Goal: Task Accomplishment & Management: Complete application form

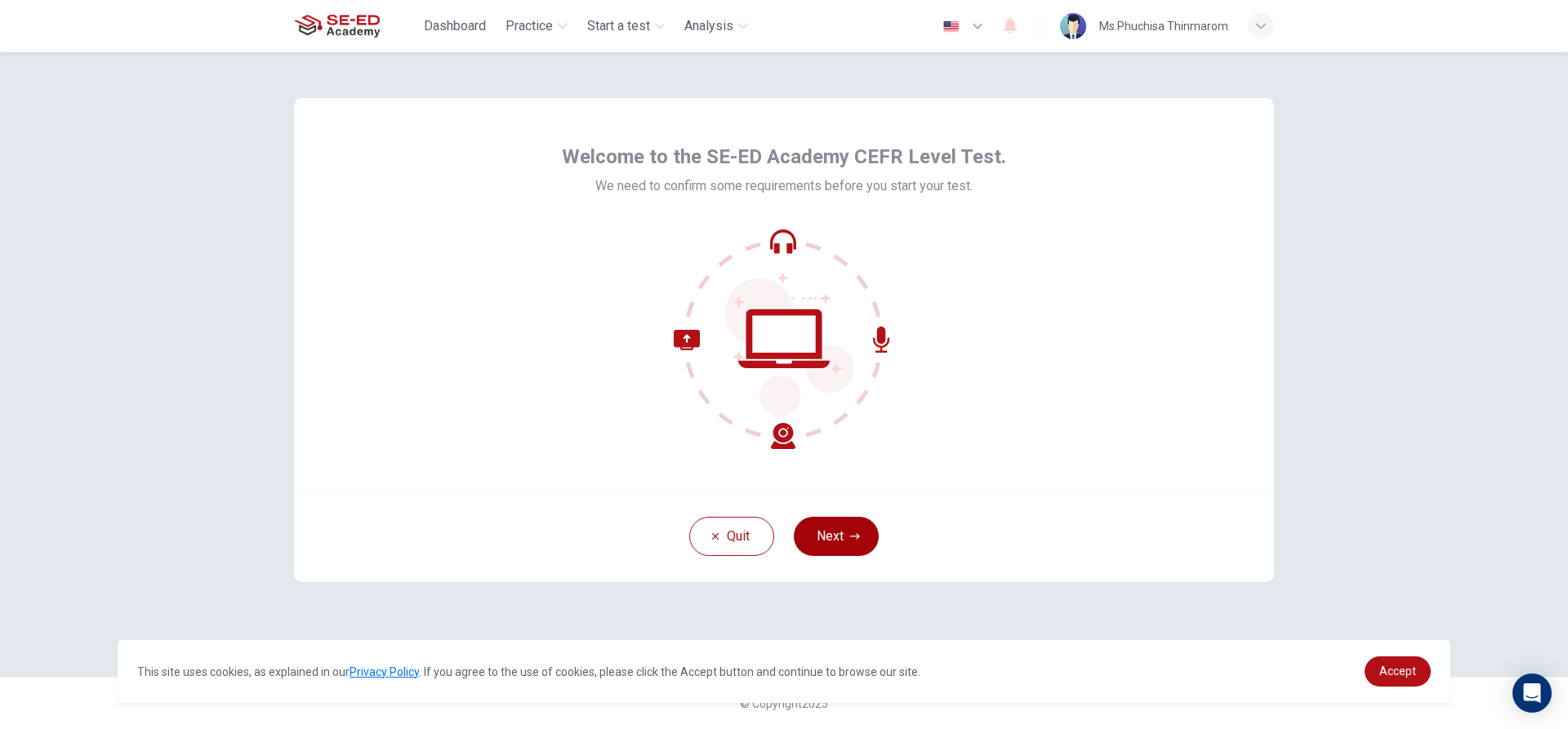
click at [855, 533] on icon "button" at bounding box center [855, 536] width 10 height 10
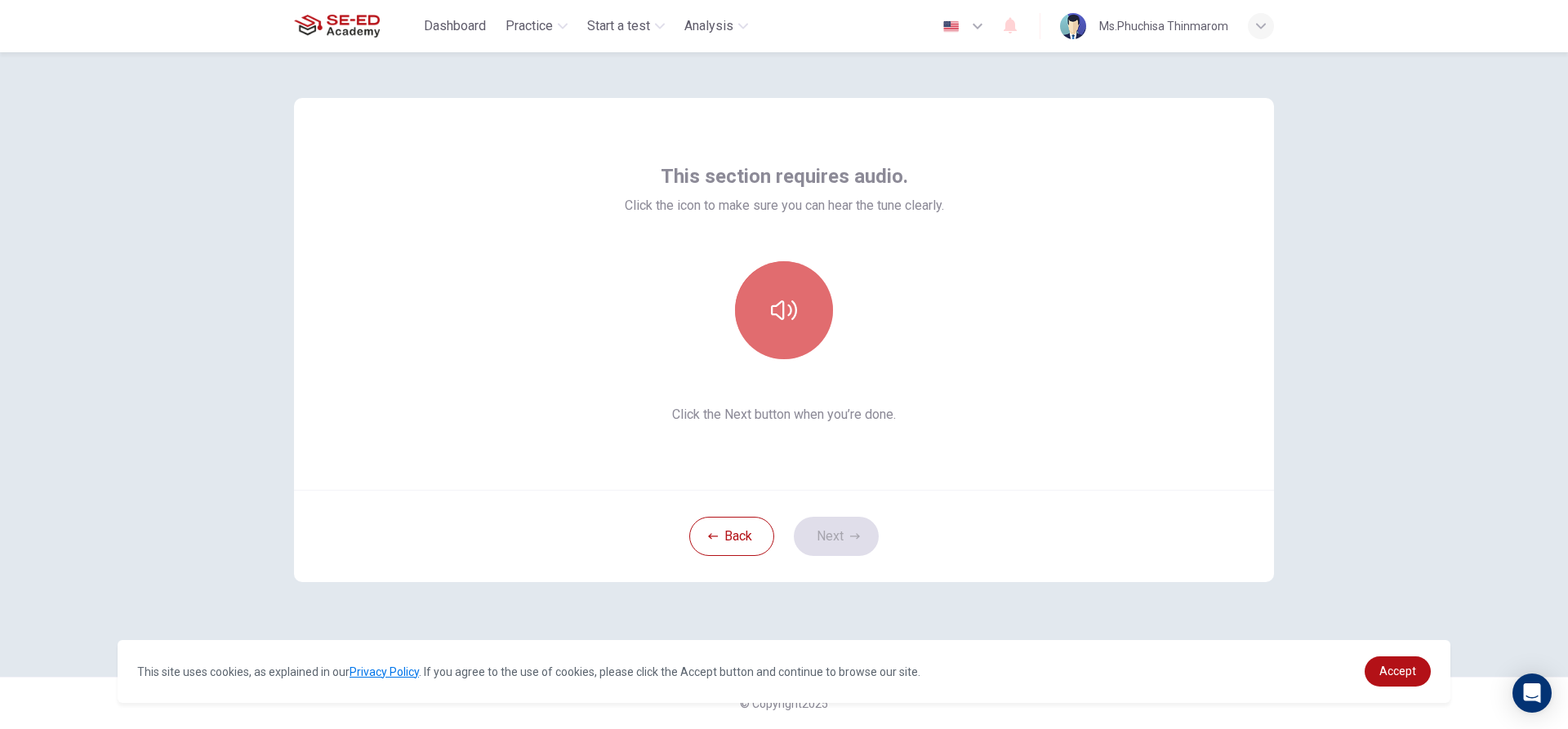
click at [801, 330] on button "button" at bounding box center [784, 310] width 98 height 98
click at [799, 334] on button "button" at bounding box center [784, 310] width 98 height 98
click at [799, 318] on button "button" at bounding box center [784, 310] width 98 height 98
click at [793, 323] on icon "button" at bounding box center [784, 310] width 26 height 26
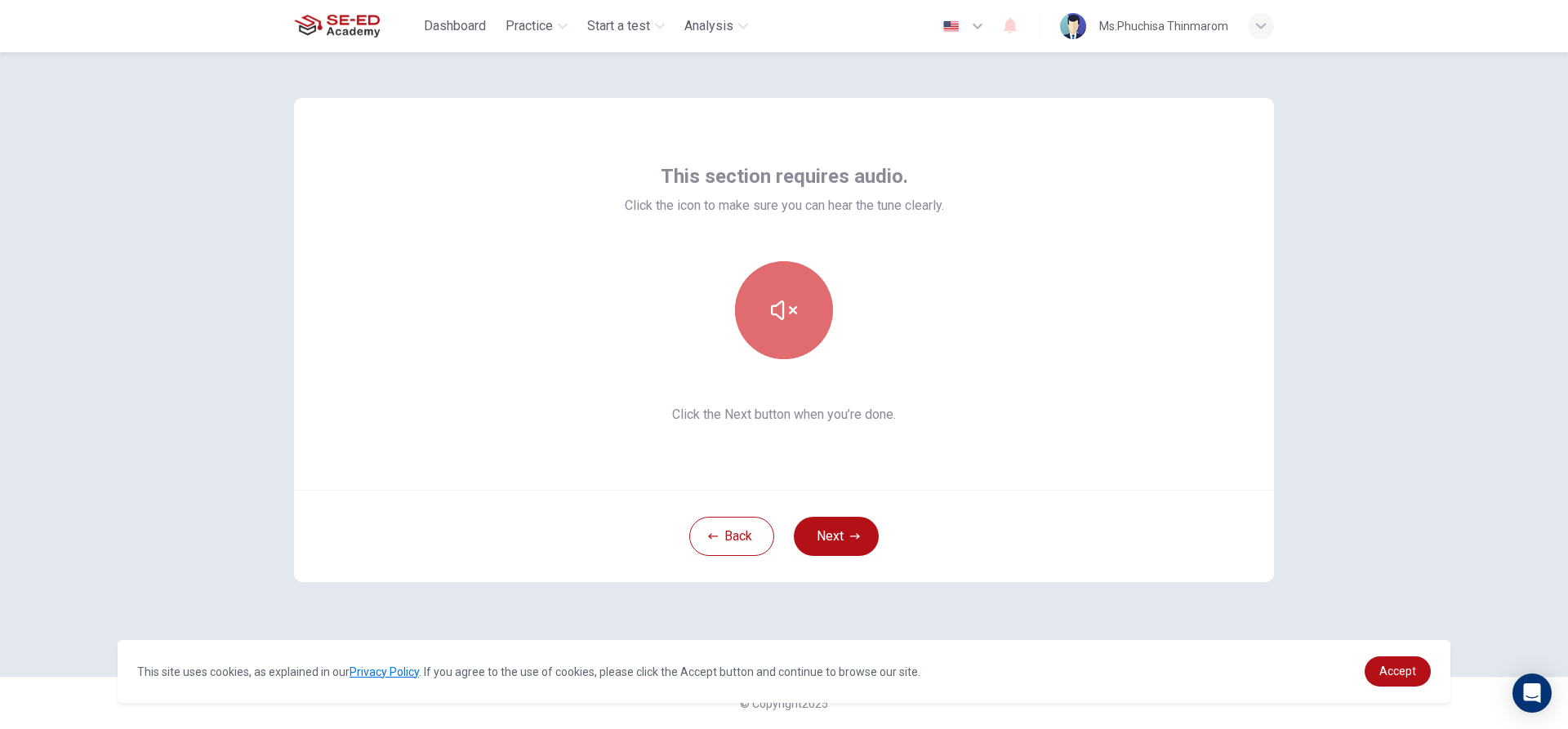
click at [793, 323] on icon "button" at bounding box center [784, 310] width 26 height 26
drag, startPoint x: 788, startPoint y: 359, endPoint x: 787, endPoint y: 369, distance: 10.0
click at [787, 369] on div "This section requires audio. Click the icon to make sure you can hear the tune …" at bounding box center [784, 293] width 319 height 261
click at [798, 352] on button "button" at bounding box center [784, 310] width 98 height 98
click at [828, 322] on button "button" at bounding box center [784, 310] width 98 height 98
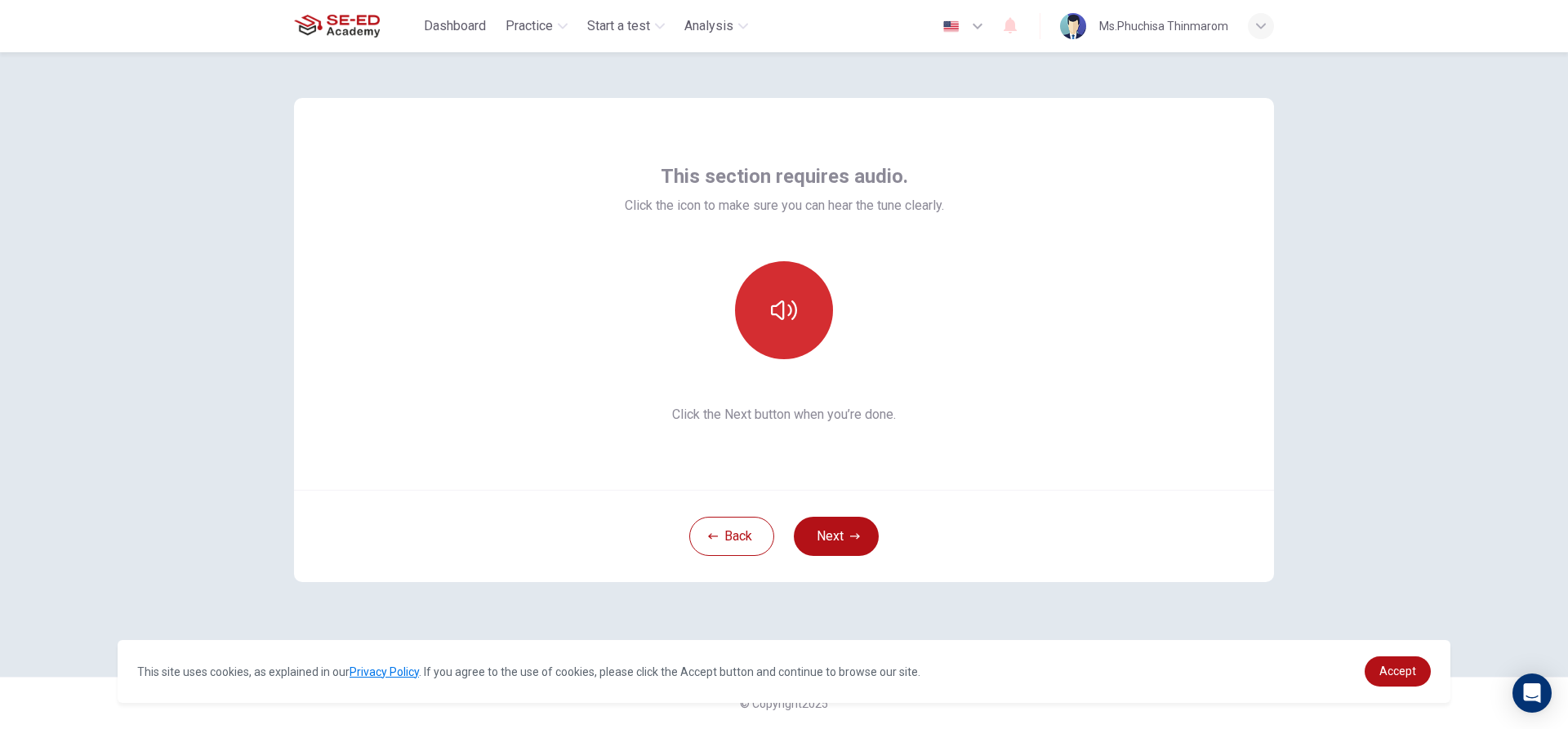
click at [760, 329] on button "button" at bounding box center [784, 310] width 98 height 98
click at [761, 329] on button "button" at bounding box center [784, 310] width 98 height 98
click at [767, 319] on button "button" at bounding box center [784, 310] width 98 height 98
click at [850, 540] on icon "button" at bounding box center [855, 536] width 10 height 10
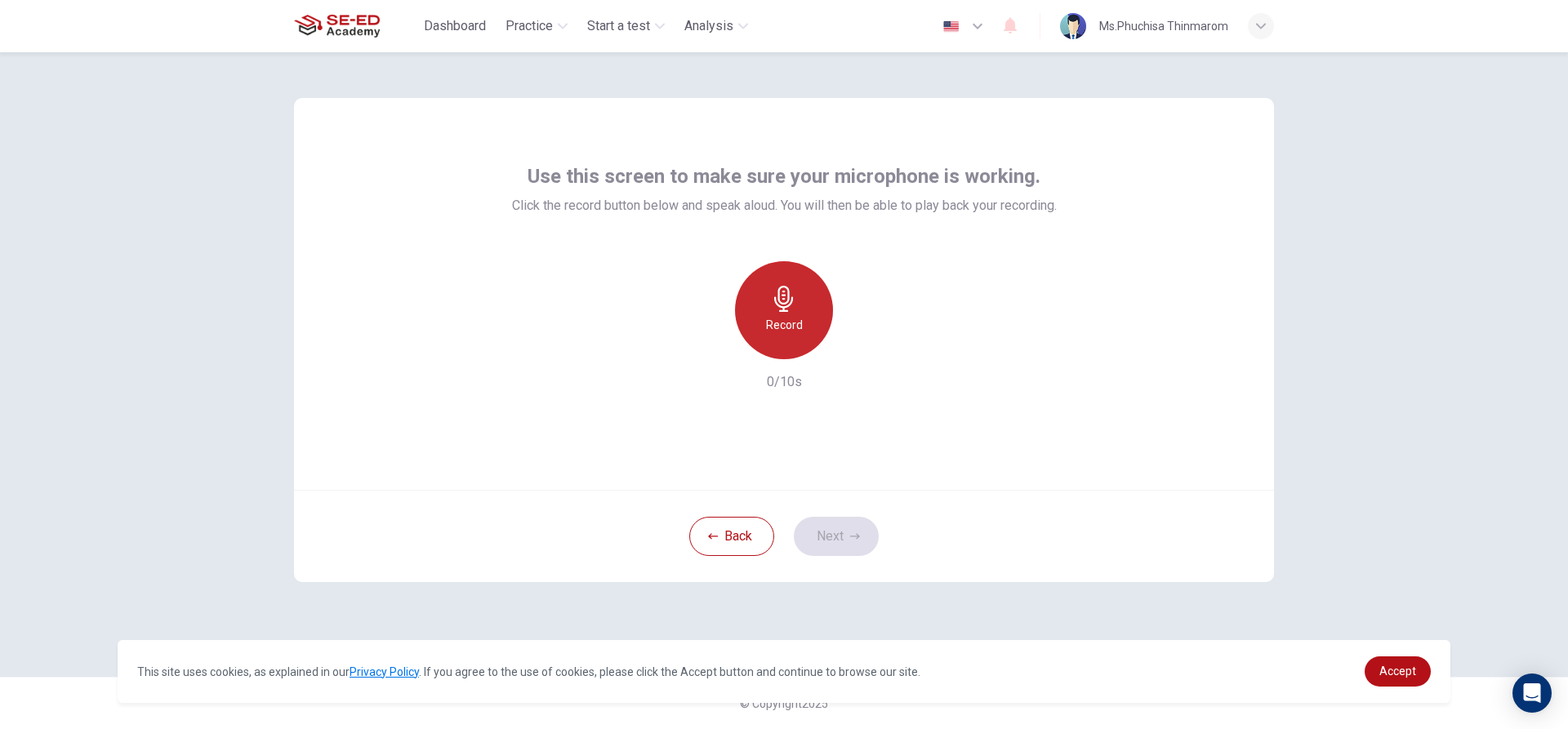
click at [777, 316] on h6 "Record" at bounding box center [784, 325] width 36 height 20
click at [796, 319] on div "Stop" at bounding box center [784, 310] width 98 height 98
click at [801, 323] on h6 "Record" at bounding box center [784, 325] width 36 height 20
click at [850, 341] on icon "button" at bounding box center [858, 346] width 16 height 16
click at [856, 351] on icon "button" at bounding box center [858, 346] width 16 height 16
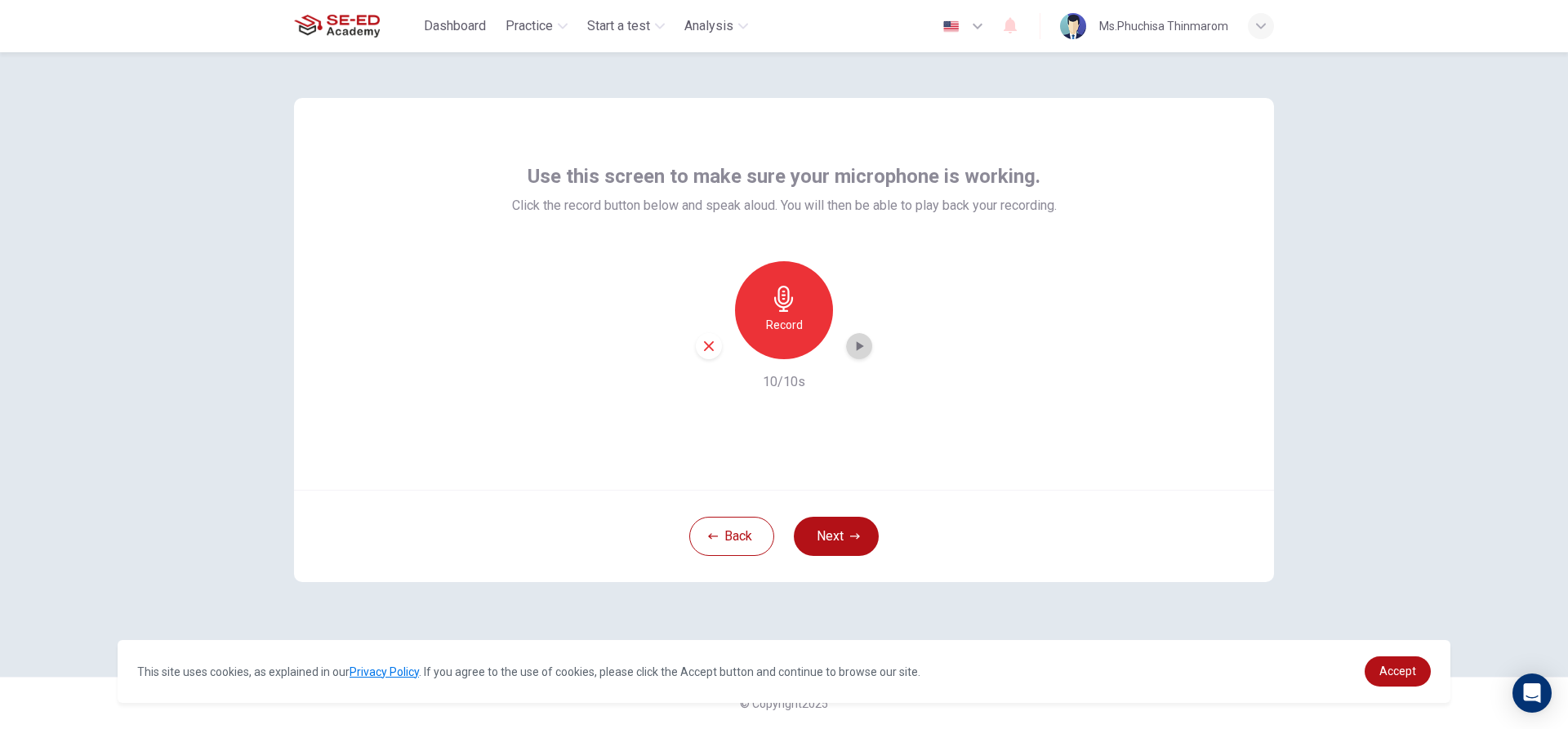
click at [854, 348] on icon "button" at bounding box center [858, 346] width 16 height 16
click at [867, 354] on icon "button" at bounding box center [858, 346] width 16 height 16
click at [855, 356] on div "button" at bounding box center [858, 346] width 26 height 26
click at [869, 347] on div "button" at bounding box center [858, 346] width 26 height 26
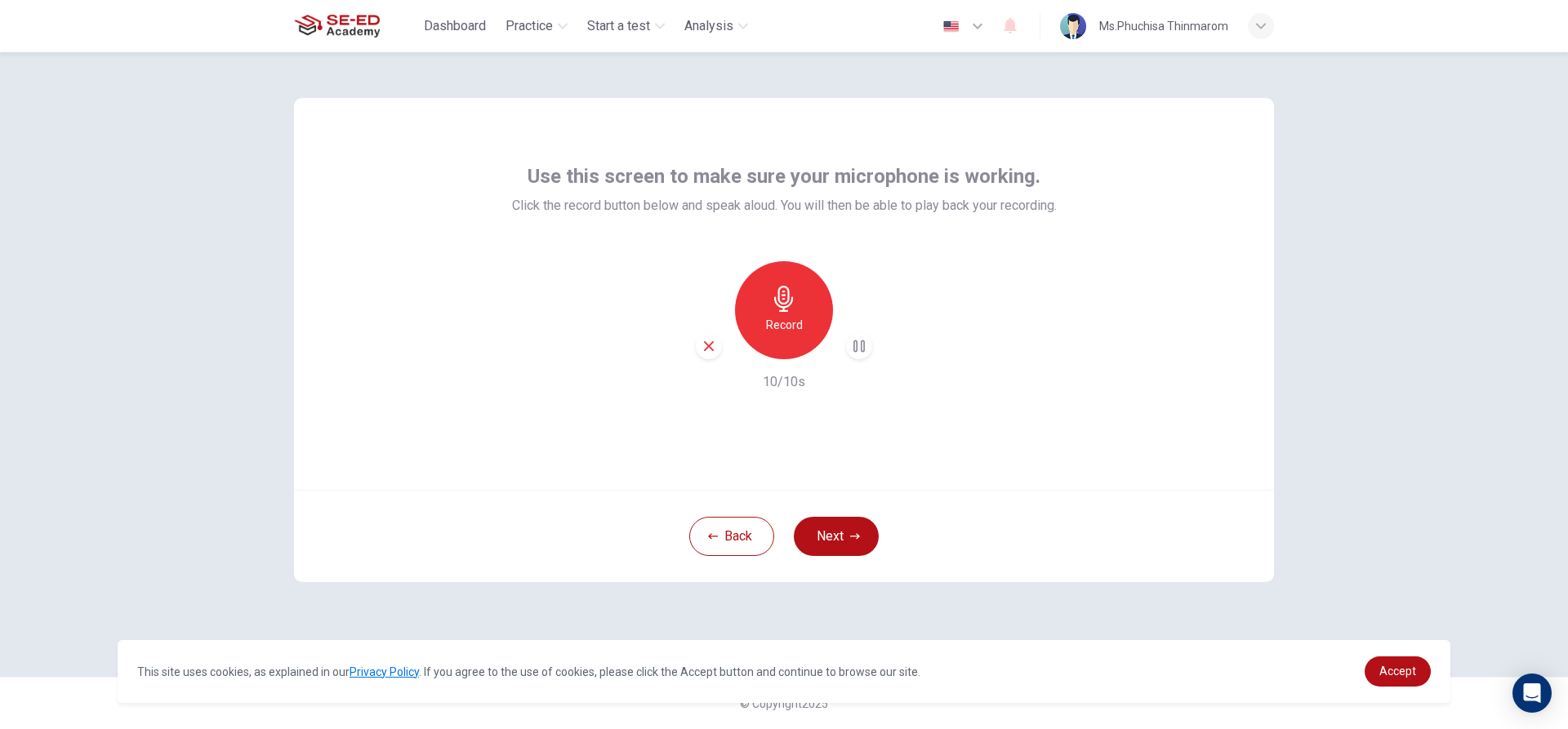
click at [711, 351] on icon "button" at bounding box center [708, 346] width 14 height 14
click at [772, 301] on icon "button" at bounding box center [784, 298] width 26 height 26
click at [849, 344] on div "button" at bounding box center [858, 346] width 26 height 26
click at [851, 542] on button "Next" at bounding box center [836, 536] width 85 height 39
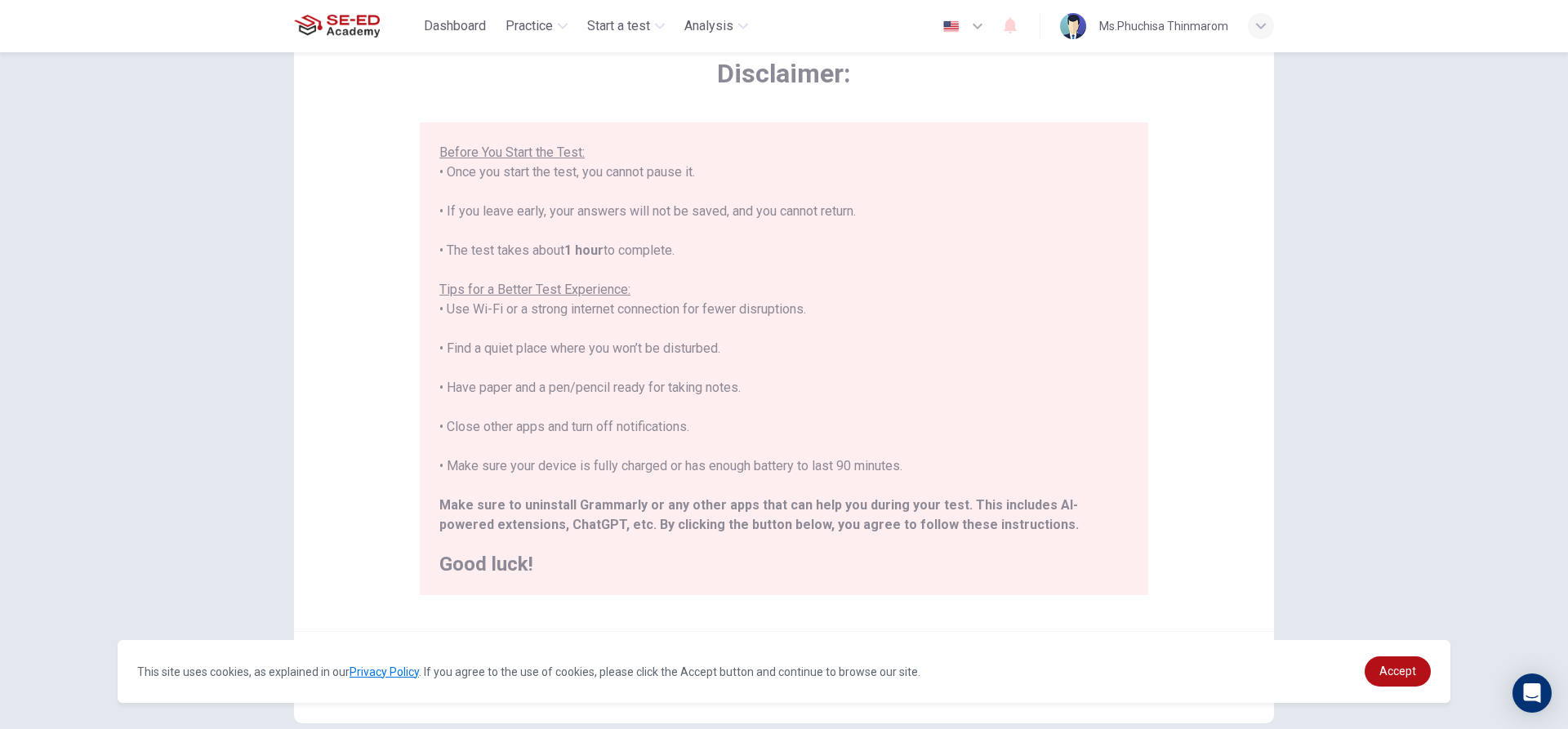
scroll to position [179, 0]
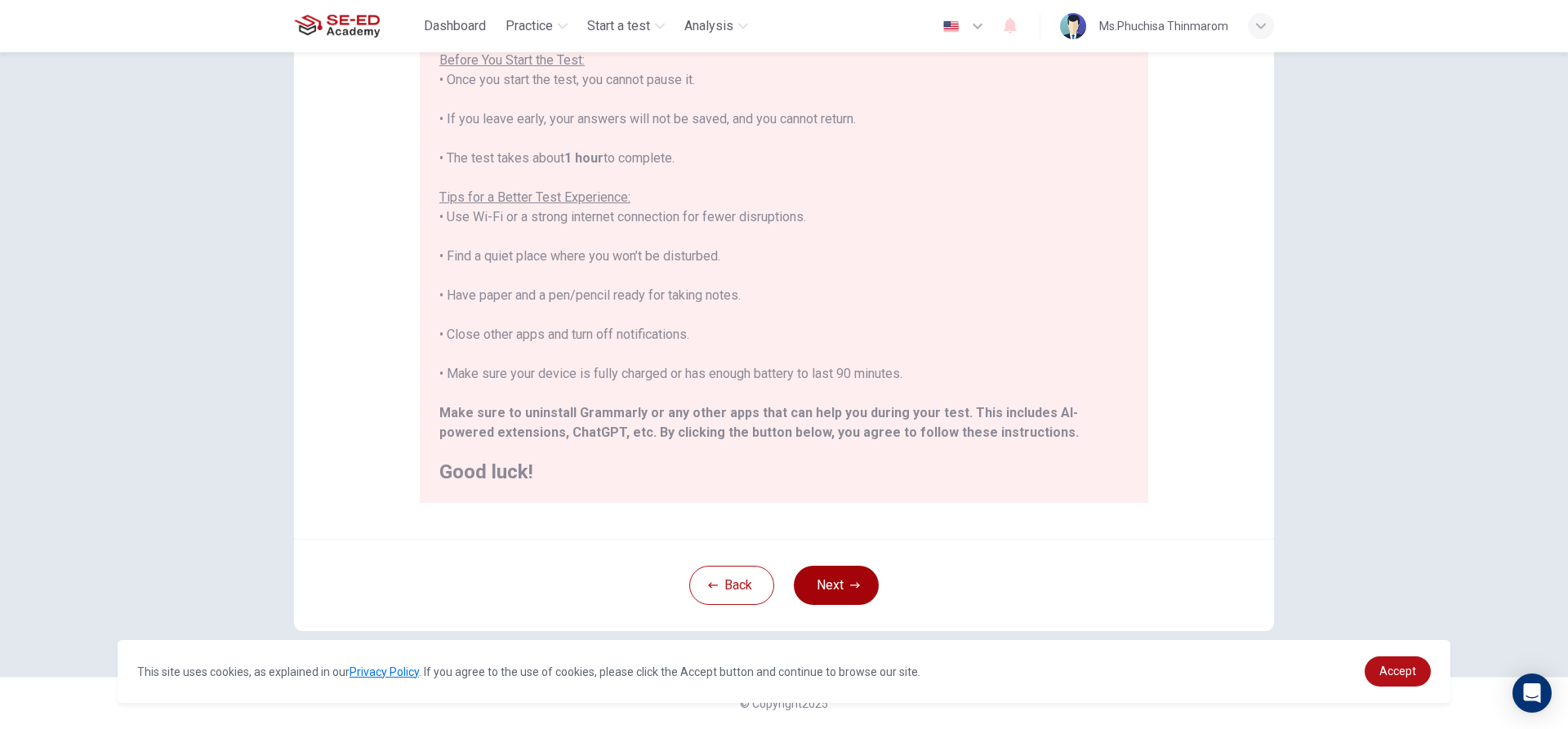
click at [820, 592] on button "Next" at bounding box center [836, 585] width 85 height 39
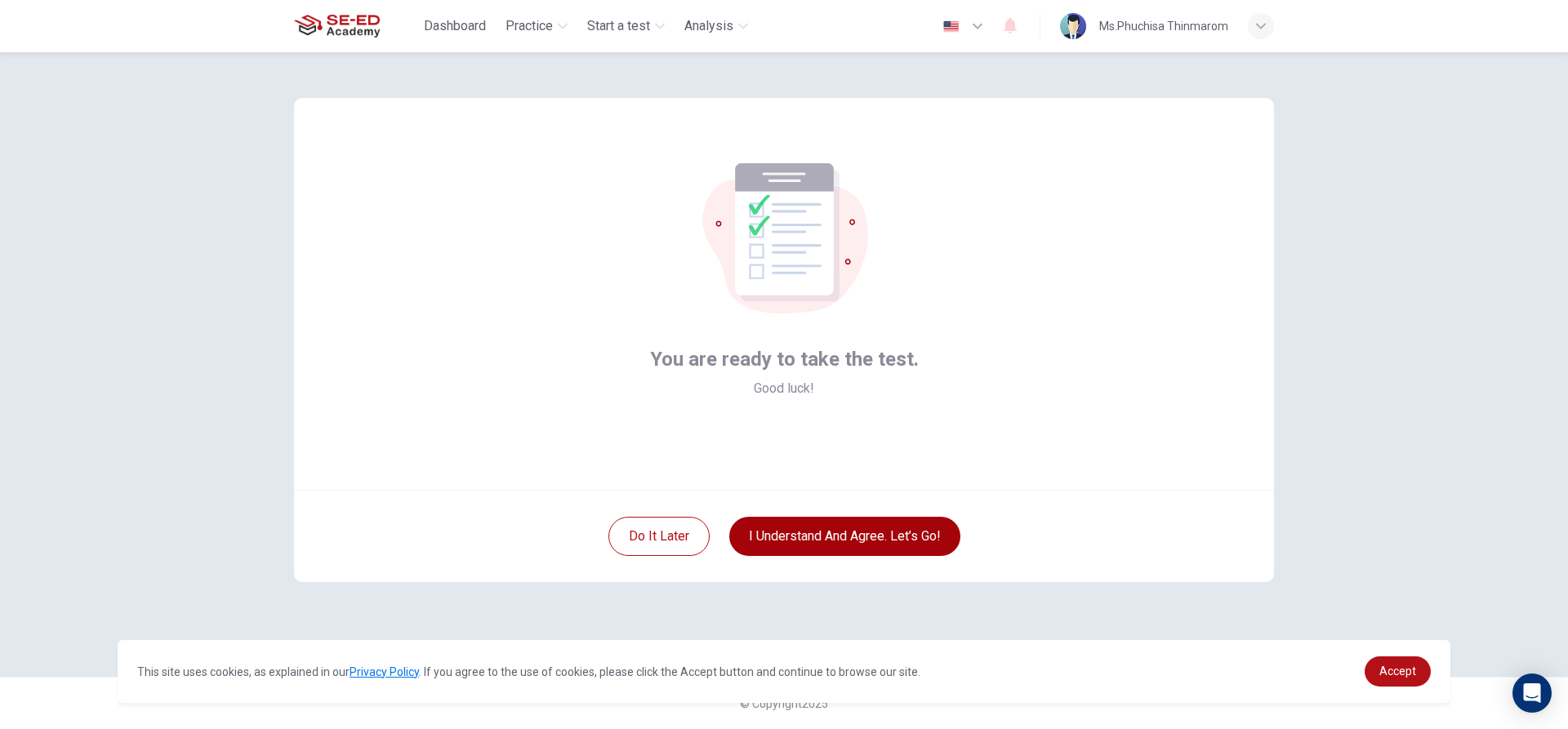
scroll to position [0, 0]
click at [875, 539] on button "I understand and agree. Let’s go!" at bounding box center [845, 536] width 231 height 39
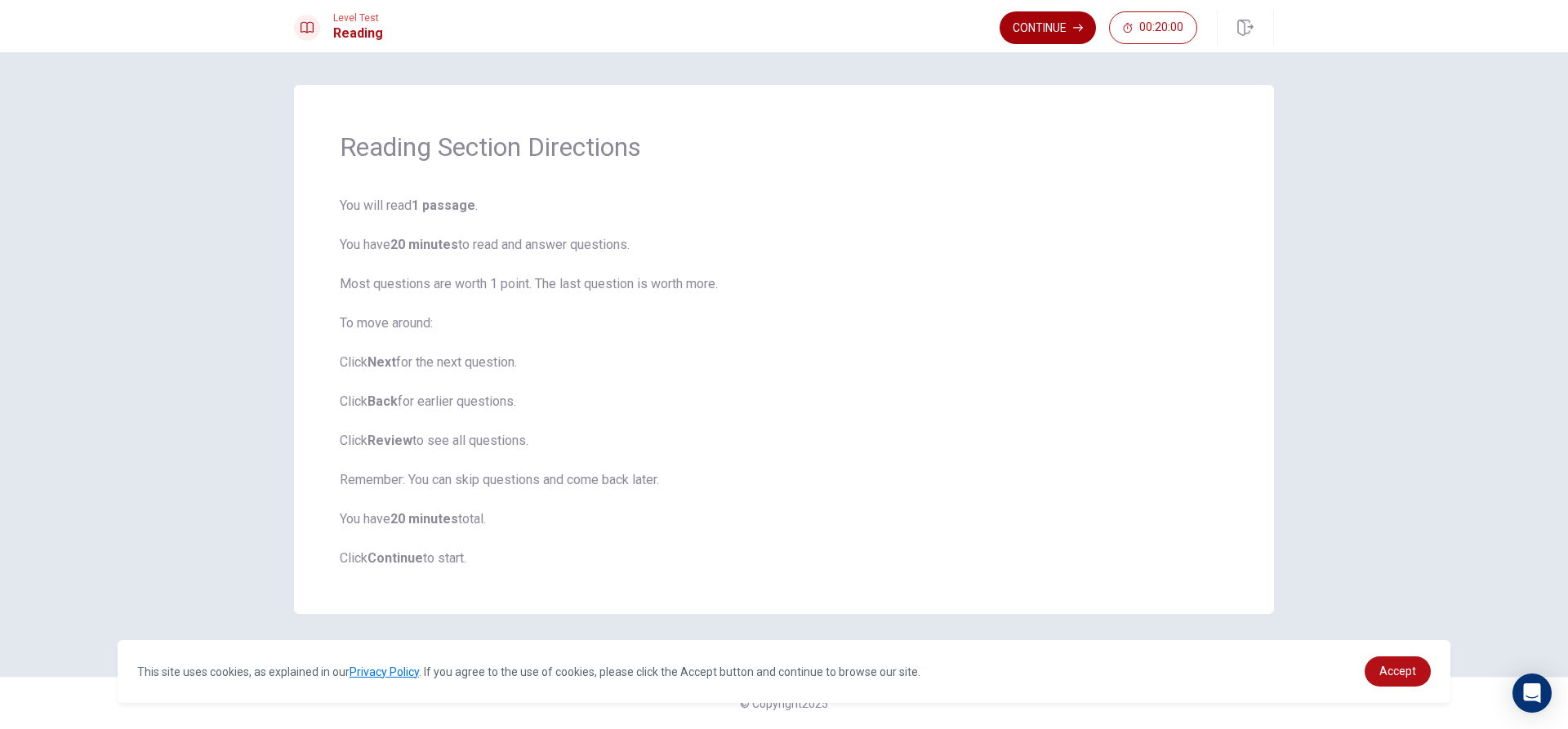
click at [1078, 31] on icon "button" at bounding box center [1078, 28] width 10 height 10
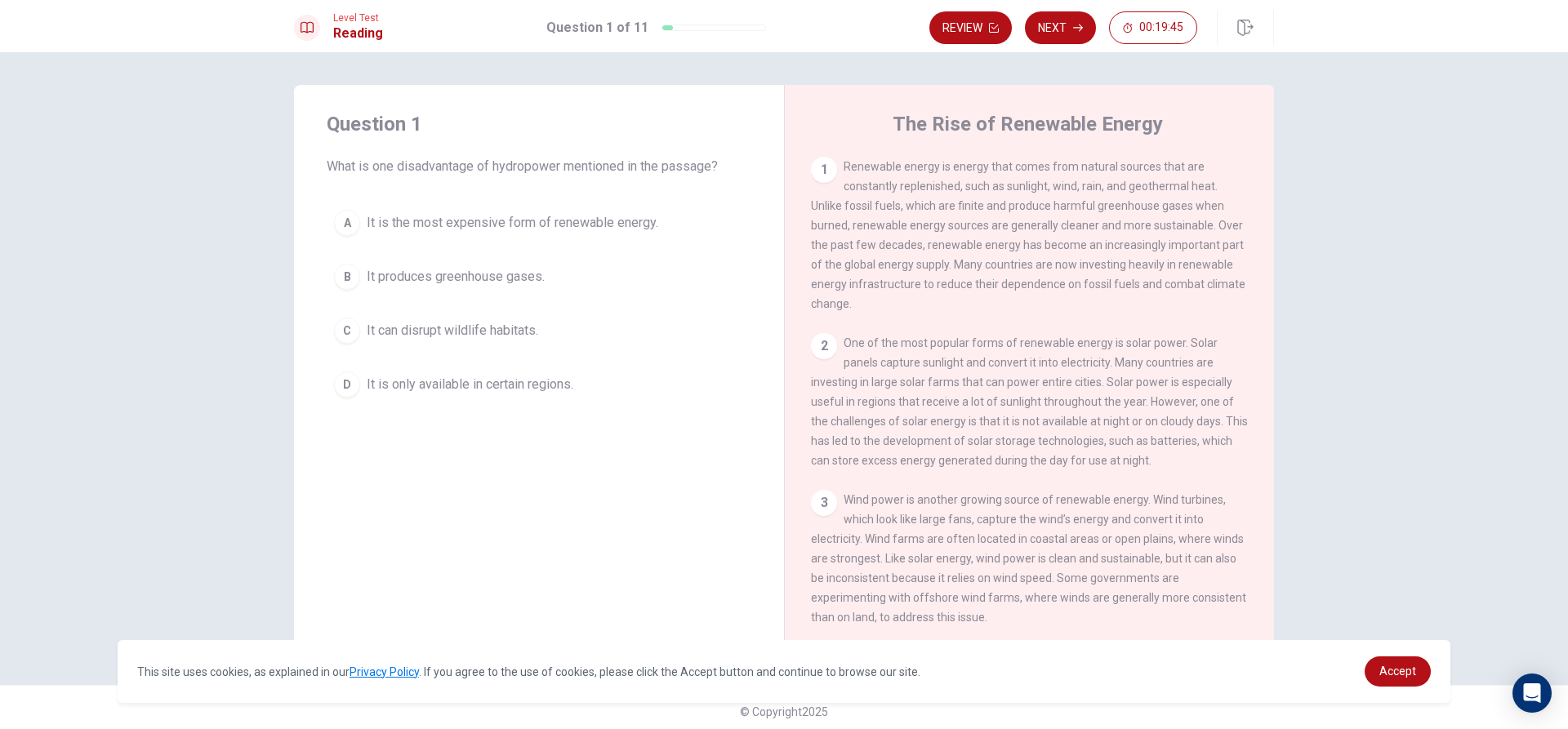
drag, startPoint x: 841, startPoint y: 164, endPoint x: 989, endPoint y: 377, distance: 259.4
click at [991, 379] on div "1 Renewable energy is energy that comes from natural sources that are constantl…" at bounding box center [1041, 391] width 459 height 469
drag, startPoint x: 838, startPoint y: 162, endPoint x: 872, endPoint y: 170, distance: 34.9
click at [872, 170] on div "1 Renewable energy is energy that comes from natural sources that are constantl…" at bounding box center [1030, 235] width 438 height 157
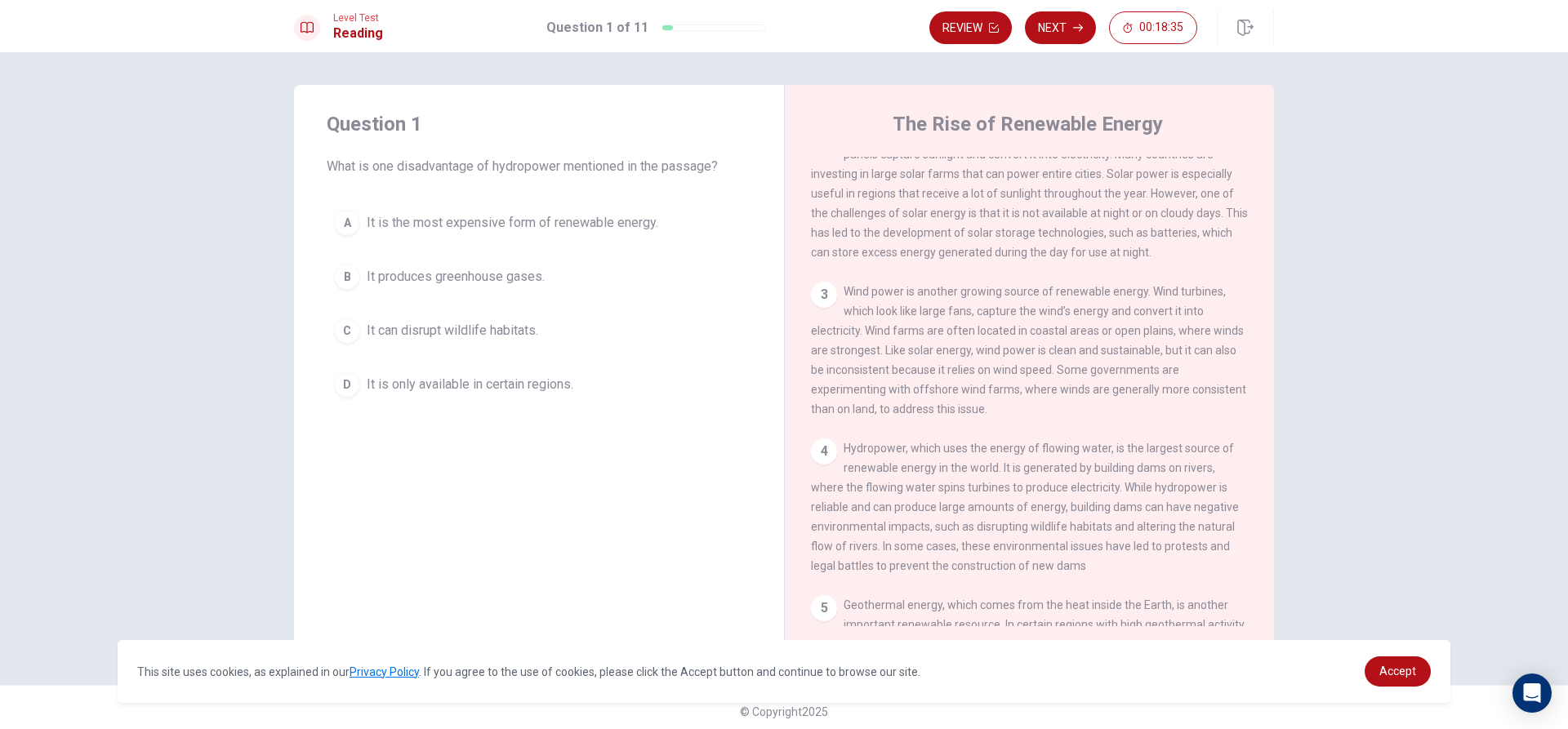
scroll to position [245, 0]
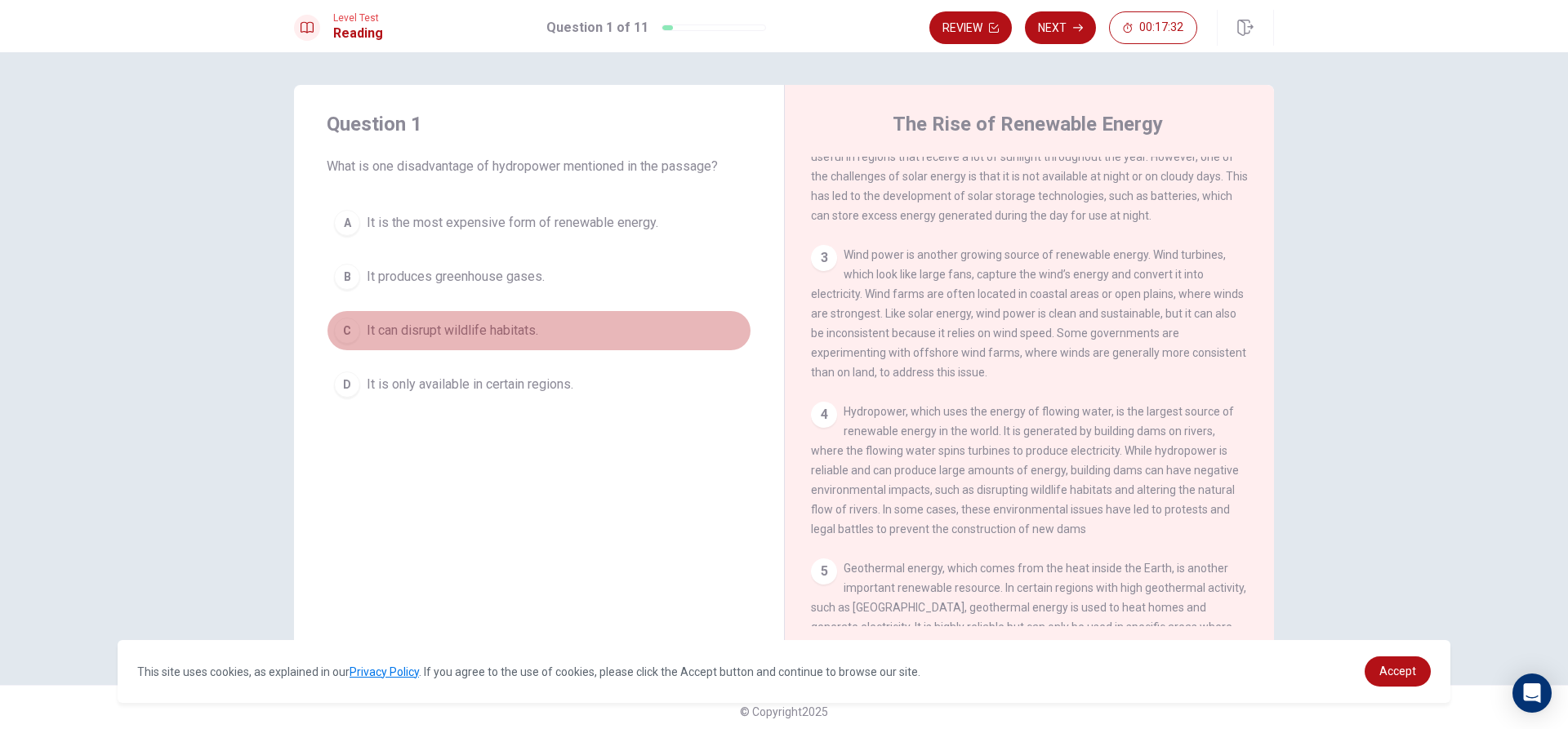
click at [335, 330] on div "C" at bounding box center [347, 330] width 26 height 26
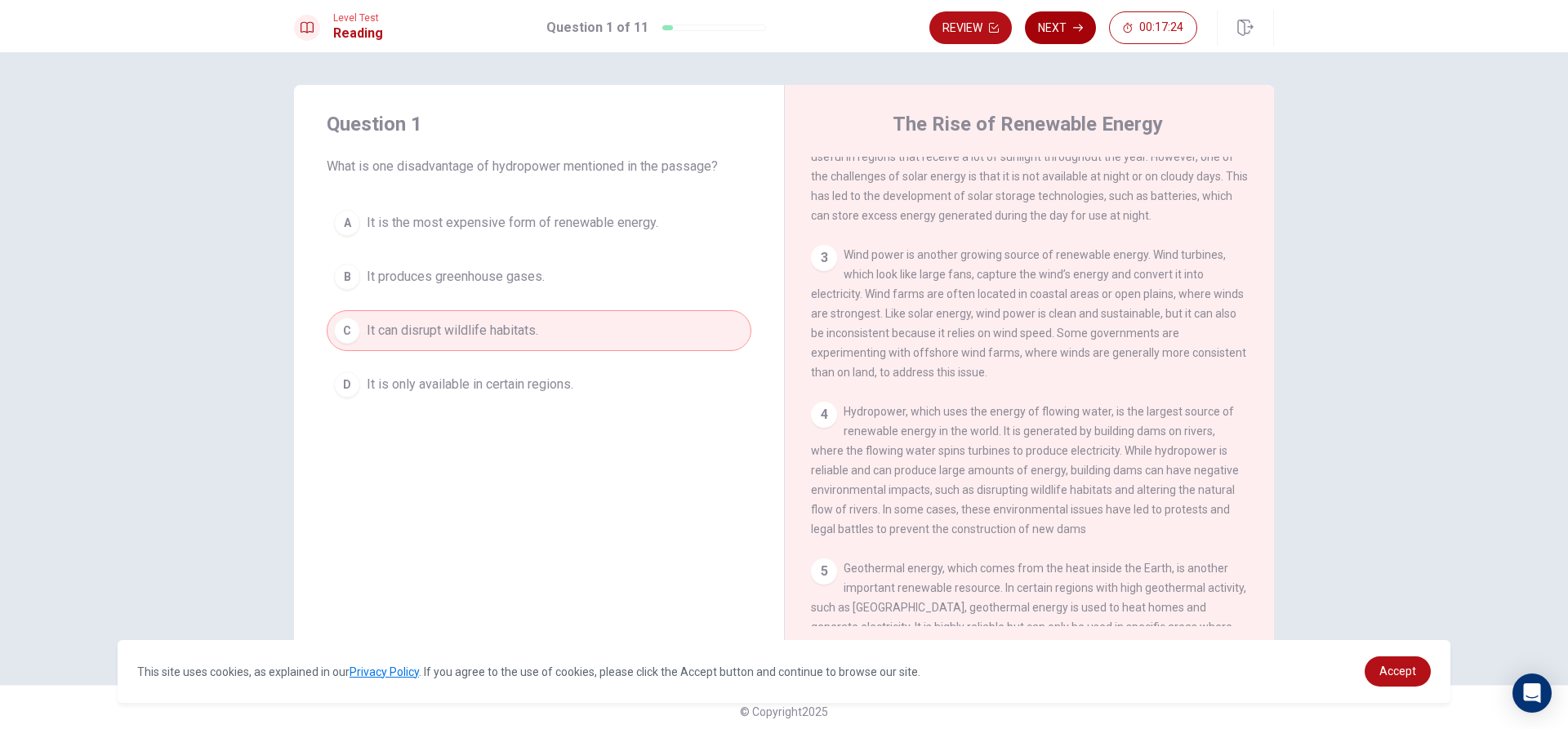
click at [1082, 30] on icon "button" at bounding box center [1078, 28] width 10 height 10
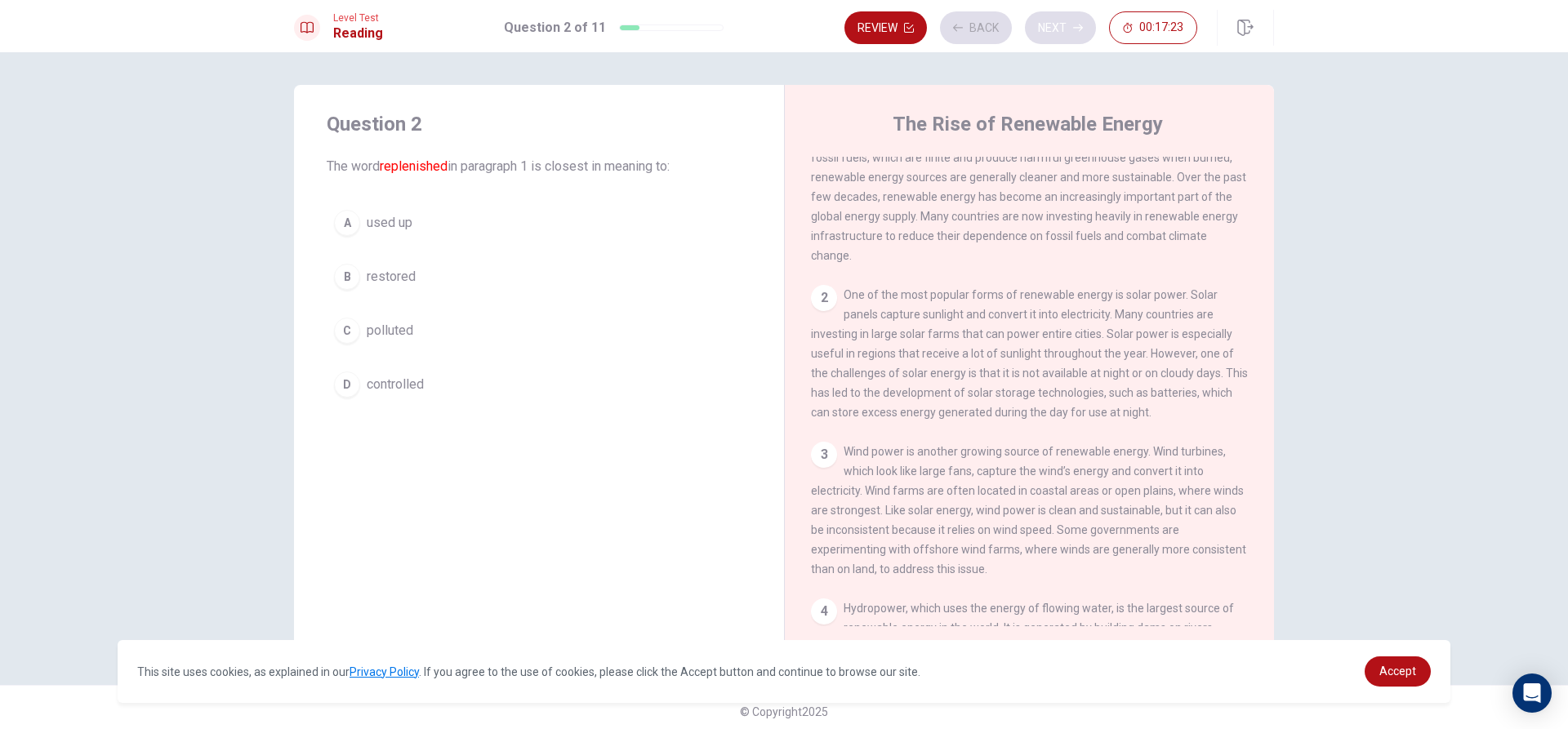
scroll to position [0, 0]
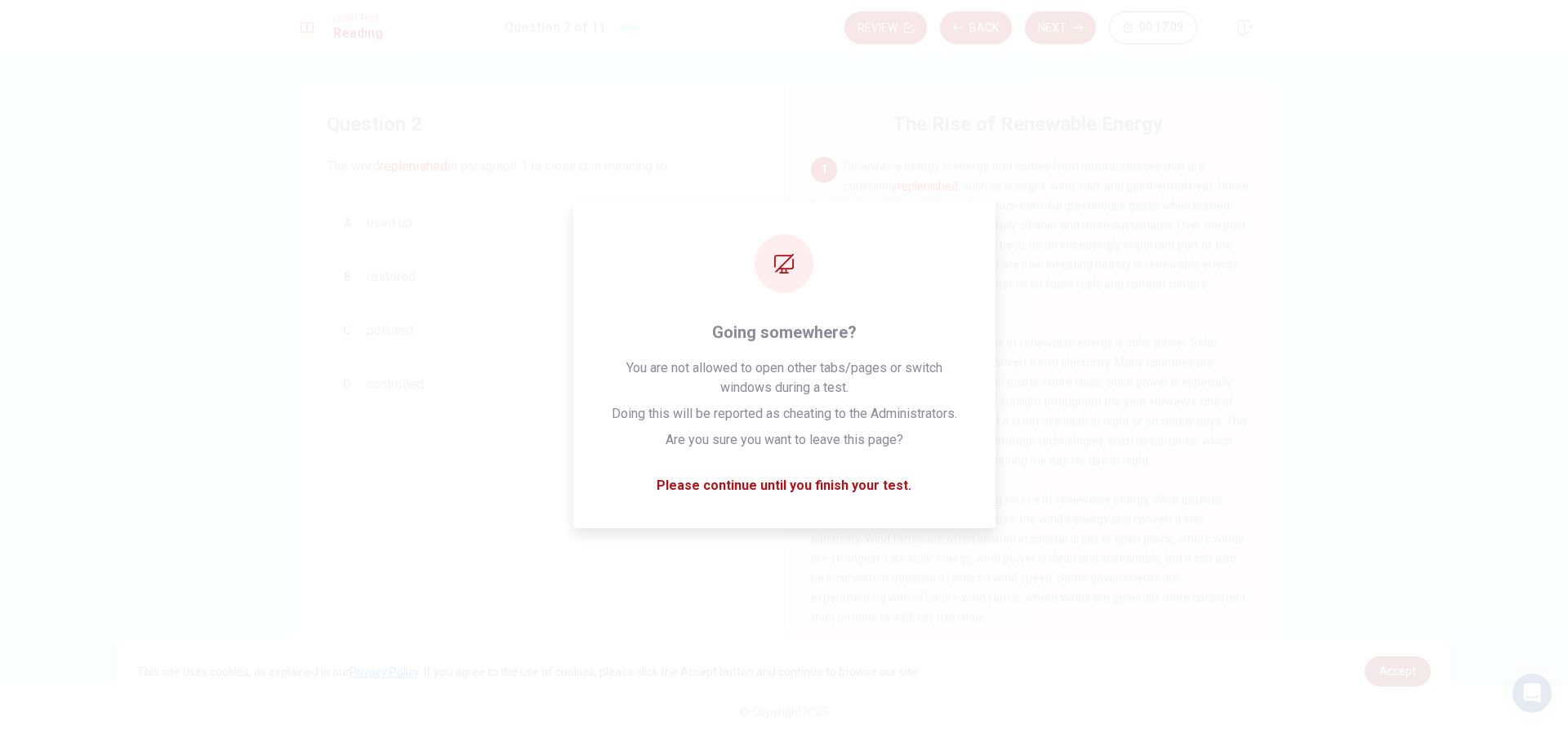
click at [1393, 660] on link "Accept" at bounding box center [1397, 672] width 66 height 31
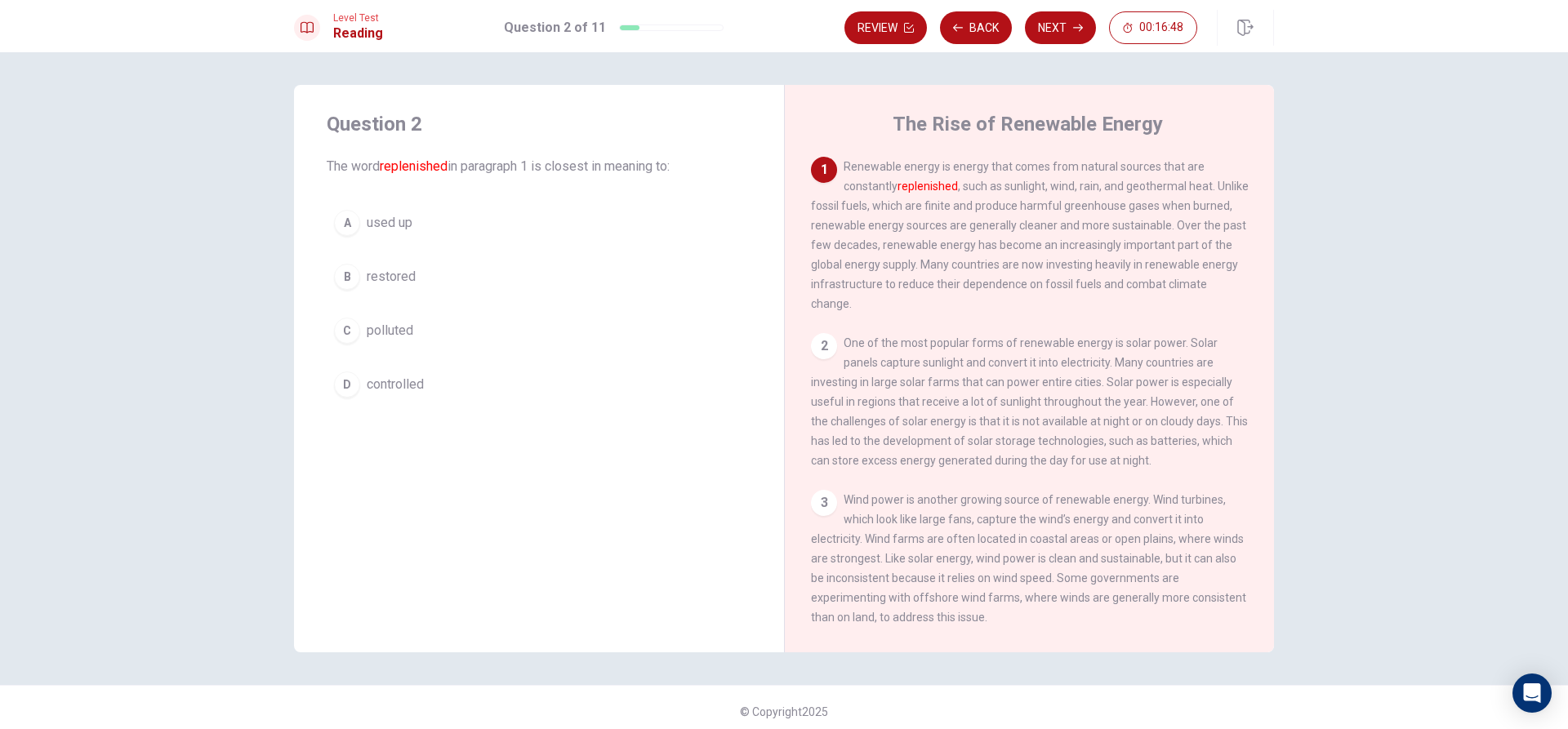
click at [389, 267] on button "B restored" at bounding box center [539, 276] width 424 height 41
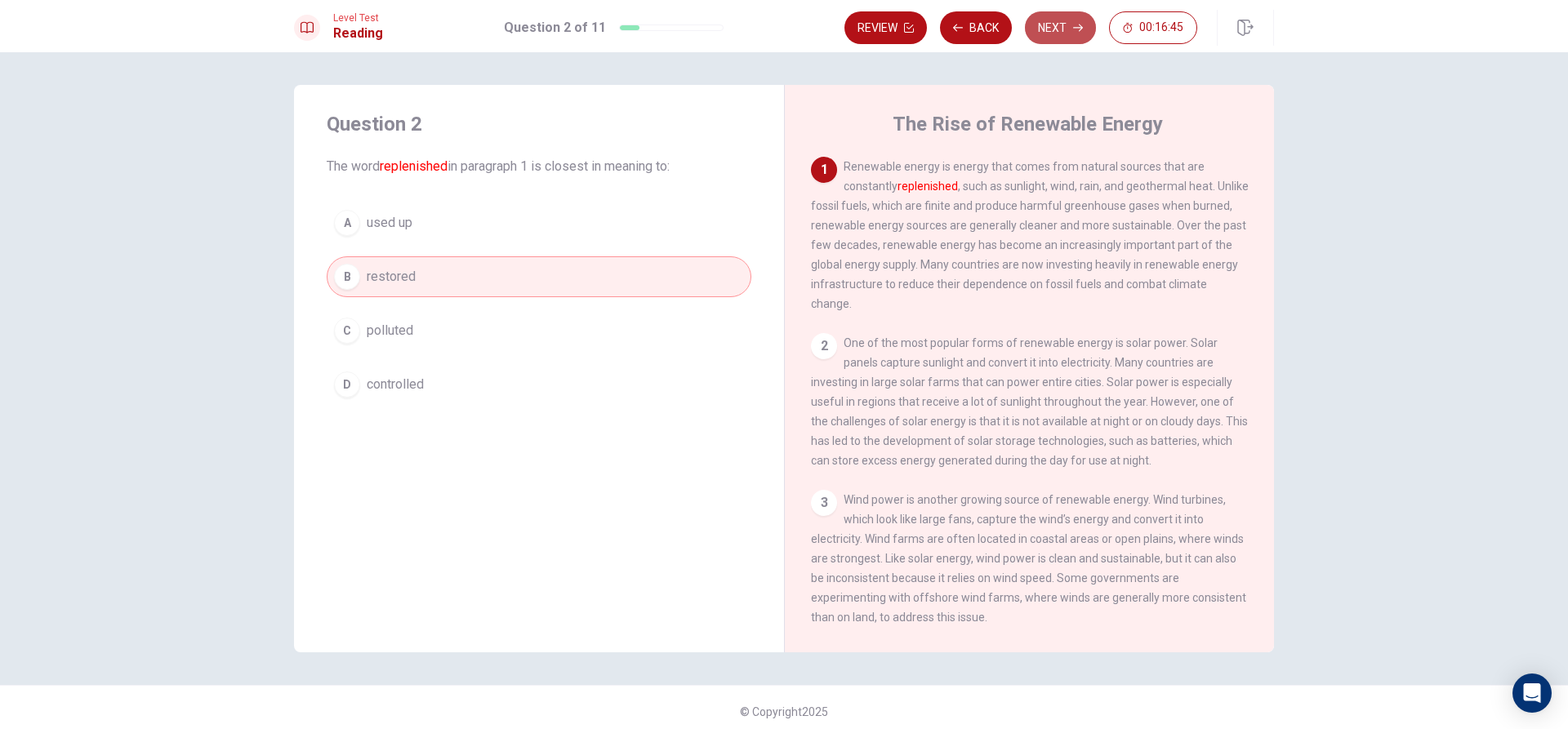
click at [1042, 24] on button "Next" at bounding box center [1061, 28] width 71 height 32
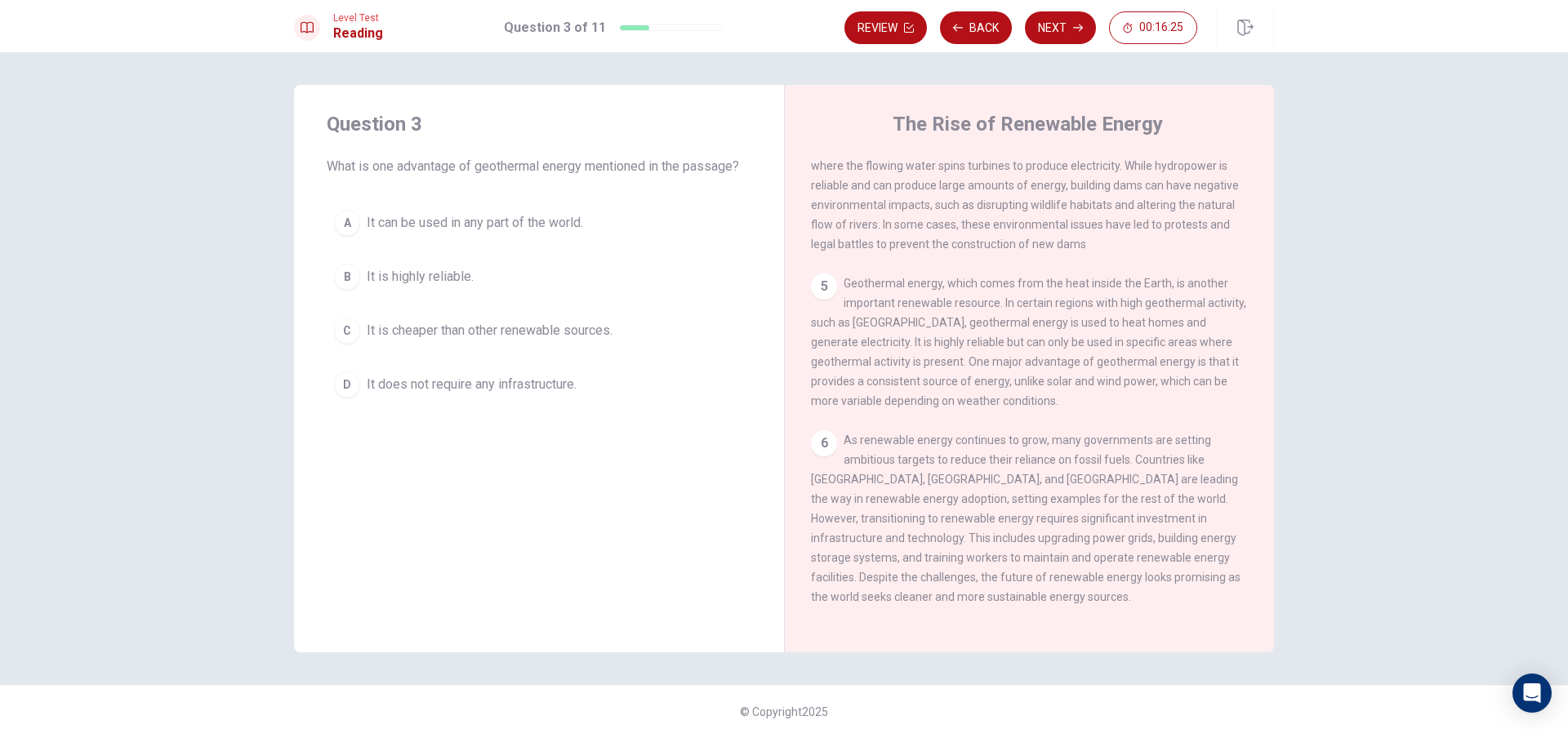
scroll to position [567, 0]
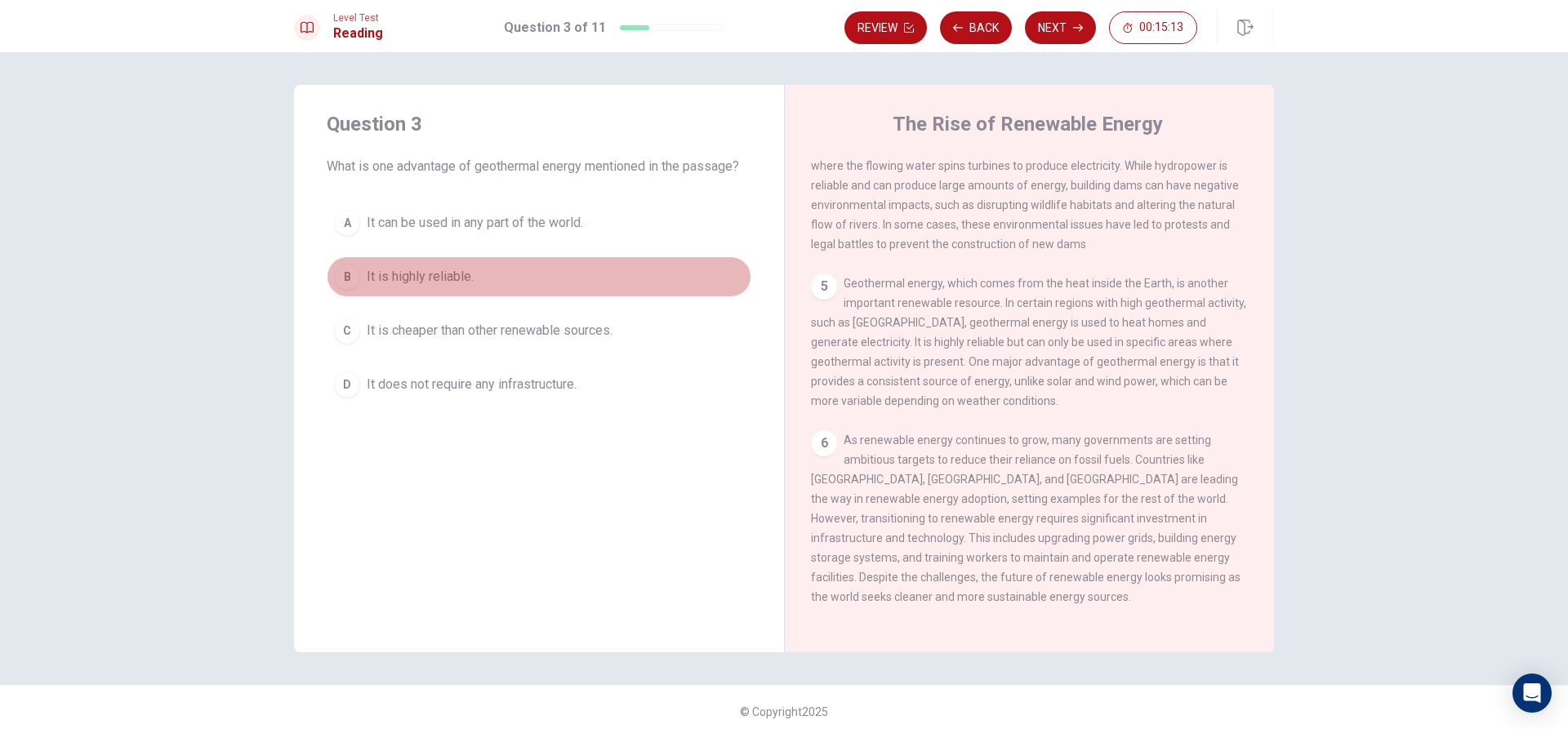
click at [497, 267] on button "B It is highly reliable." at bounding box center [539, 276] width 424 height 41
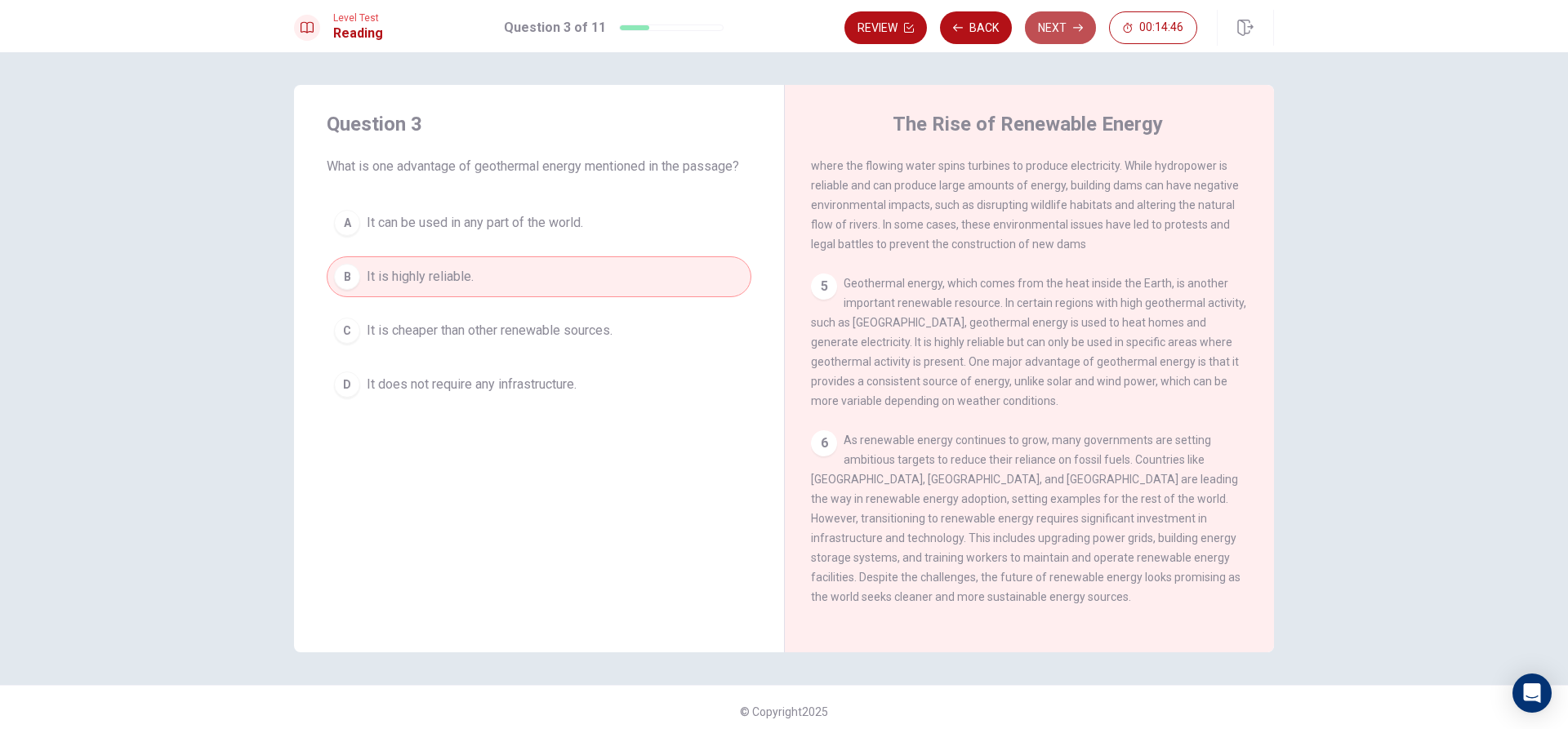
click at [1070, 23] on button "Next" at bounding box center [1061, 28] width 71 height 32
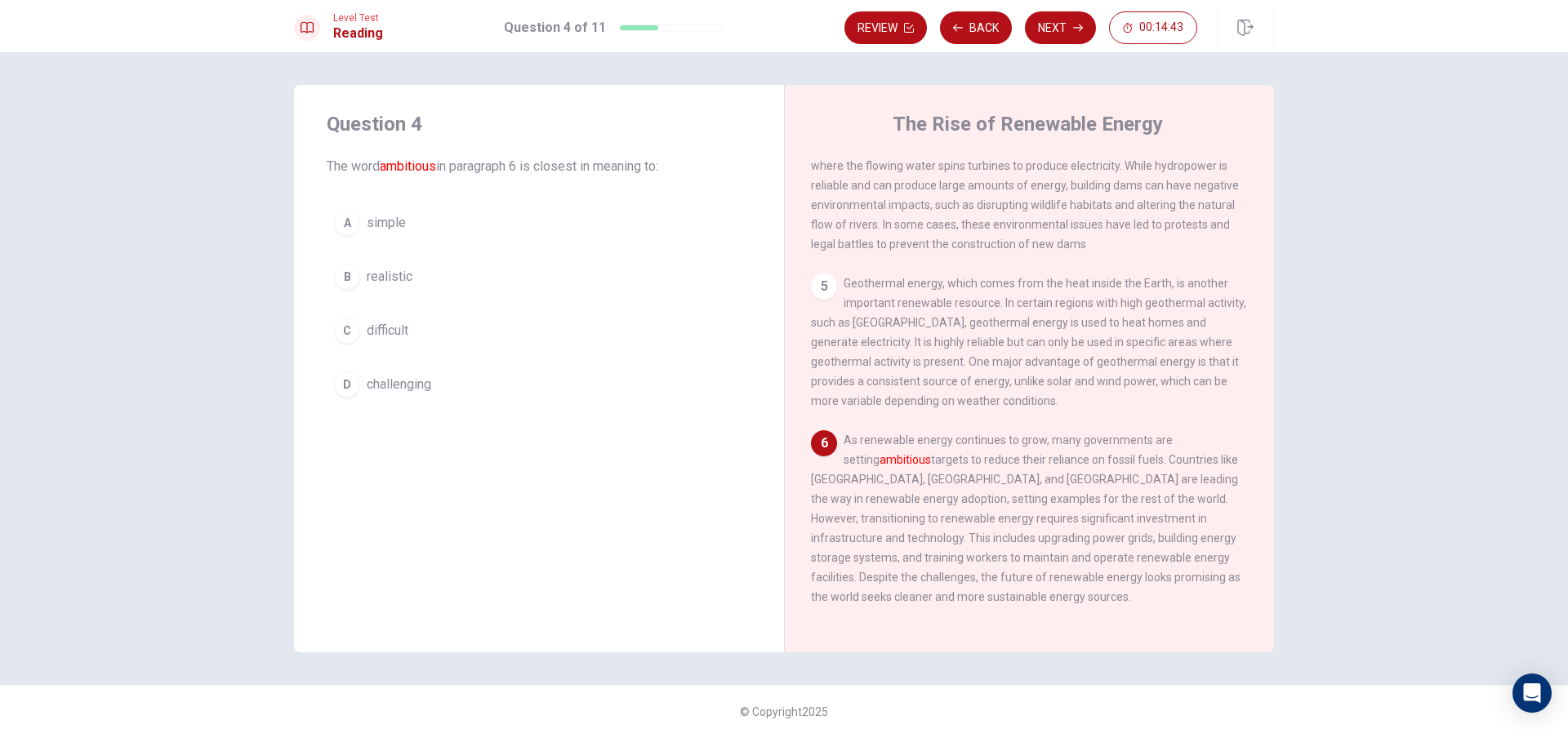
scroll to position [9, 0]
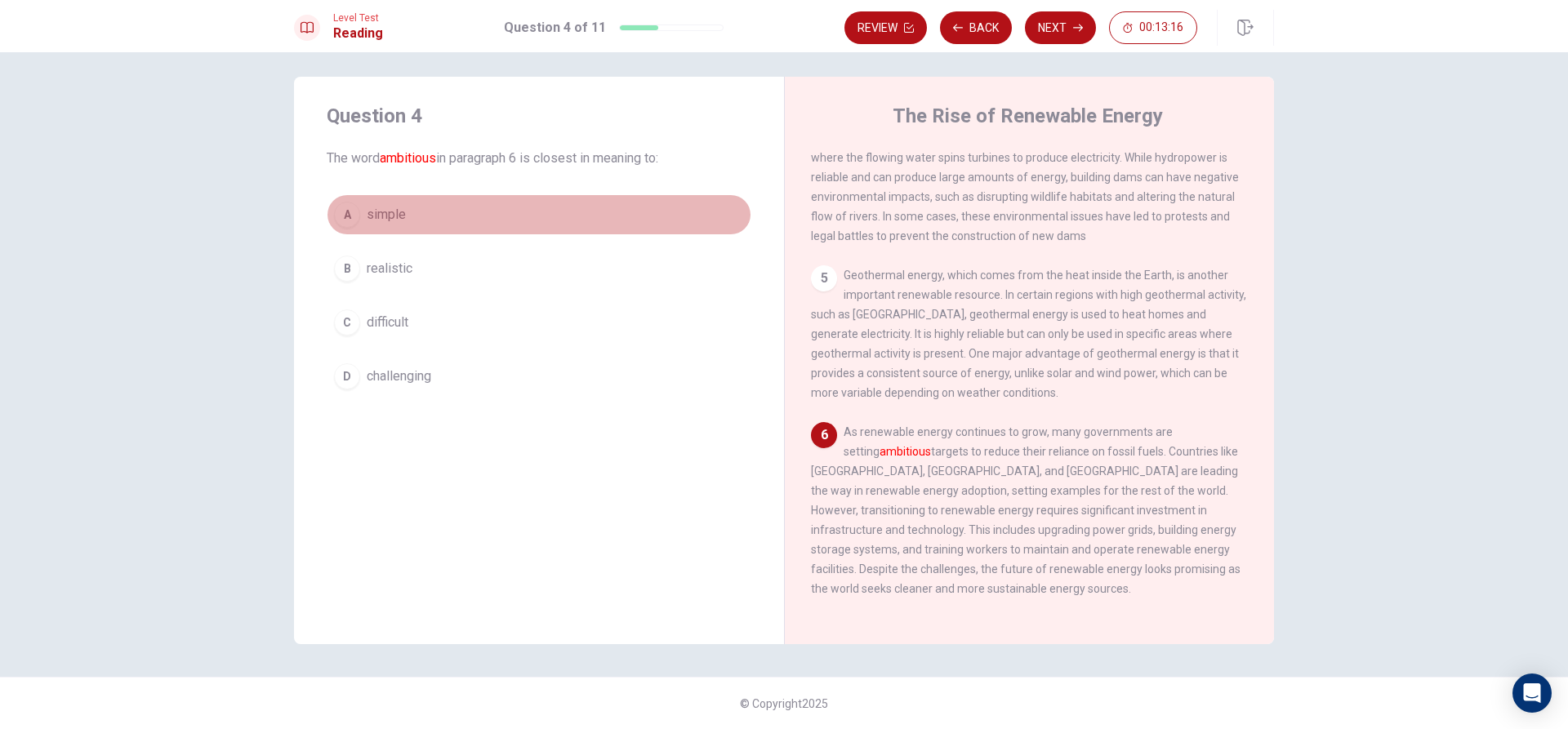
click at [440, 211] on button "A simple" at bounding box center [539, 214] width 424 height 41
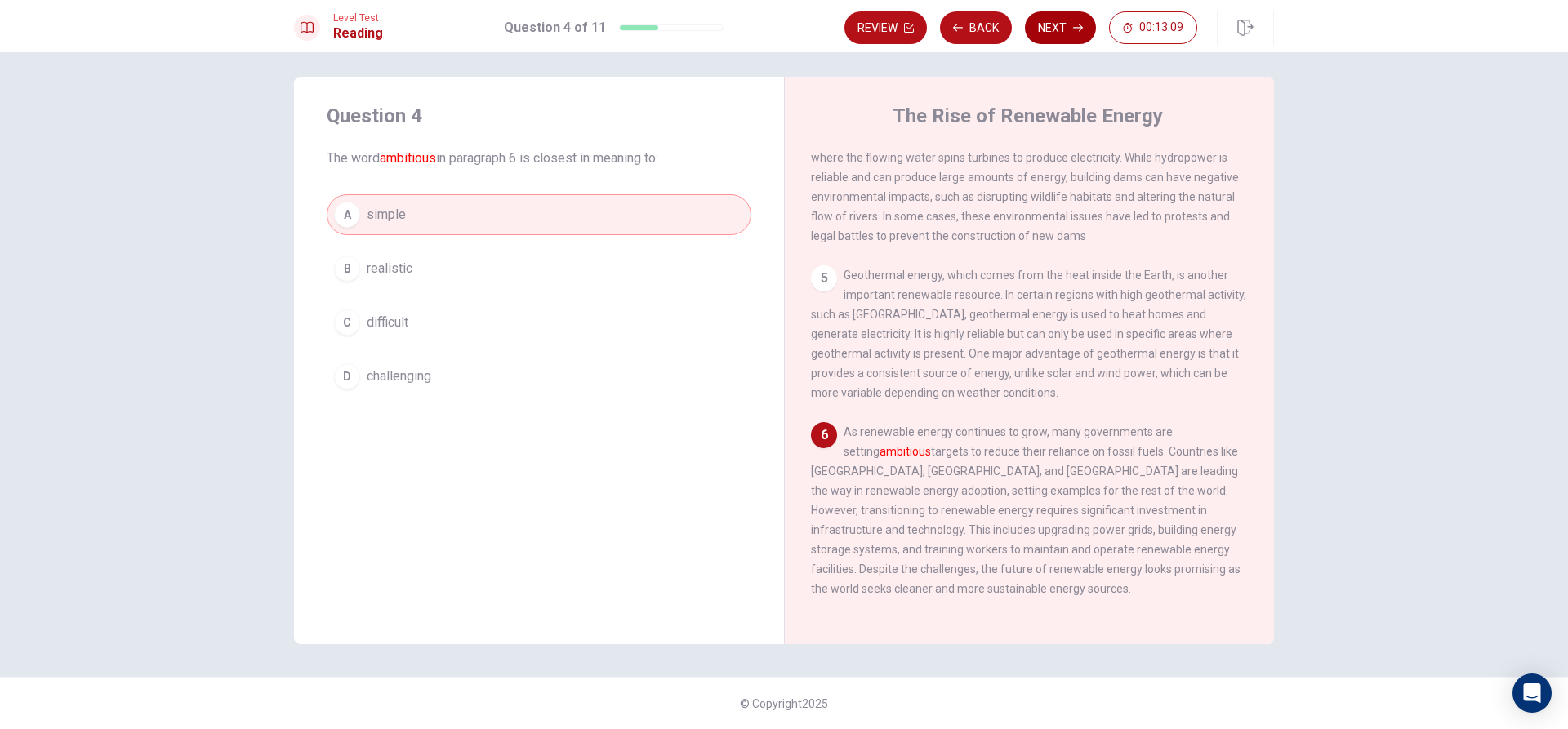
click at [1059, 31] on button "Next" at bounding box center [1061, 28] width 71 height 32
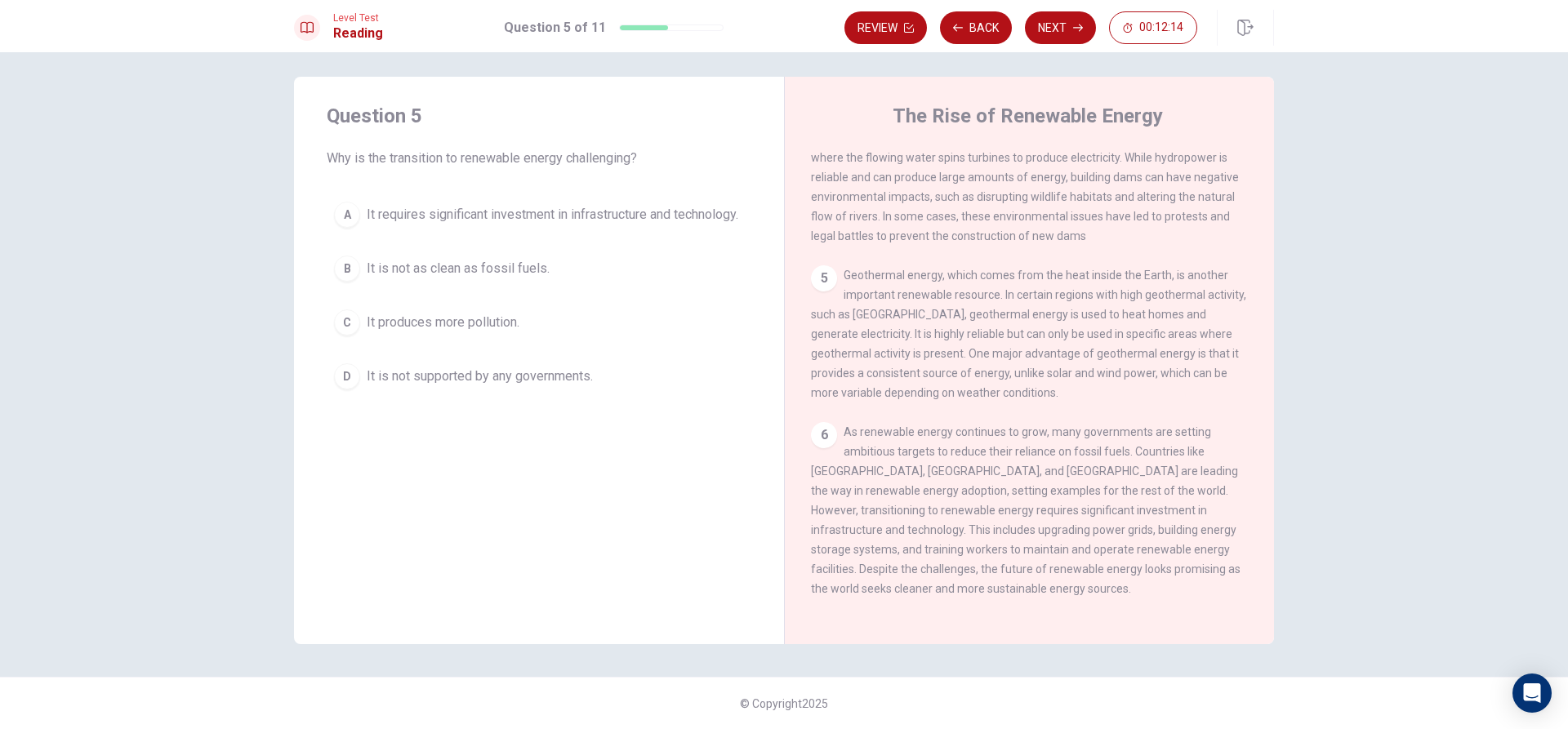
scroll to position [567, 0]
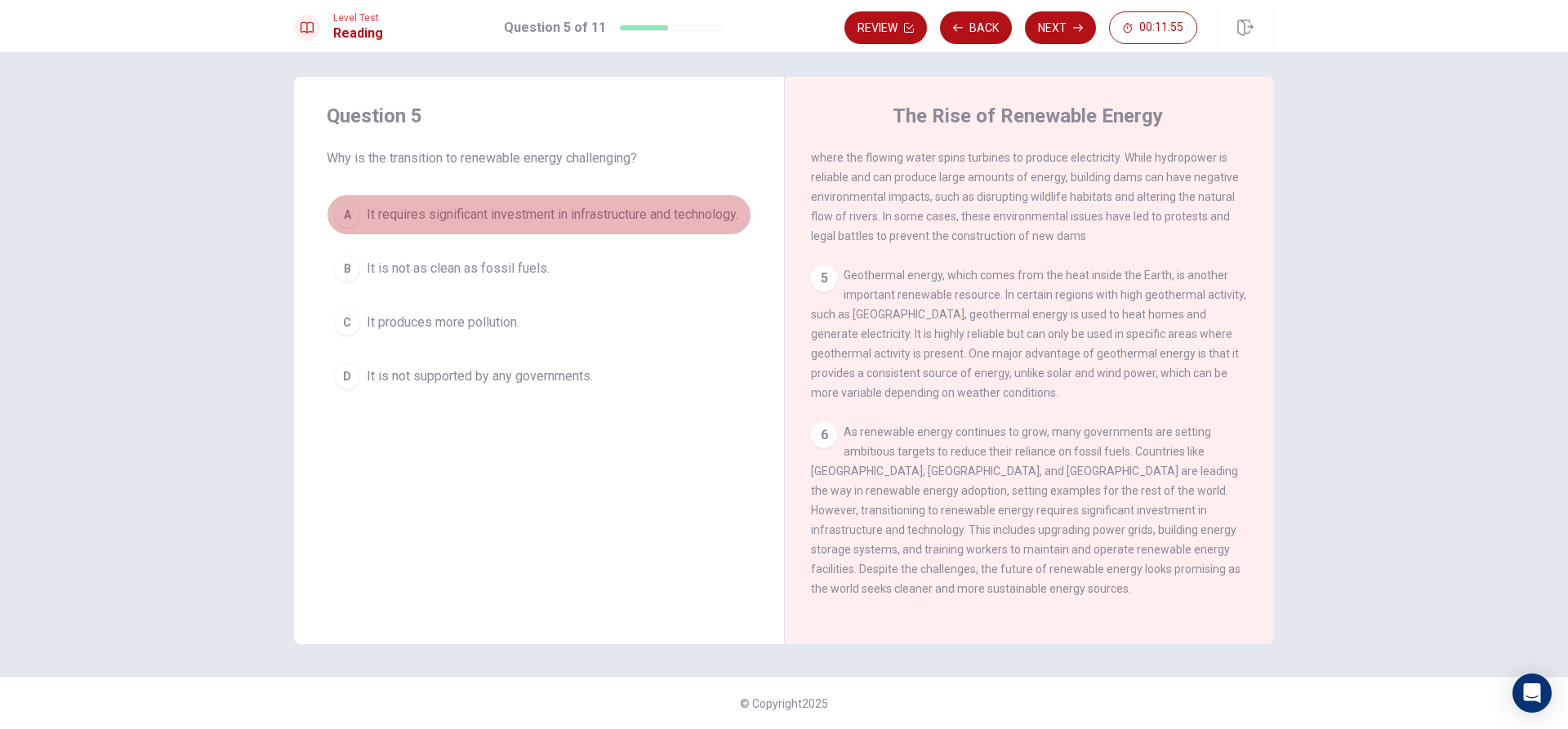
click at [428, 194] on button "A It requires significant investment in infrastructure and technology." at bounding box center [539, 214] width 424 height 41
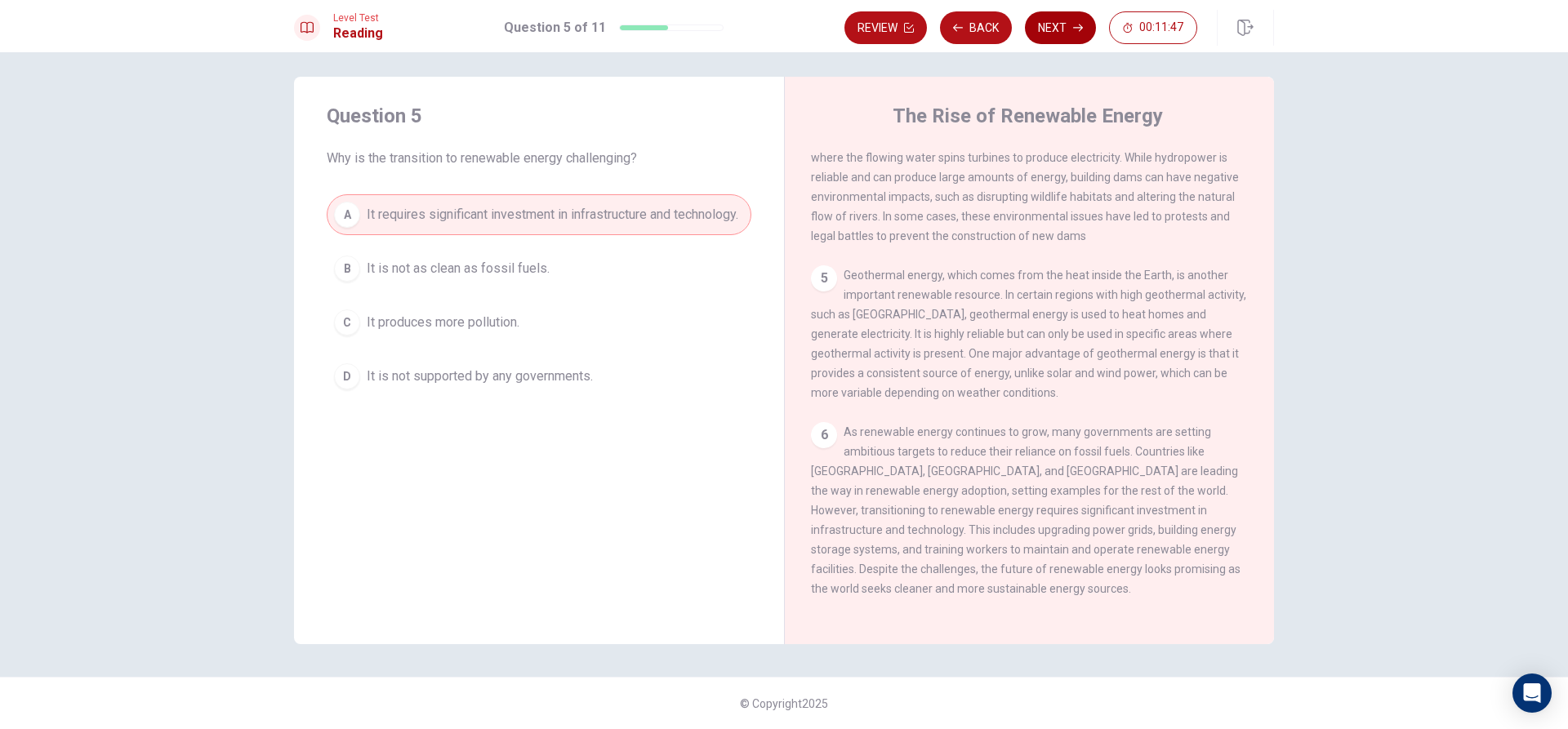
click at [1041, 14] on button "Next" at bounding box center [1061, 28] width 71 height 32
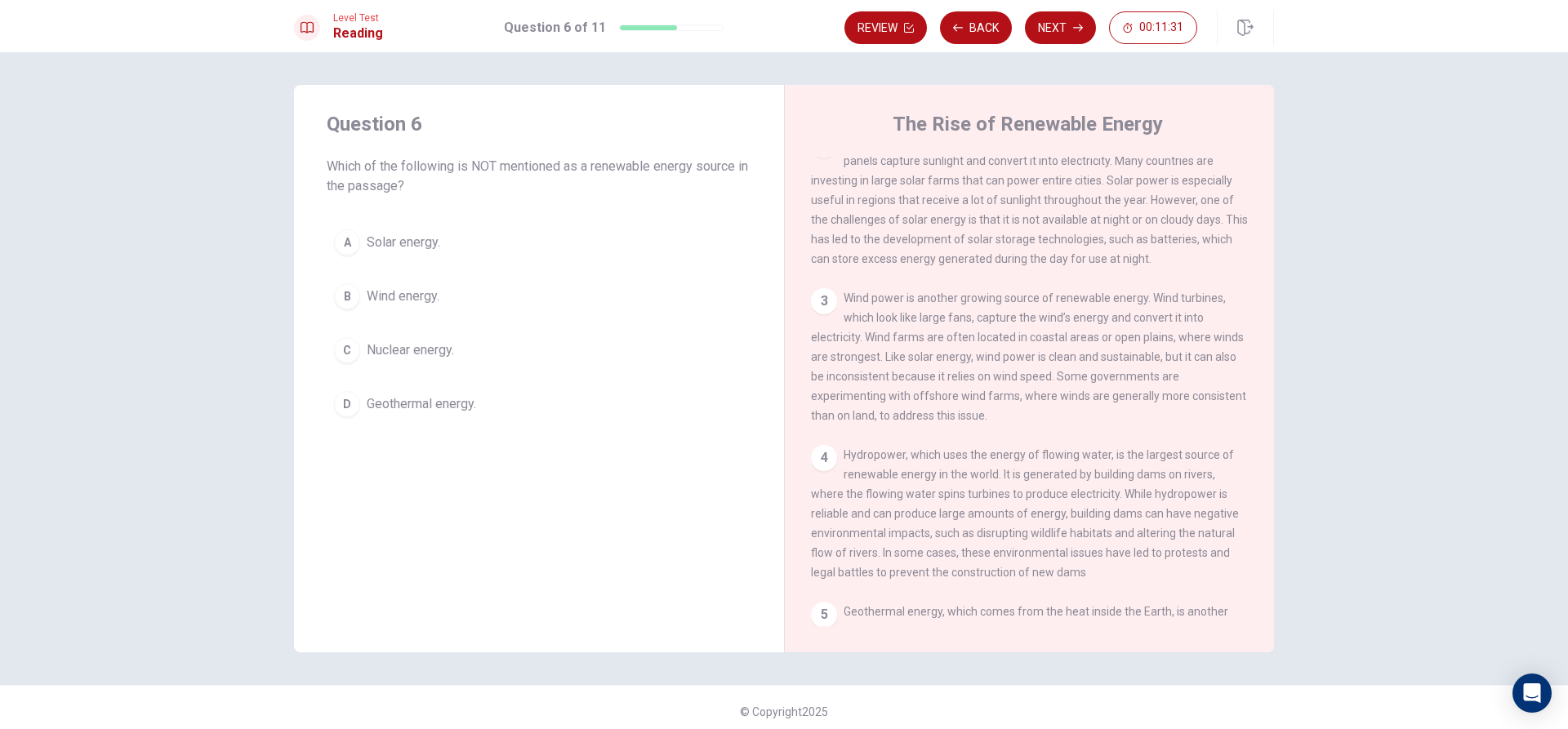
scroll to position [245, 0]
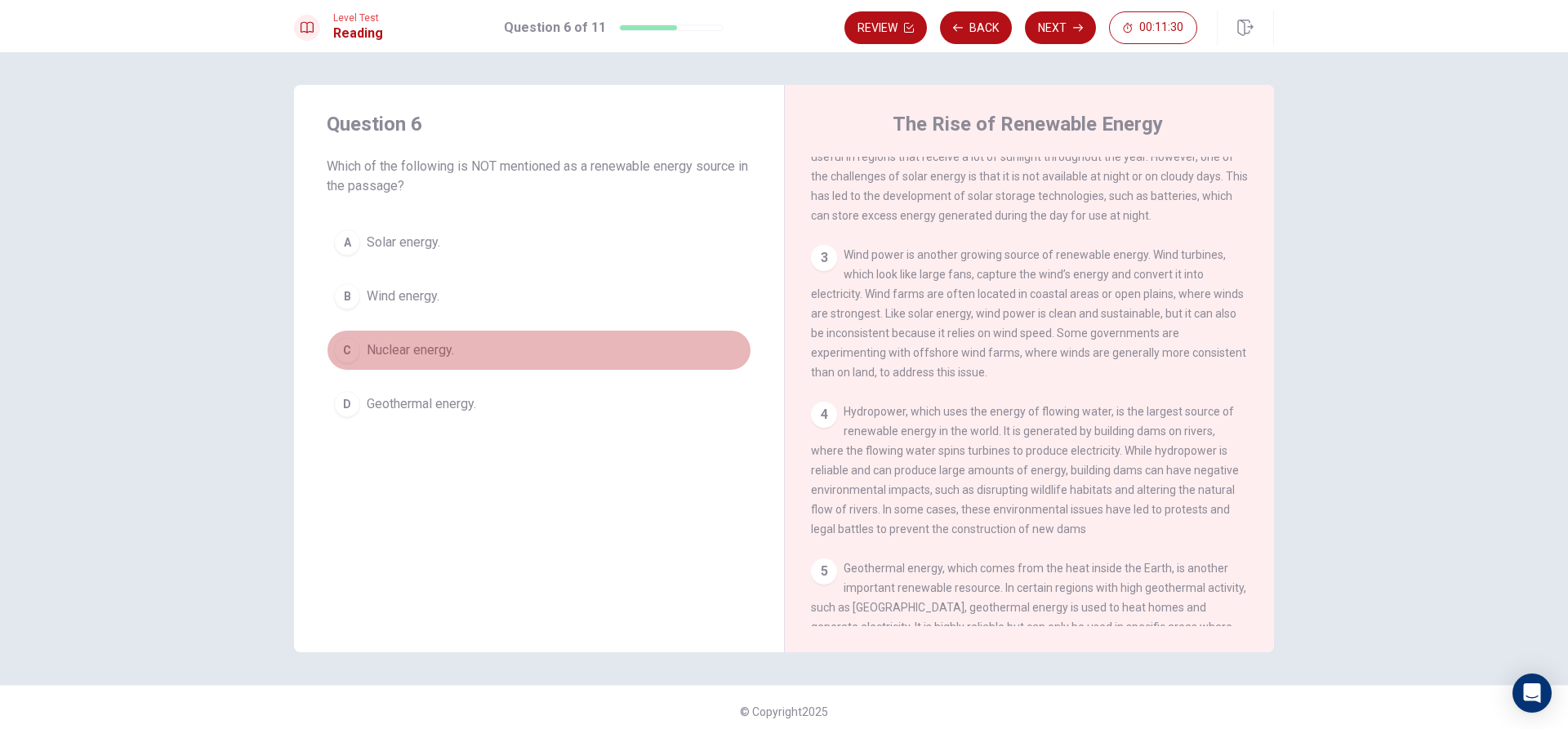
click at [565, 351] on button "C Nuclear energy." at bounding box center [539, 350] width 424 height 41
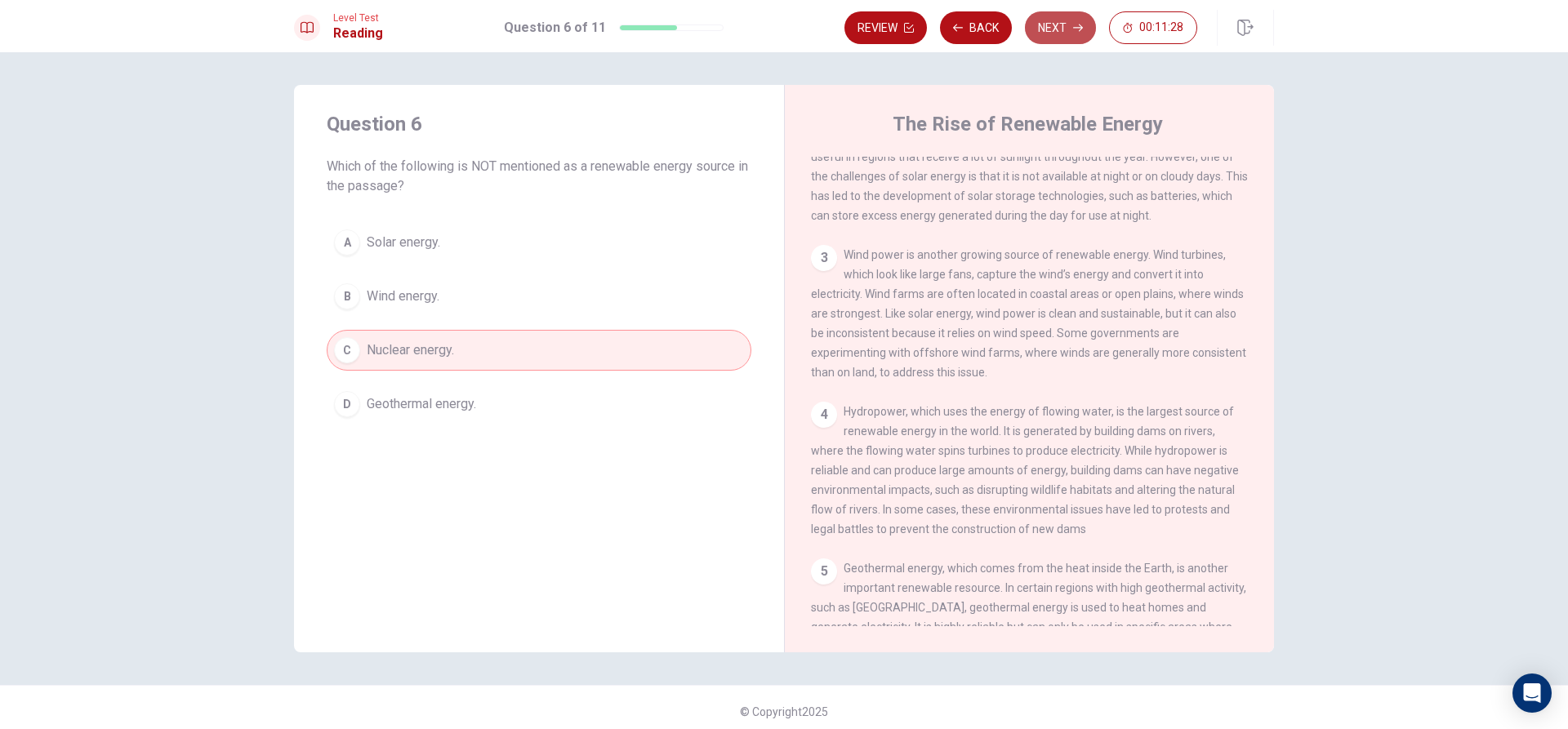
click at [1059, 32] on button "Next" at bounding box center [1061, 28] width 71 height 32
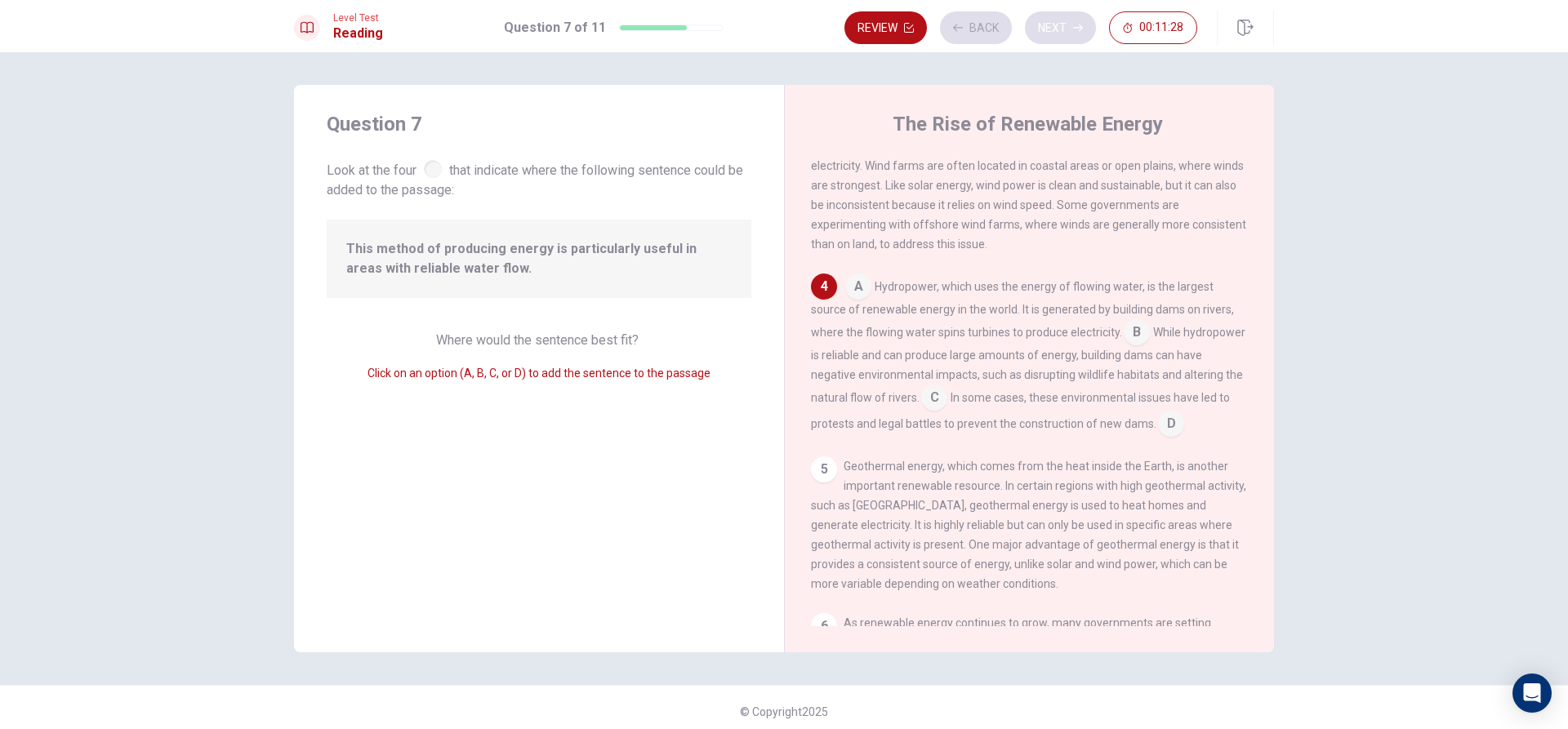
scroll to position [385, 0]
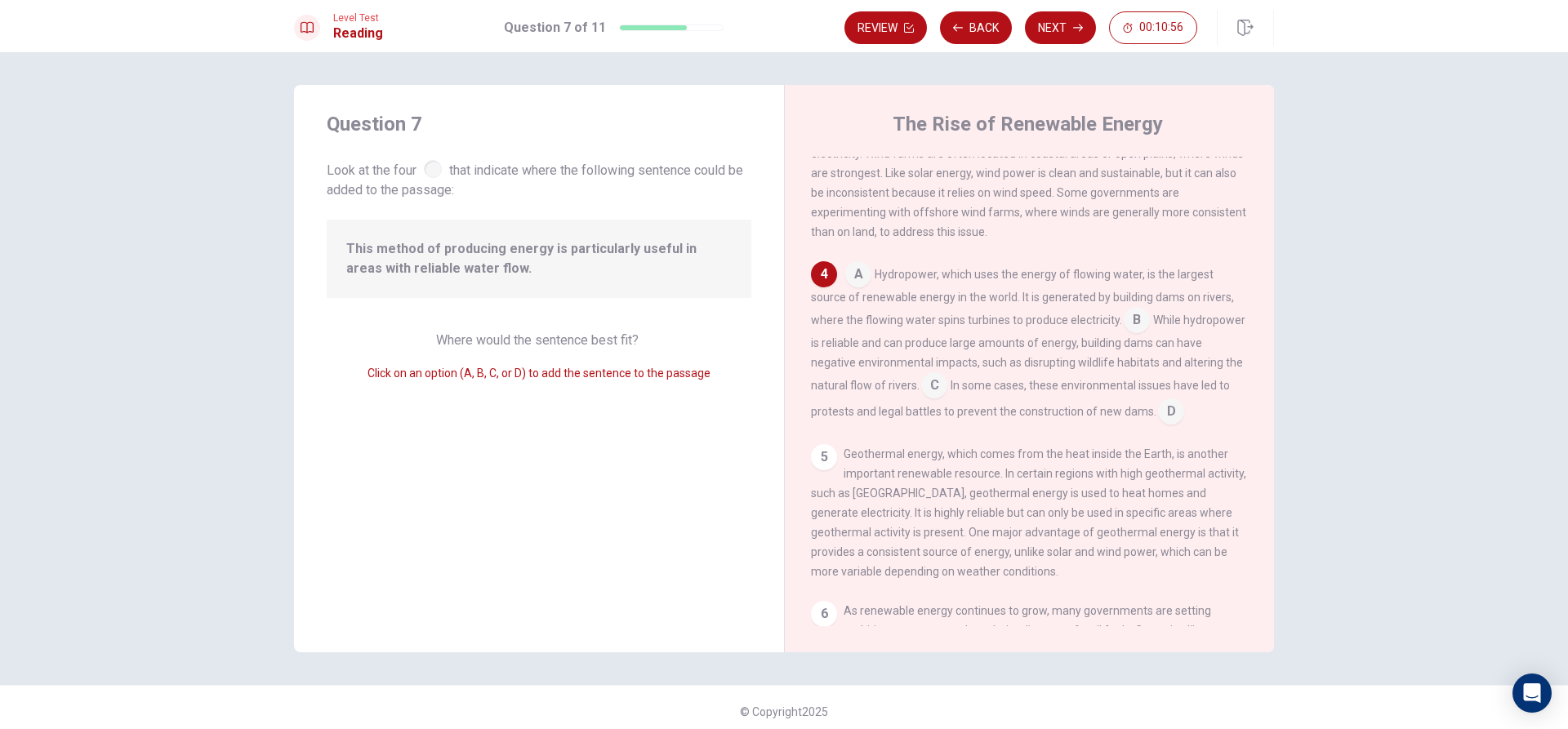
click at [849, 286] on input at bounding box center [858, 275] width 26 height 26
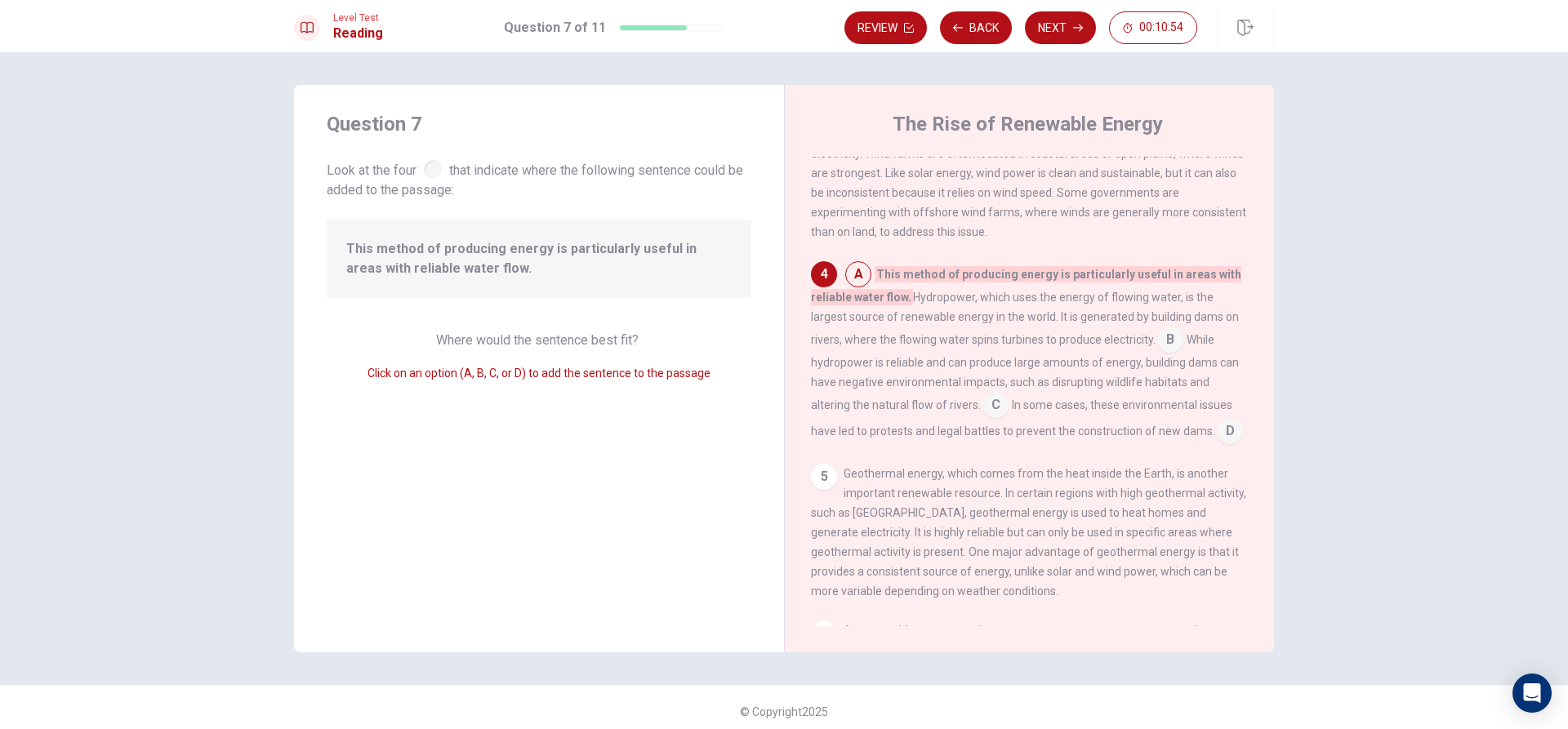
click at [987, 418] on input at bounding box center [995, 406] width 26 height 26
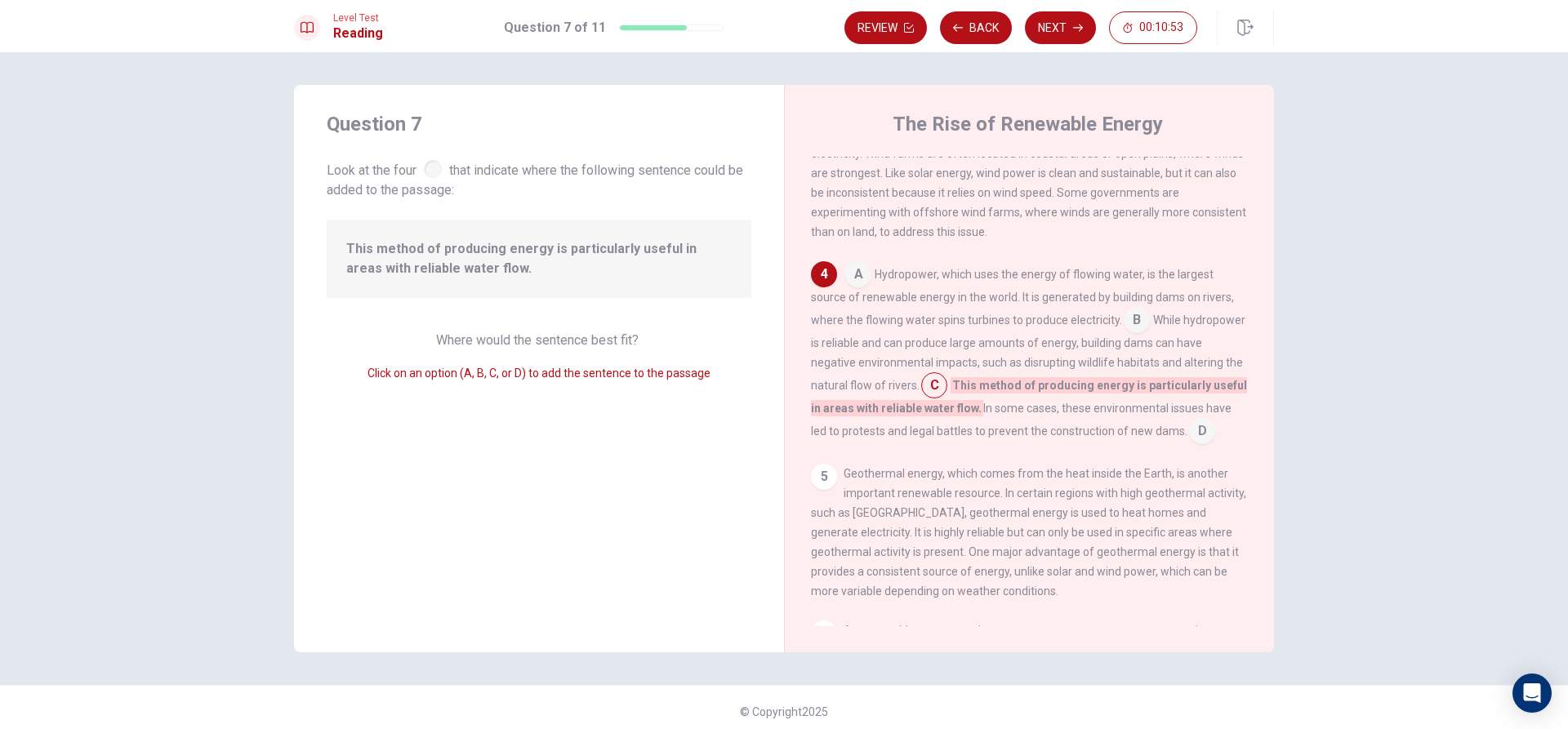
click at [1131, 334] on input at bounding box center [1136, 321] width 26 height 26
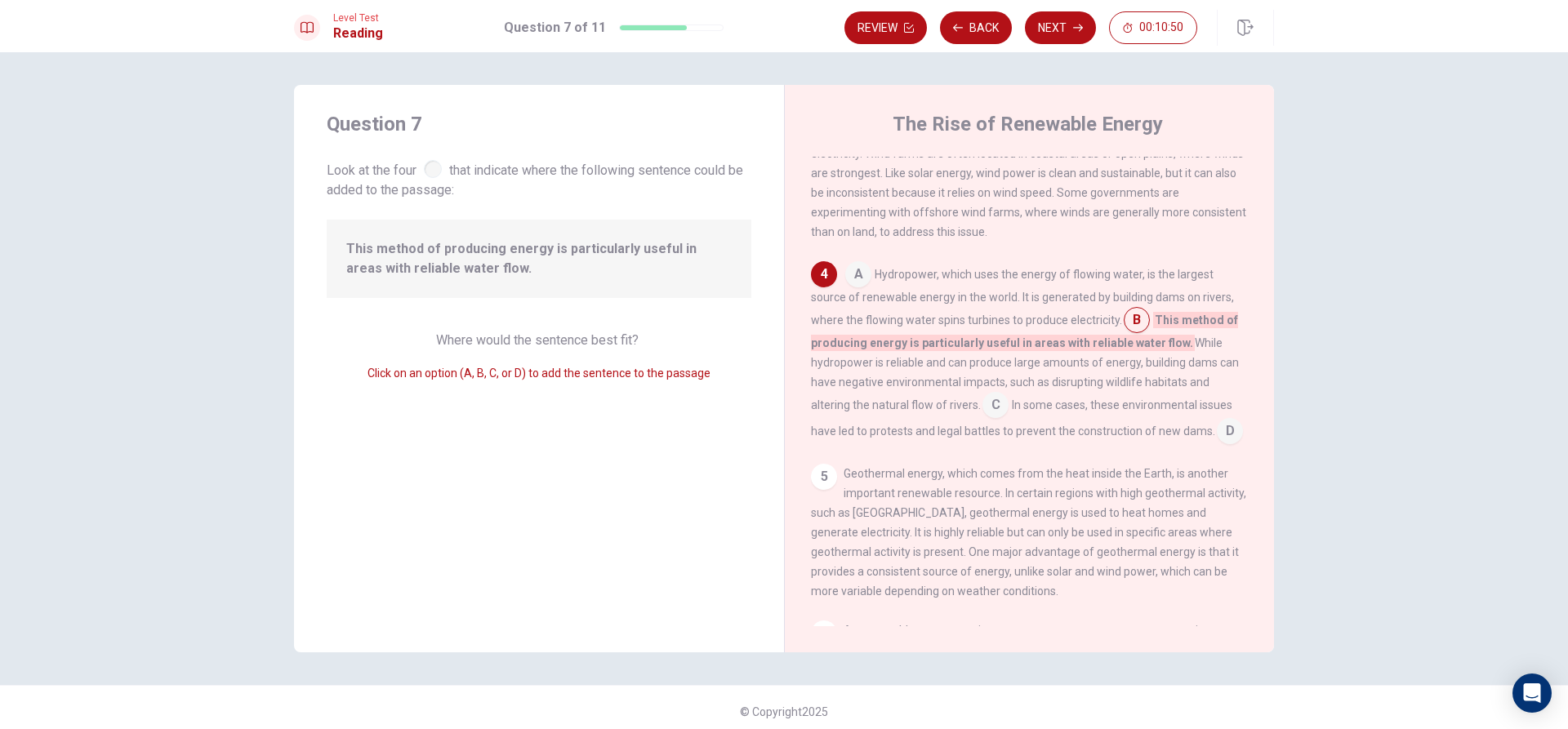
click at [820, 490] on div "5" at bounding box center [824, 476] width 26 height 26
click at [857, 282] on input at bounding box center [858, 275] width 26 height 26
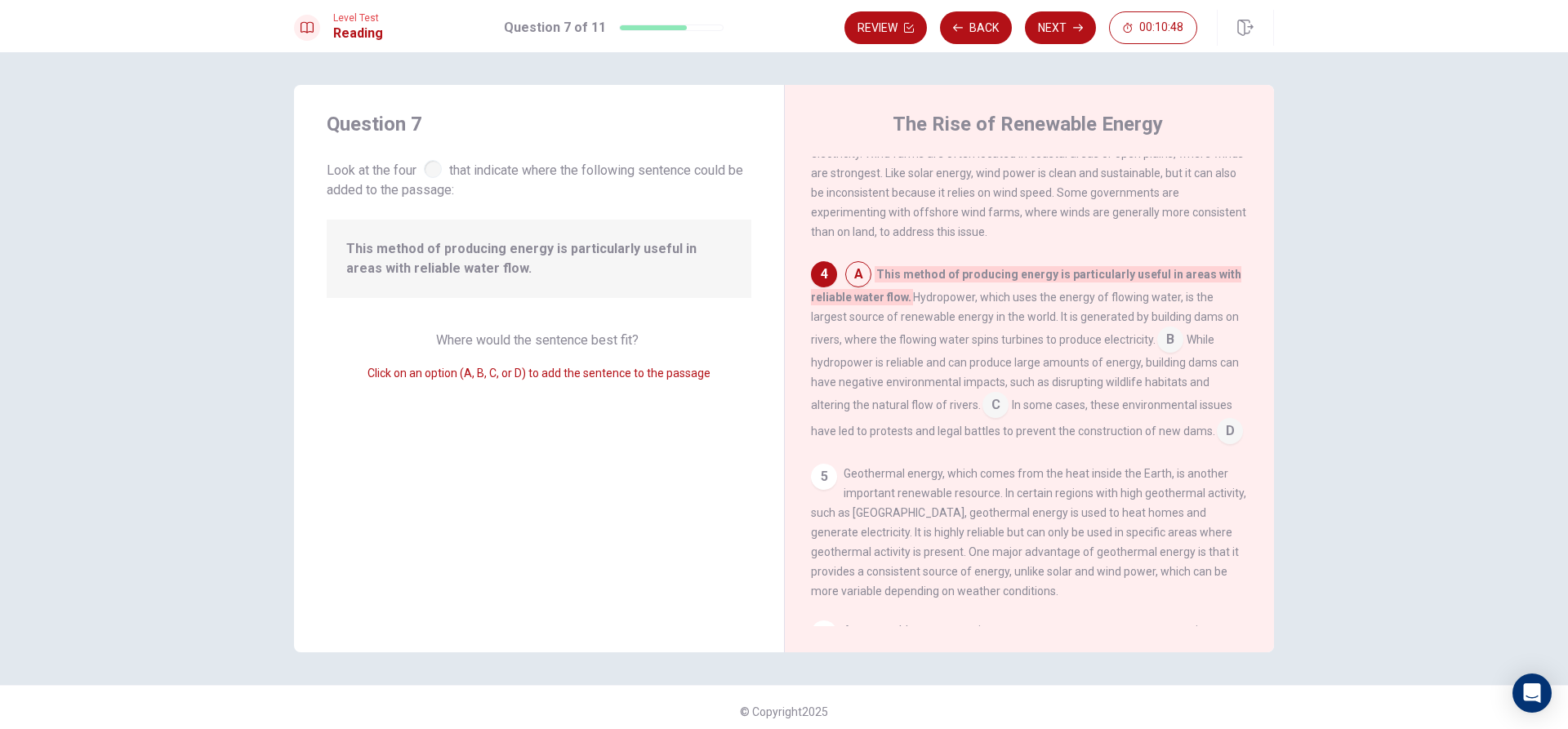
click at [854, 282] on input at bounding box center [858, 275] width 26 height 26
click at [1173, 354] on input at bounding box center [1170, 341] width 26 height 26
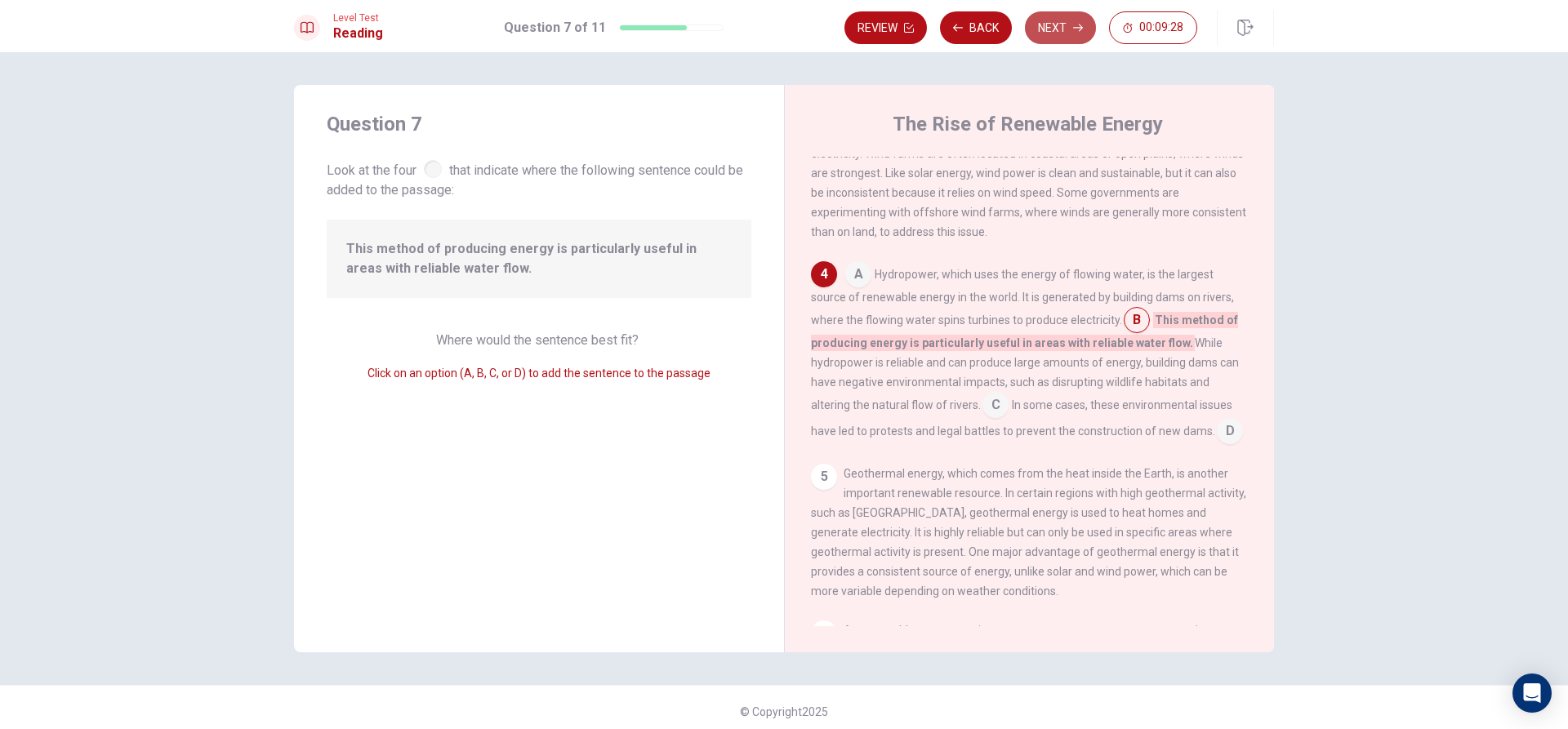
click at [1054, 36] on button "Next" at bounding box center [1061, 28] width 71 height 32
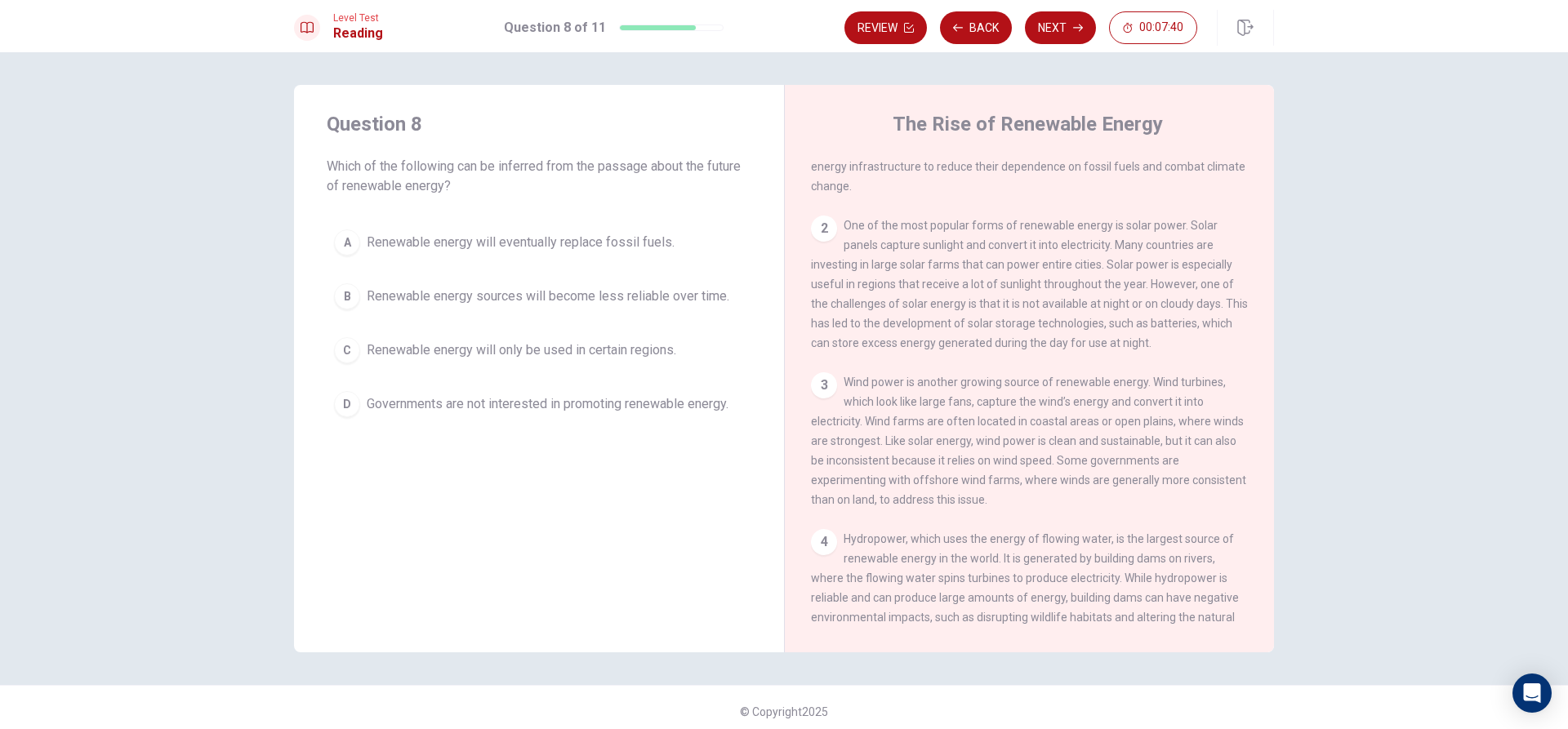
scroll to position [0, 0]
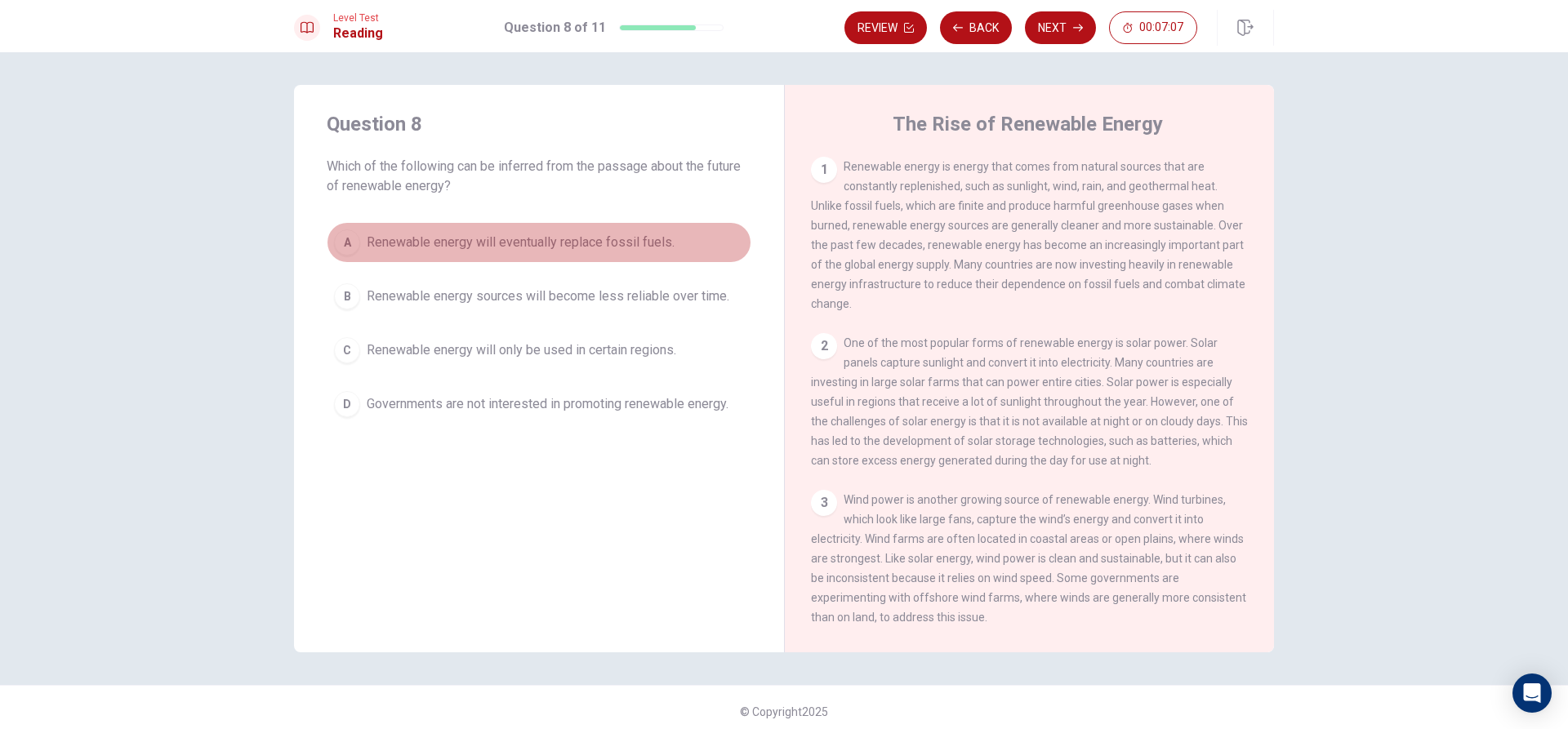
click at [440, 248] on span "Renewable energy will eventually replace fossil fuels." at bounding box center [521, 243] width 308 height 20
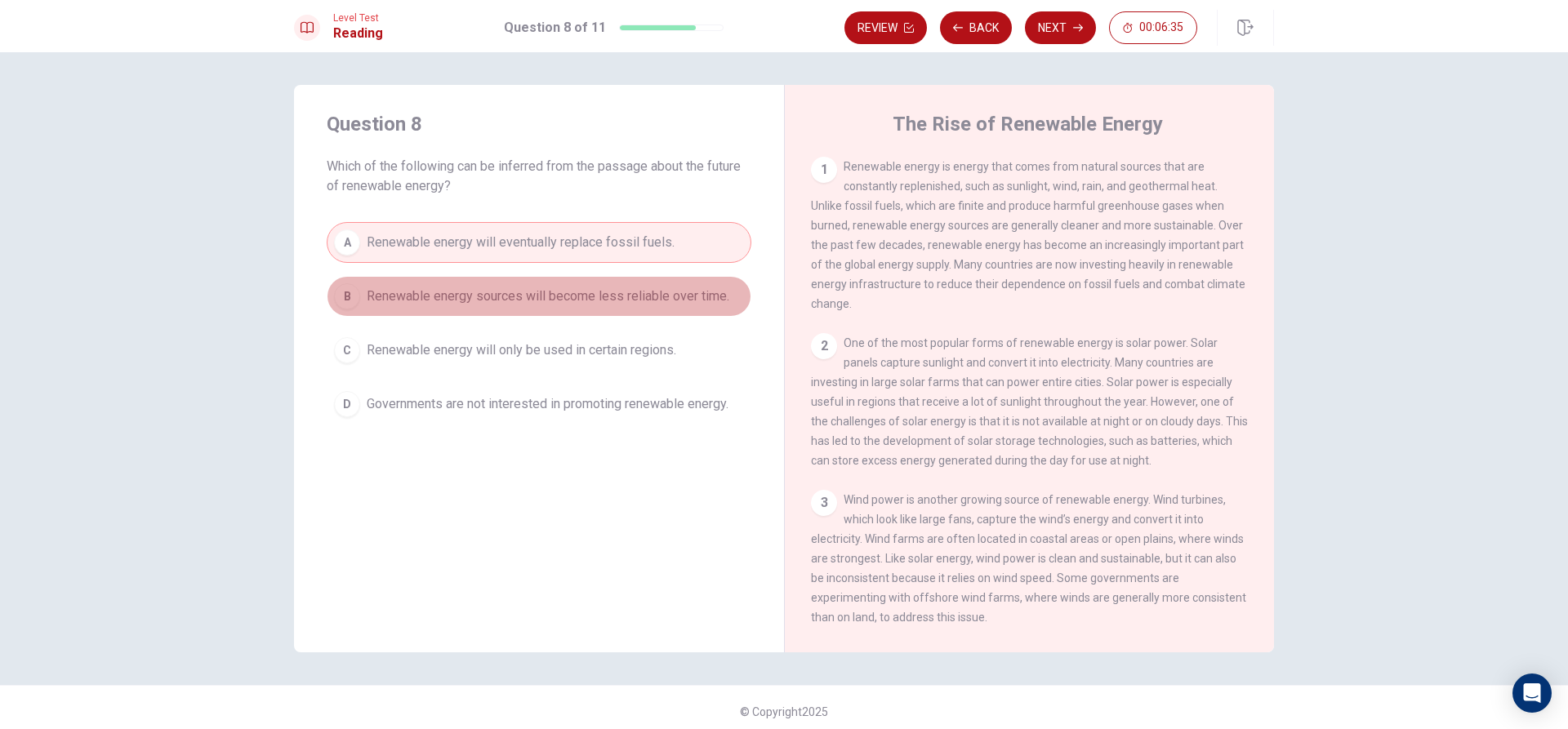
click at [497, 286] on button "B Renewable energy sources will become less reliable over time." at bounding box center [539, 296] width 424 height 41
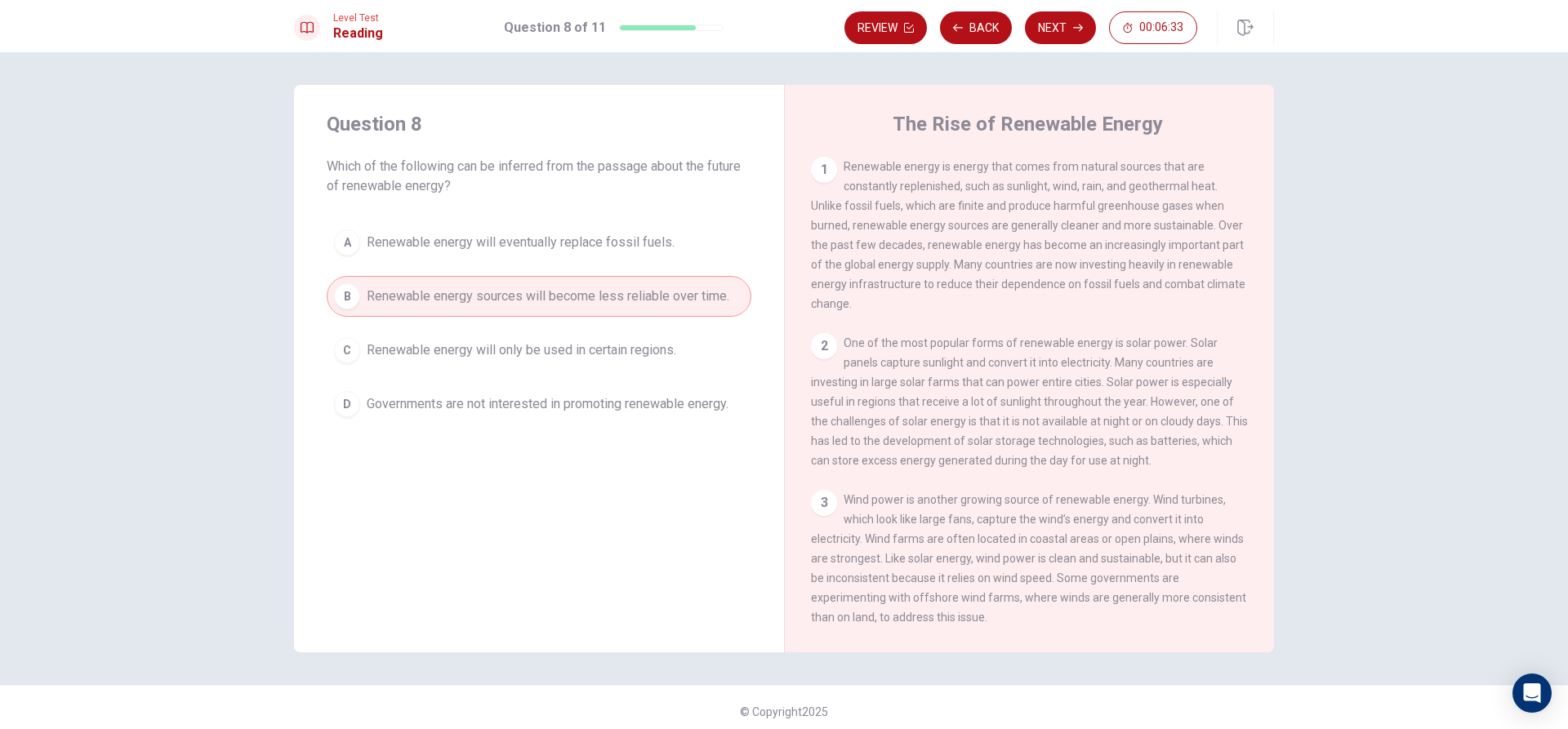
click at [498, 243] on span "Renewable energy will eventually replace fossil fuels." at bounding box center [521, 243] width 308 height 20
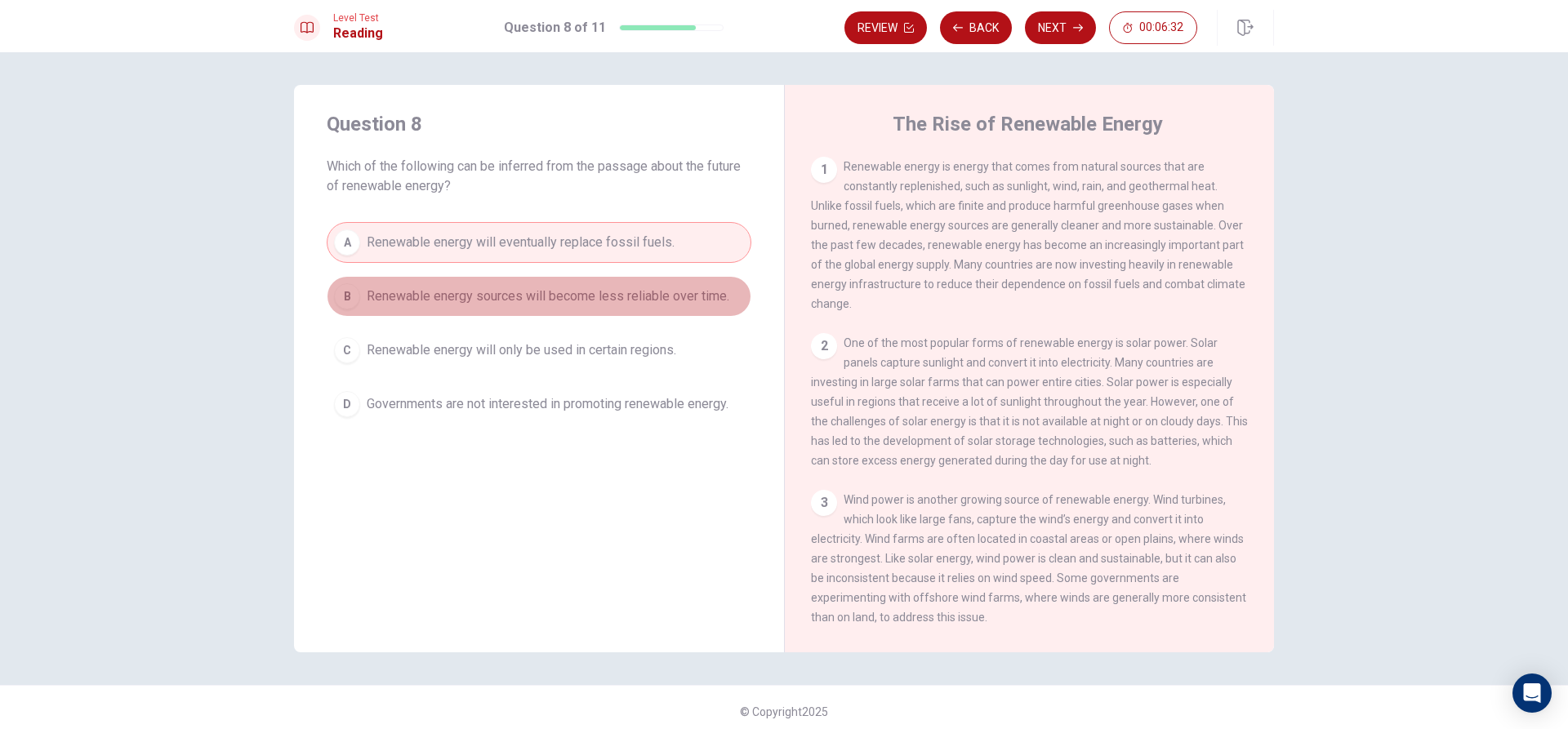
click at [484, 294] on span "Renewable energy sources will become less reliable over time." at bounding box center [548, 296] width 362 height 20
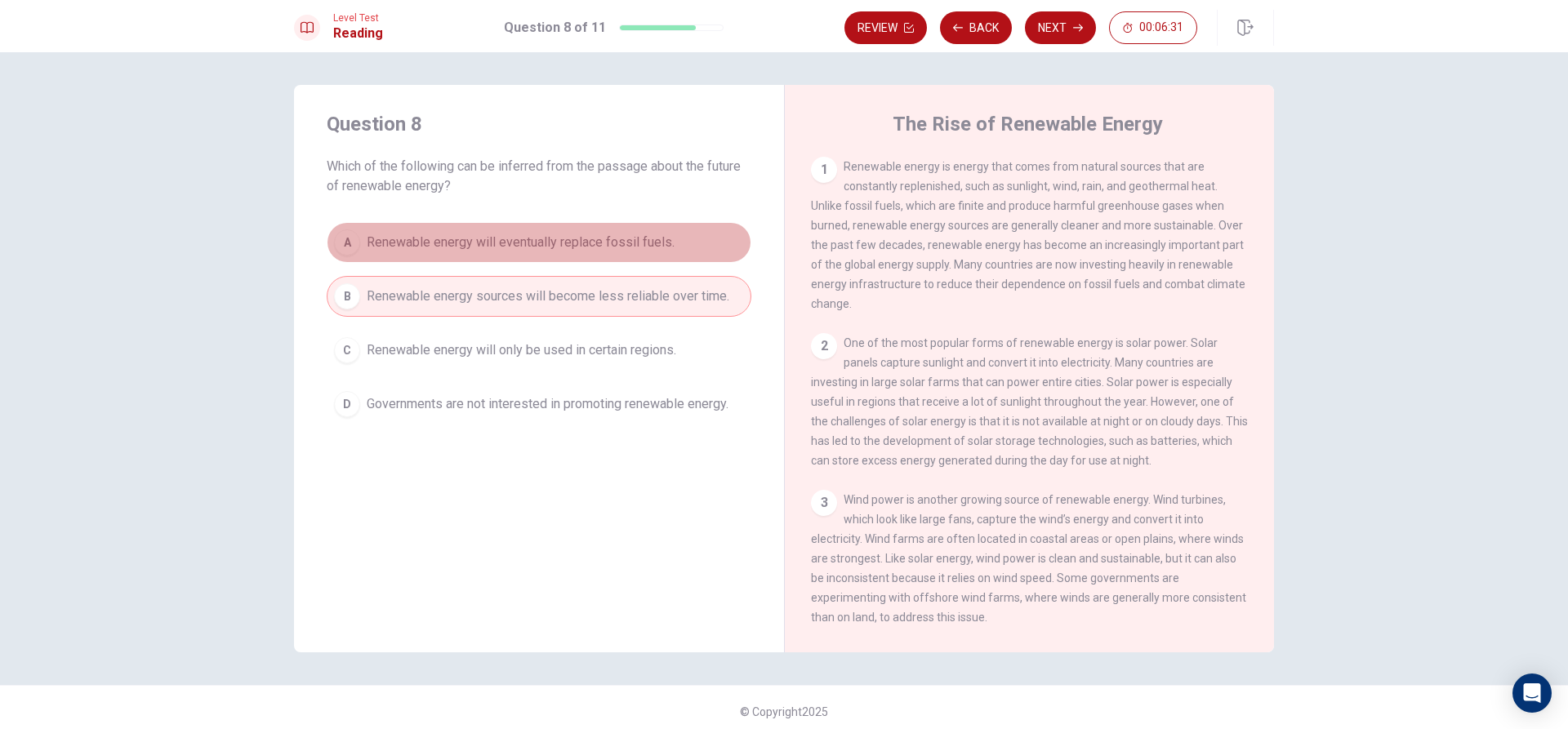
click at [514, 237] on span "Renewable energy will eventually replace fossil fuels." at bounding box center [521, 243] width 308 height 20
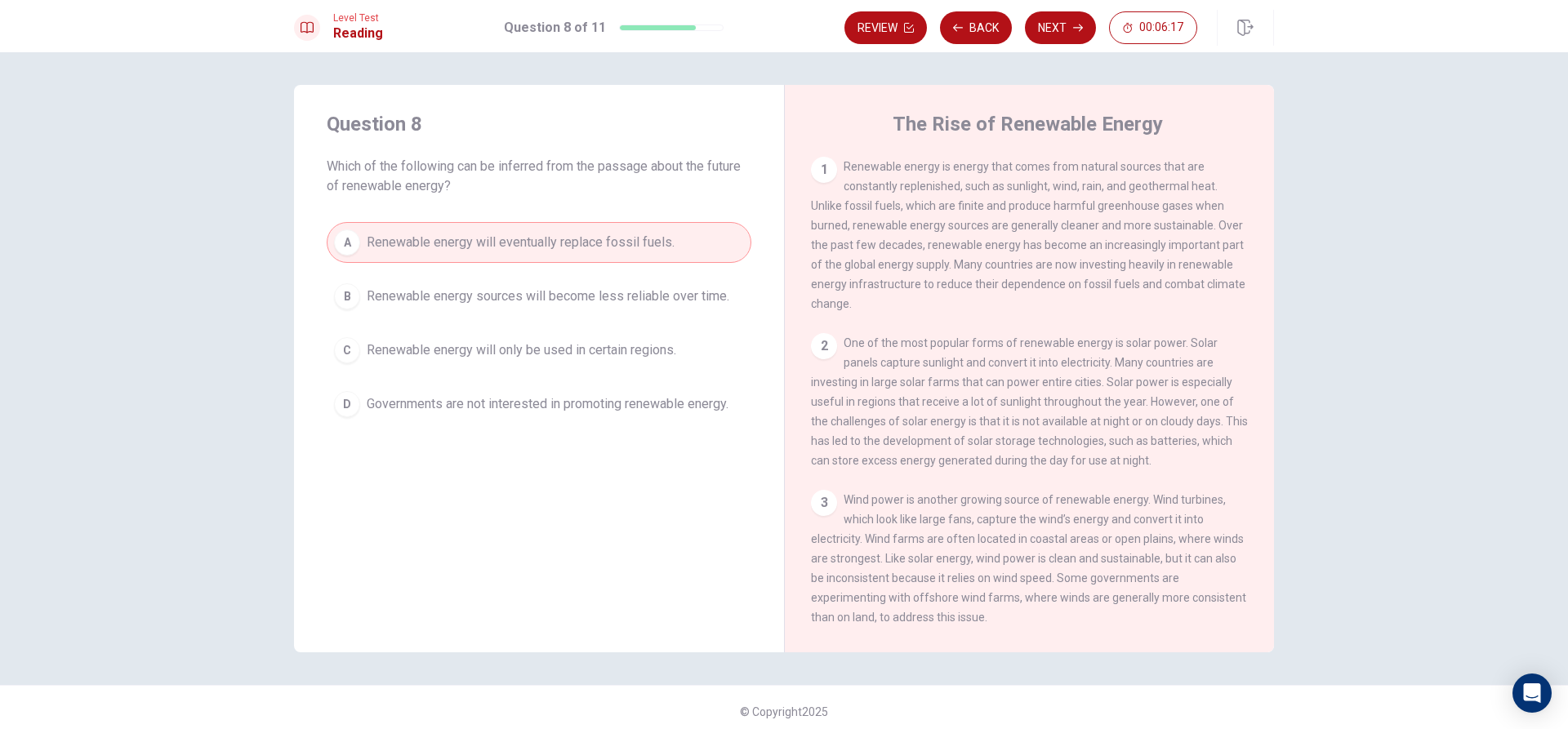
click at [608, 302] on span "Renewable energy sources will become less reliable over time." at bounding box center [548, 296] width 362 height 20
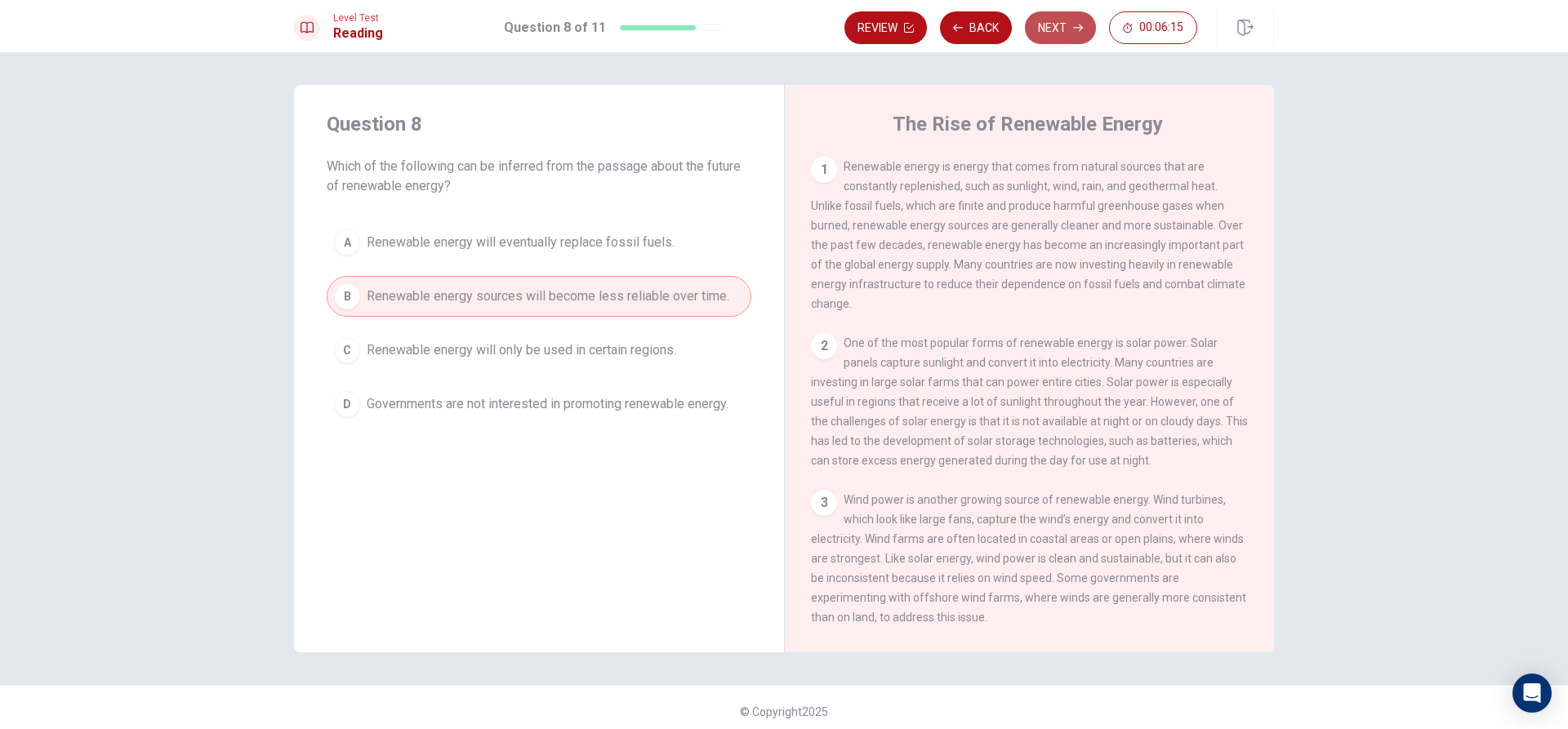
click at [1045, 29] on button "Next" at bounding box center [1061, 28] width 71 height 32
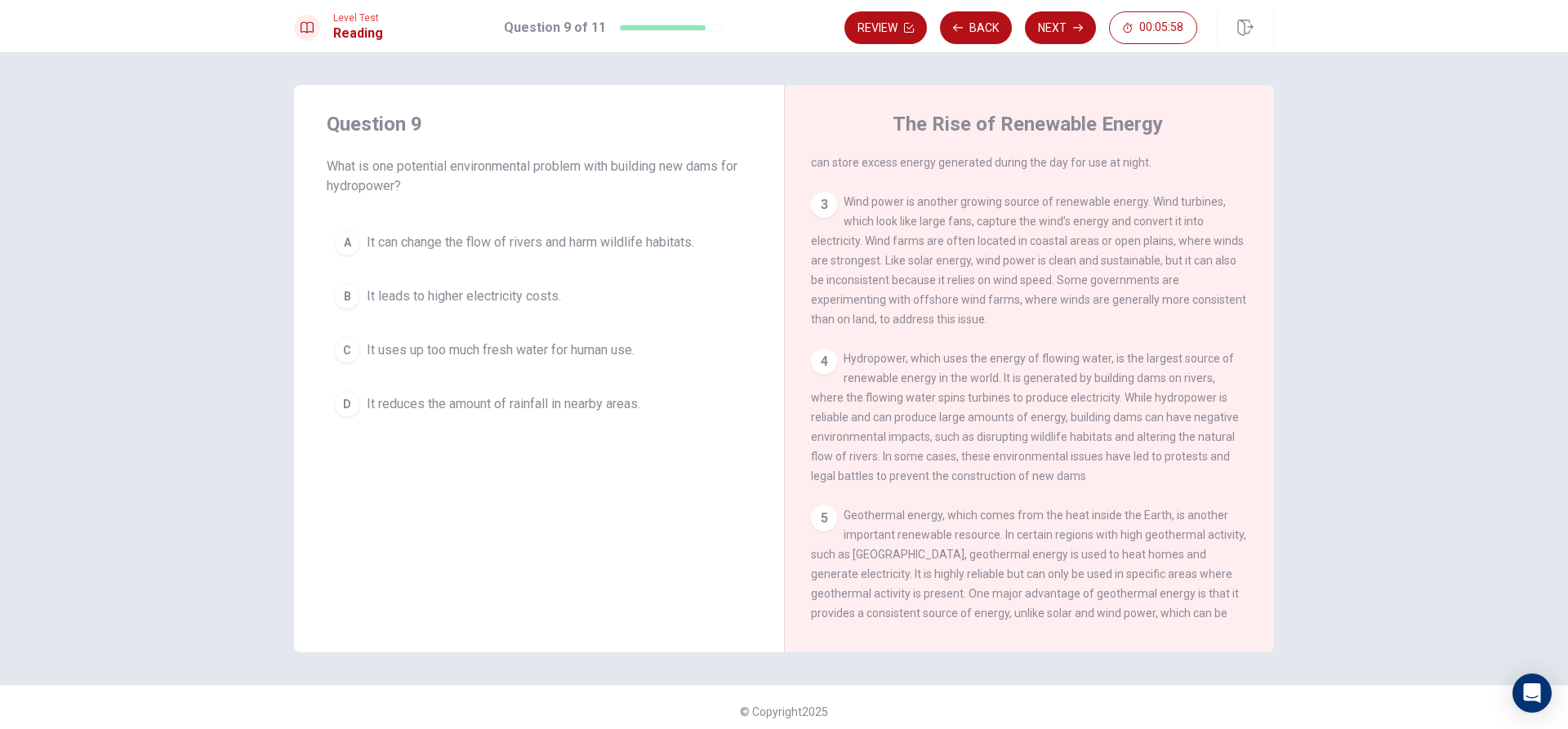
scroll to position [327, 0]
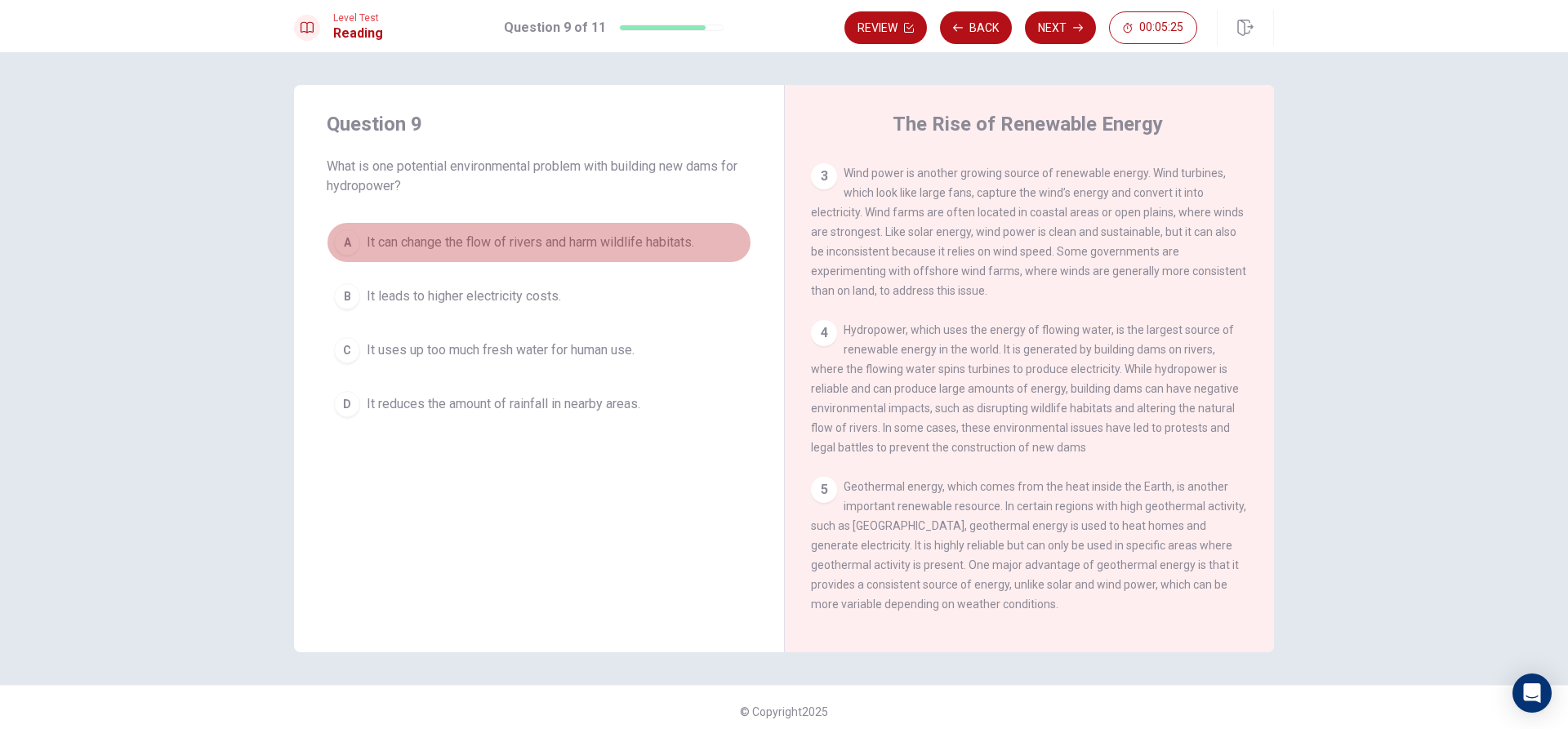
click at [643, 250] on span "It can change the flow of rivers and harm wildlife habitats." at bounding box center [530, 243] width 328 height 20
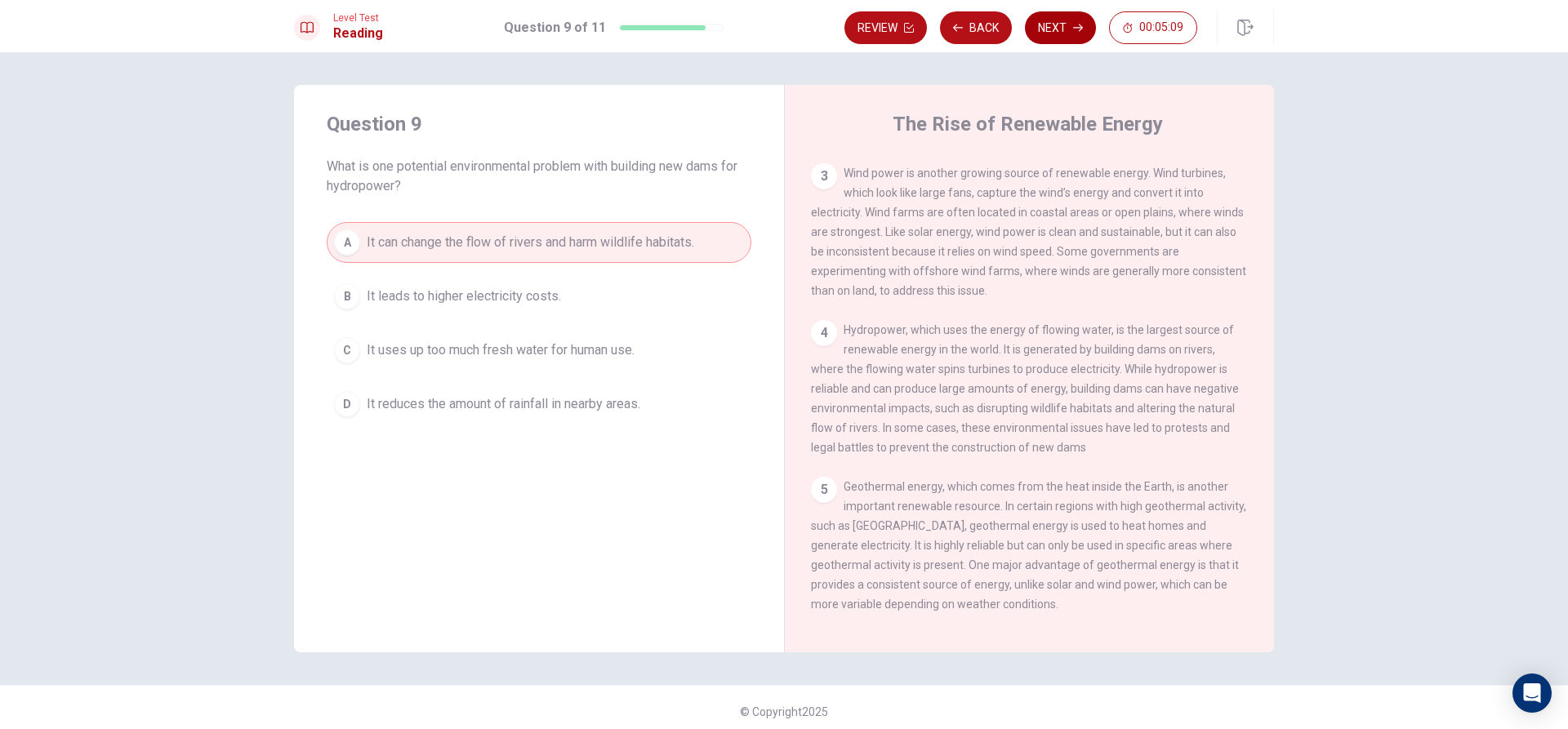
click at [1060, 32] on button "Next" at bounding box center [1061, 28] width 71 height 32
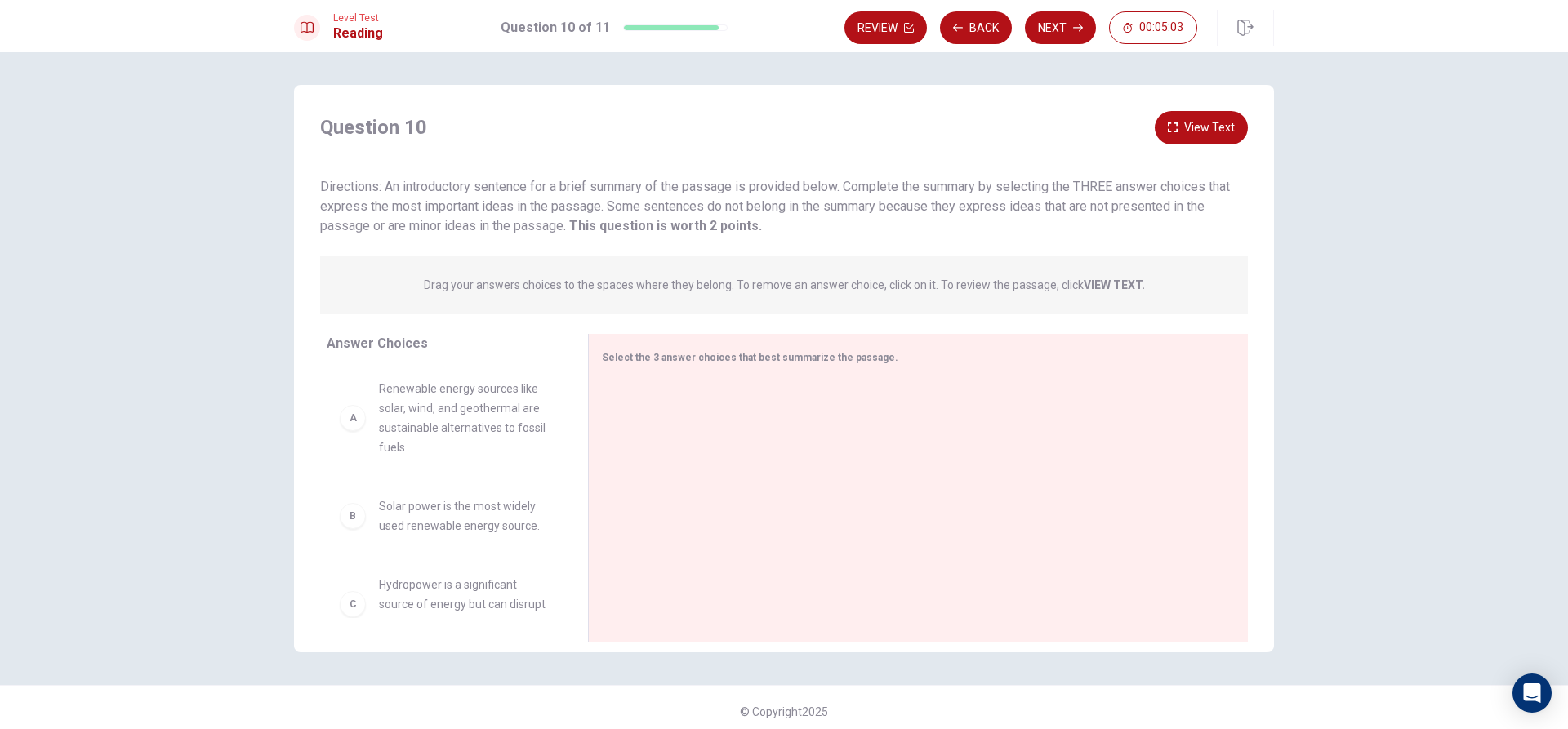
scroll to position [0, 0]
click at [397, 435] on span "Renewable energy sources like solar, wind, and geothermal are sustainable alter…" at bounding box center [464, 418] width 170 height 78
click at [359, 427] on div "A Renewable energy sources like solar, wind, and geothermal are sustainable alt…" at bounding box center [444, 418] width 209 height 78
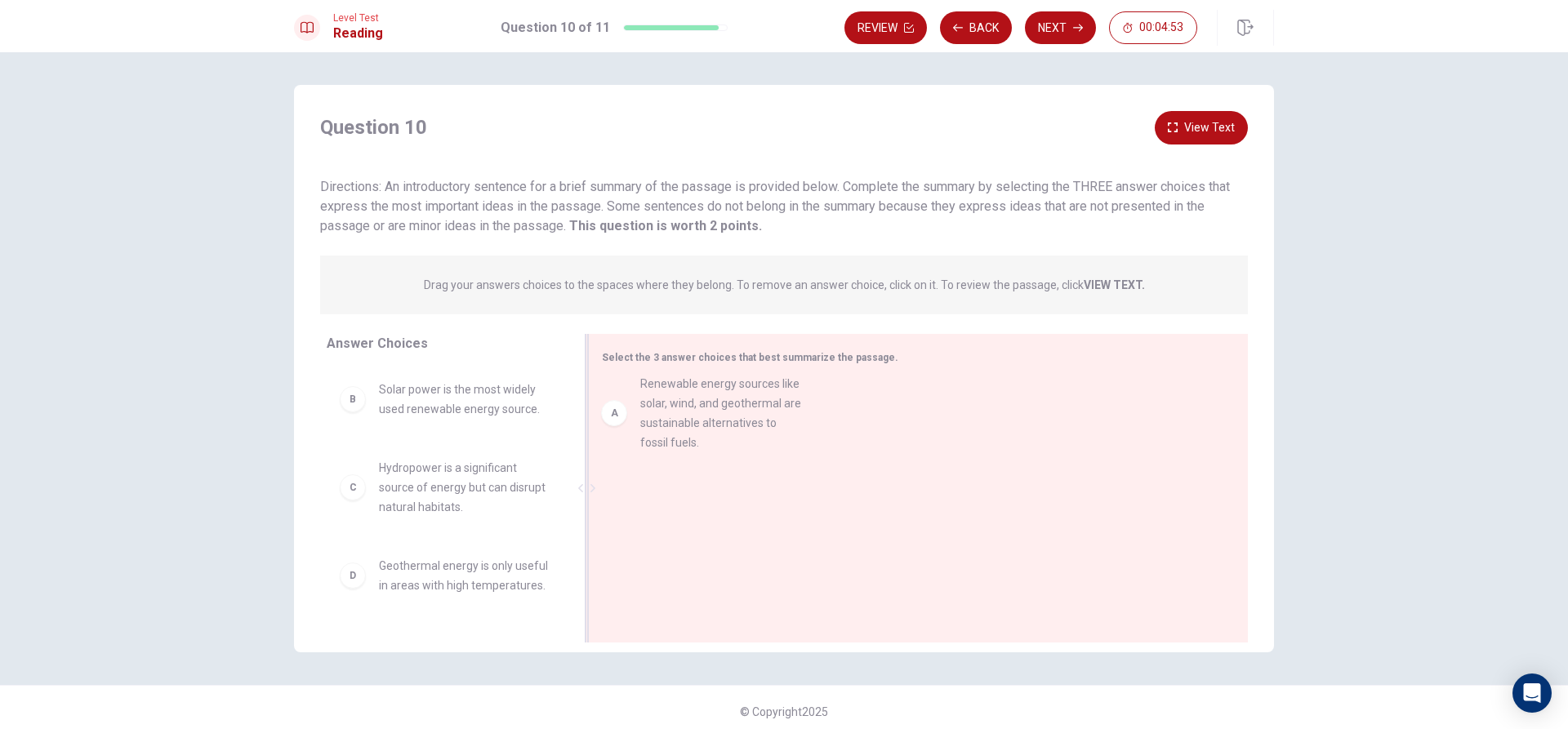
drag, startPoint x: 352, startPoint y: 426, endPoint x: 624, endPoint y: 417, distance: 272.1
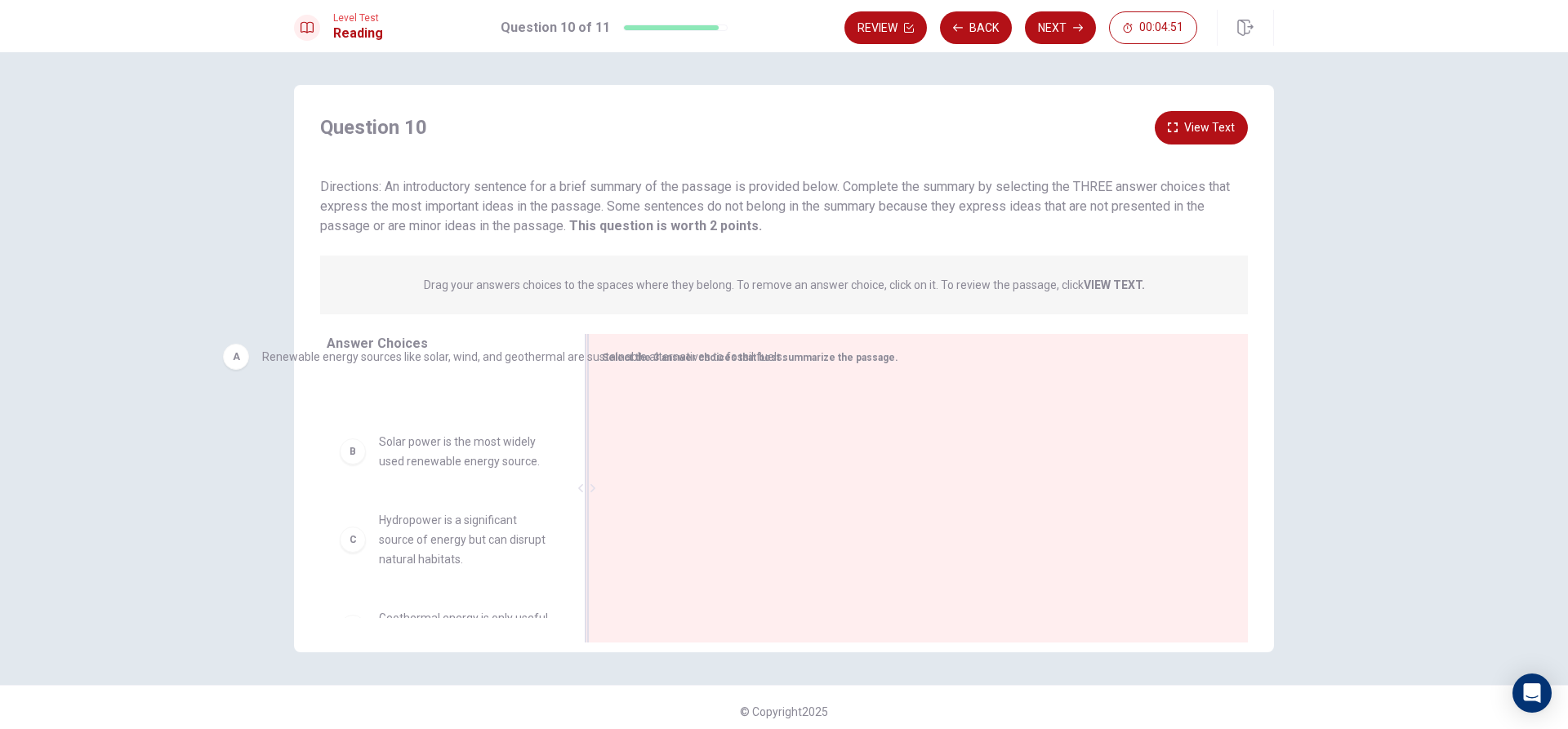
drag, startPoint x: 626, startPoint y: 415, endPoint x: 228, endPoint y: 365, distance: 401.1
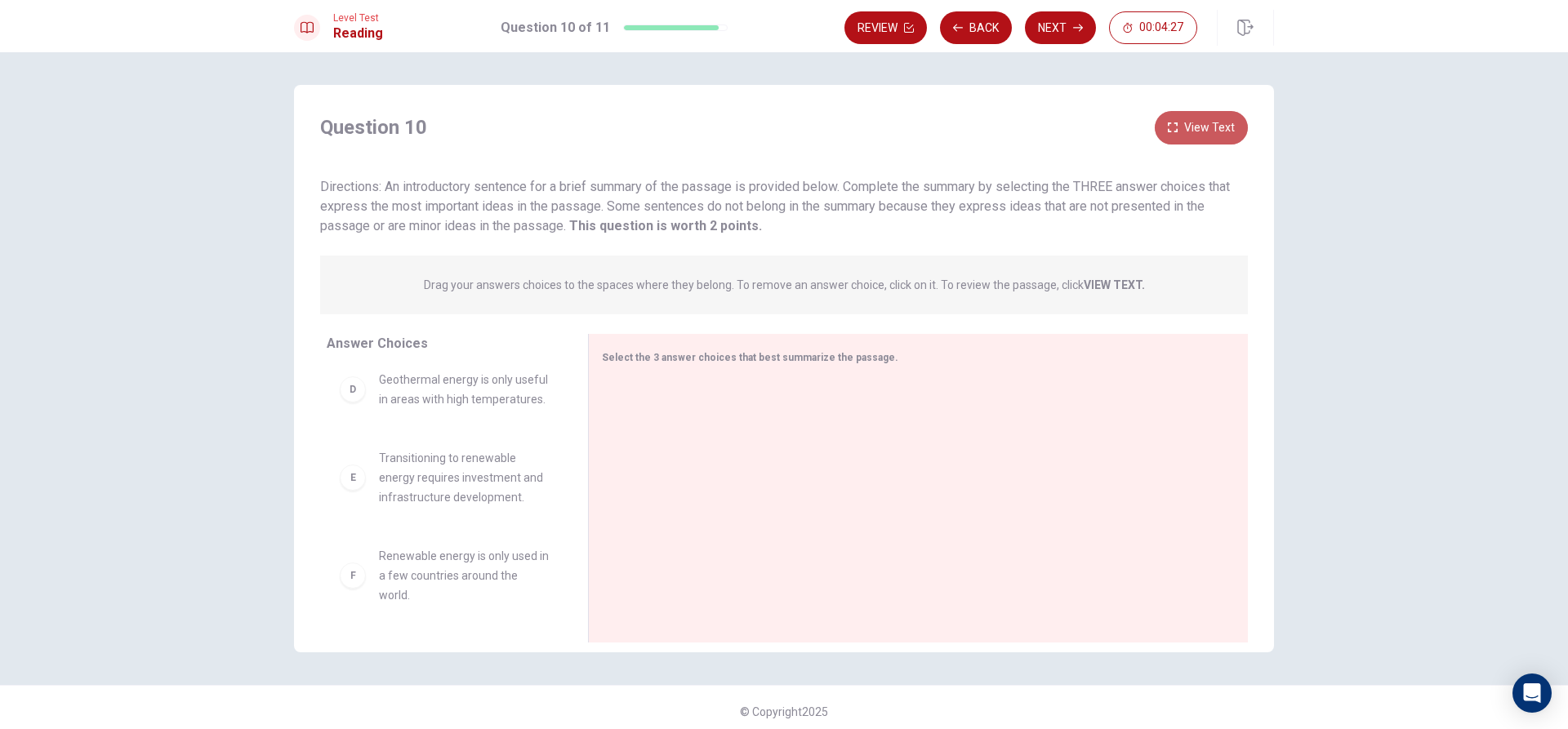
click at [1210, 126] on button "View Text" at bounding box center [1200, 127] width 93 height 33
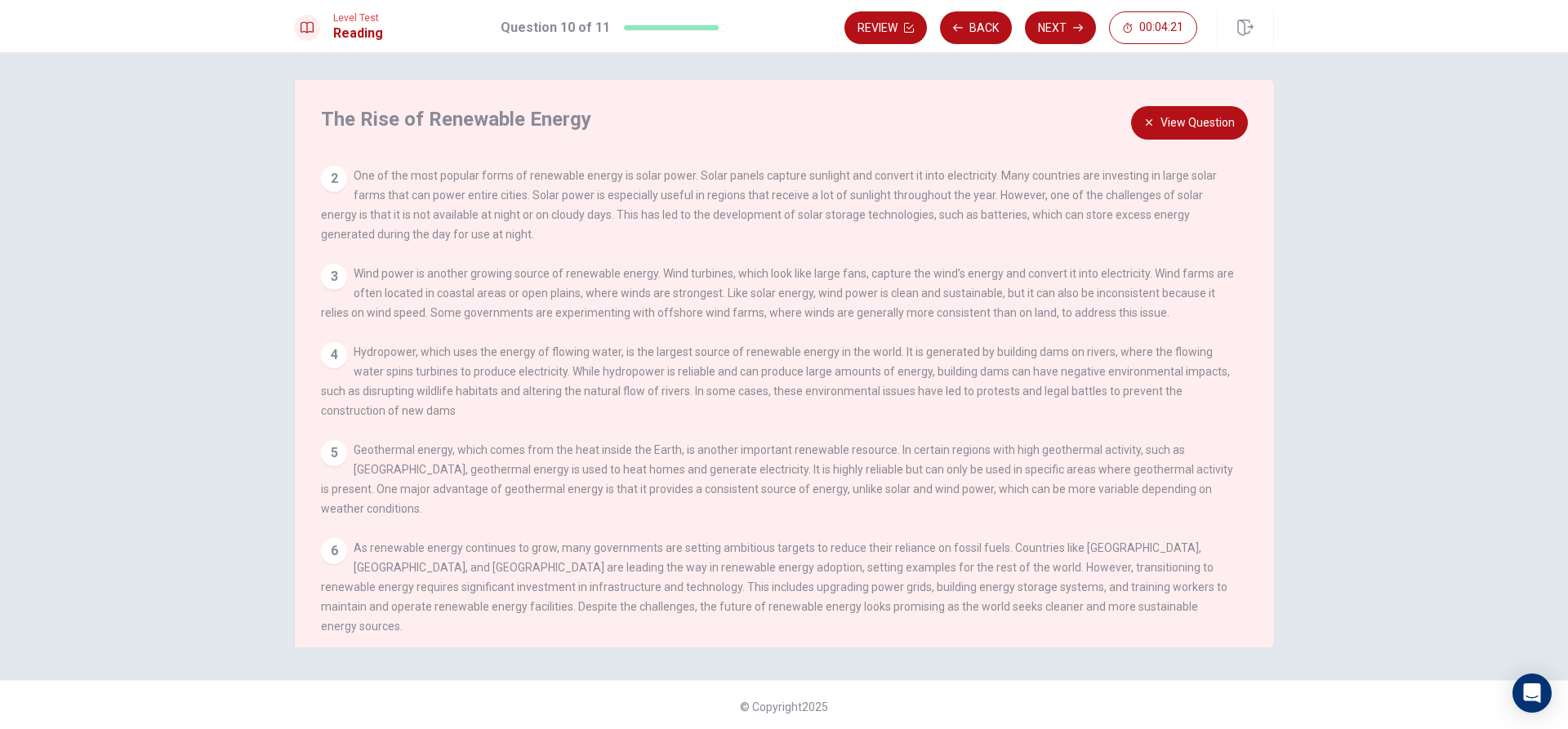
scroll to position [9, 0]
click at [1158, 118] on button "View Question" at bounding box center [1190, 119] width 117 height 33
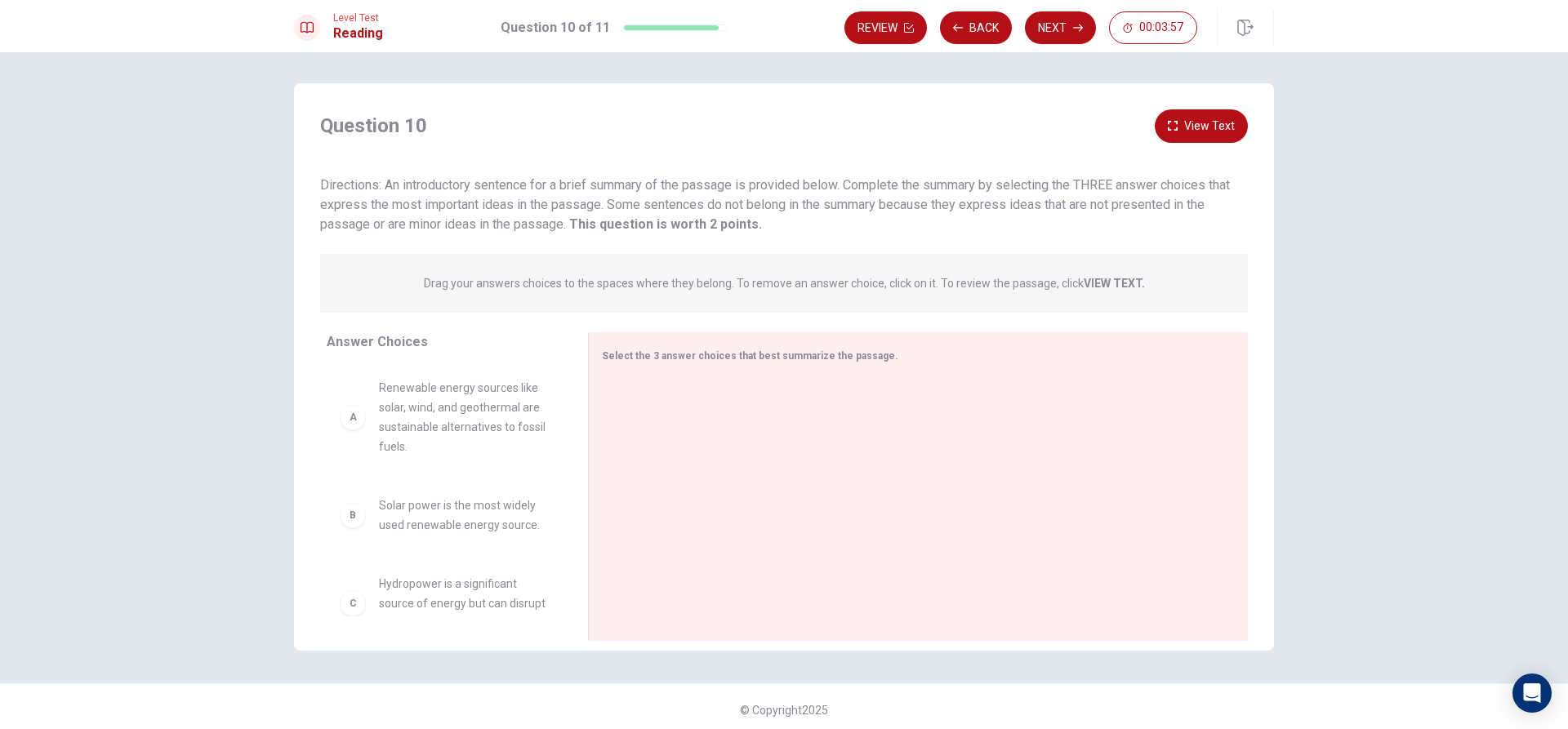
scroll to position [0, 0]
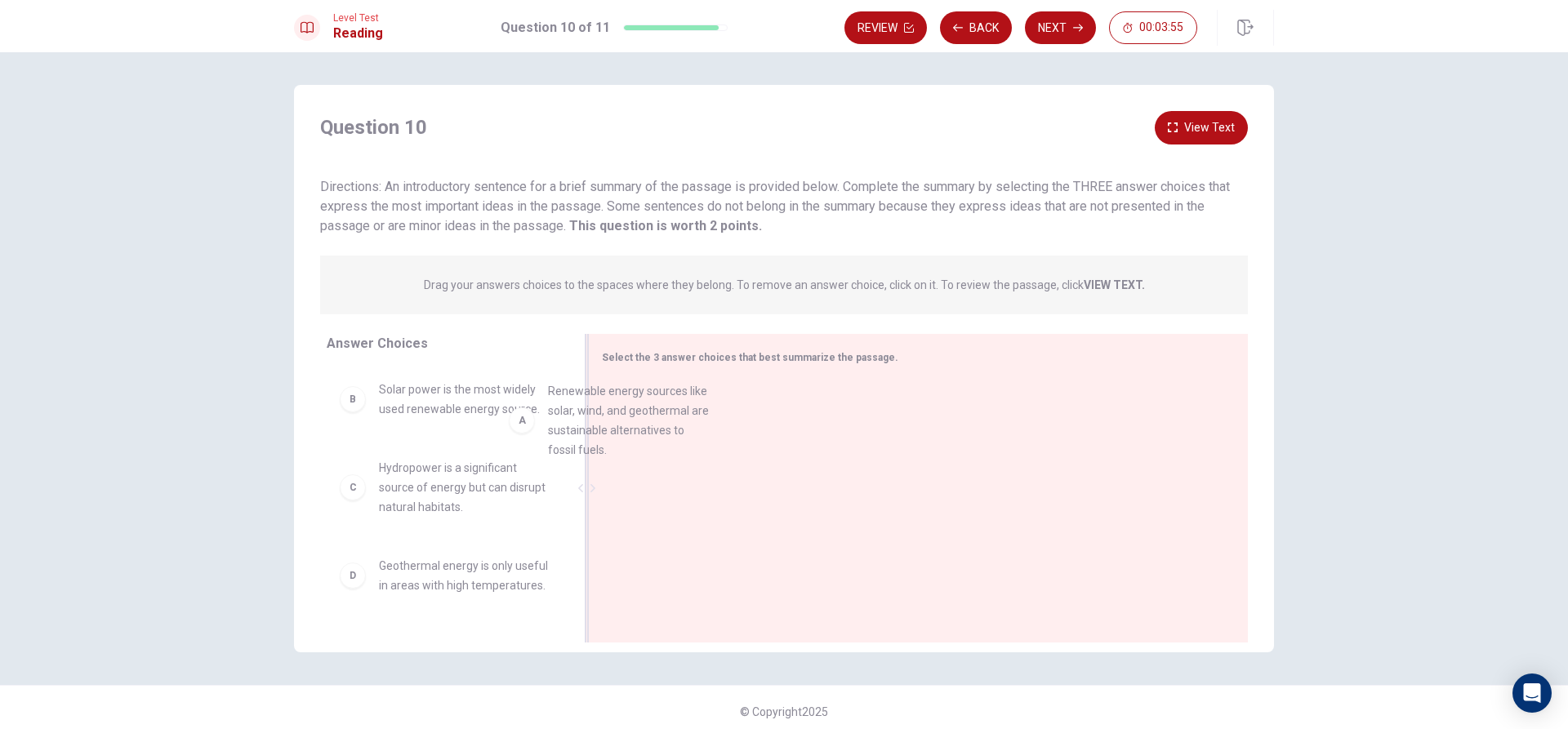
drag, startPoint x: 345, startPoint y: 418, endPoint x: 591, endPoint y: 416, distance: 246.0
click at [582, 418] on div at bounding box center [586, 488] width 20 height 309
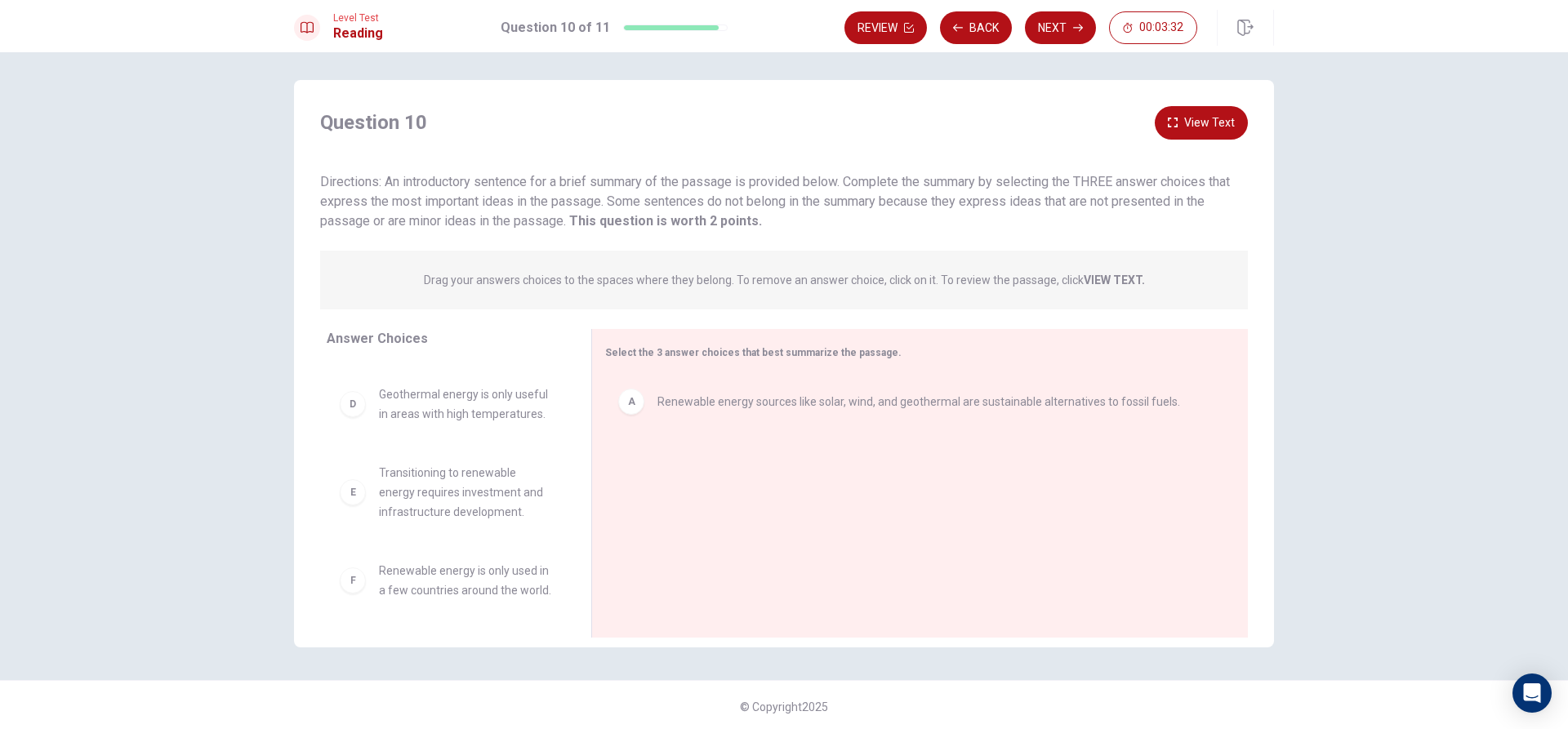
scroll to position [9, 0]
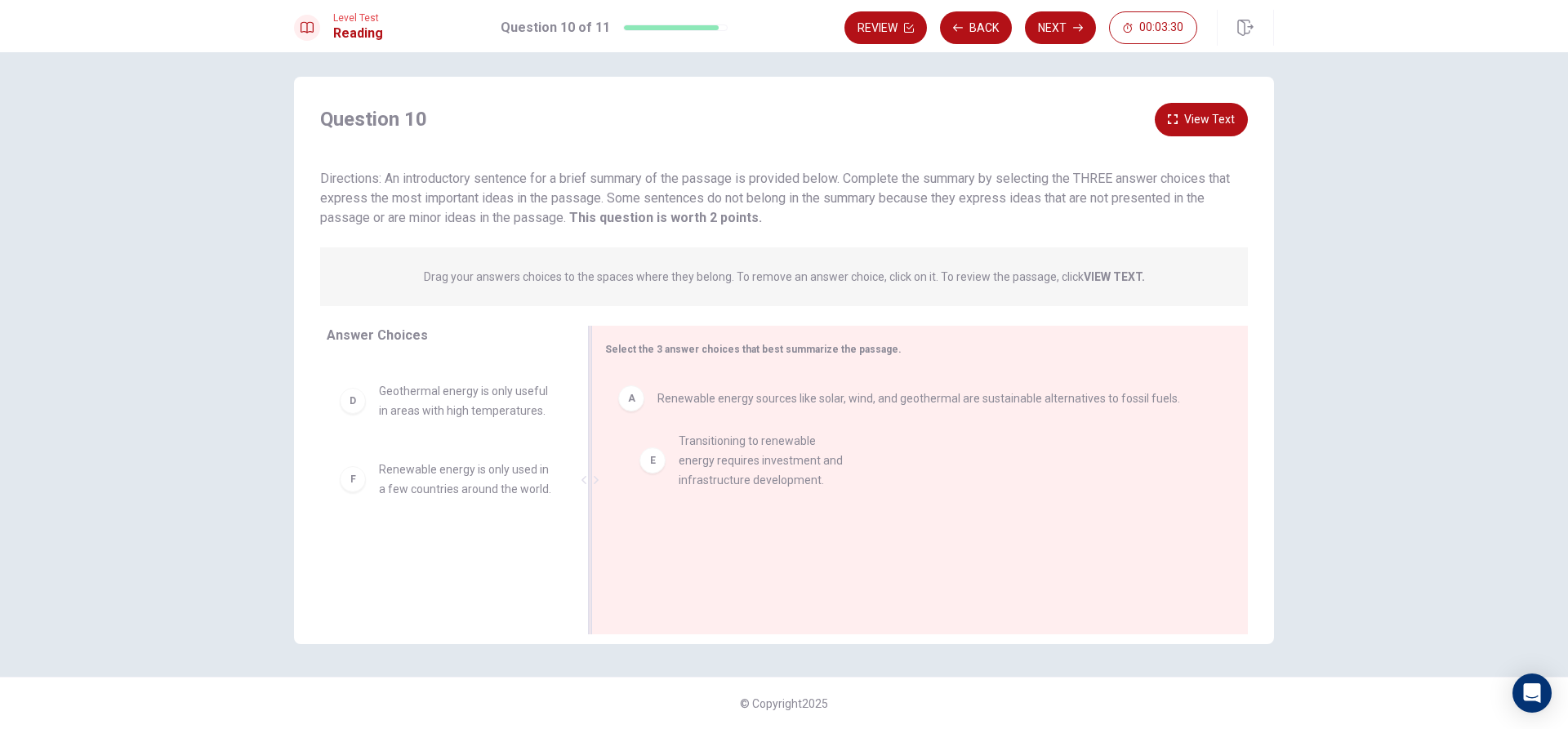
drag, startPoint x: 353, startPoint y: 471, endPoint x: 669, endPoint y: 462, distance: 316.1
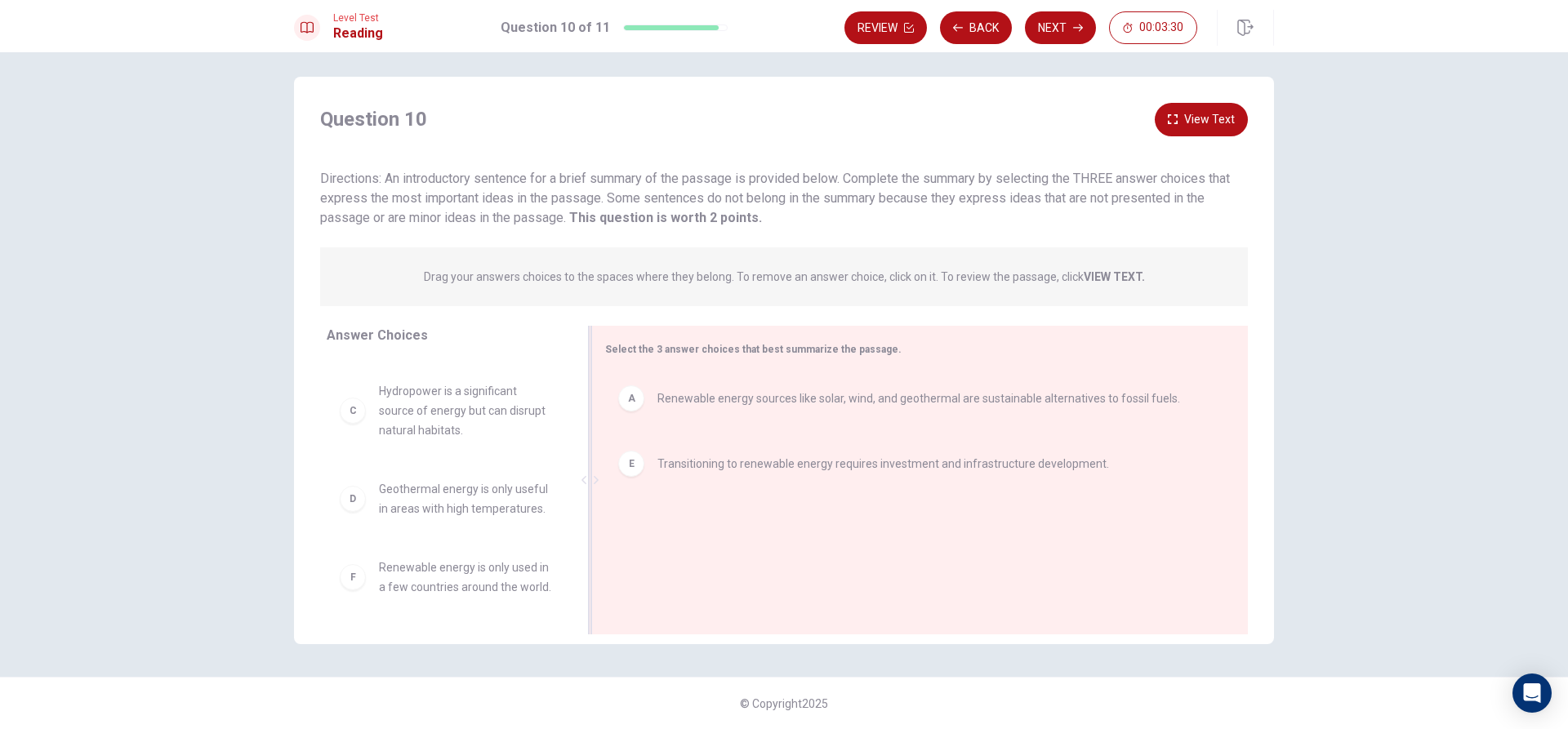
scroll to position [108, 0]
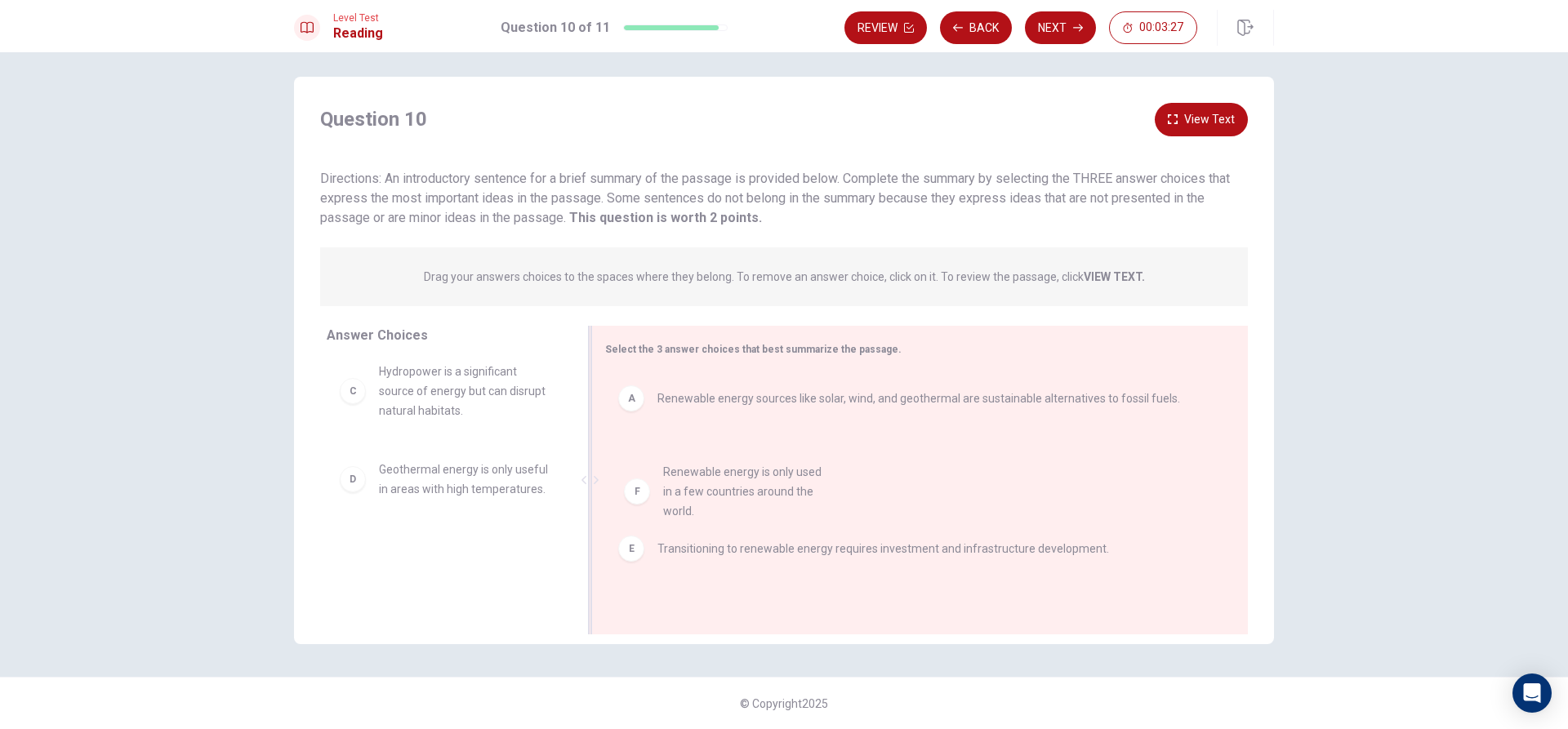
drag, startPoint x: 345, startPoint y: 560, endPoint x: 649, endPoint y: 477, distance: 315.1
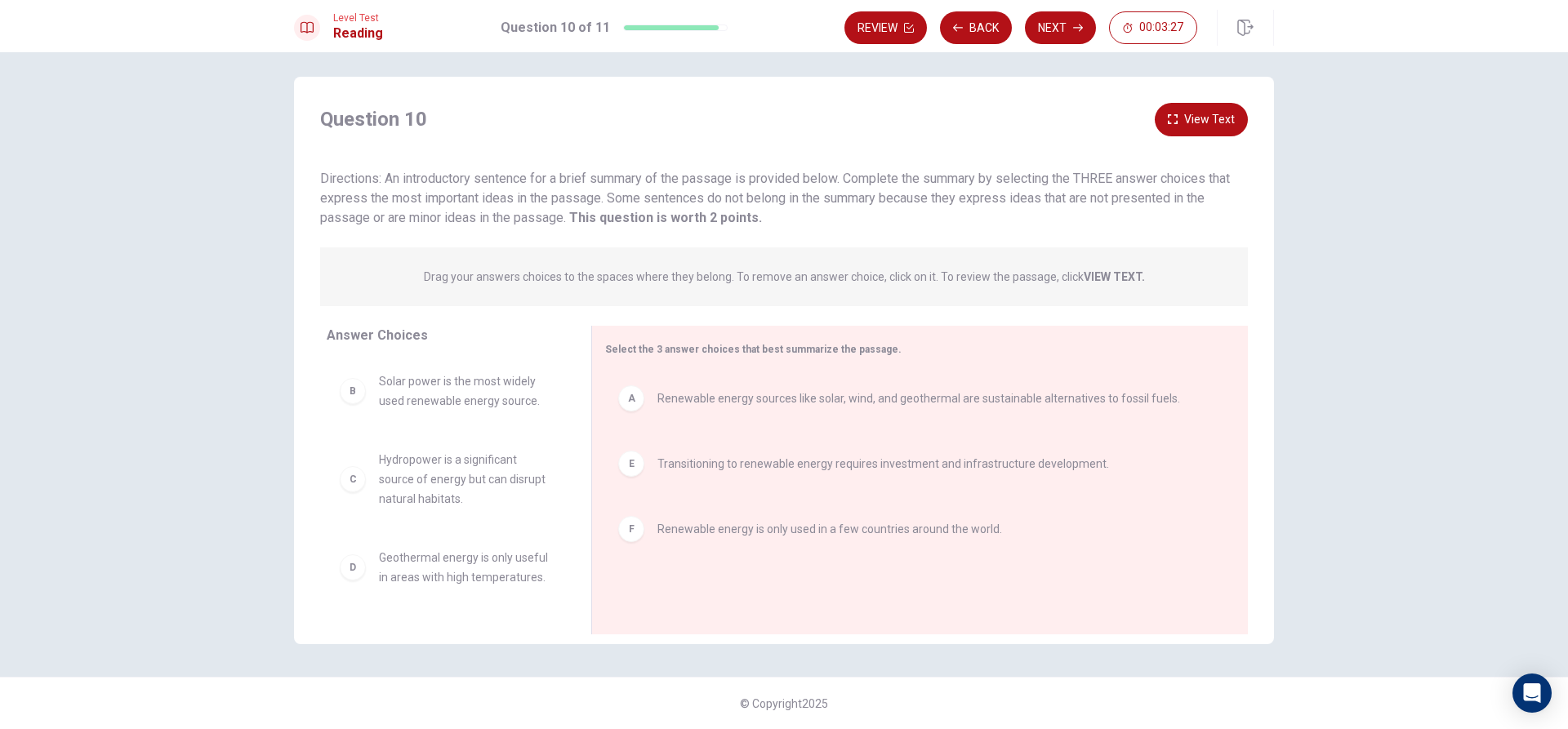
scroll to position [10, 0]
drag, startPoint x: 345, startPoint y: 483, endPoint x: 707, endPoint y: 470, distance: 362.2
drag, startPoint x: 636, startPoint y: 467, endPoint x: 682, endPoint y: 468, distance: 46.0
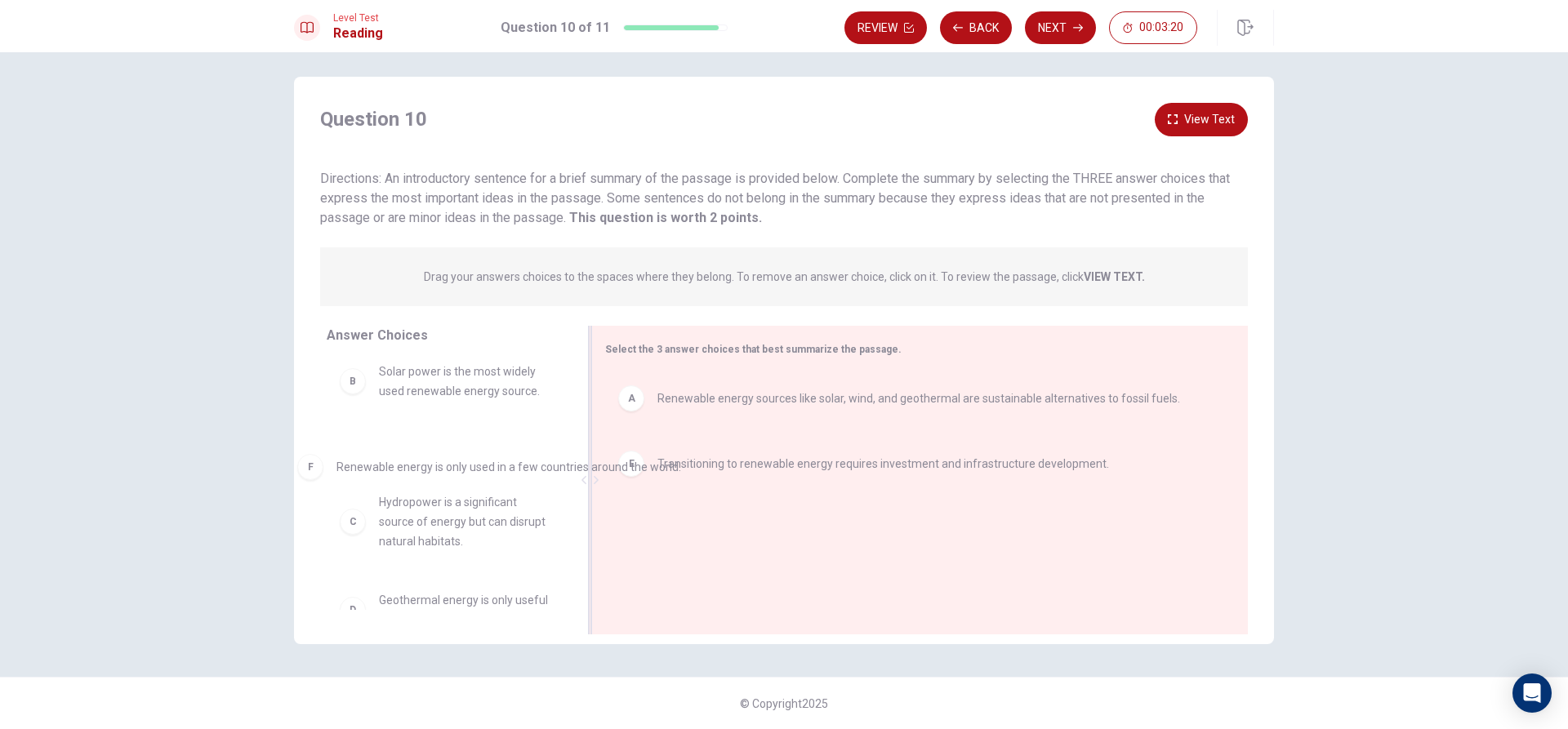
drag, startPoint x: 626, startPoint y: 526, endPoint x: 272, endPoint y: 461, distance: 359.9
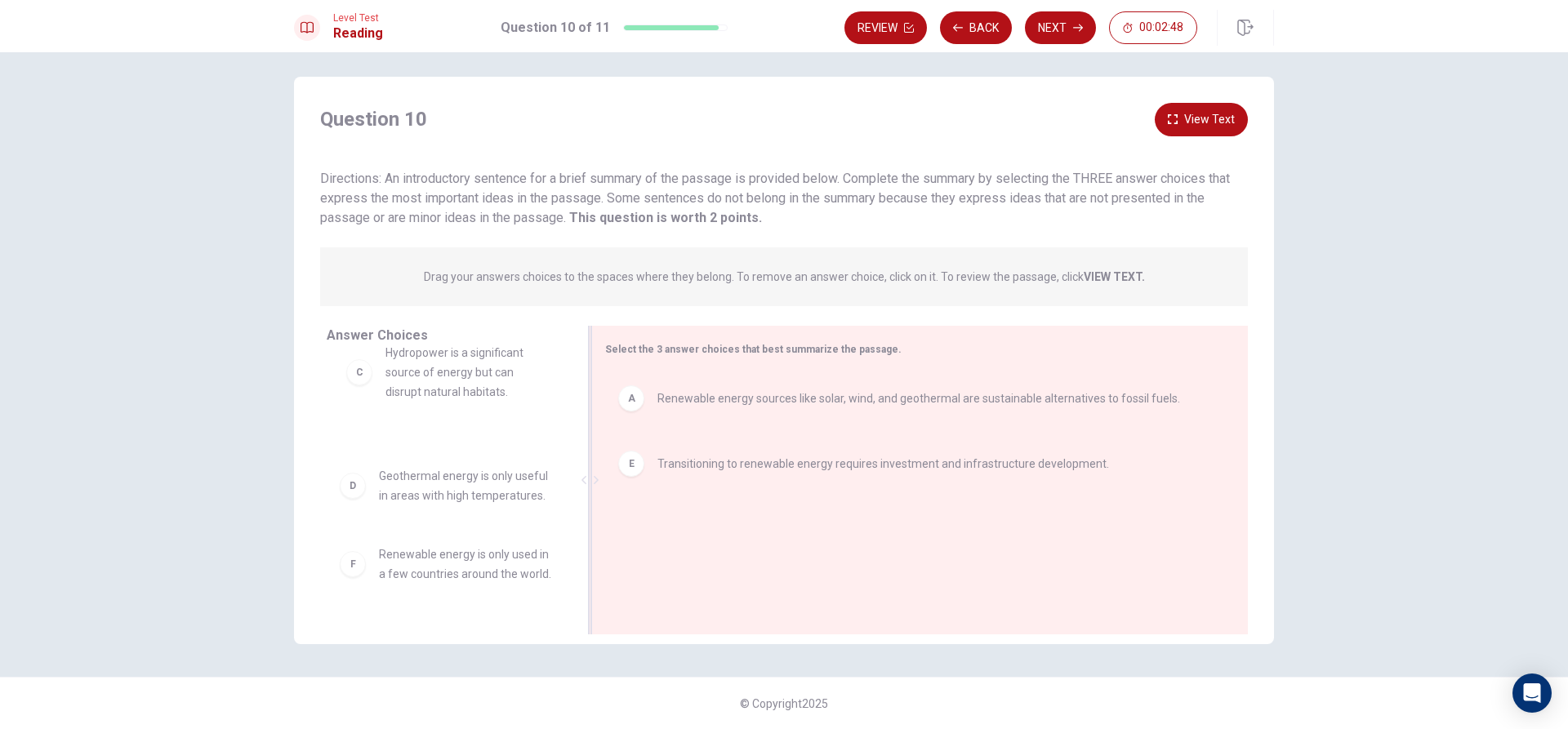
scroll to position [100, 0]
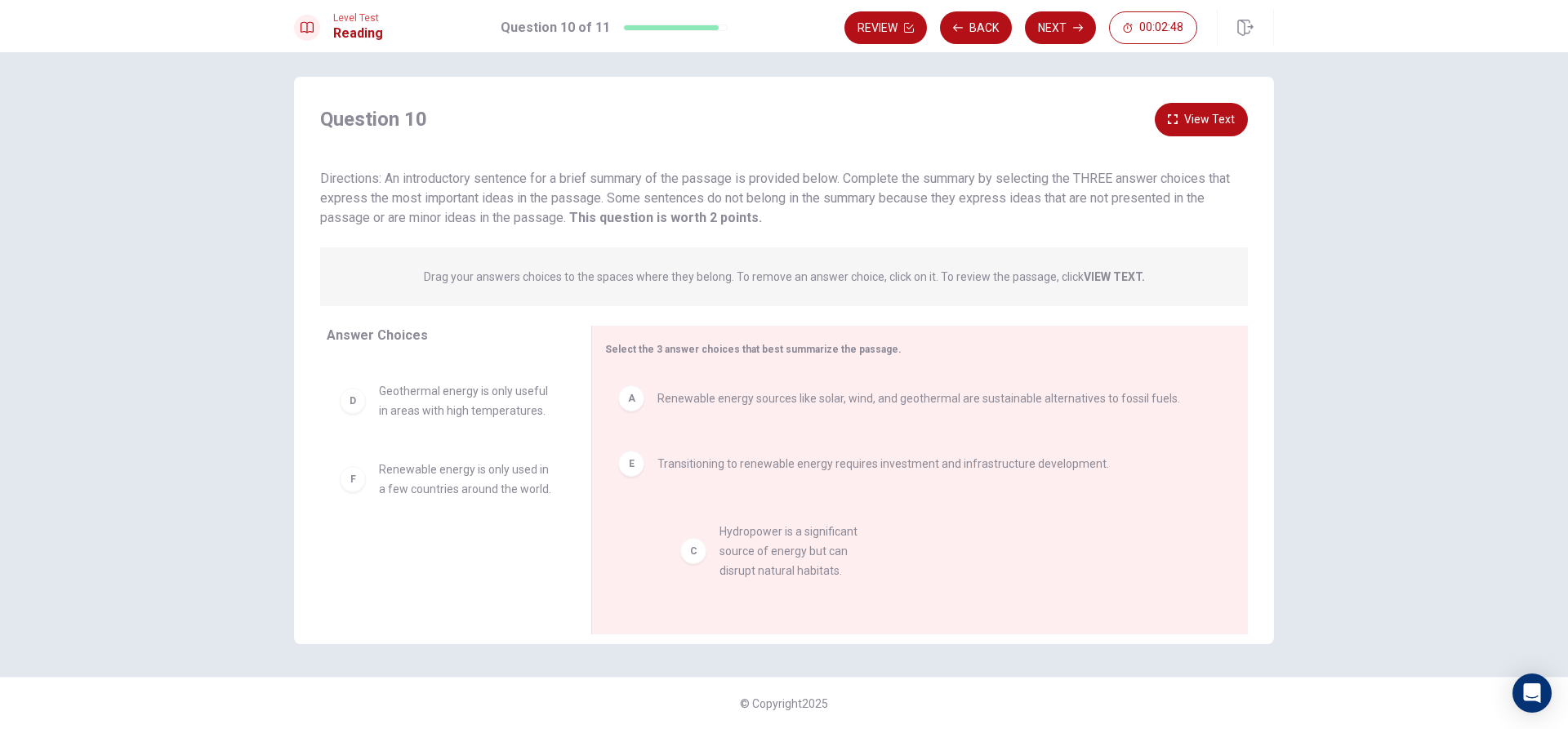
drag, startPoint x: 415, startPoint y: 379, endPoint x: 767, endPoint y: 558, distance: 394.9
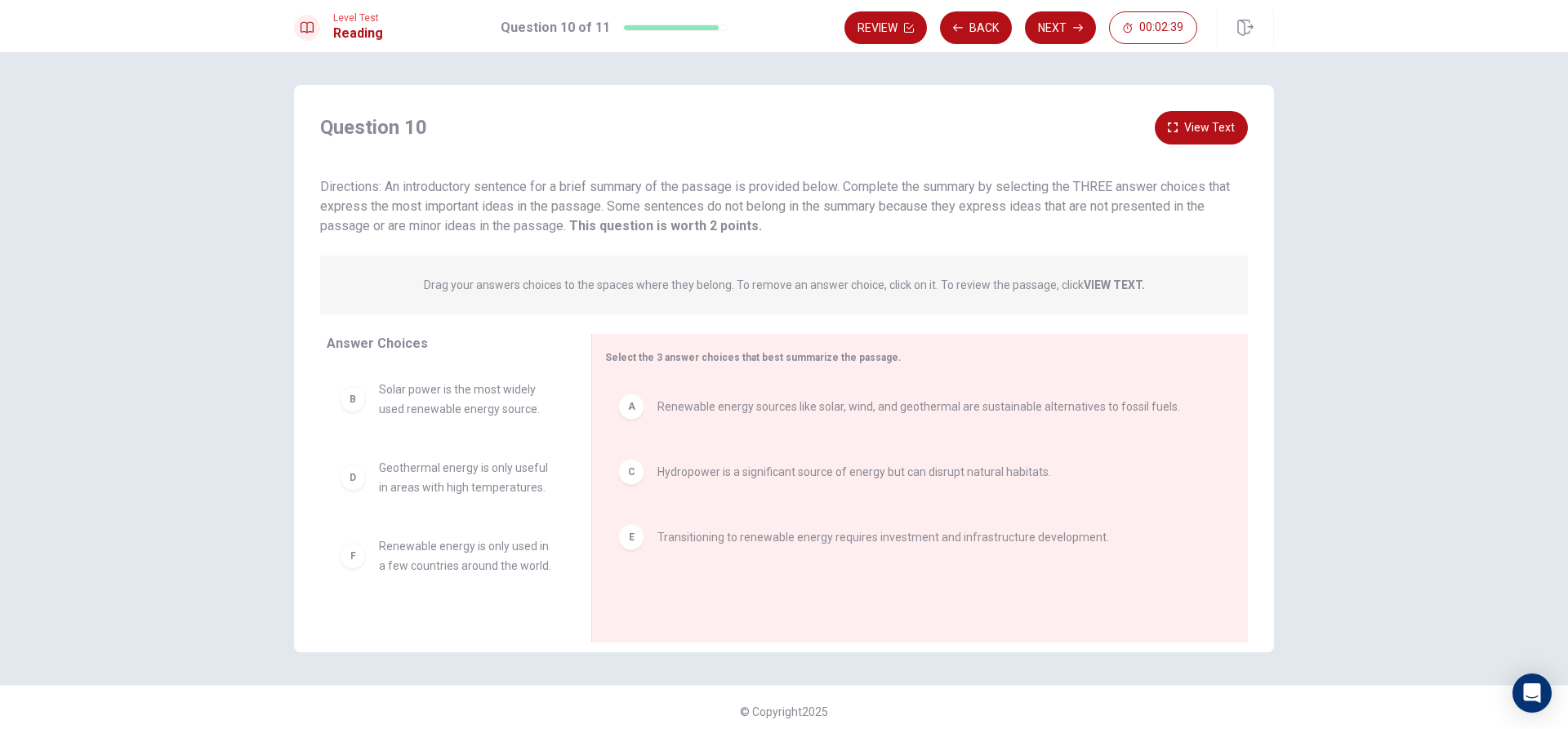
scroll to position [9, 0]
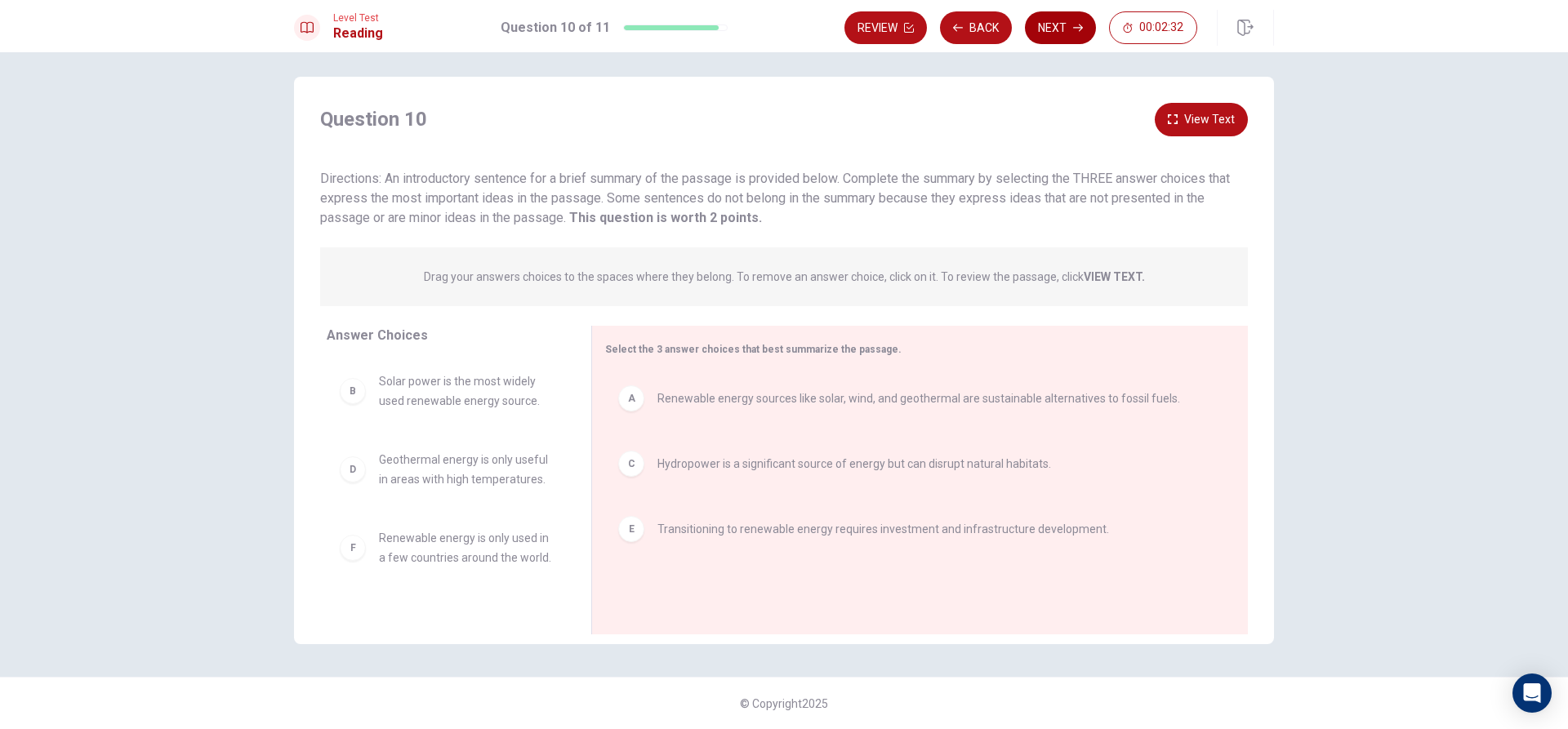
click at [1058, 32] on button "Next" at bounding box center [1061, 28] width 71 height 32
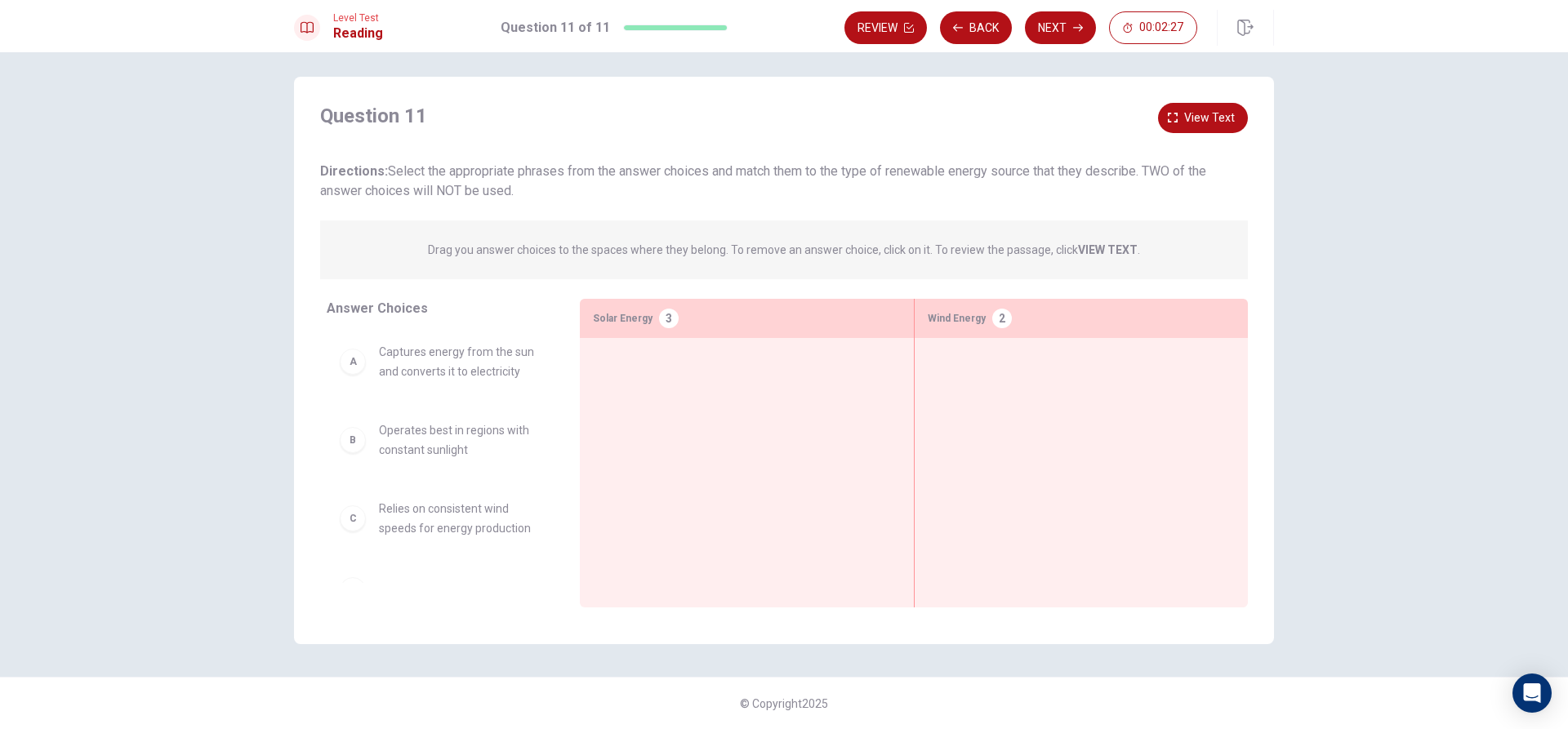
scroll to position [0, 0]
drag, startPoint x: 387, startPoint y: 352, endPoint x: 639, endPoint y: 369, distance: 252.6
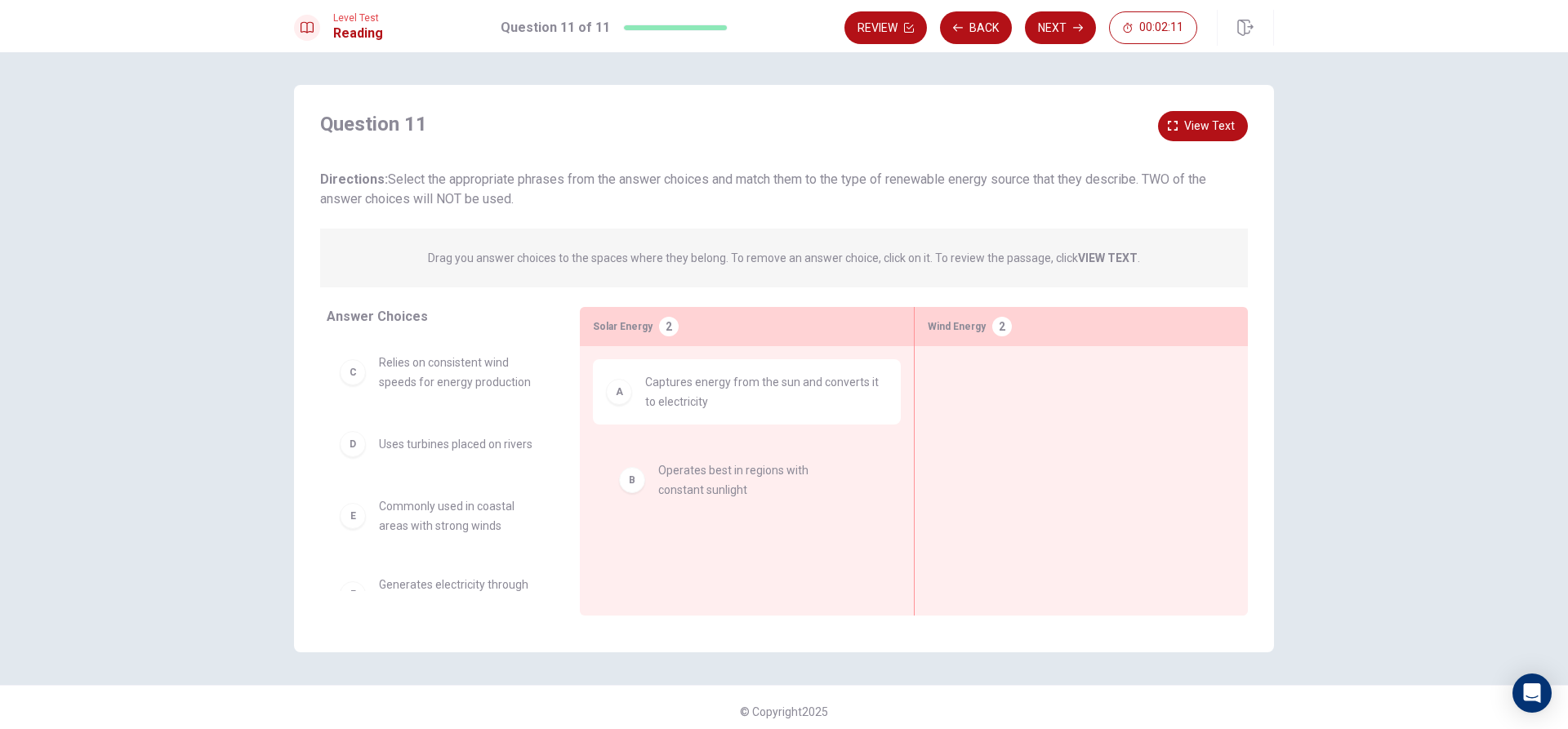
drag, startPoint x: 397, startPoint y: 372, endPoint x: 681, endPoint y: 478, distance: 303.1
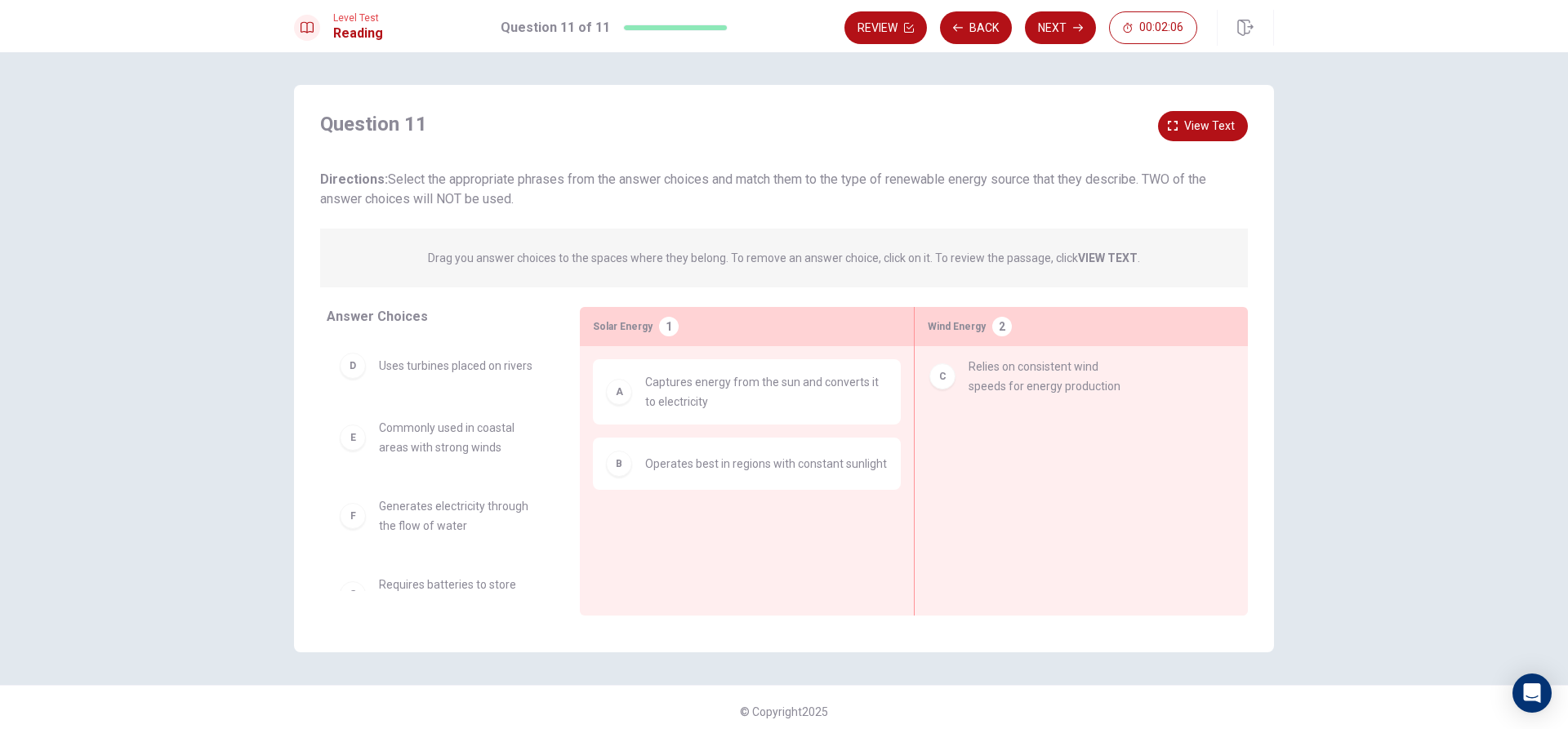
drag, startPoint x: 445, startPoint y: 374, endPoint x: 1047, endPoint y: 380, distance: 602.0
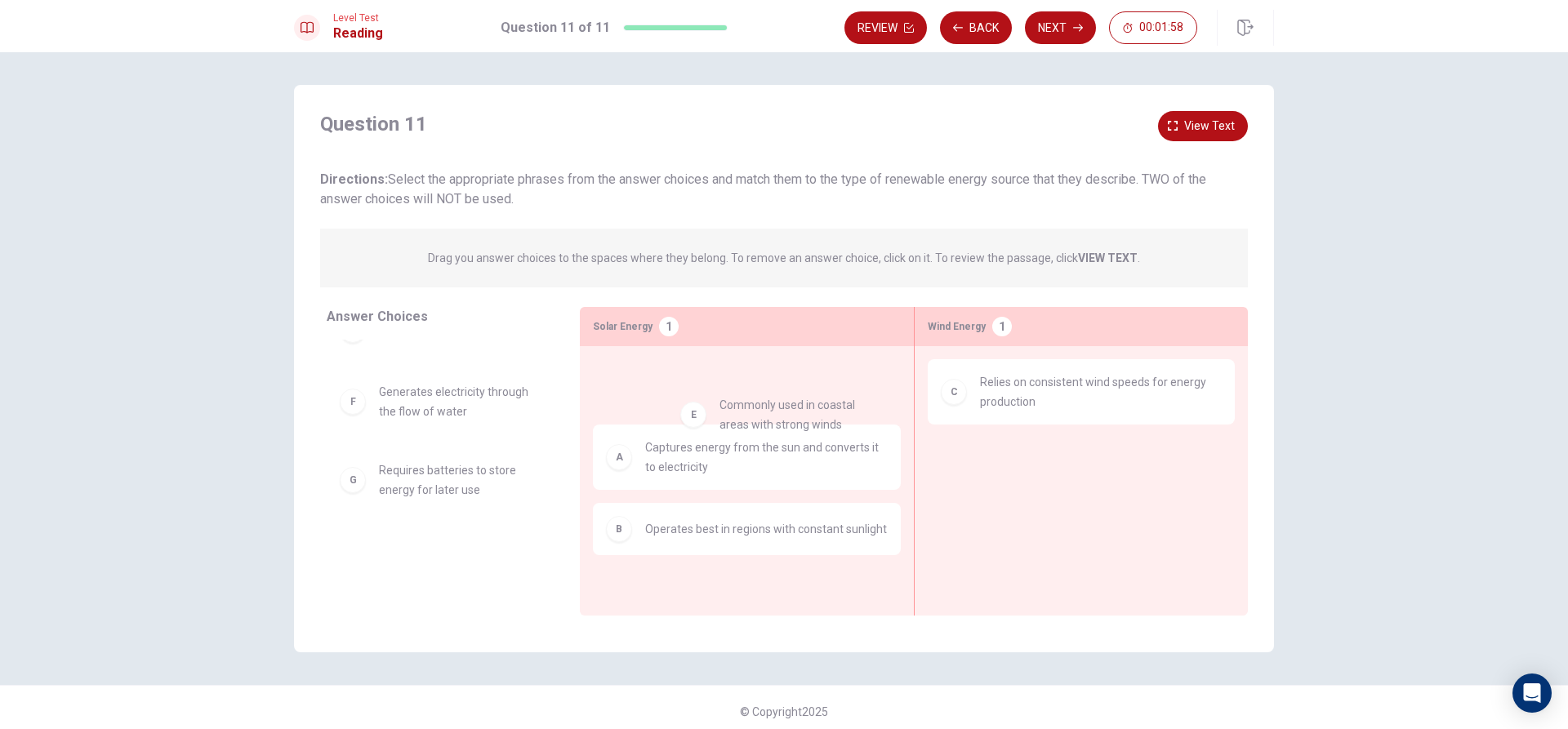
scroll to position [33, 0]
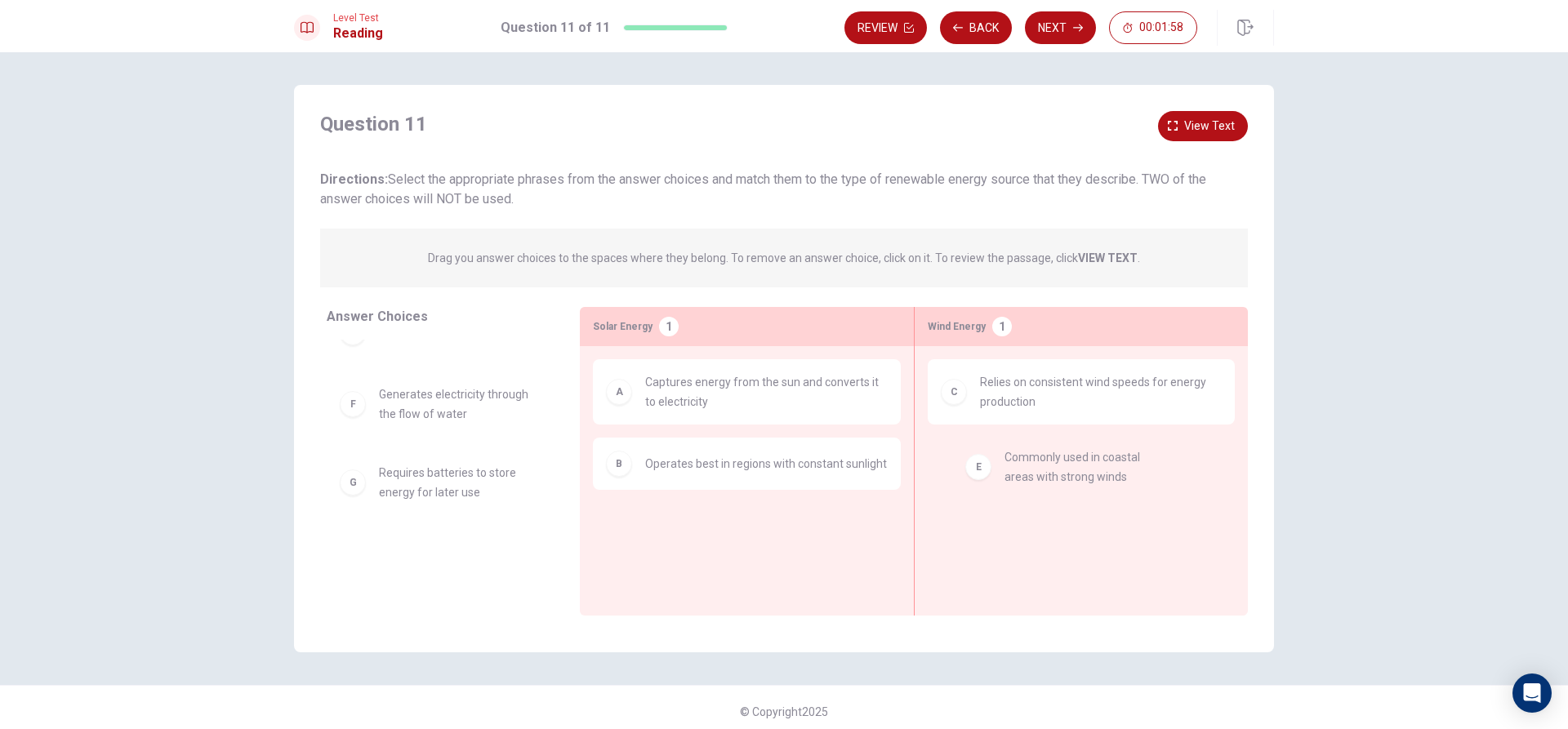
drag, startPoint x: 431, startPoint y: 405, endPoint x: 1131, endPoint y: 475, distance: 703.5
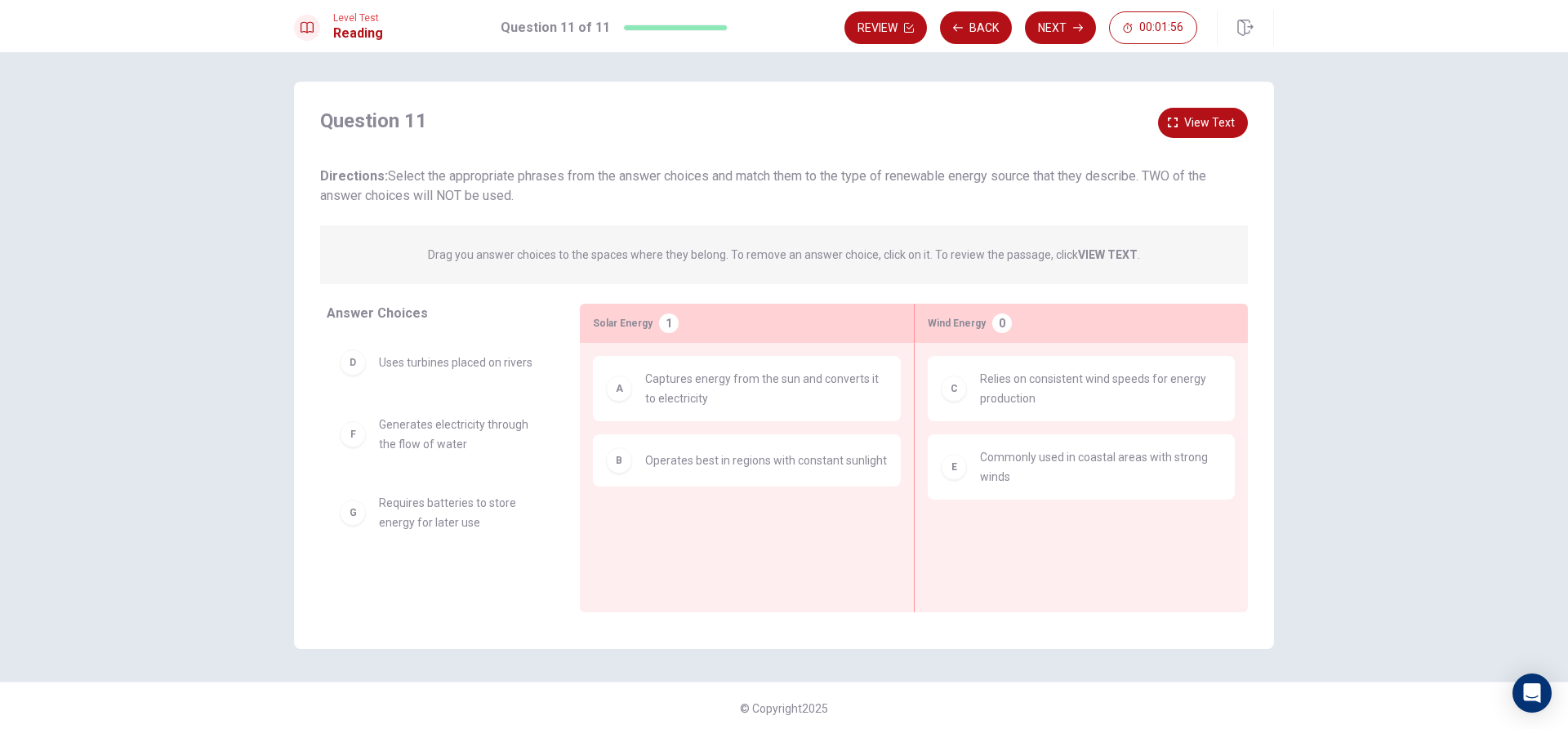
scroll to position [0, 0]
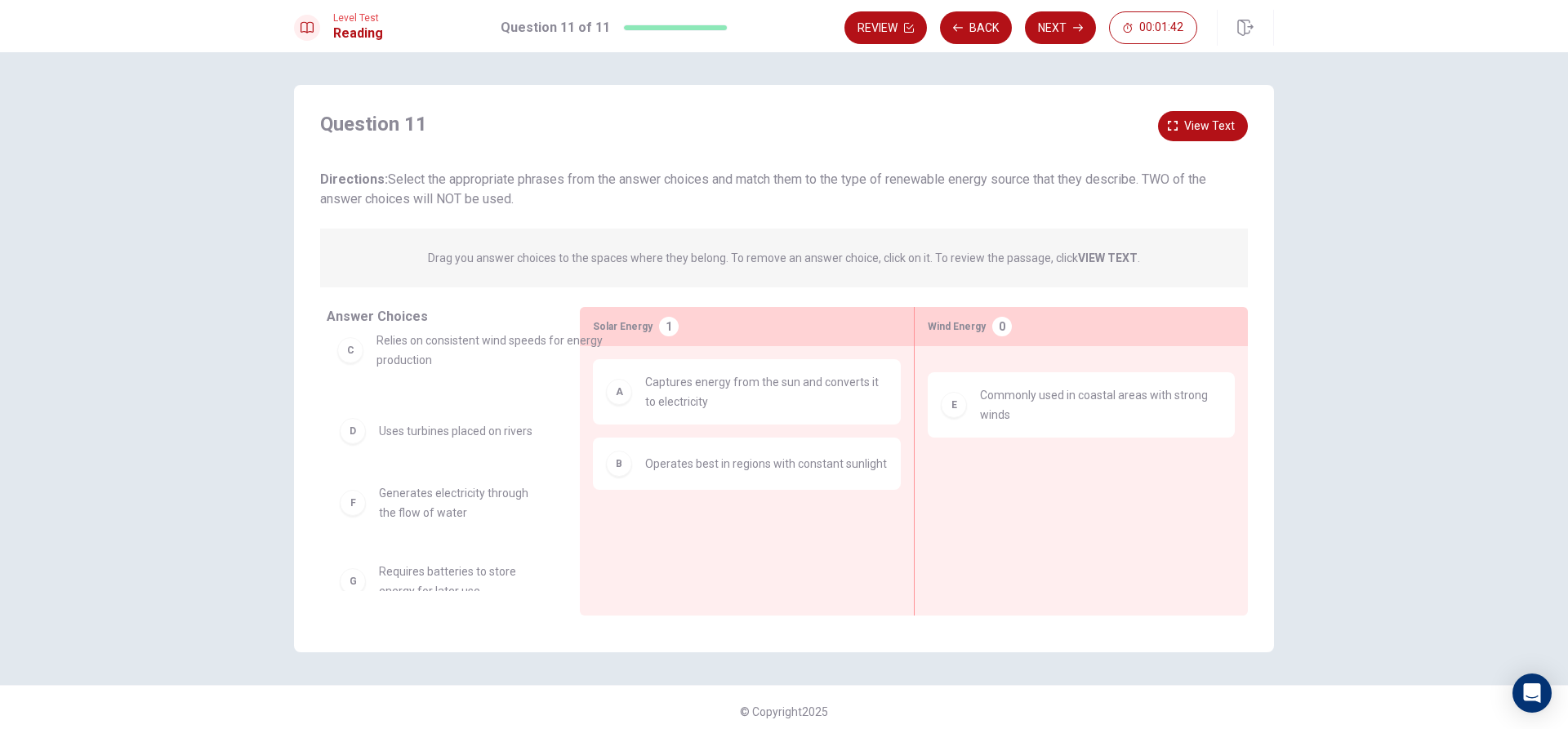
drag, startPoint x: 974, startPoint y: 408, endPoint x: 311, endPoint y: 372, distance: 664.0
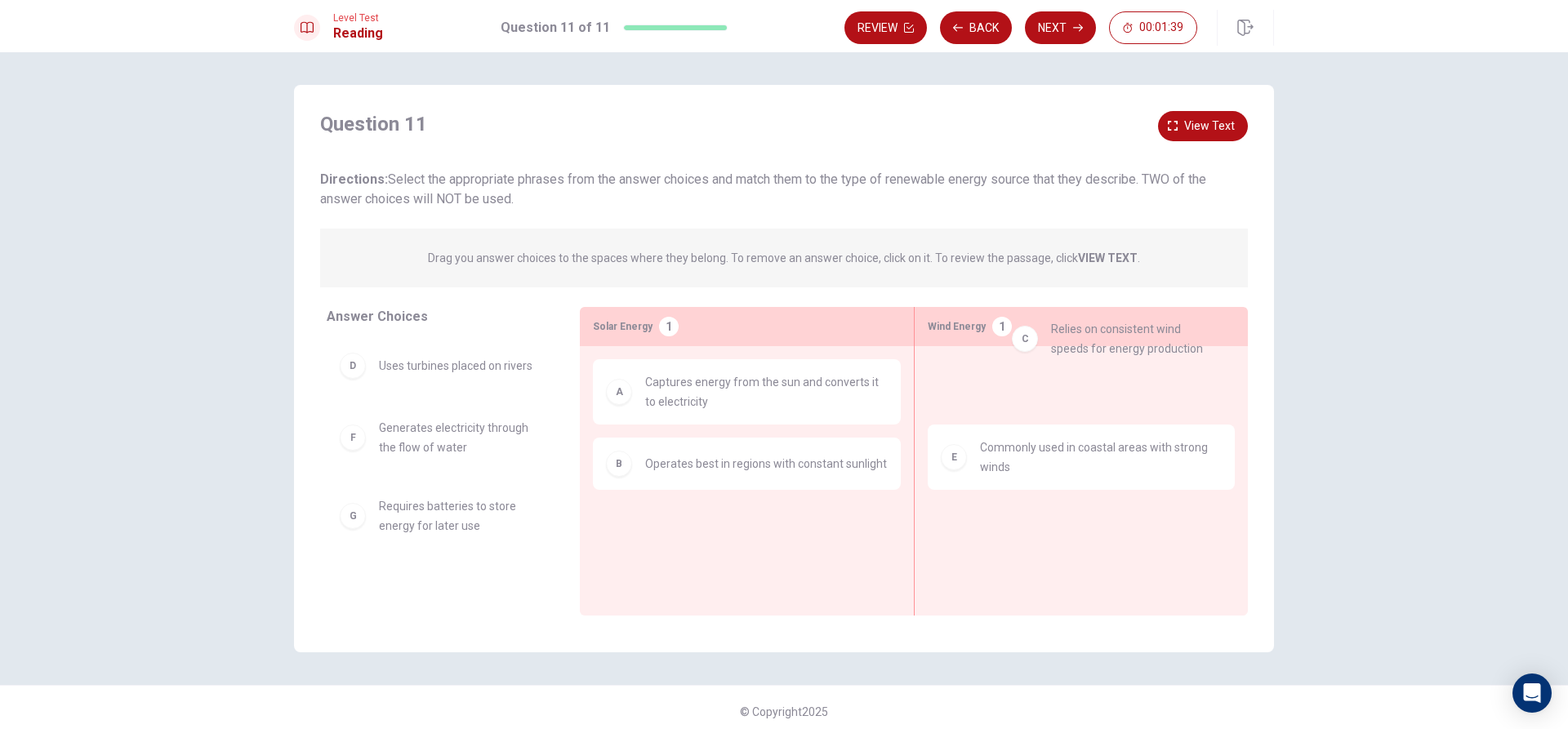
drag, startPoint x: 421, startPoint y: 370, endPoint x: 1088, endPoint y: 362, distance: 667.0
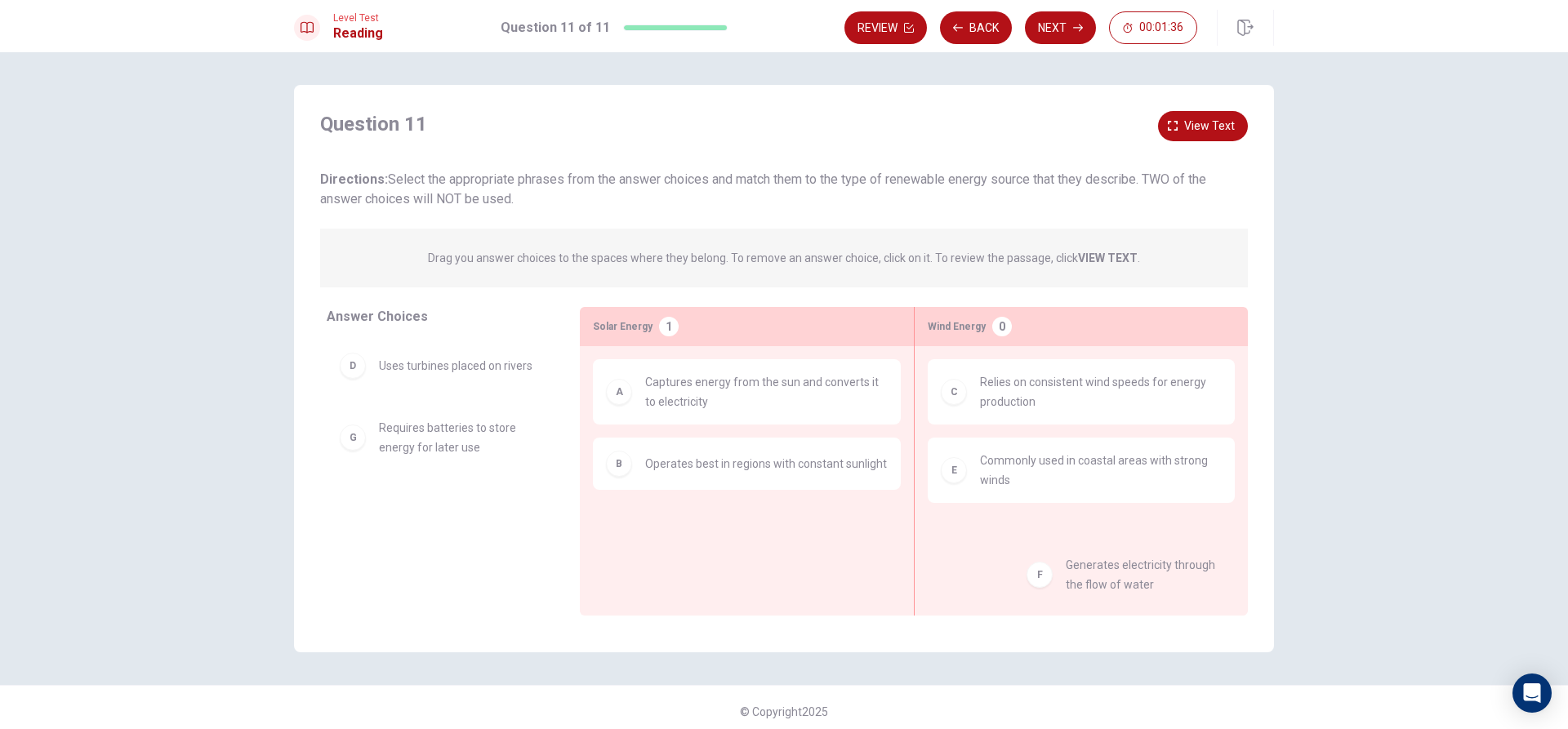
drag, startPoint x: 415, startPoint y: 432, endPoint x: 1106, endPoint y: 569, distance: 704.5
drag, startPoint x: 461, startPoint y: 529, endPoint x: 763, endPoint y: 535, distance: 302.1
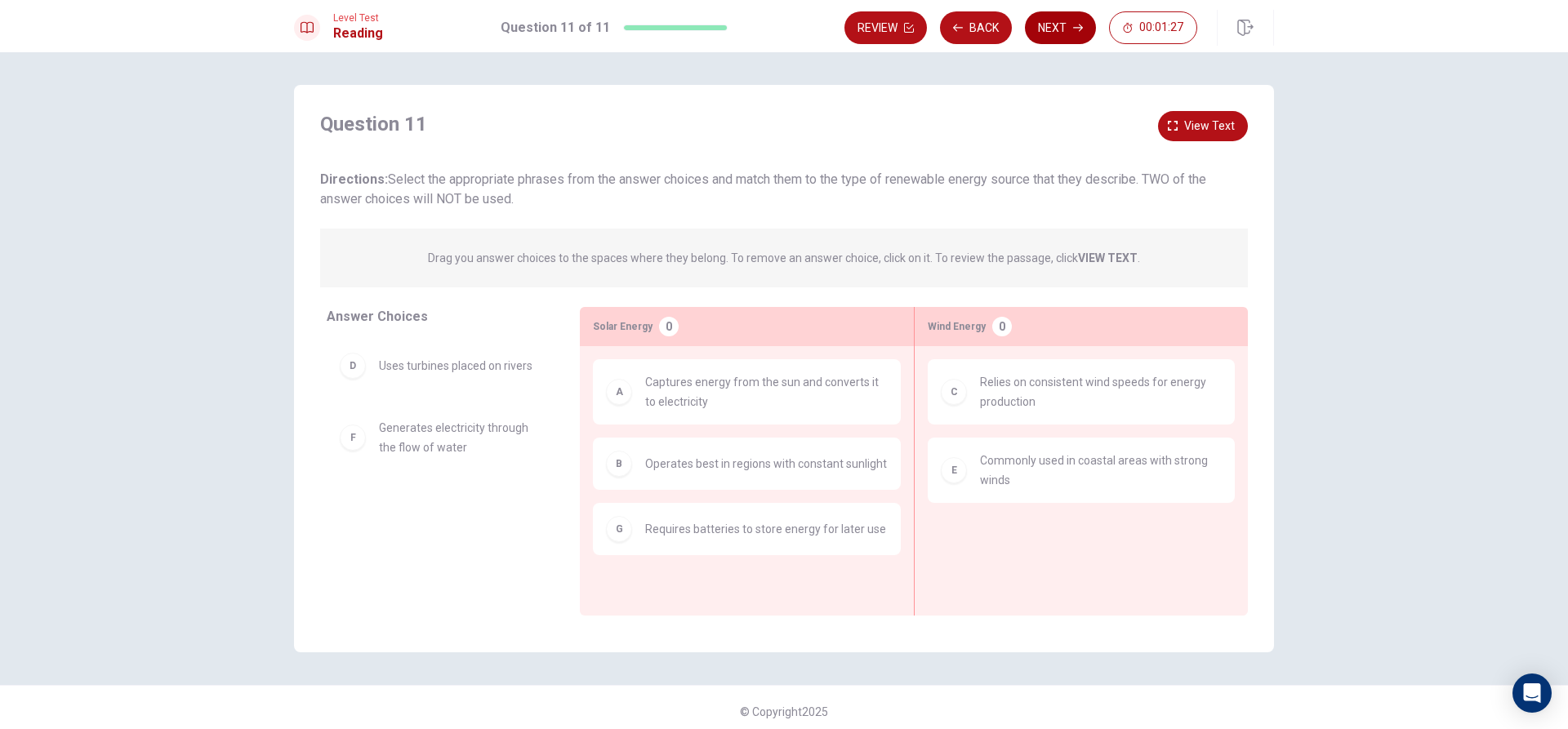
click at [1047, 29] on button "Next" at bounding box center [1061, 28] width 71 height 32
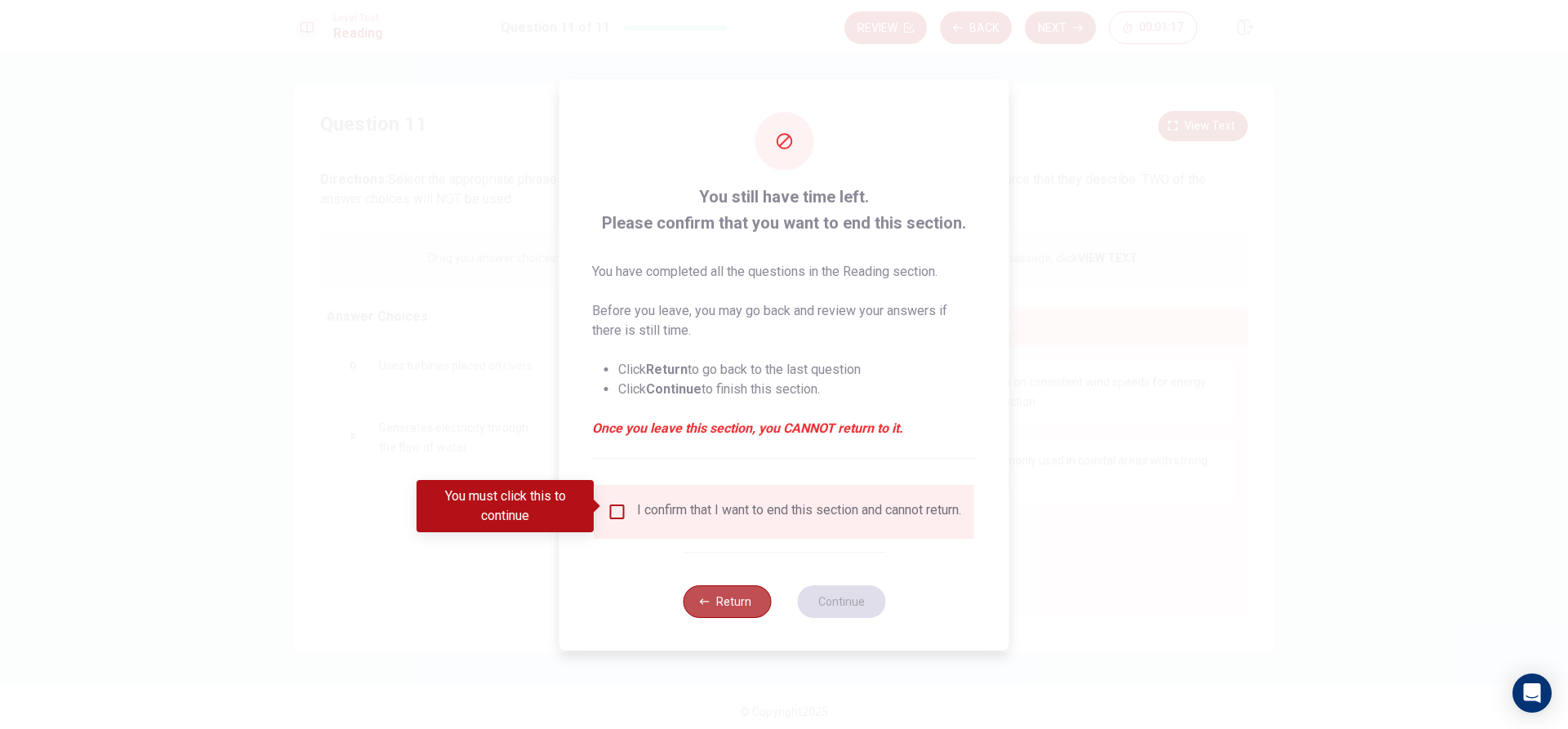
click at [747, 611] on button "Return" at bounding box center [726, 602] width 88 height 32
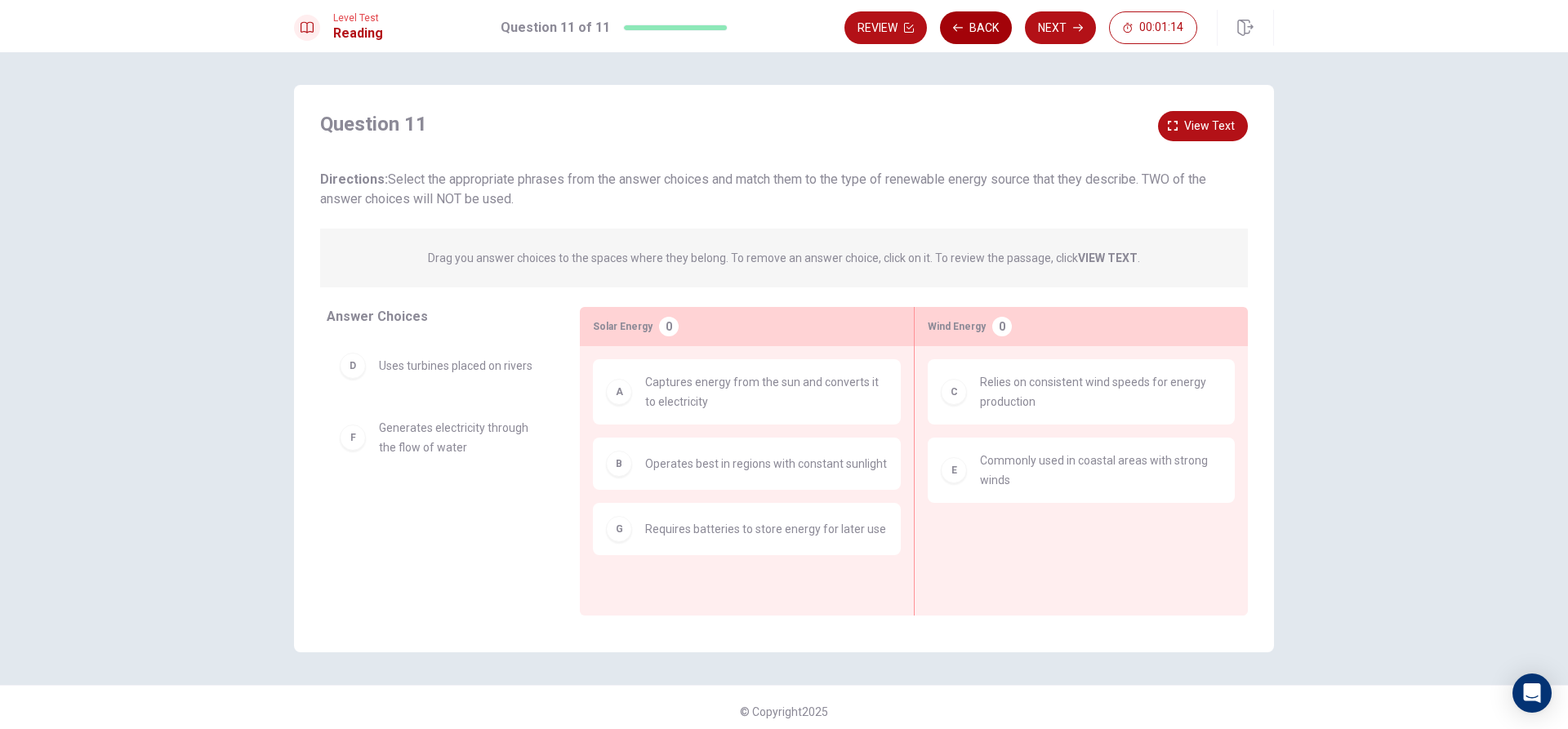
click at [970, 20] on button "Back" at bounding box center [976, 28] width 72 height 32
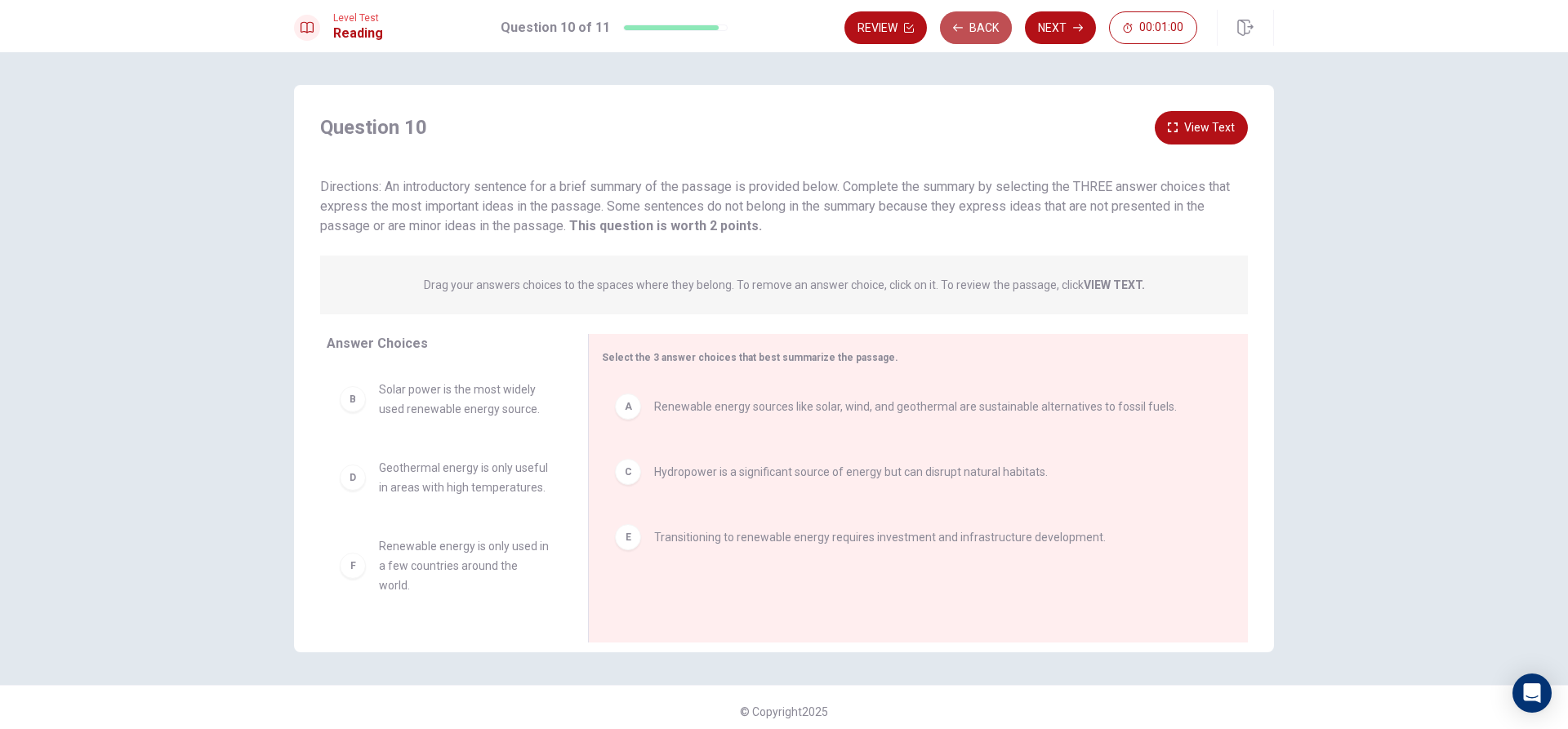
click at [990, 36] on button "Back" at bounding box center [976, 28] width 72 height 32
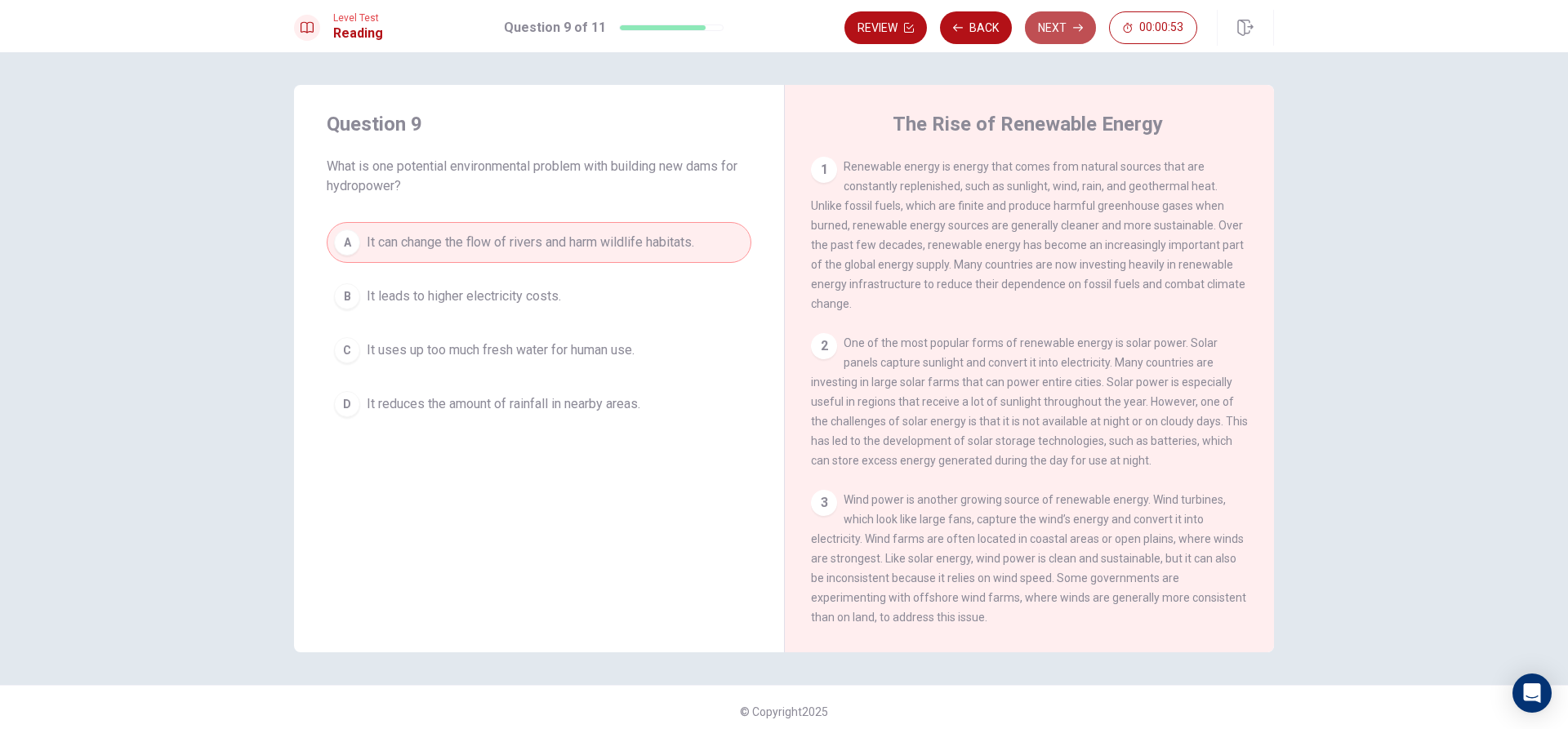
click at [1049, 20] on button "Next" at bounding box center [1061, 28] width 71 height 32
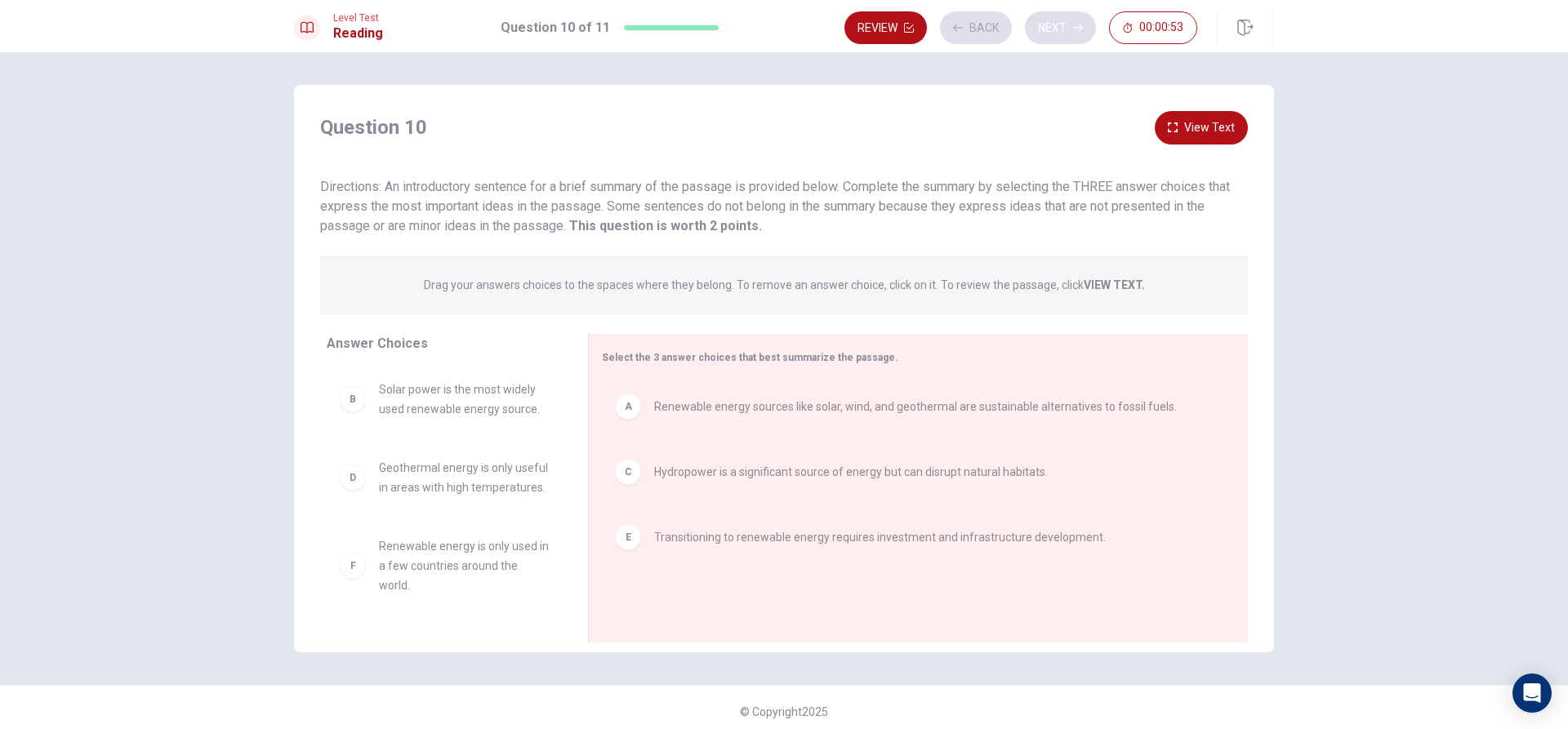
click at [1049, 20] on div "Review Back Next 00:00:53" at bounding box center [1020, 28] width 353 height 32
click at [1047, 34] on button "Next" at bounding box center [1061, 28] width 71 height 32
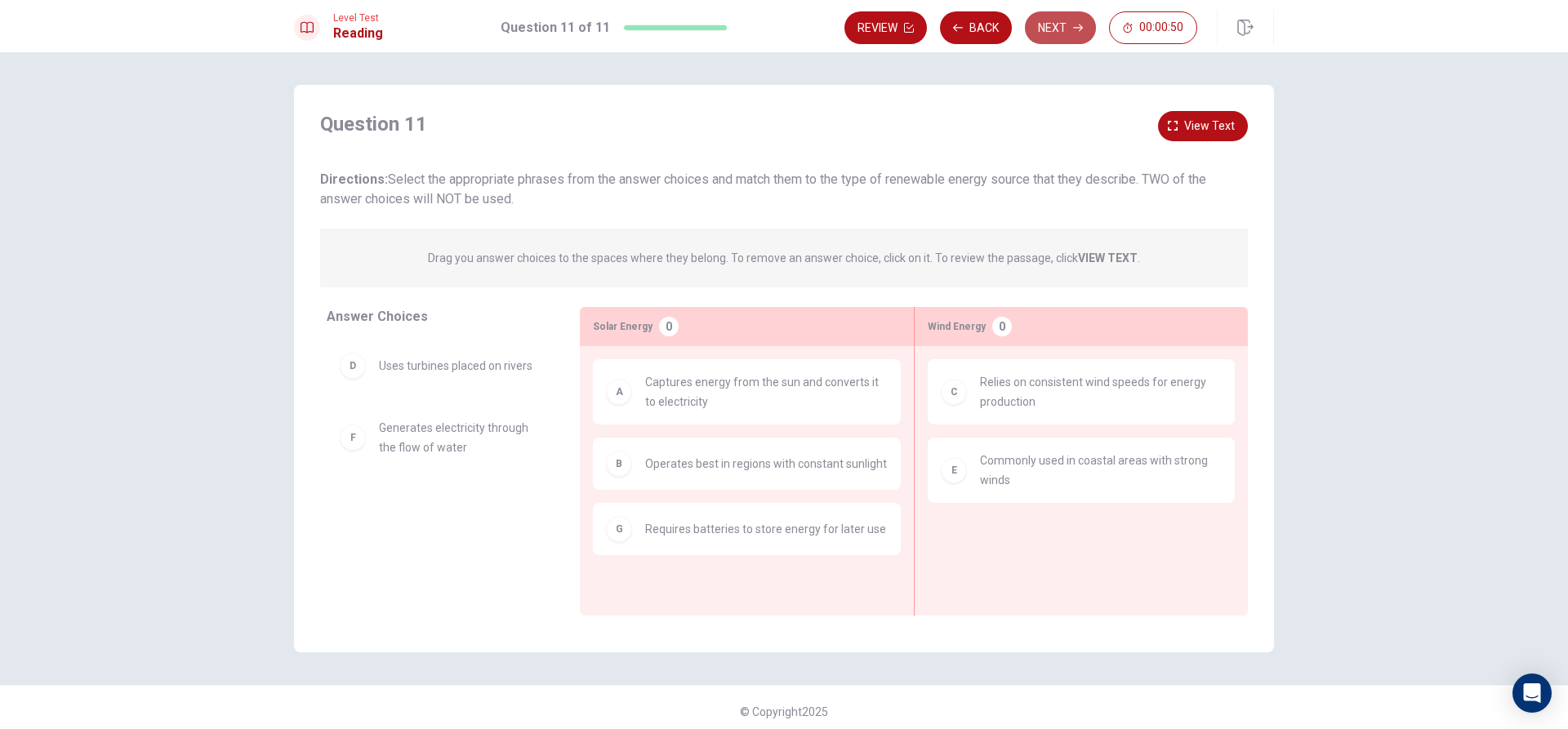
click at [1055, 35] on button "Next" at bounding box center [1061, 28] width 71 height 32
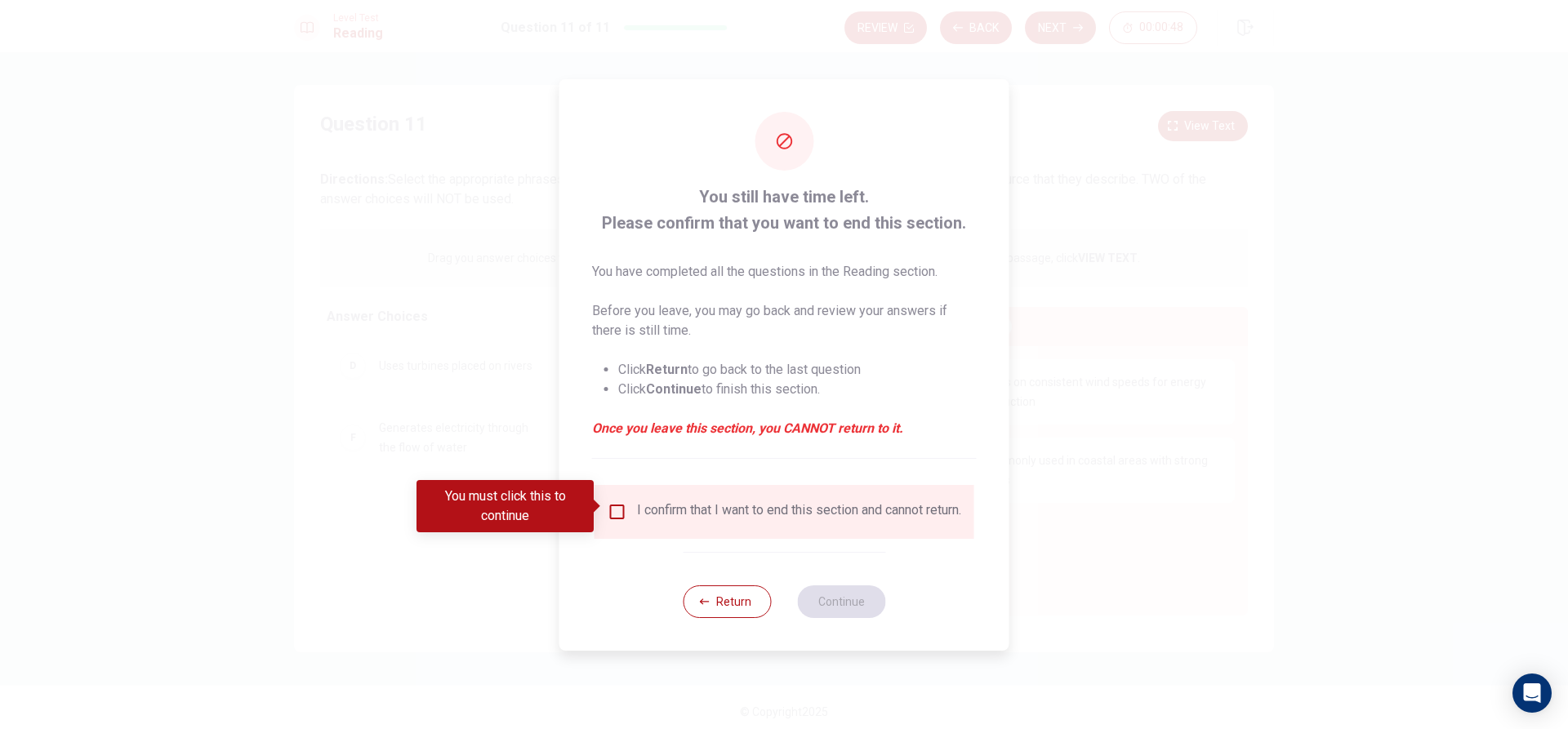
click at [612, 513] on input "You must click this to continue" at bounding box center [617, 512] width 20 height 20
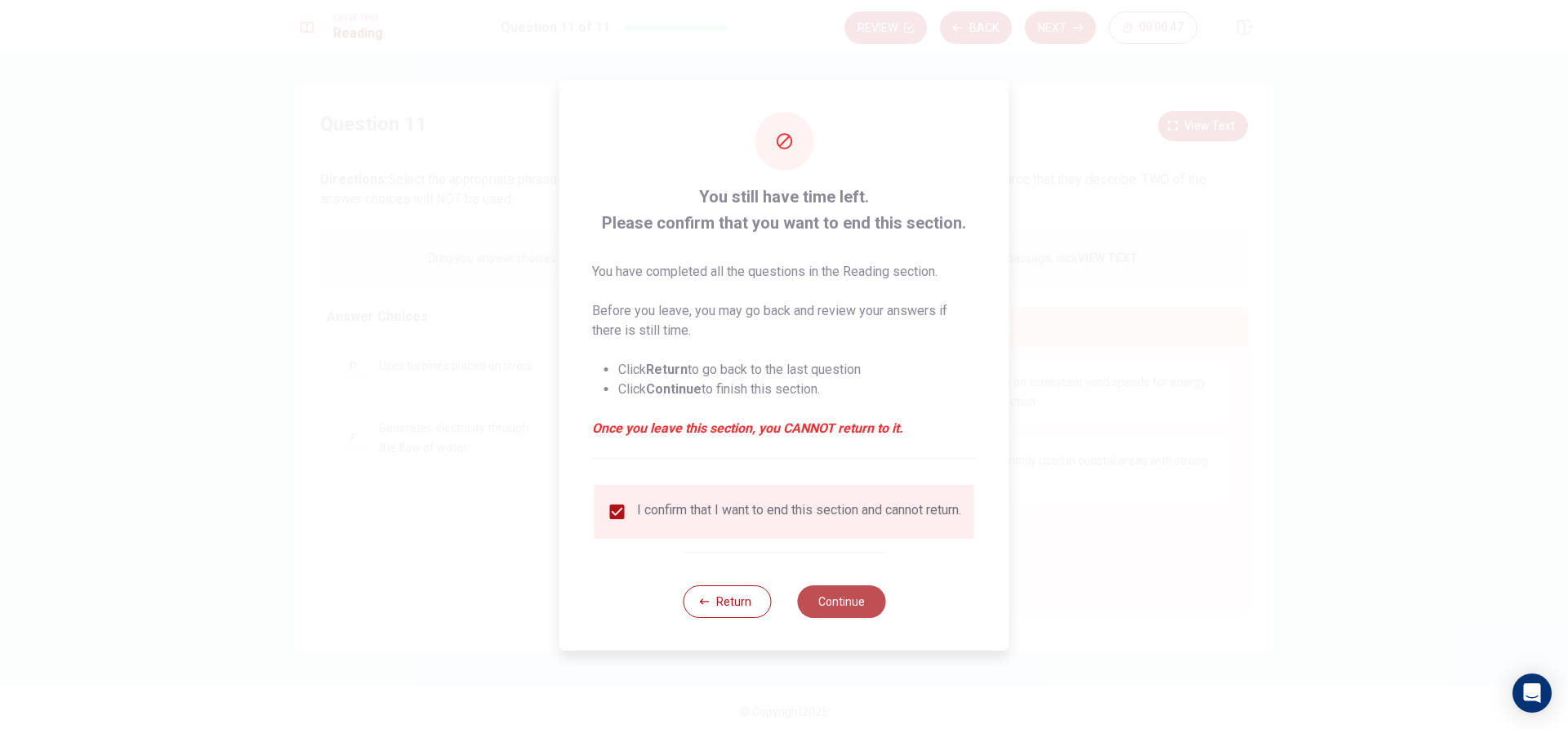
click at [827, 609] on button "Continue" at bounding box center [841, 602] width 88 height 32
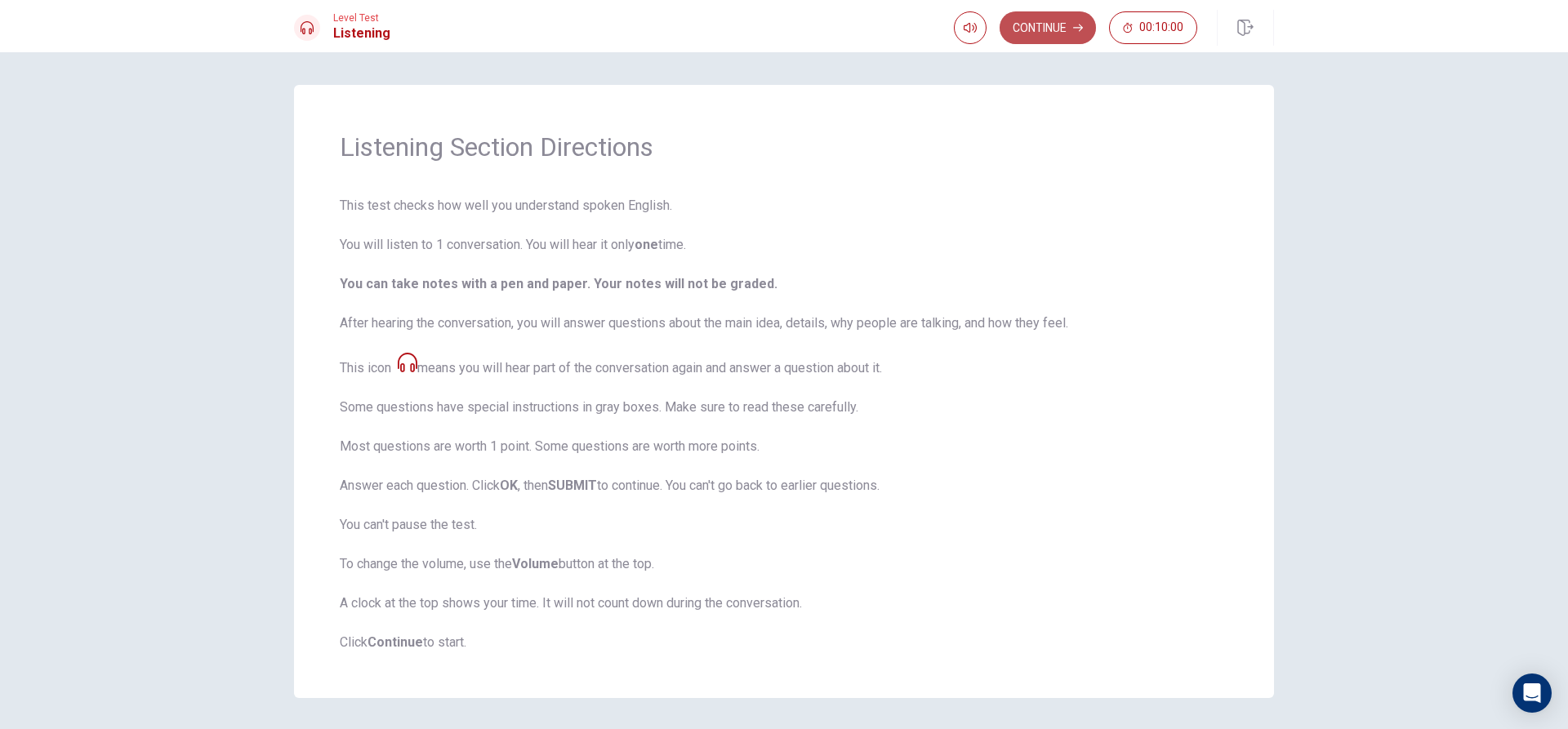
click at [1008, 31] on button "Continue" at bounding box center [1047, 28] width 97 height 32
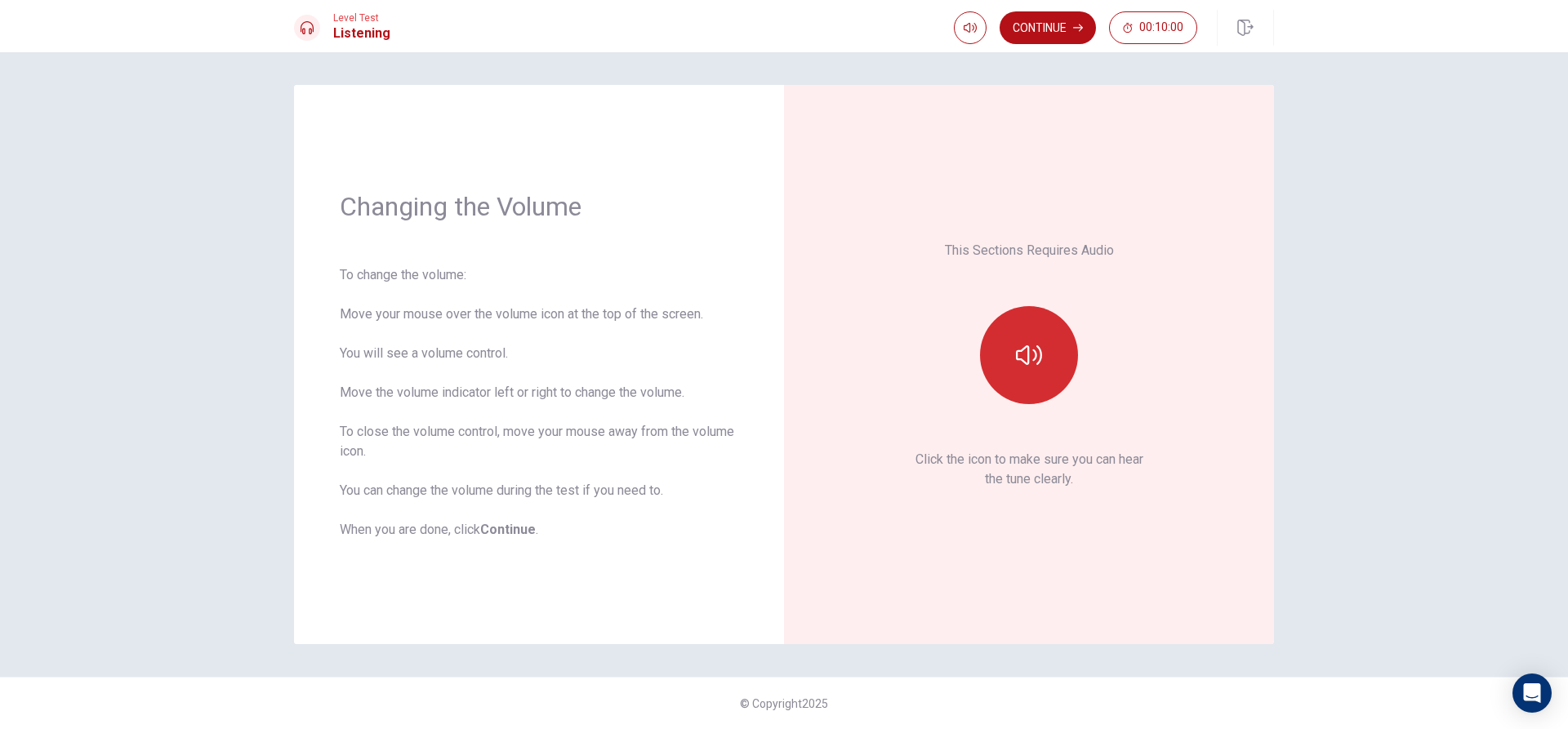
click at [1044, 373] on button "button" at bounding box center [1029, 354] width 98 height 98
click at [1038, 368] on icon "button" at bounding box center [1028, 354] width 26 height 26
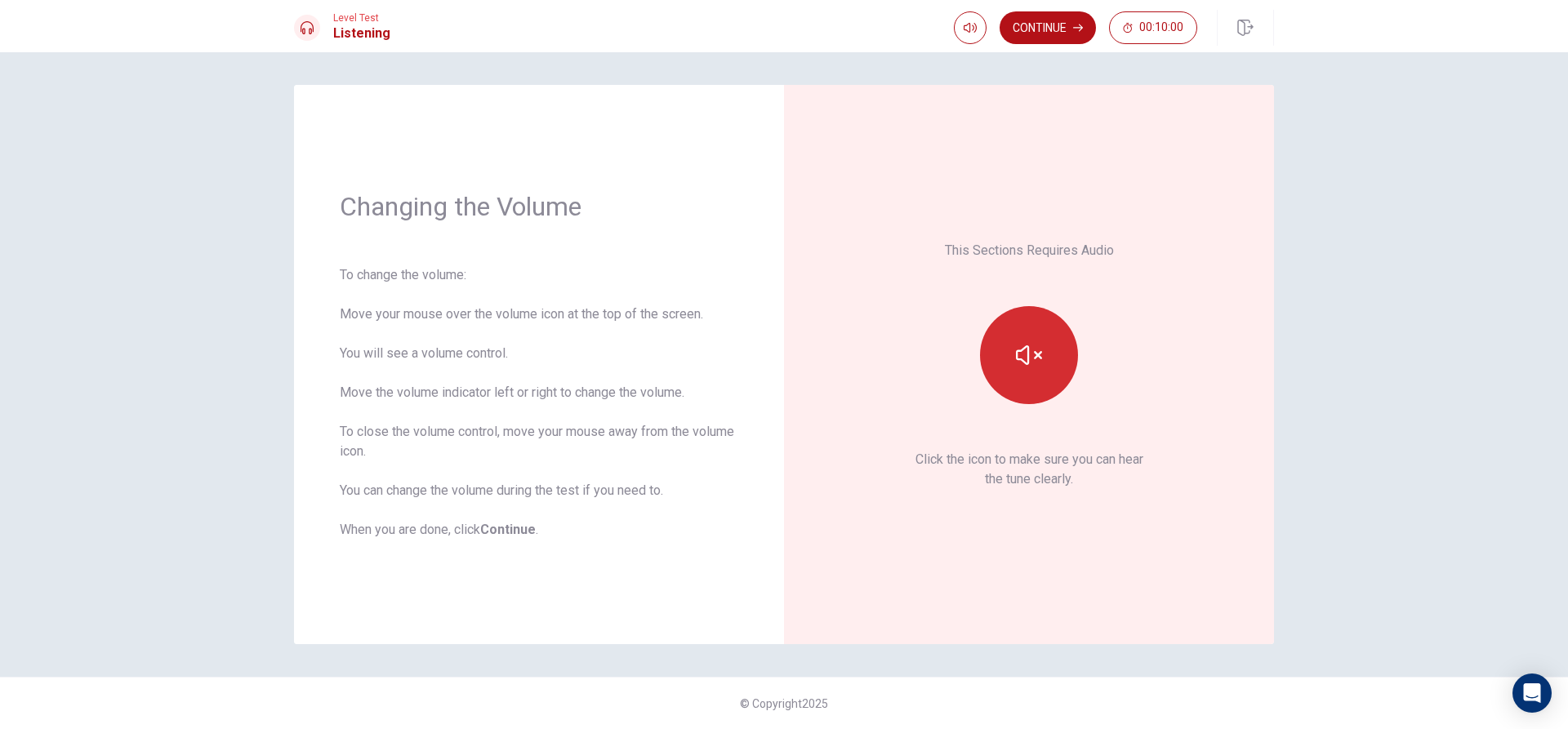
click at [1038, 368] on icon "button" at bounding box center [1028, 354] width 26 height 26
click at [1006, 355] on button "button" at bounding box center [1029, 354] width 98 height 98
click at [1007, 353] on button "button" at bounding box center [1029, 354] width 98 height 98
click at [1048, 39] on button "Continue" at bounding box center [1047, 28] width 97 height 32
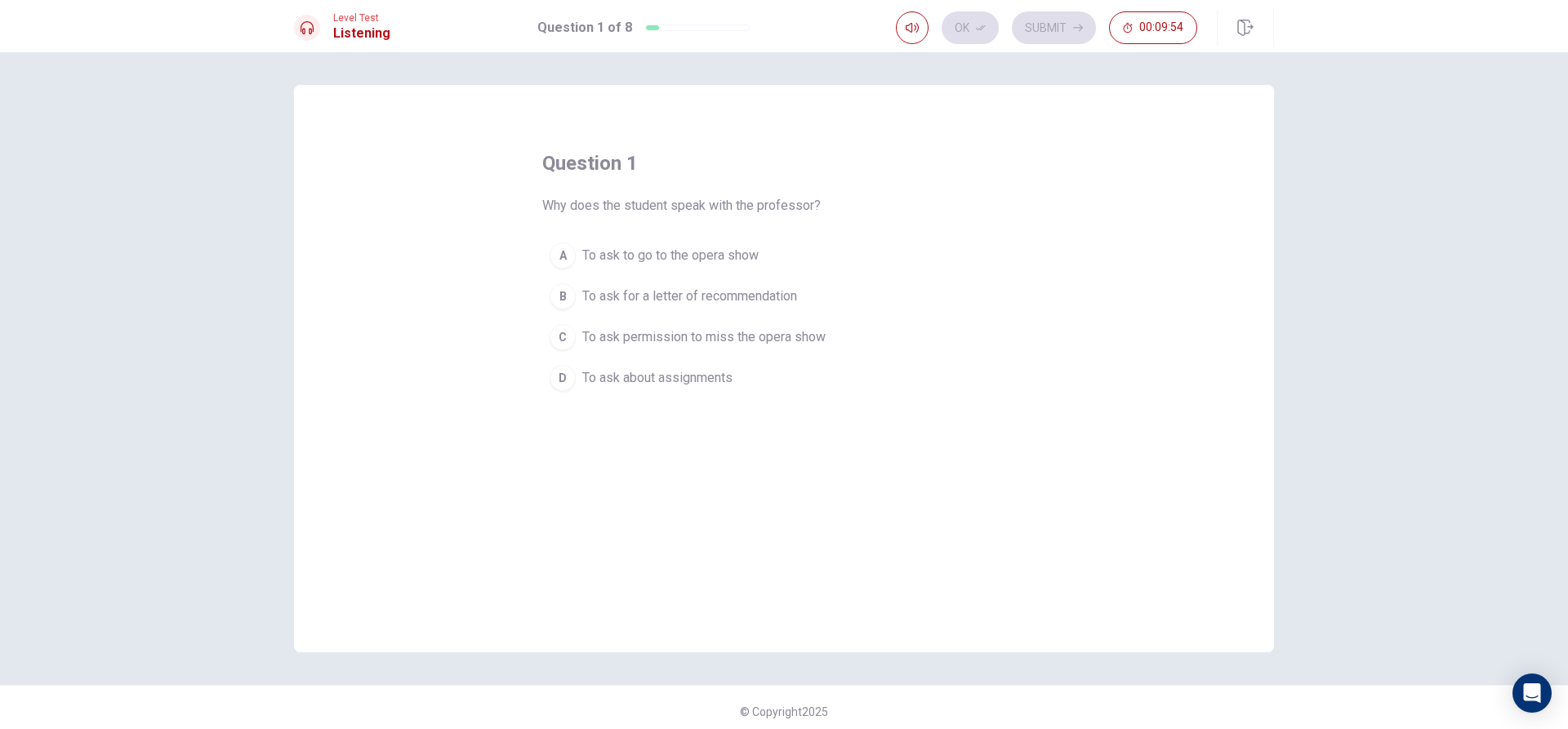
click at [574, 260] on button "A To ask to go to the opera show" at bounding box center [784, 255] width 483 height 41
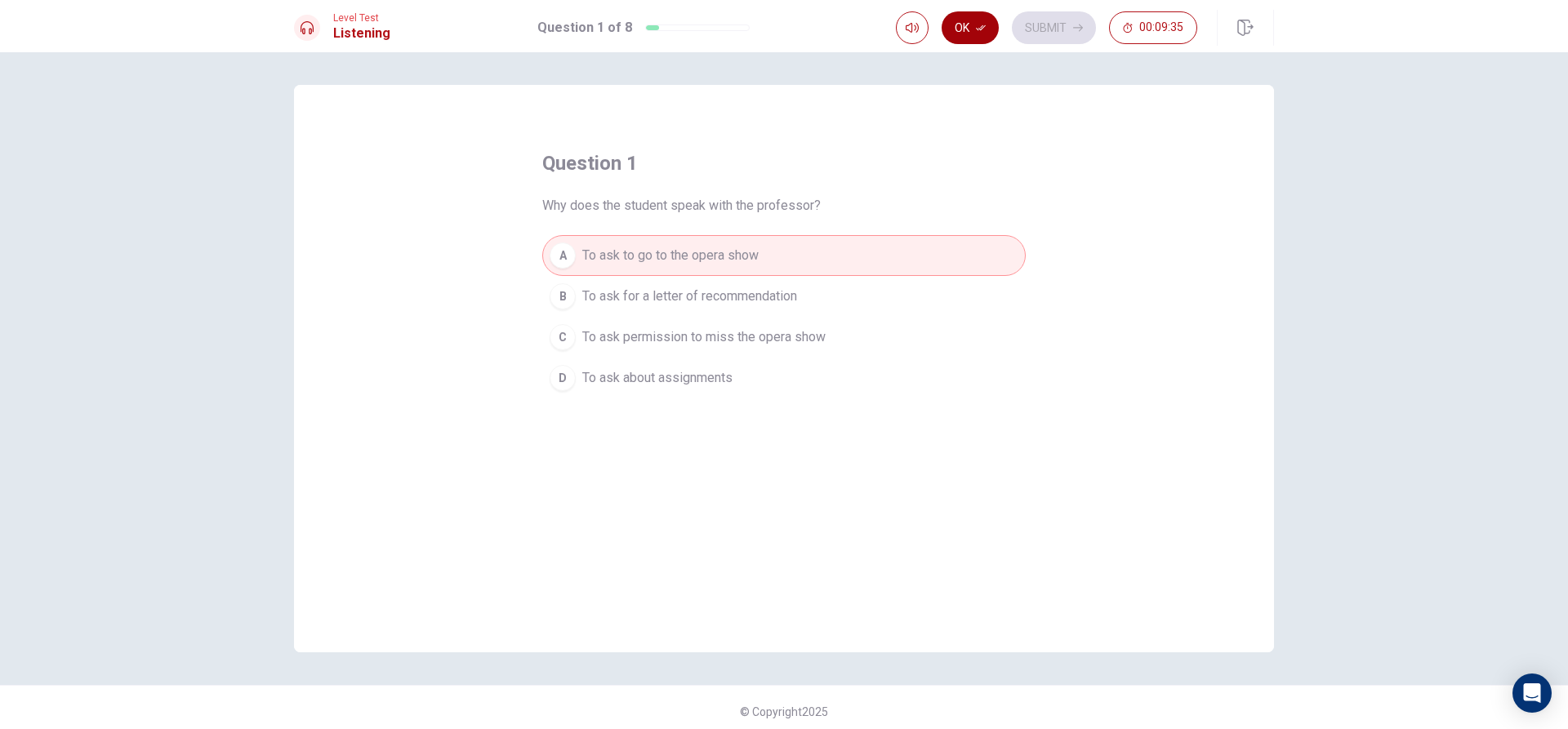
click at [946, 16] on button "Ok" at bounding box center [970, 28] width 57 height 32
click at [1057, 24] on button "Submit" at bounding box center [1054, 28] width 84 height 32
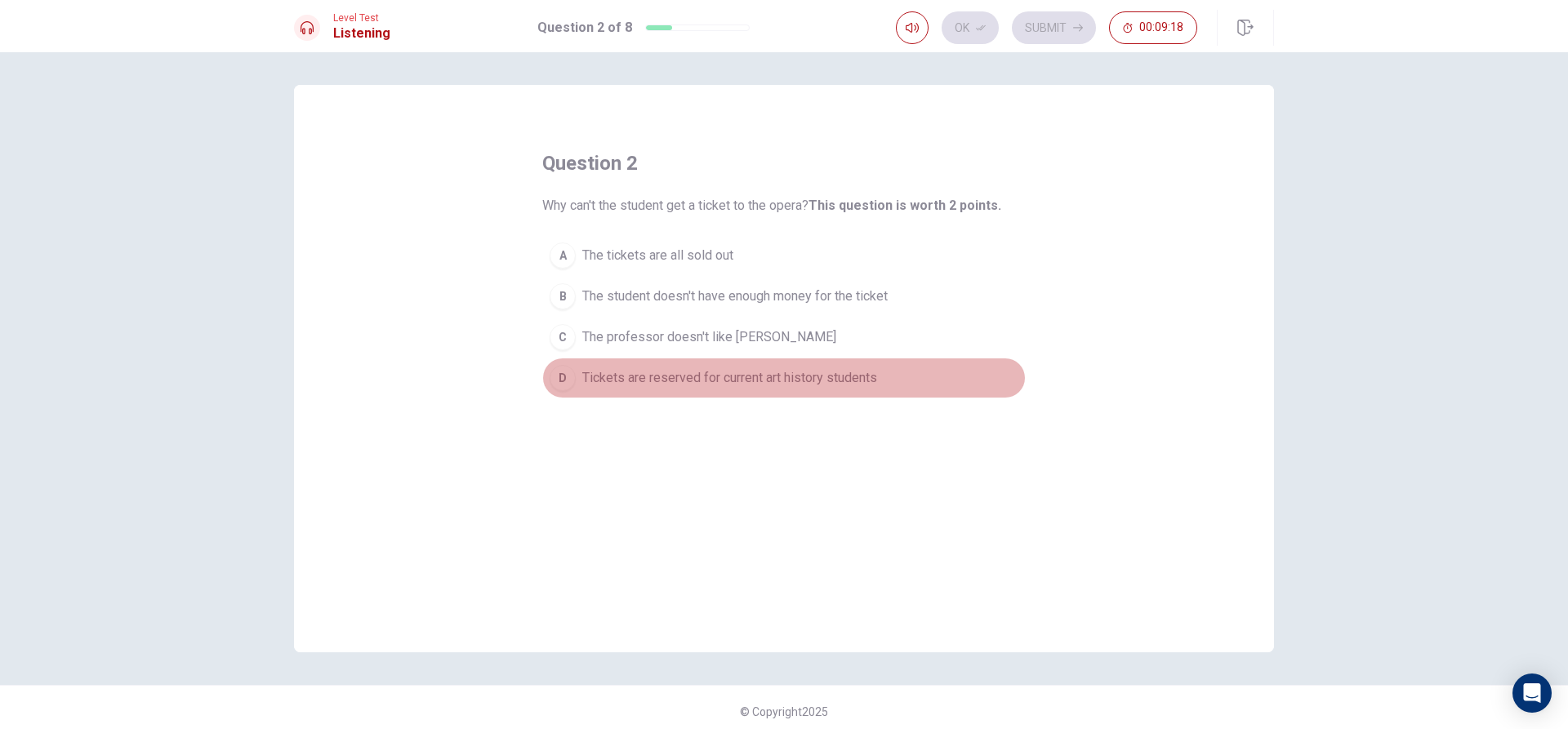
click at [751, 390] on button "D Tickets are reserved for current art history students" at bounding box center [784, 377] width 483 height 41
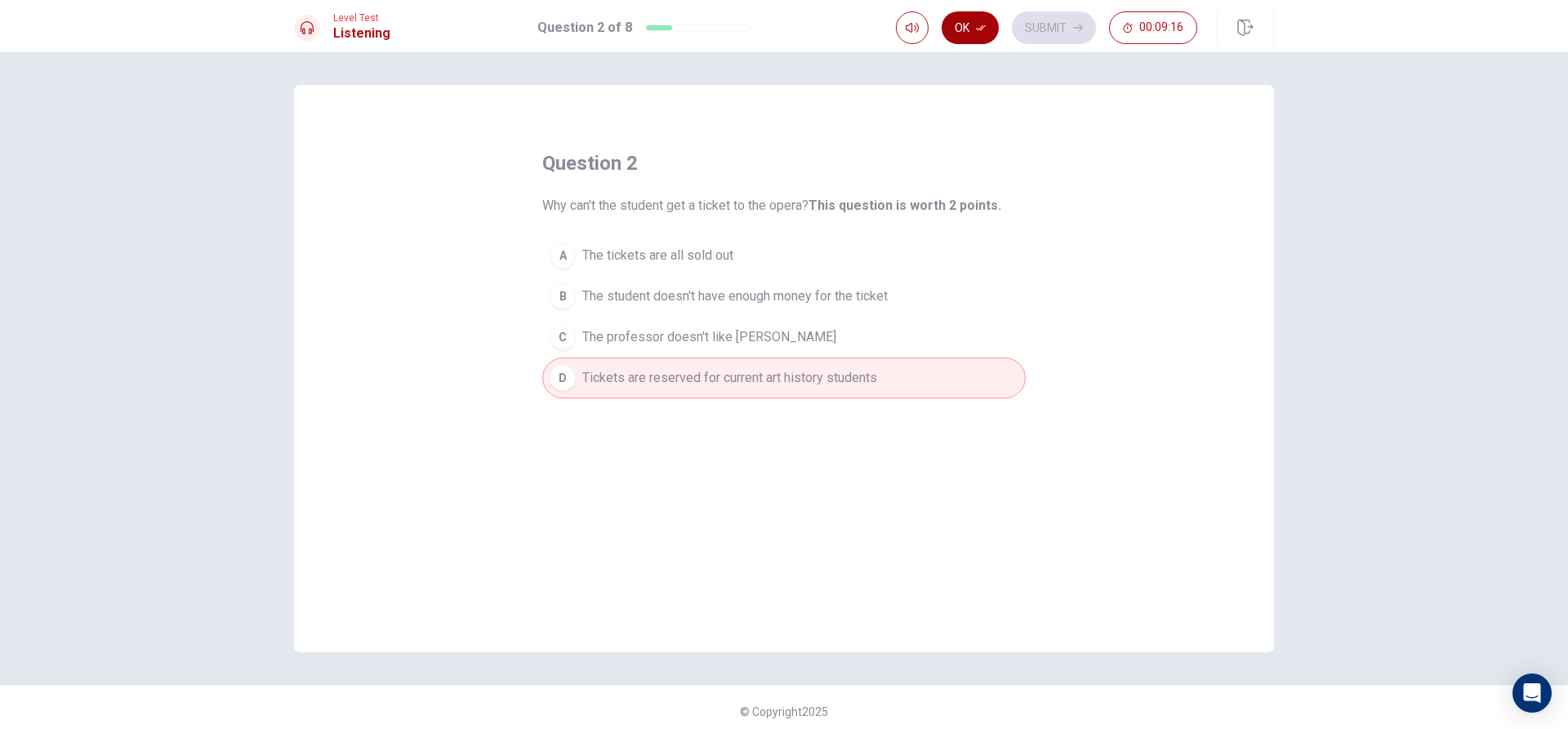
click at [970, 32] on button "Ok" at bounding box center [970, 28] width 57 height 32
click at [1039, 25] on button "Submit" at bounding box center [1054, 28] width 84 height 32
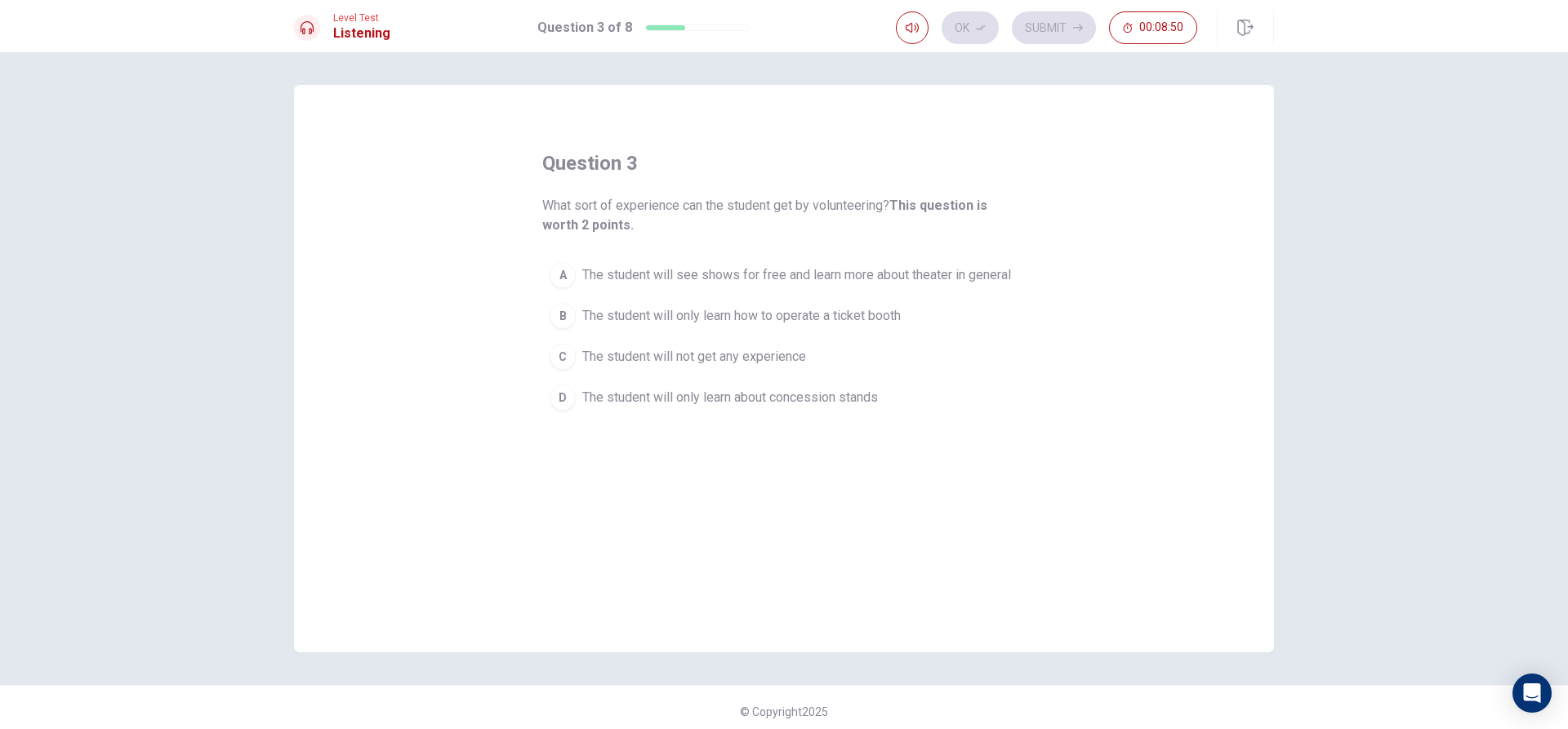
click at [688, 263] on button "A The student will see shows for free and learn more about theater in general" at bounding box center [784, 275] width 483 height 41
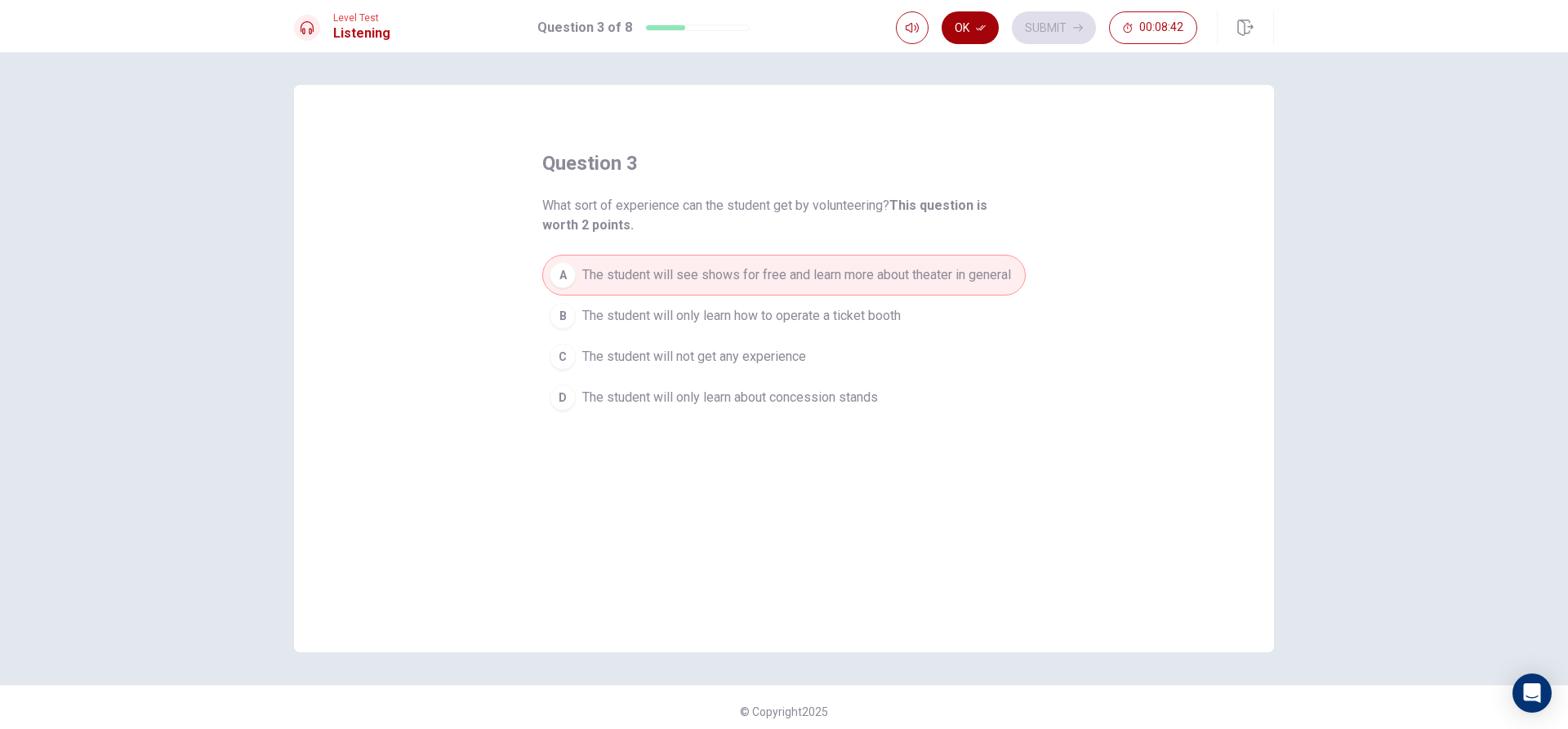
click at [963, 24] on button "Ok" at bounding box center [970, 28] width 57 height 32
click at [1063, 24] on button "Submit" at bounding box center [1054, 28] width 84 height 32
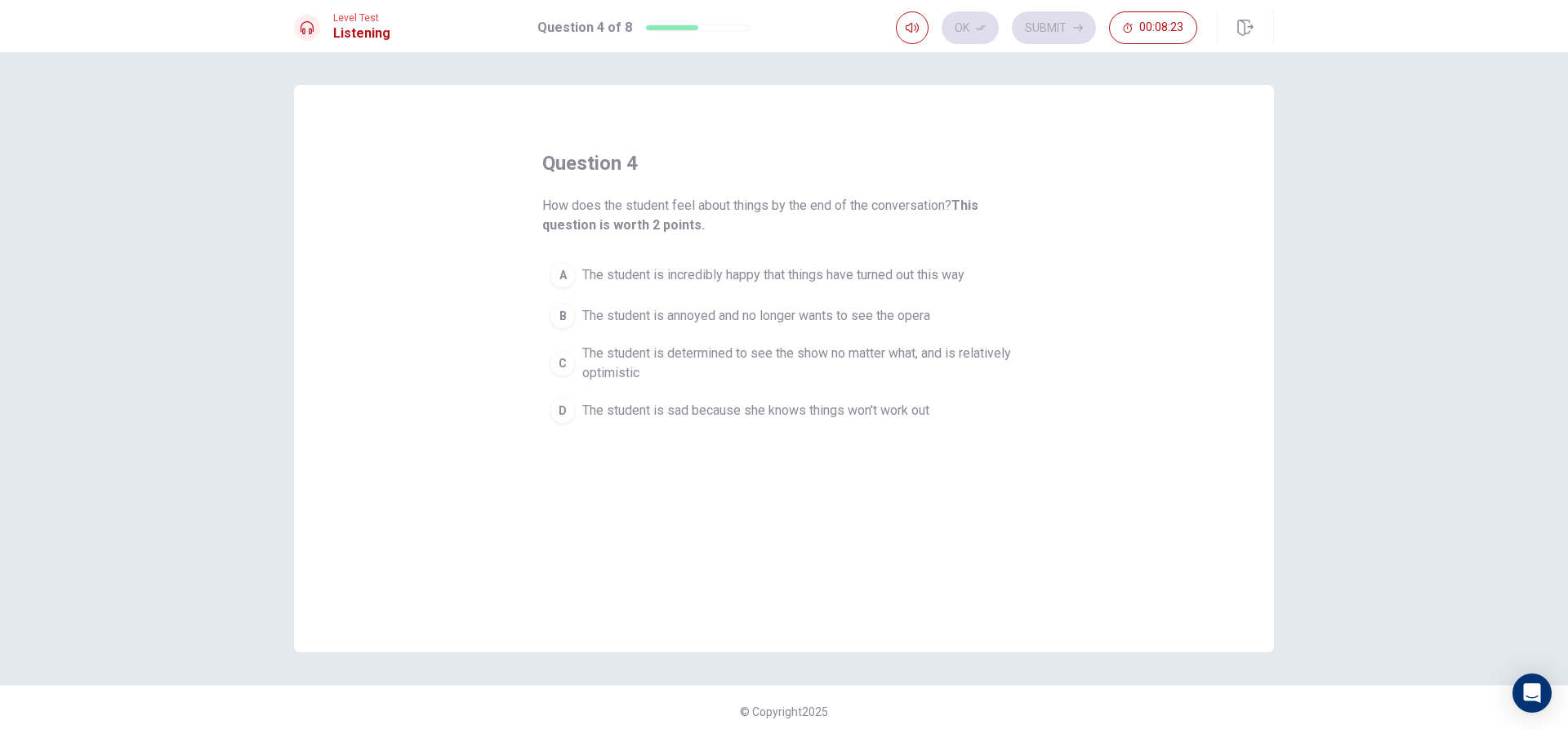
click at [795, 360] on span "The student is determined to see the show no matter what, and is relatively opt…" at bounding box center [800, 363] width 436 height 39
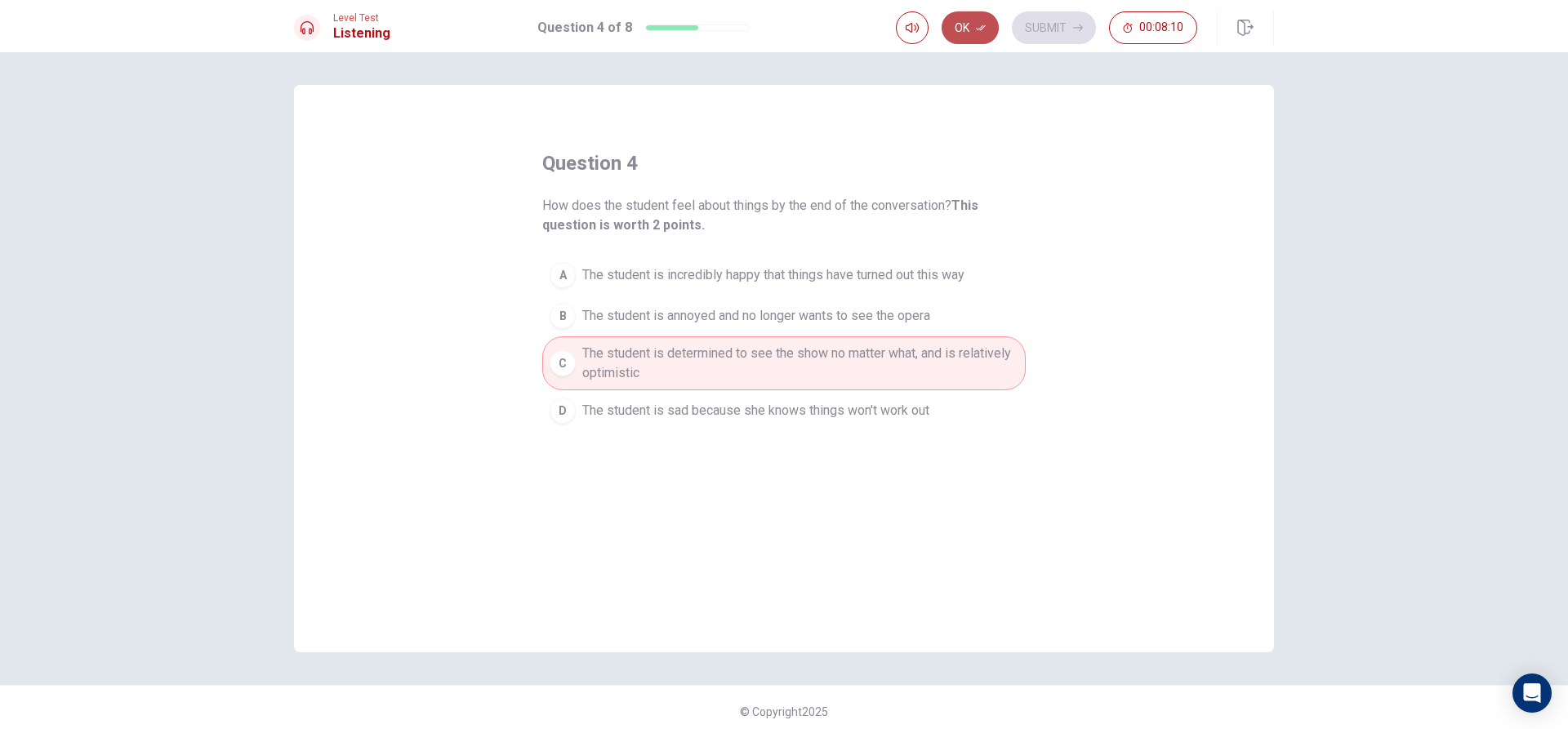
click at [982, 30] on icon "button" at bounding box center [980, 28] width 10 height 6
click at [1065, 30] on button "Submit" at bounding box center [1054, 28] width 84 height 32
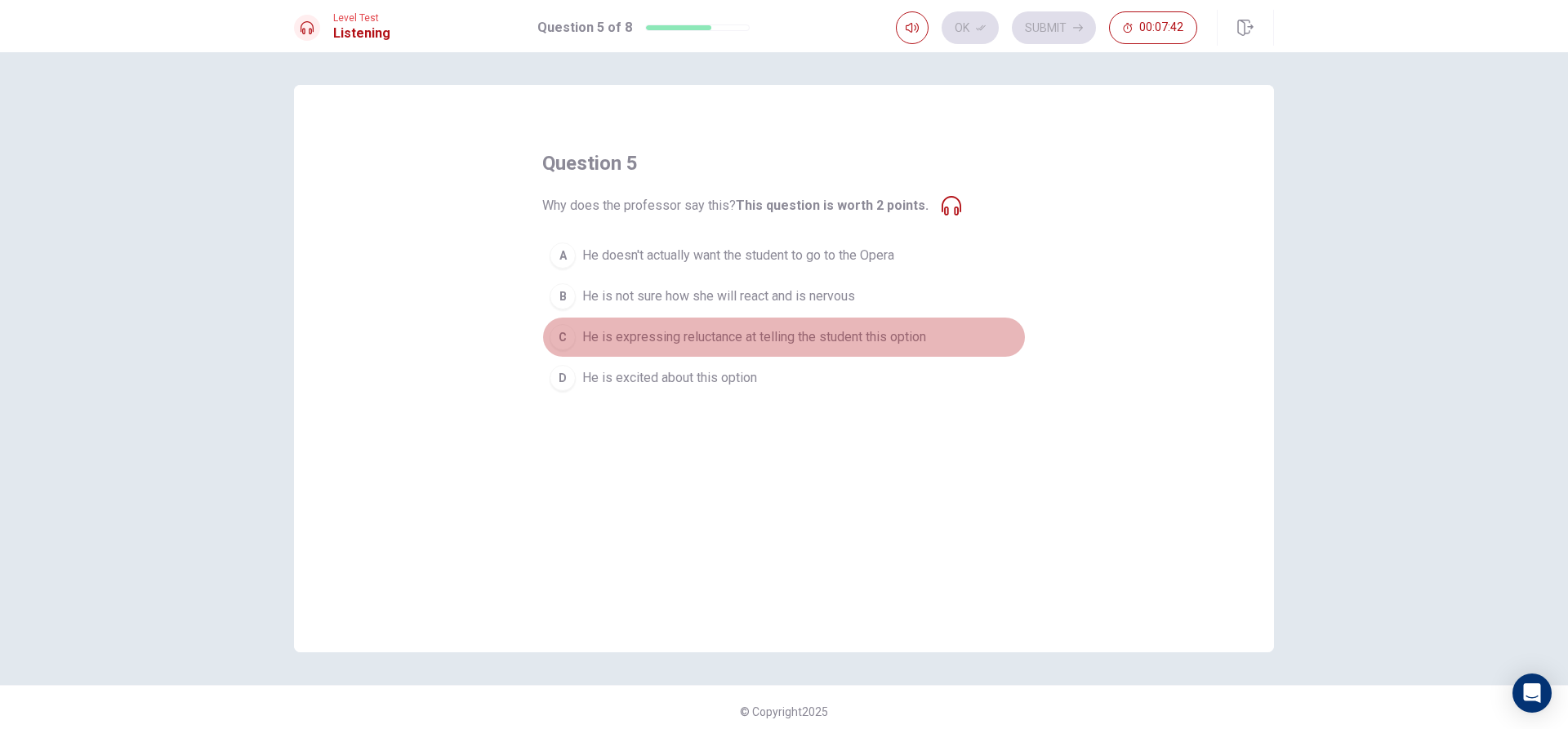
click at [558, 330] on div "C" at bounding box center [562, 336] width 26 height 26
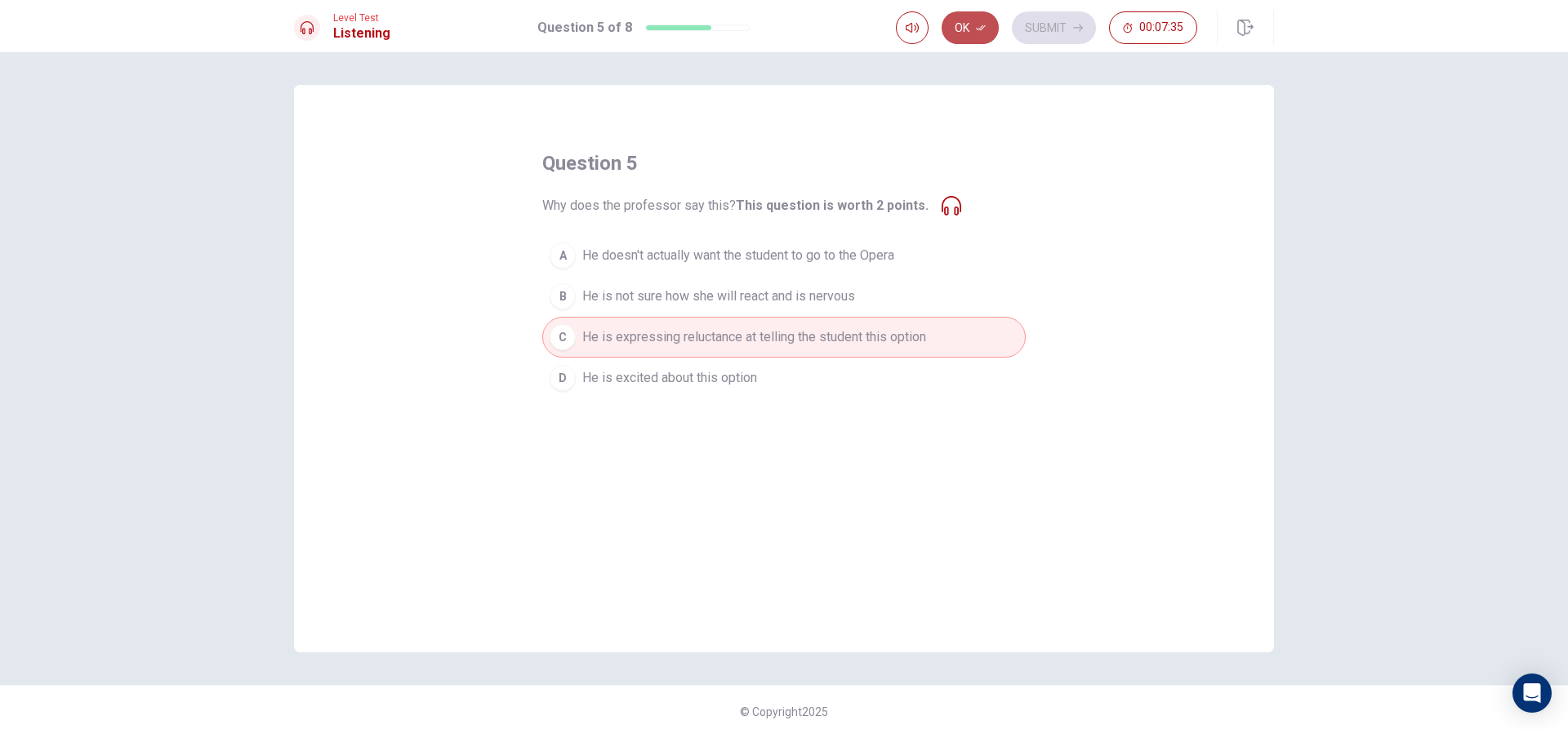
click at [973, 25] on button "Ok" at bounding box center [970, 28] width 57 height 32
click at [1028, 23] on button "Submit" at bounding box center [1054, 28] width 84 height 32
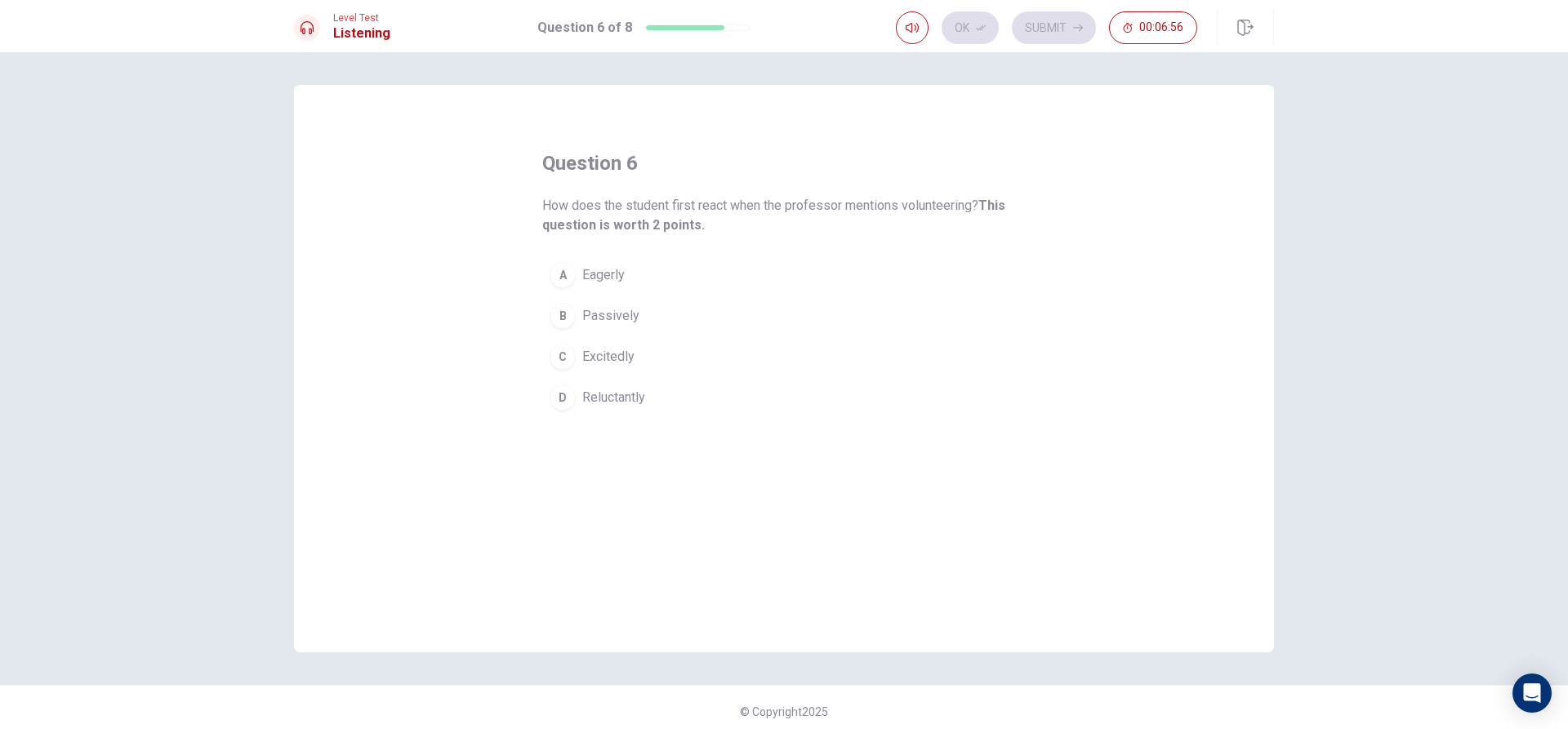
click at [582, 393] on span "Reluctantly" at bounding box center [613, 397] width 63 height 20
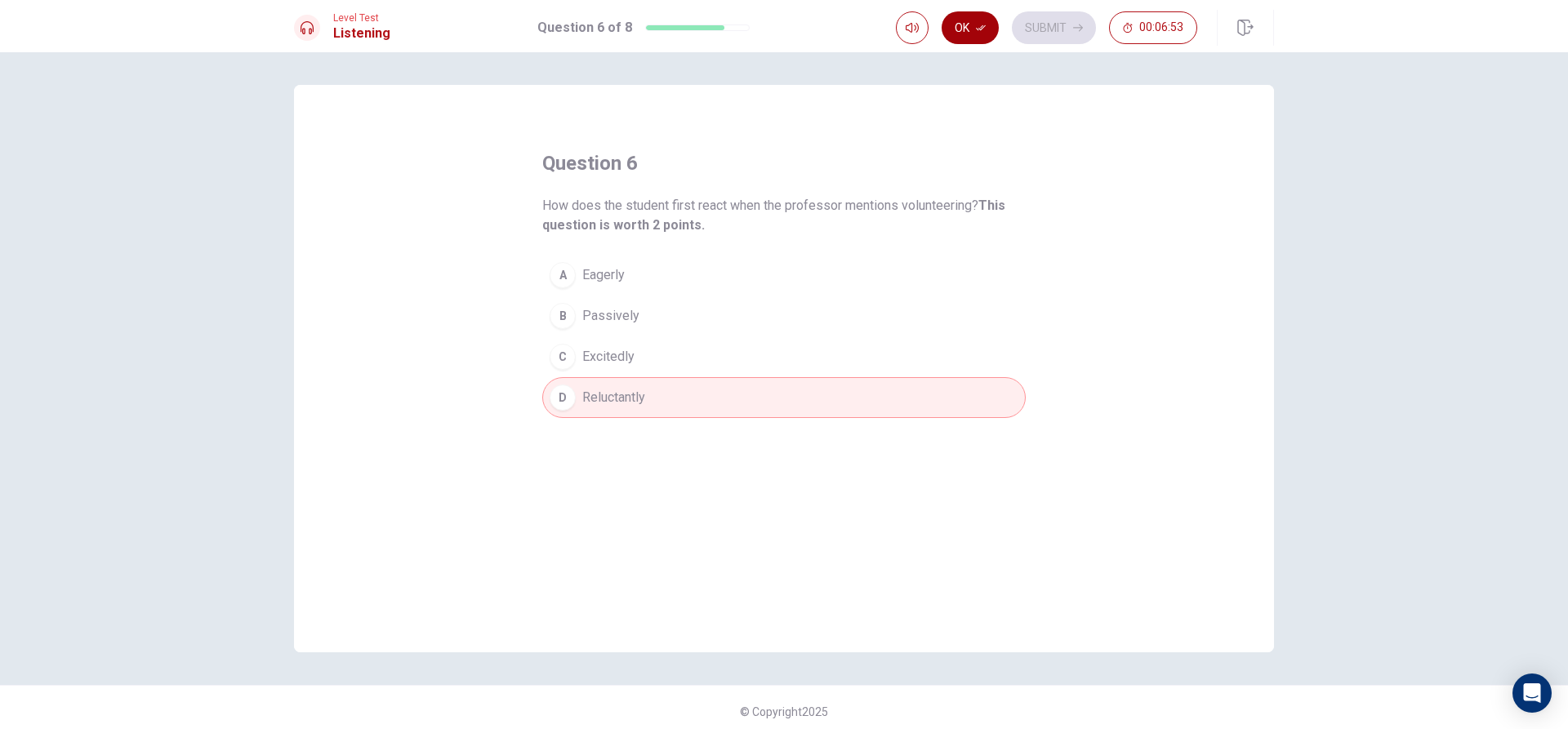
click at [963, 36] on button "Ok" at bounding box center [970, 28] width 57 height 32
click at [1042, 32] on button "Submit" at bounding box center [1054, 28] width 84 height 32
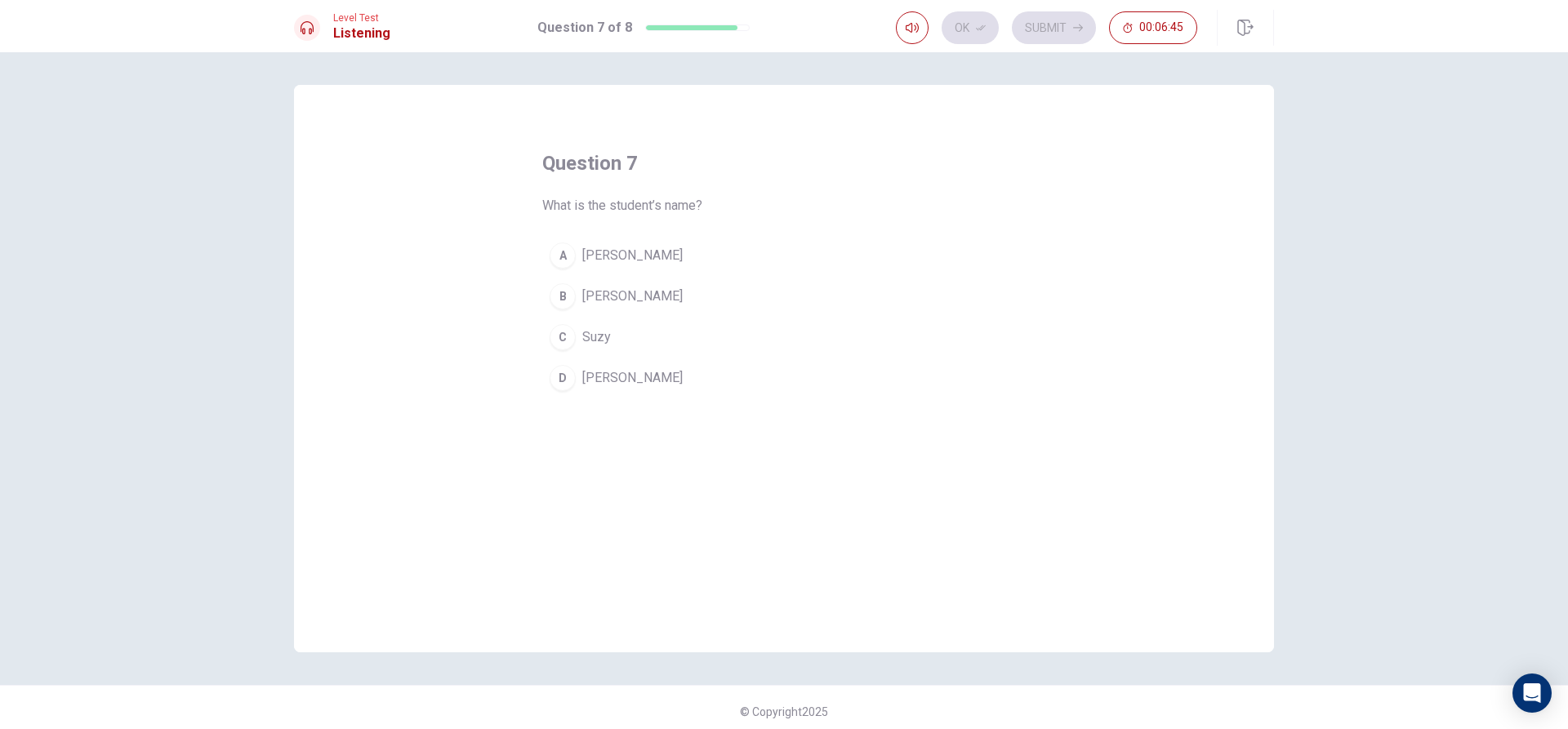
click at [692, 302] on button "B [PERSON_NAME]" at bounding box center [784, 296] width 483 height 41
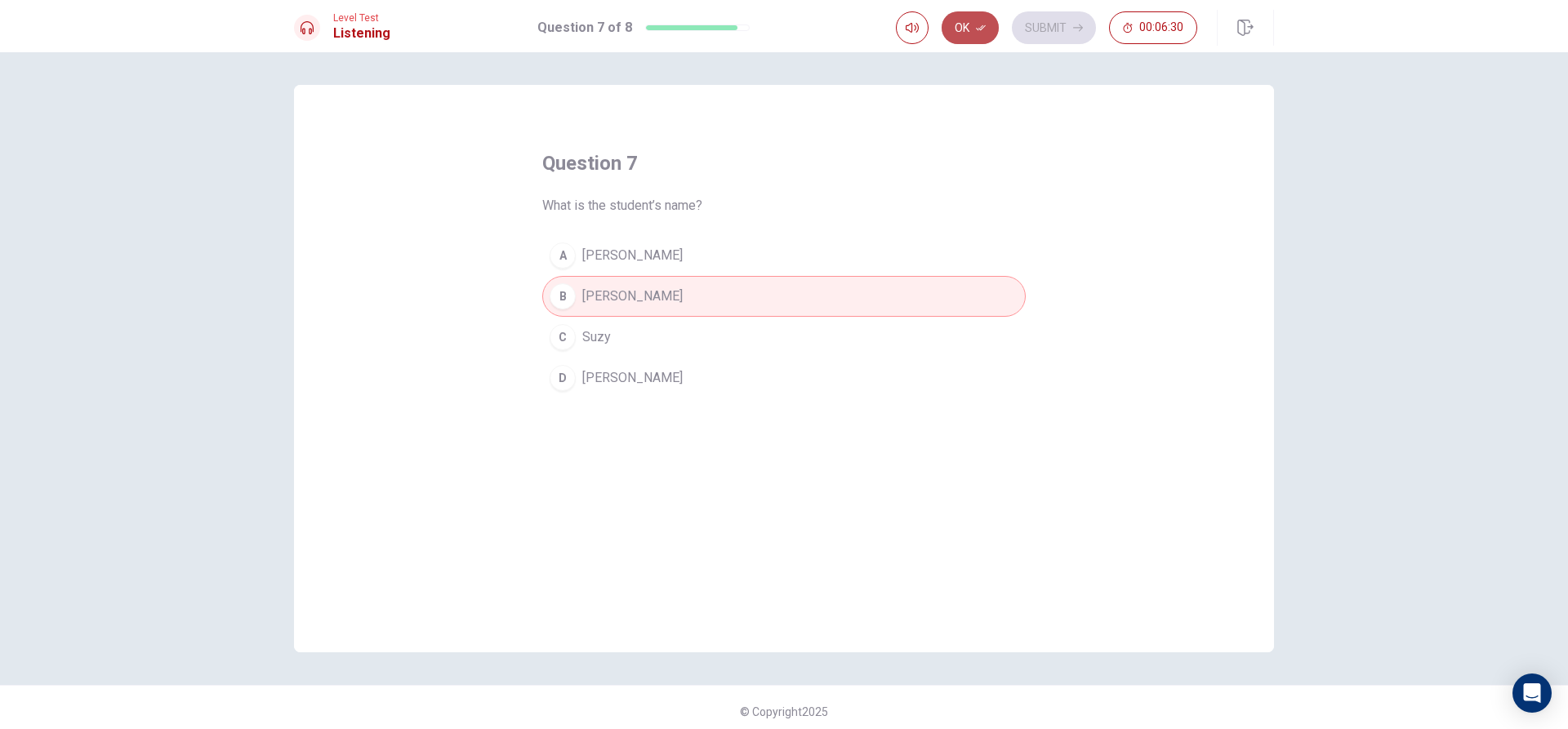
click at [981, 32] on button "Ok" at bounding box center [970, 28] width 57 height 32
click at [1074, 21] on button "Submit" at bounding box center [1054, 28] width 84 height 32
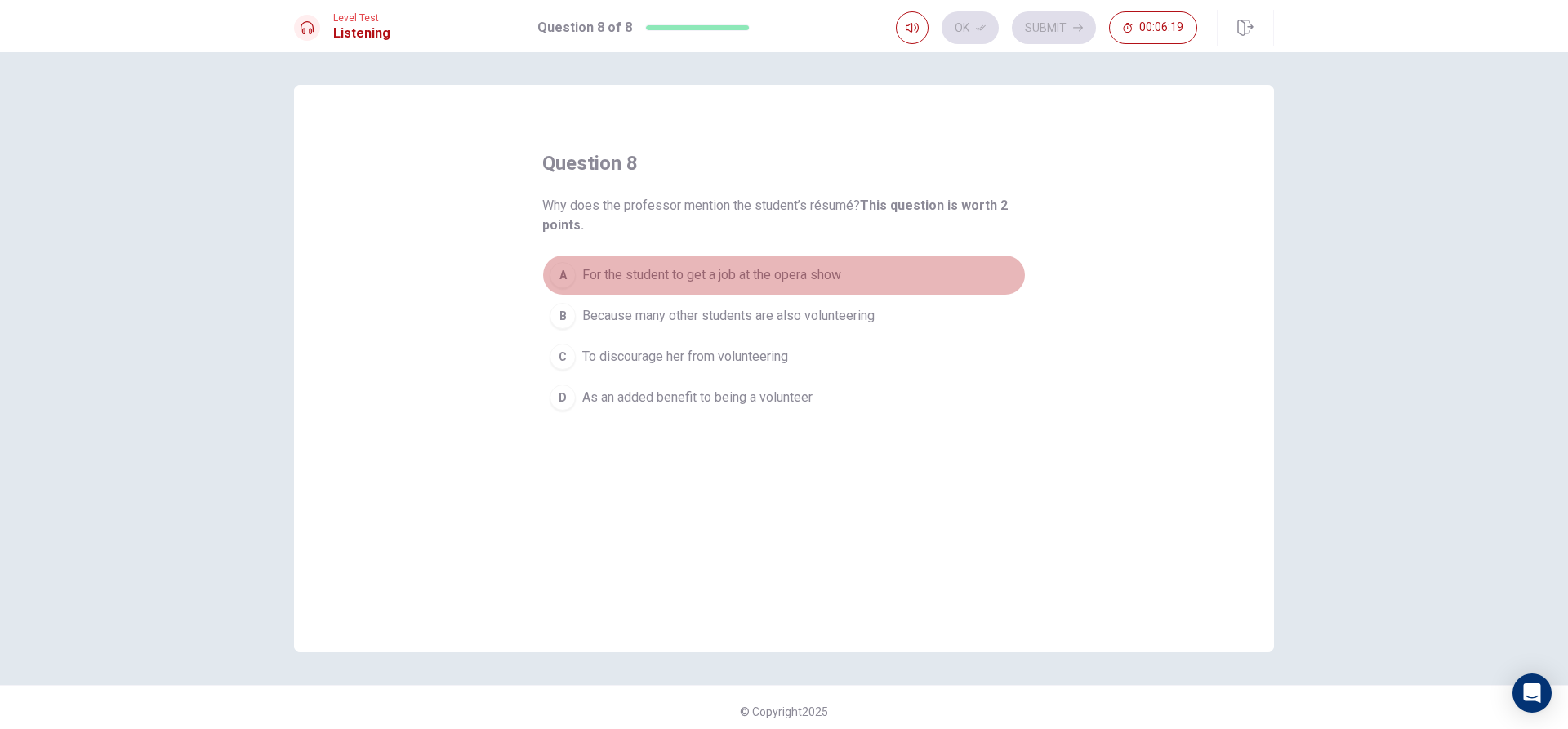
click at [859, 267] on button "A For the student to get a job at the opera show" at bounding box center [784, 275] width 483 height 41
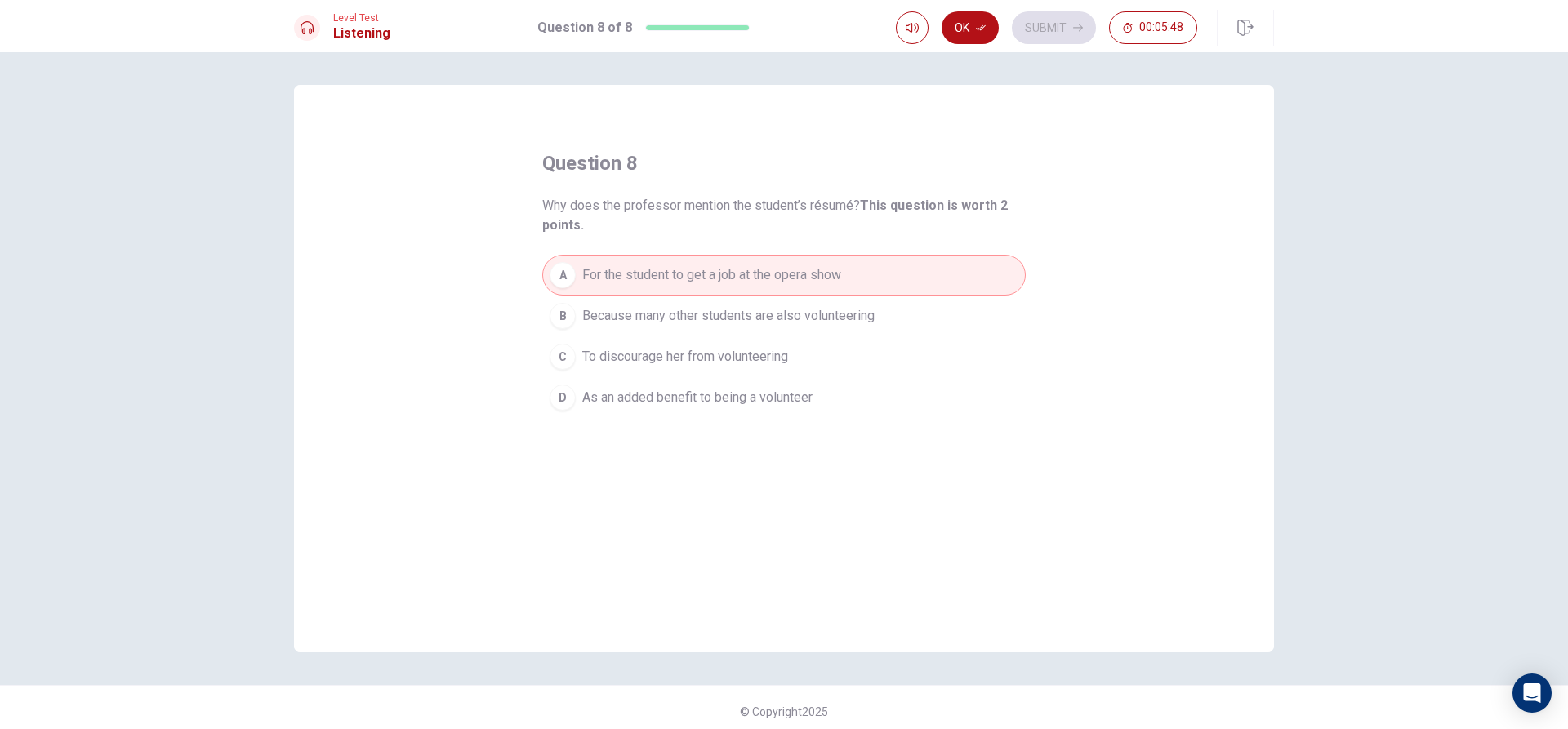
click at [789, 395] on span "As an added benefit to being a volunteer" at bounding box center [697, 397] width 230 height 20
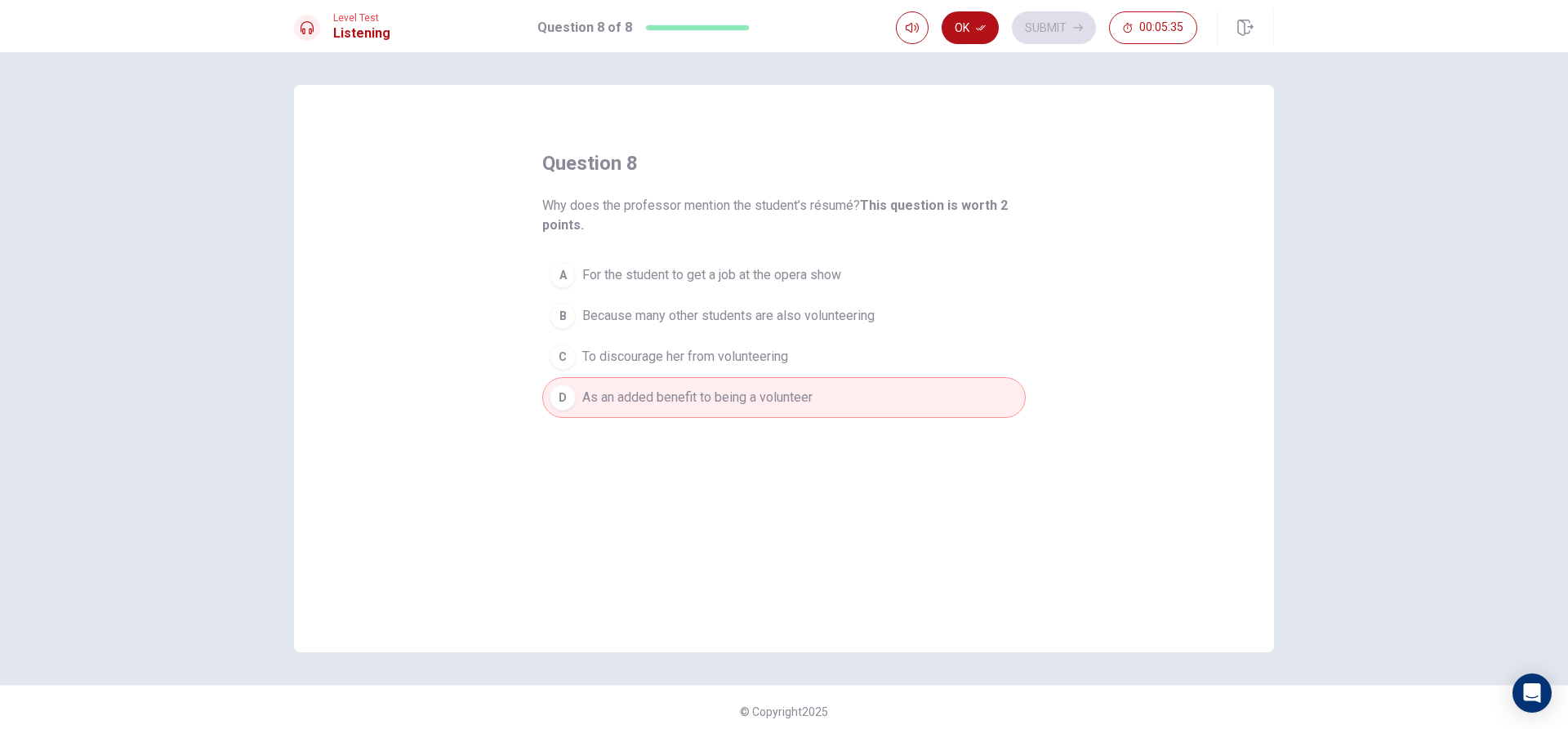
click at [805, 273] on span "For the student to get a job at the opera show" at bounding box center [711, 275] width 259 height 20
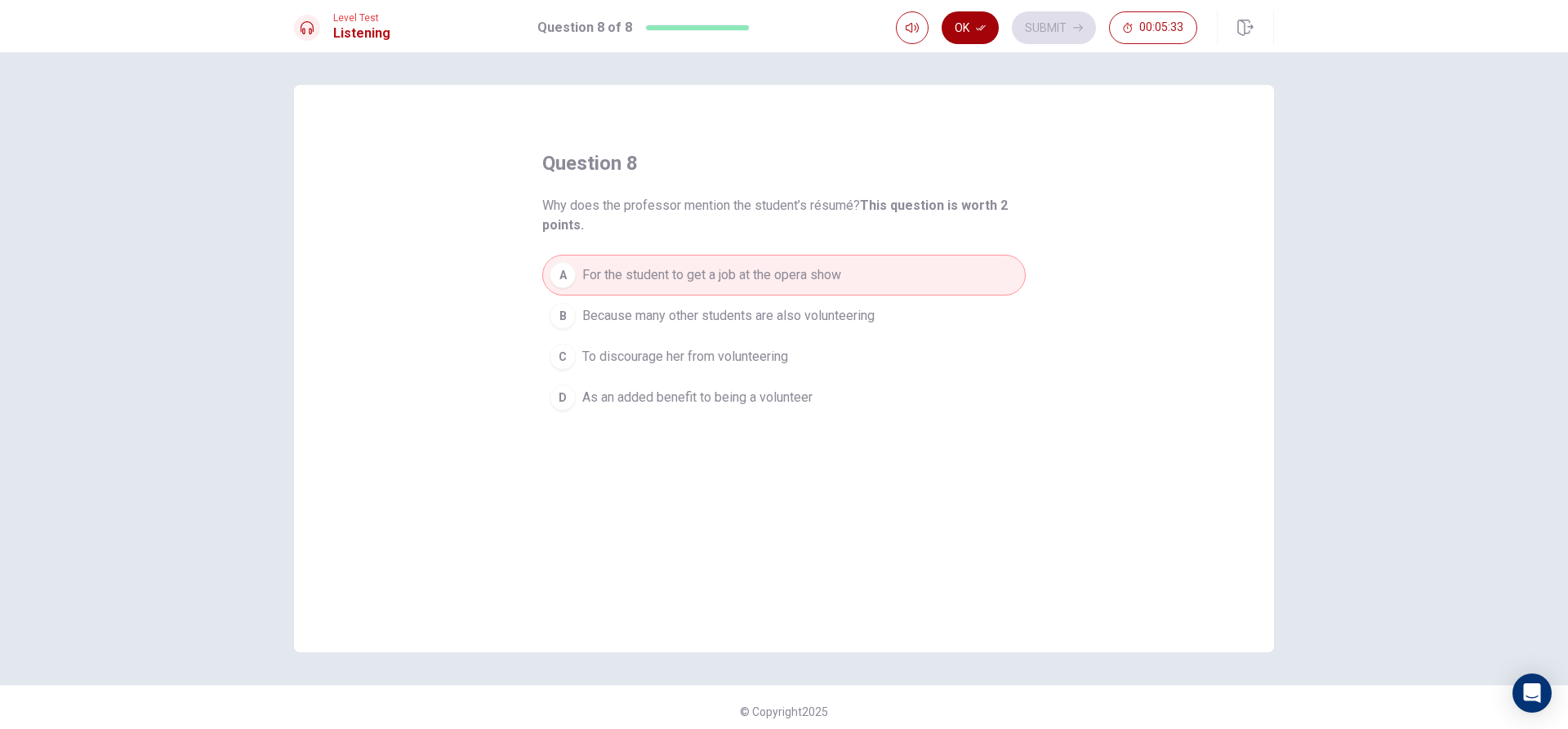
click at [960, 31] on button "Ok" at bounding box center [970, 28] width 57 height 32
click at [1049, 23] on button "Submit" at bounding box center [1054, 28] width 84 height 32
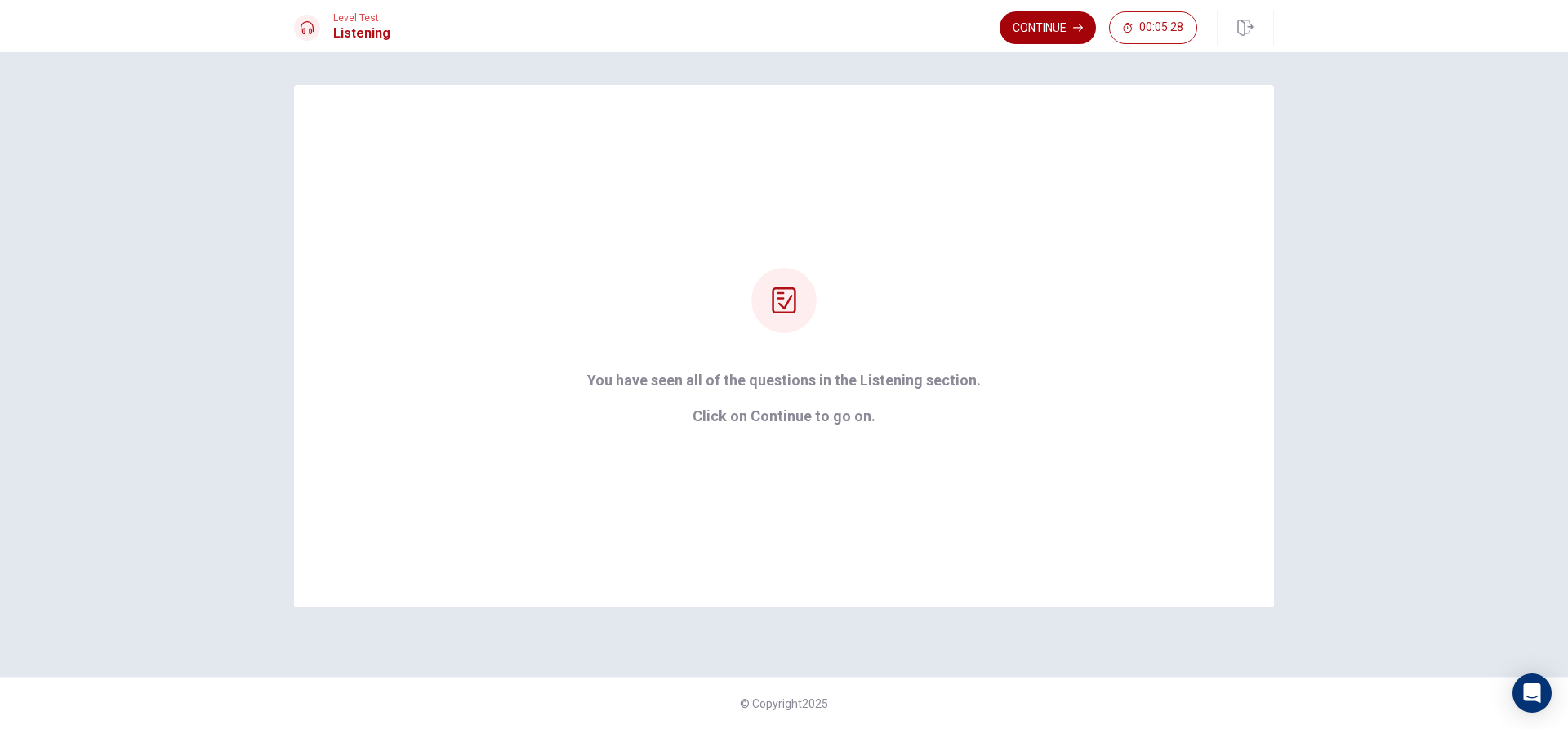
click at [1057, 33] on button "Continue" at bounding box center [1047, 28] width 97 height 32
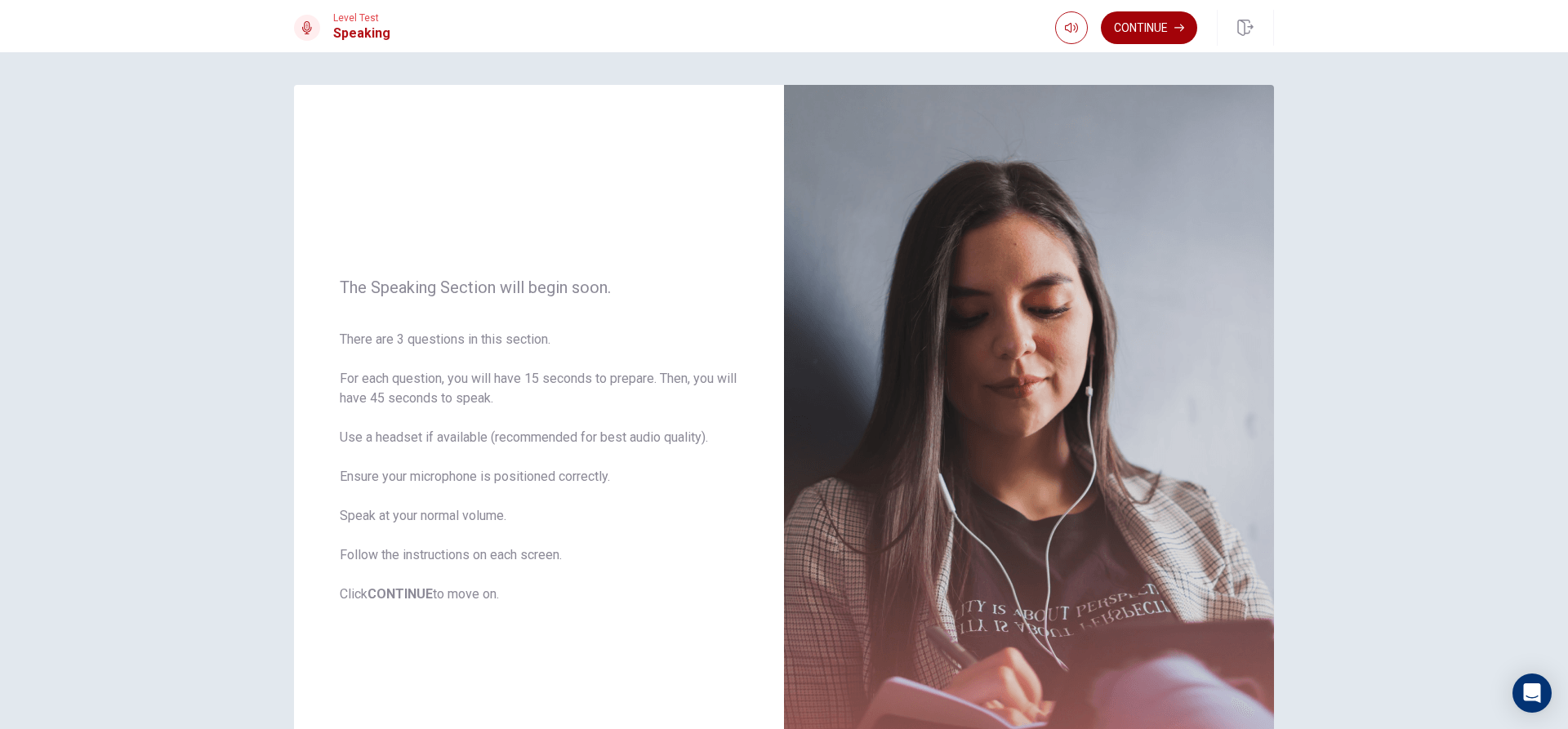
click at [1168, 37] on button "Continue" at bounding box center [1149, 28] width 97 height 32
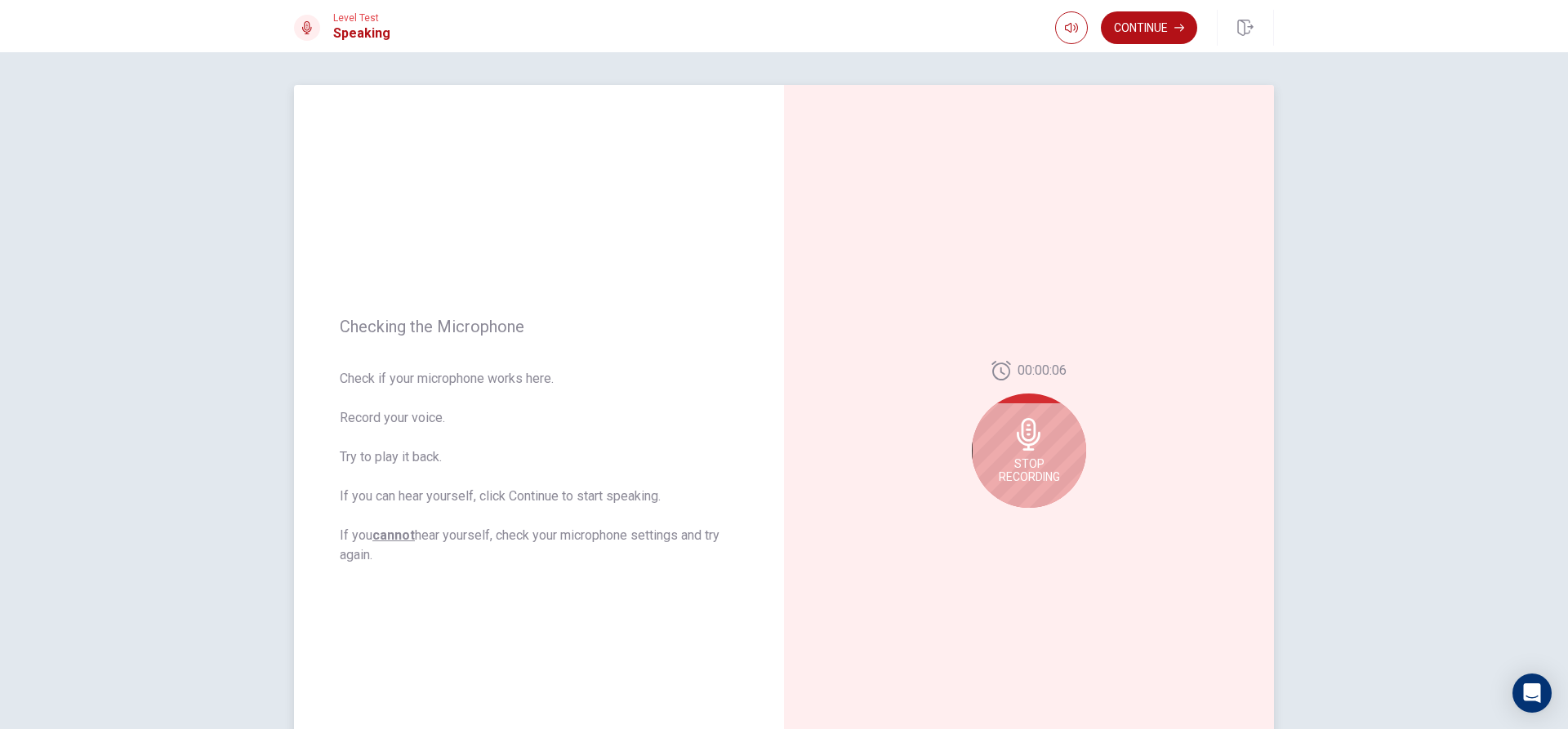
click at [991, 422] on div "Stop Recording" at bounding box center [1029, 451] width 115 height 115
click at [1031, 454] on icon at bounding box center [1032, 440] width 32 height 32
click at [1042, 522] on icon "Play Audio" at bounding box center [1046, 521] width 8 height 10
click at [1006, 520] on icon "Record Again" at bounding box center [1011, 521] width 10 height 10
click at [1042, 451] on div "Stop Recording" at bounding box center [1029, 451] width 115 height 115
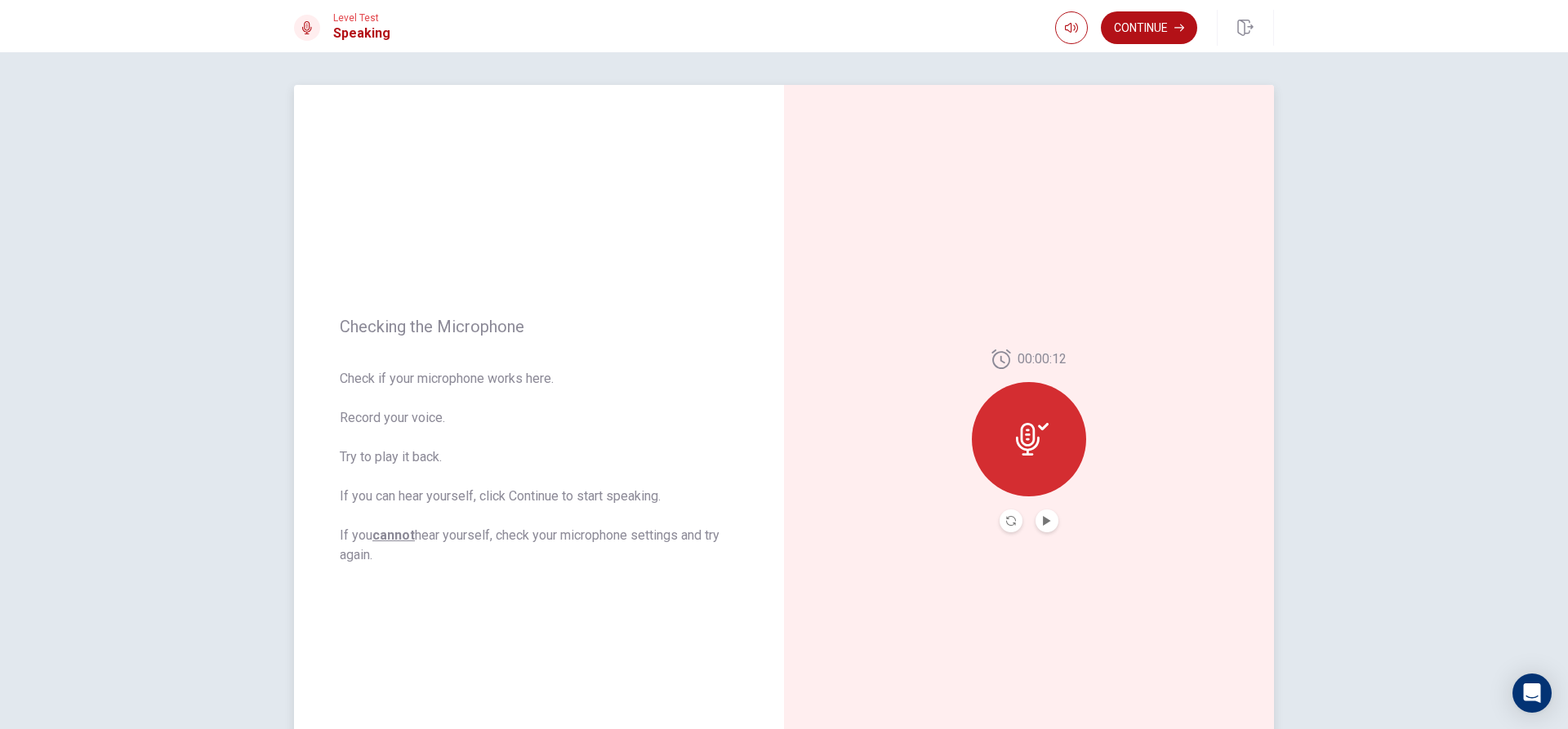
click at [1042, 460] on div at bounding box center [1029, 440] width 115 height 115
click at [1008, 522] on icon "Record Again" at bounding box center [1011, 521] width 10 height 10
click at [1052, 424] on div "Stop Recording" at bounding box center [1029, 451] width 115 height 115
click at [1036, 515] on button "Play Audio" at bounding box center [1047, 521] width 23 height 23
click at [1008, 521] on icon "Record Again" at bounding box center [1011, 521] width 10 height 10
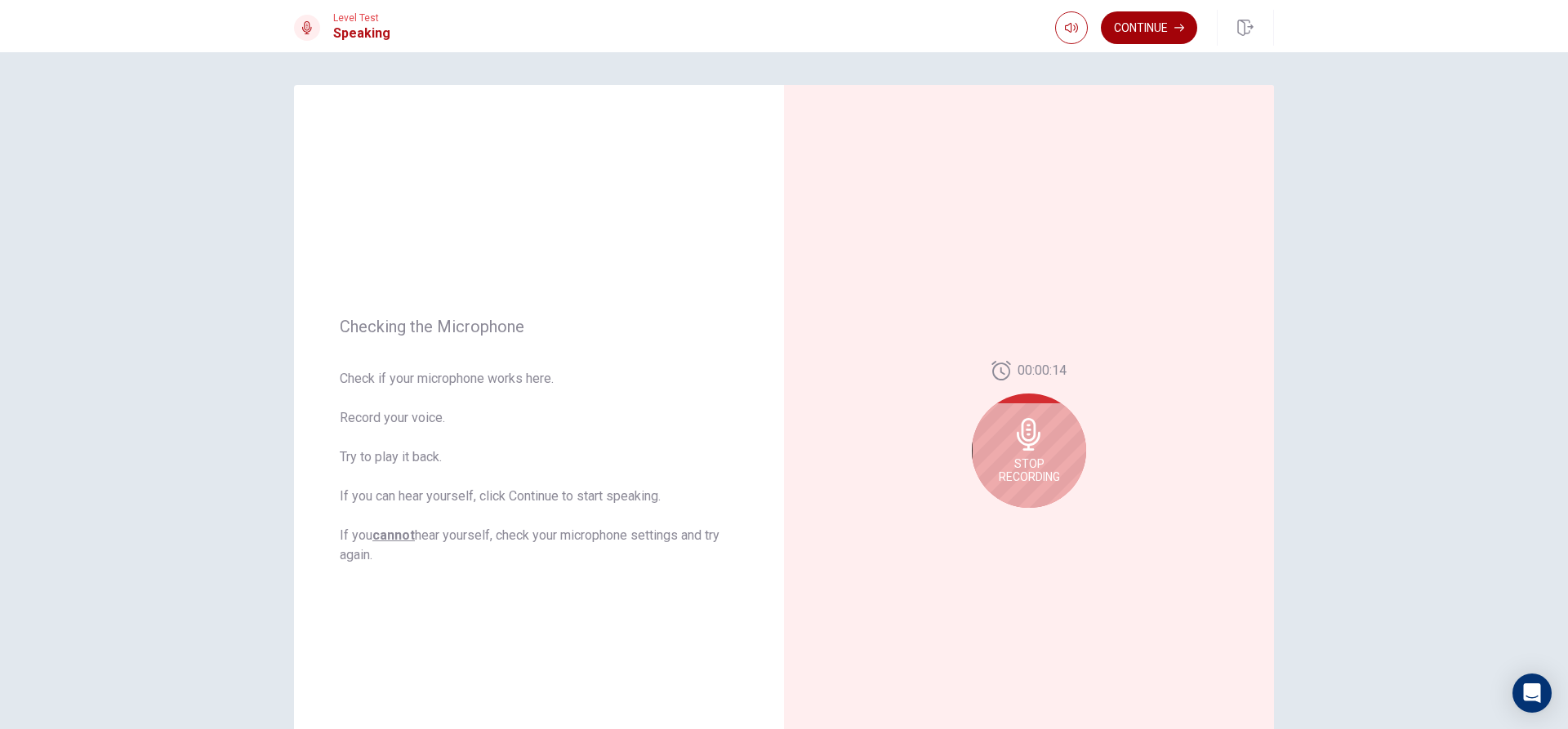
click at [1111, 16] on button "Continue" at bounding box center [1149, 28] width 97 height 32
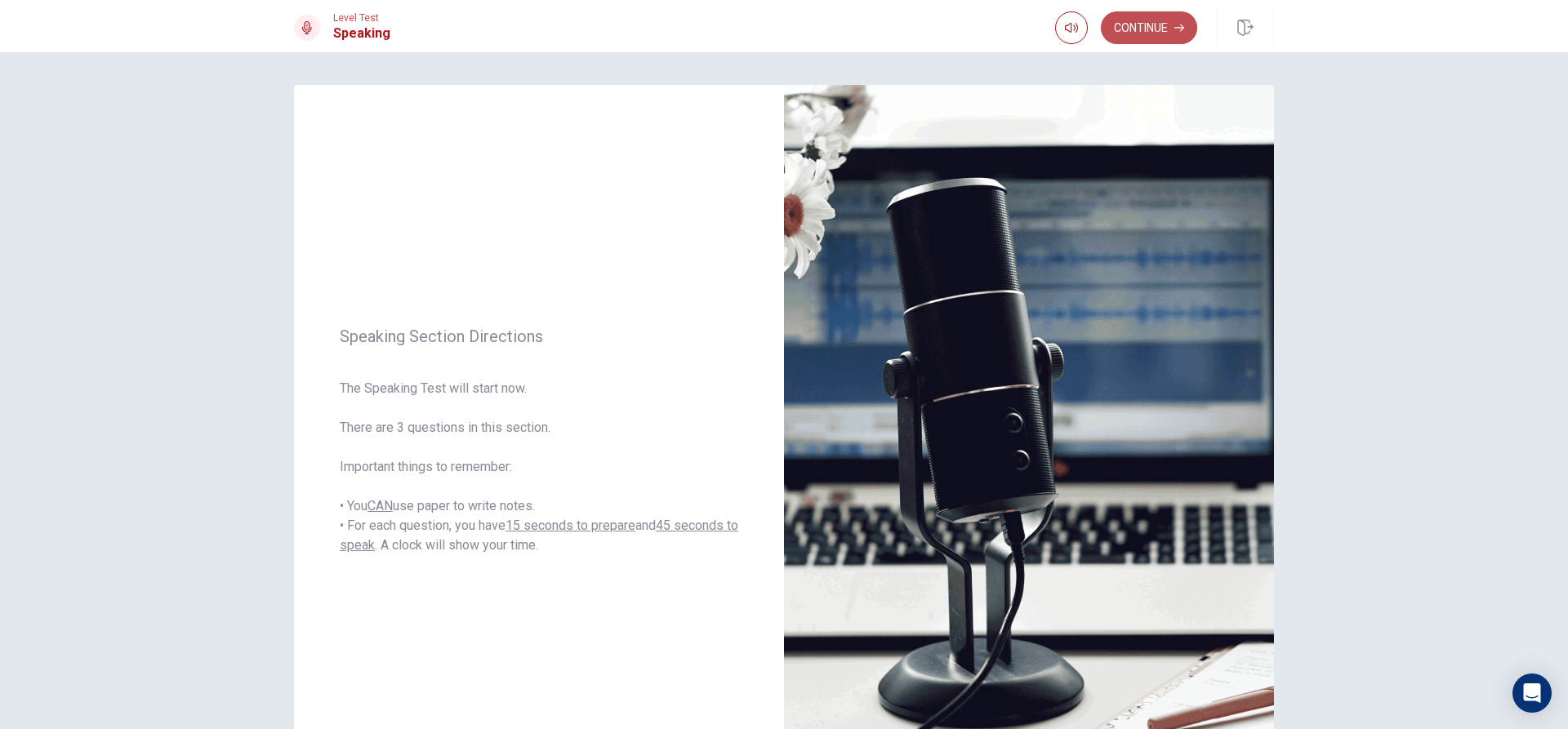
click at [1109, 18] on button "Continue" at bounding box center [1149, 28] width 97 height 32
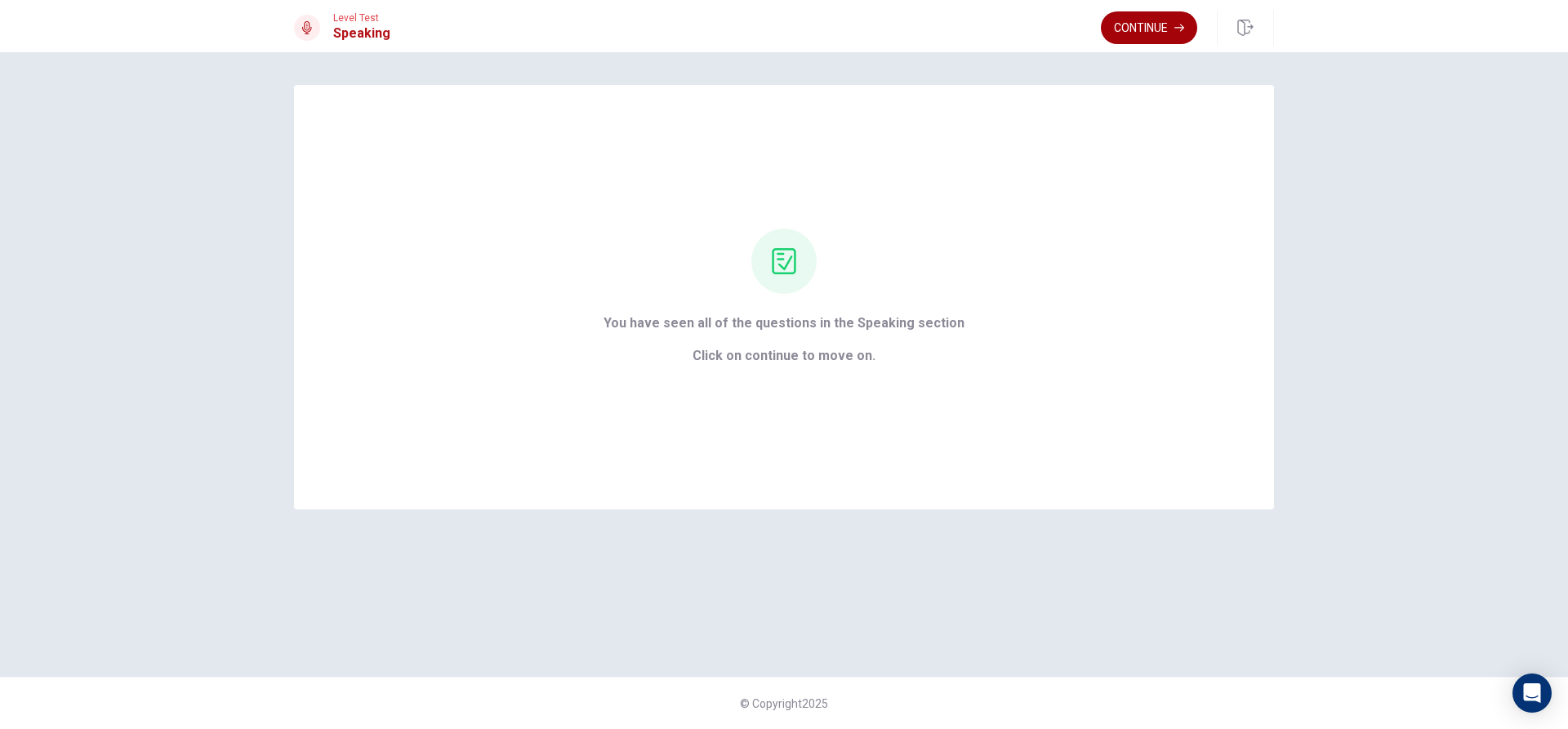
click at [1169, 22] on button "Continue" at bounding box center [1149, 28] width 97 height 32
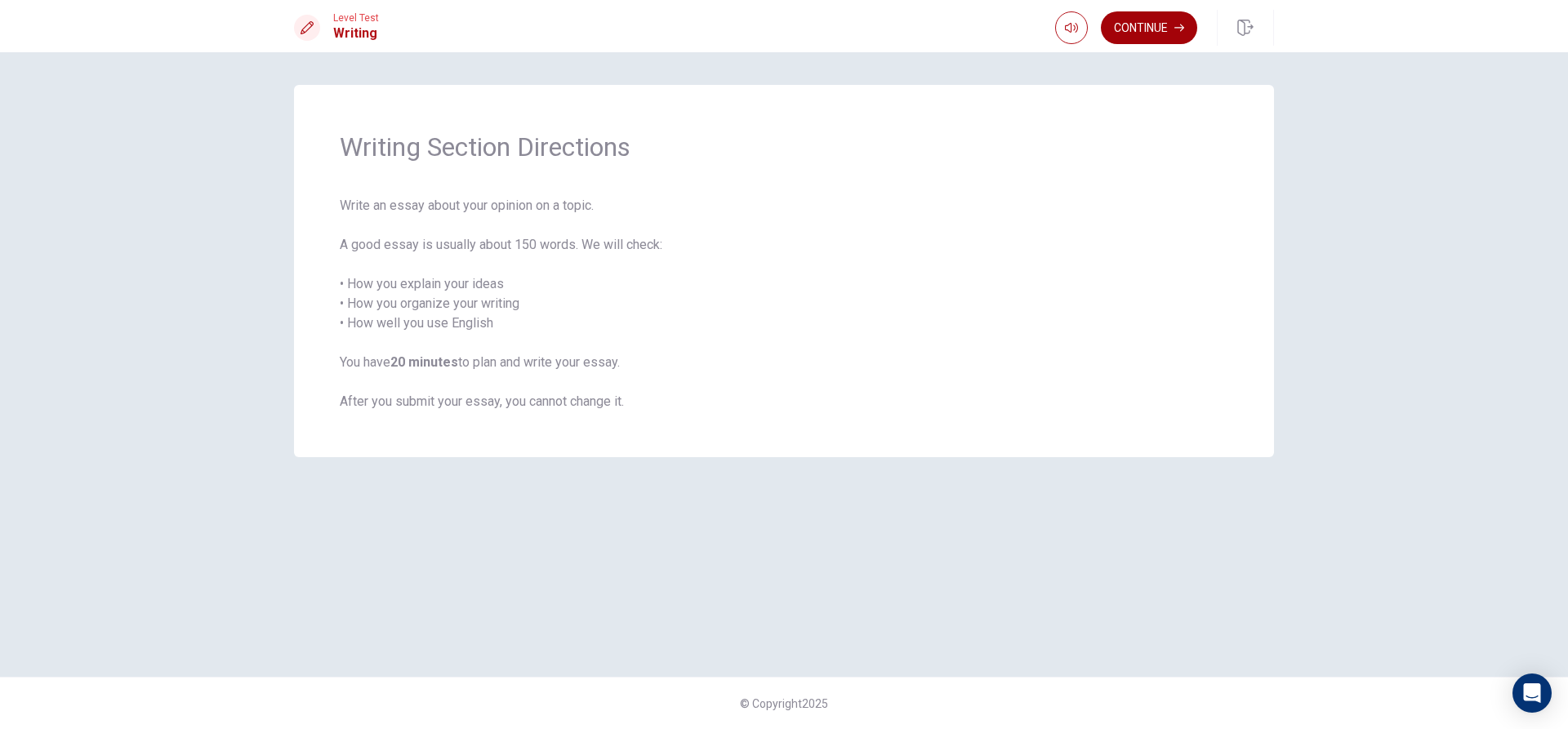
click at [1125, 31] on button "Continue" at bounding box center [1149, 28] width 97 height 32
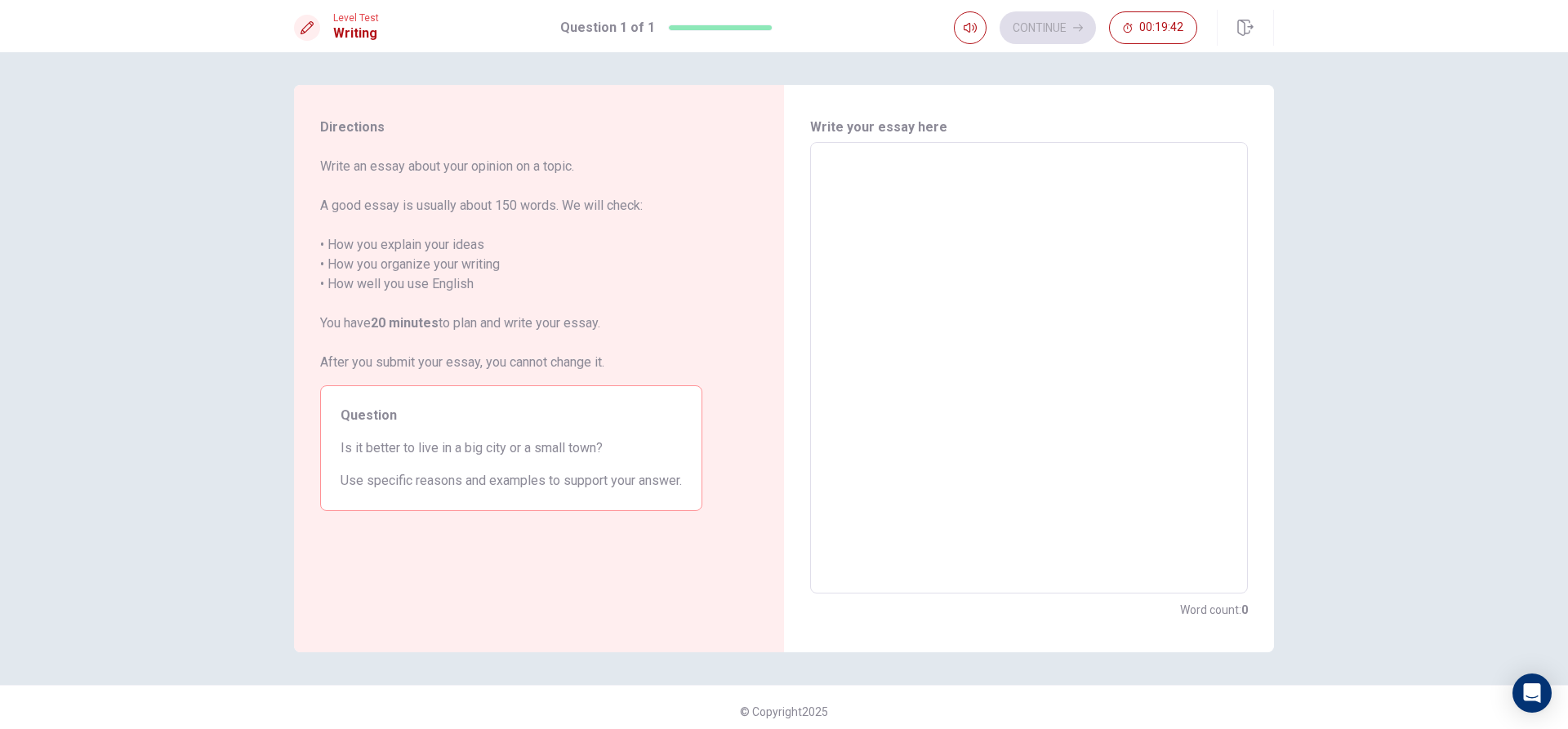
click at [994, 179] on textarea at bounding box center [1029, 368] width 415 height 424
type textarea "i"
type textarea "x"
type textarea "in"
type textarea "x"
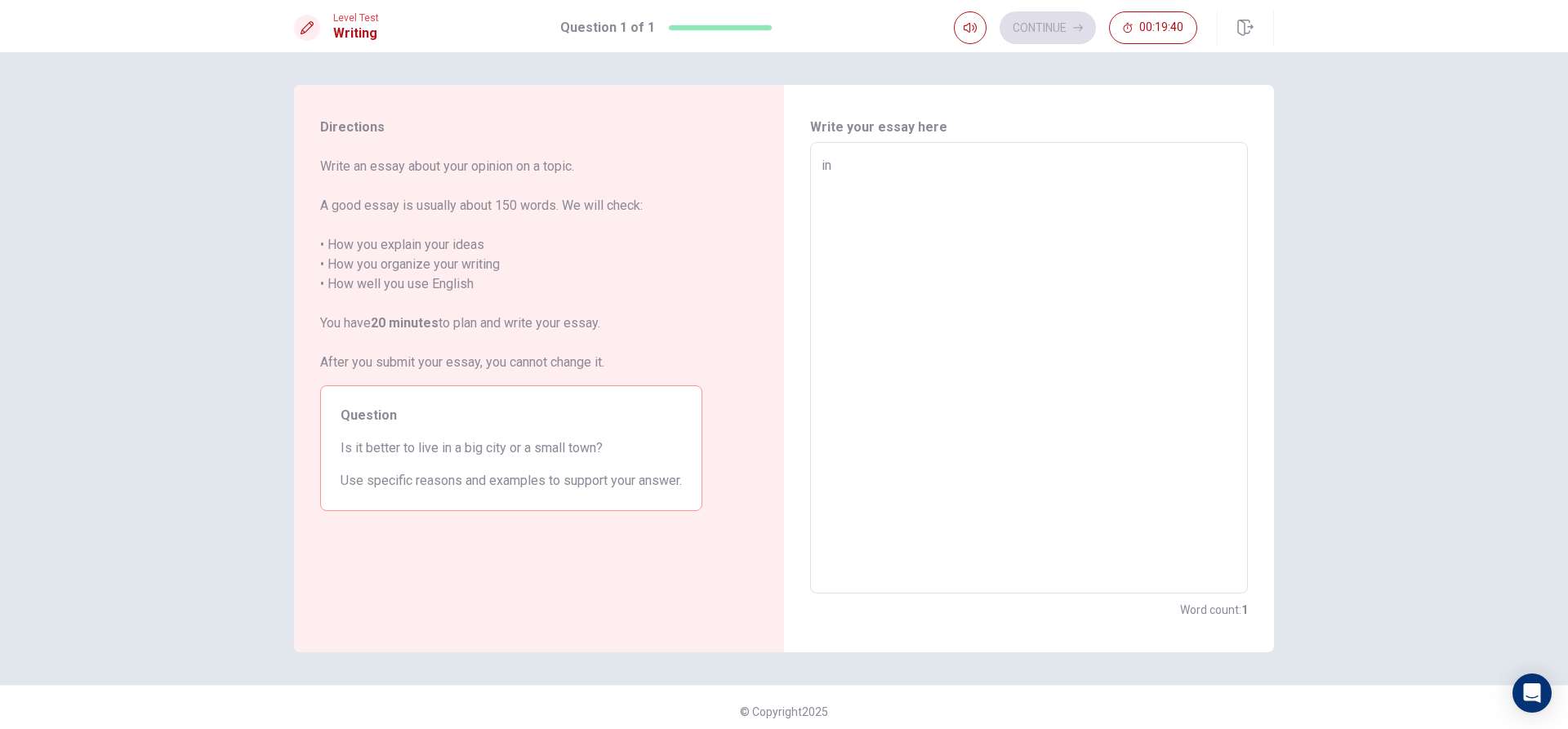
type textarea "in"
type textarea "x"
type textarea "in m"
type textarea "x"
type textarea "in my"
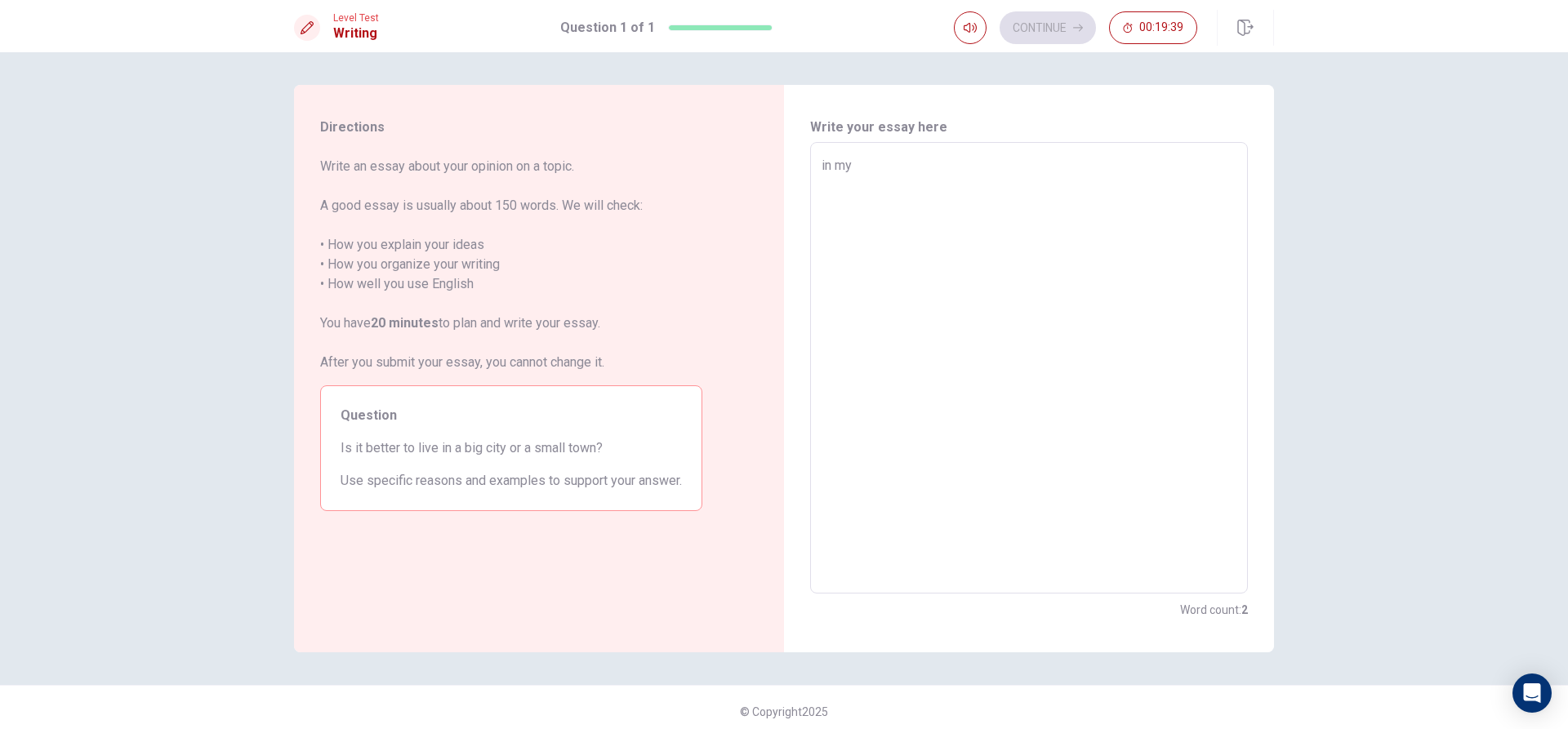
type textarea "x"
type textarea "in my"
type textarea "x"
type textarea "in my o"
type textarea "x"
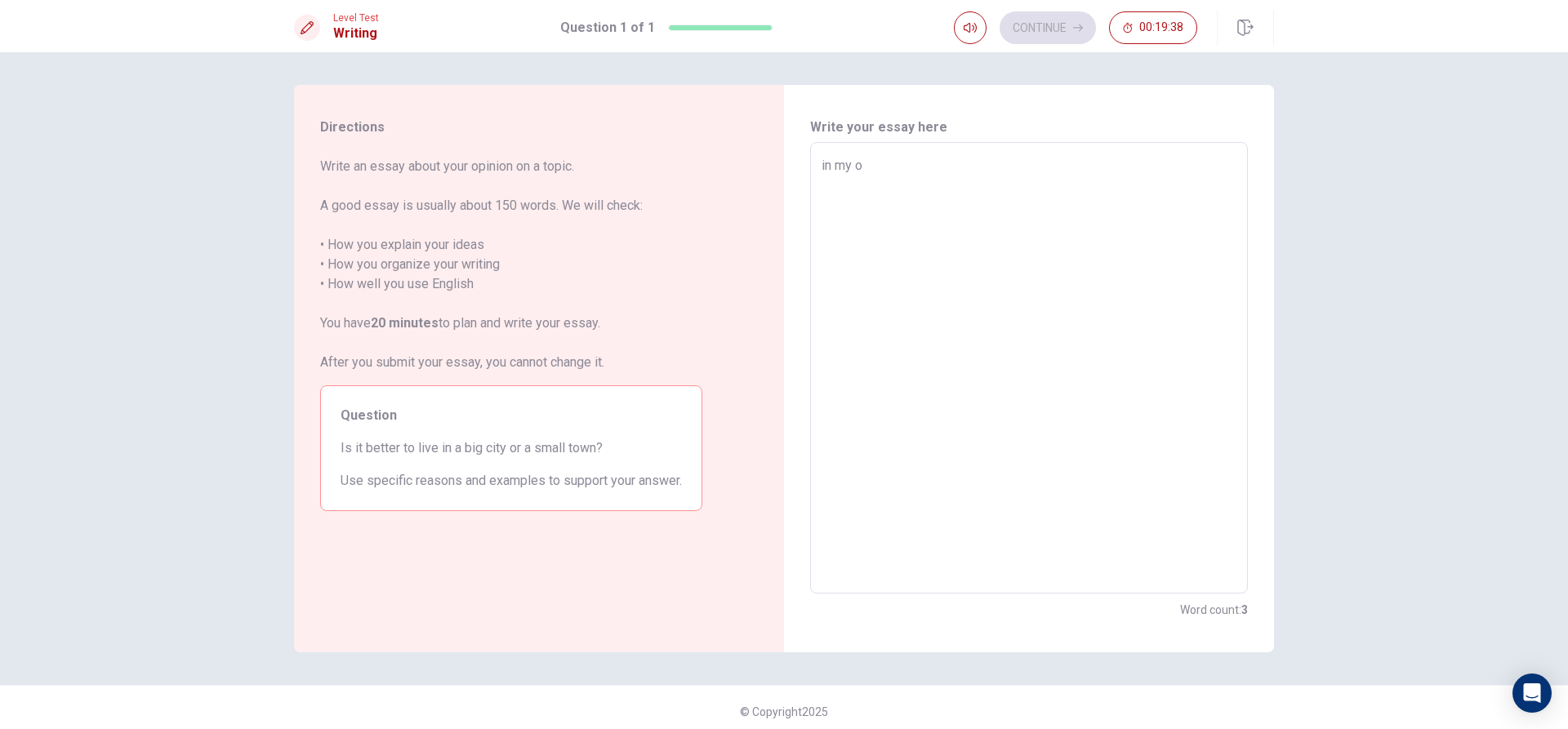
type textarea "in my ou"
type textarea "x"
type textarea "in my oun"
type textarea "x"
type textarea "in my ou"
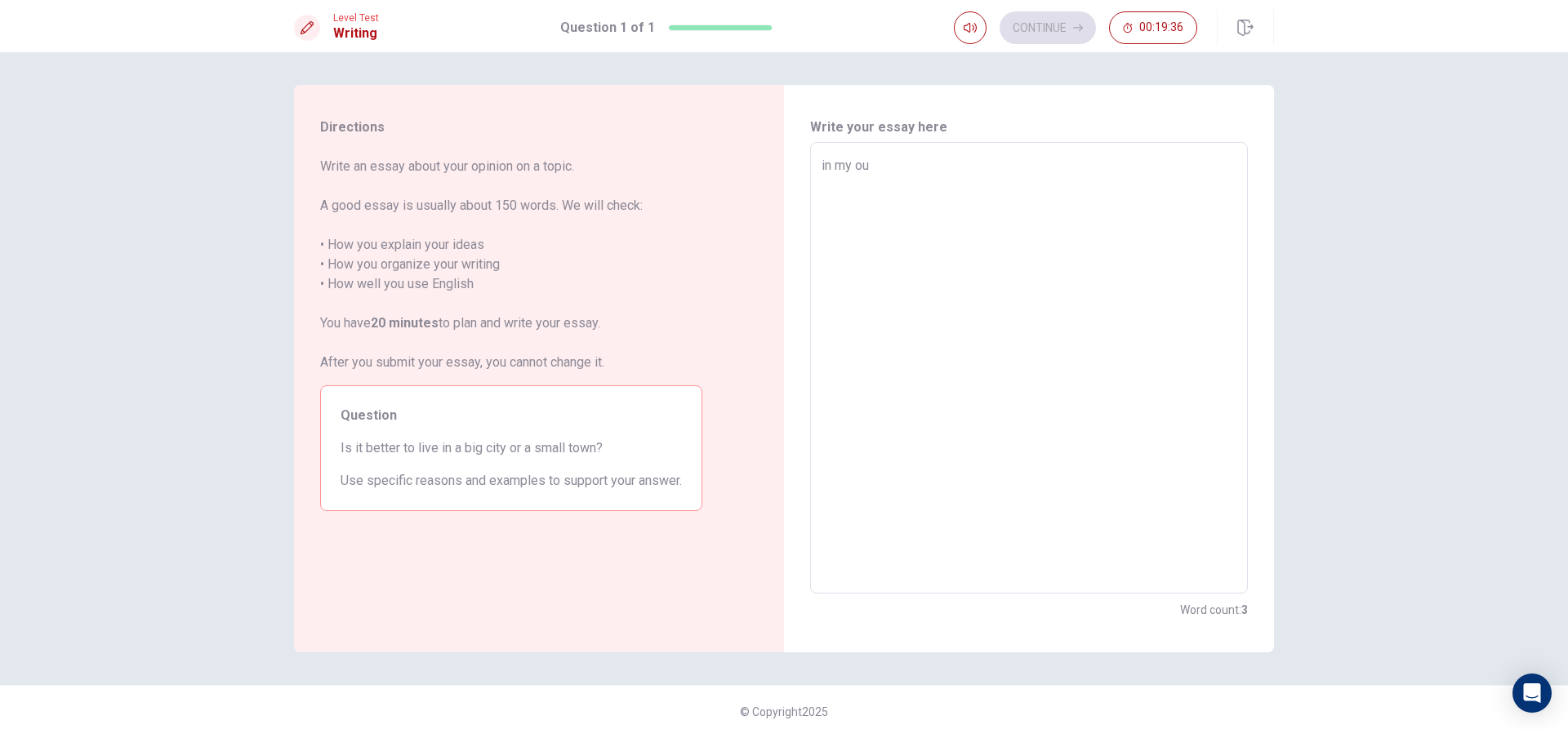
type textarea "x"
type textarea "in my ouw"
type textarea "x"
type textarea "in my ouw"
type textarea "x"
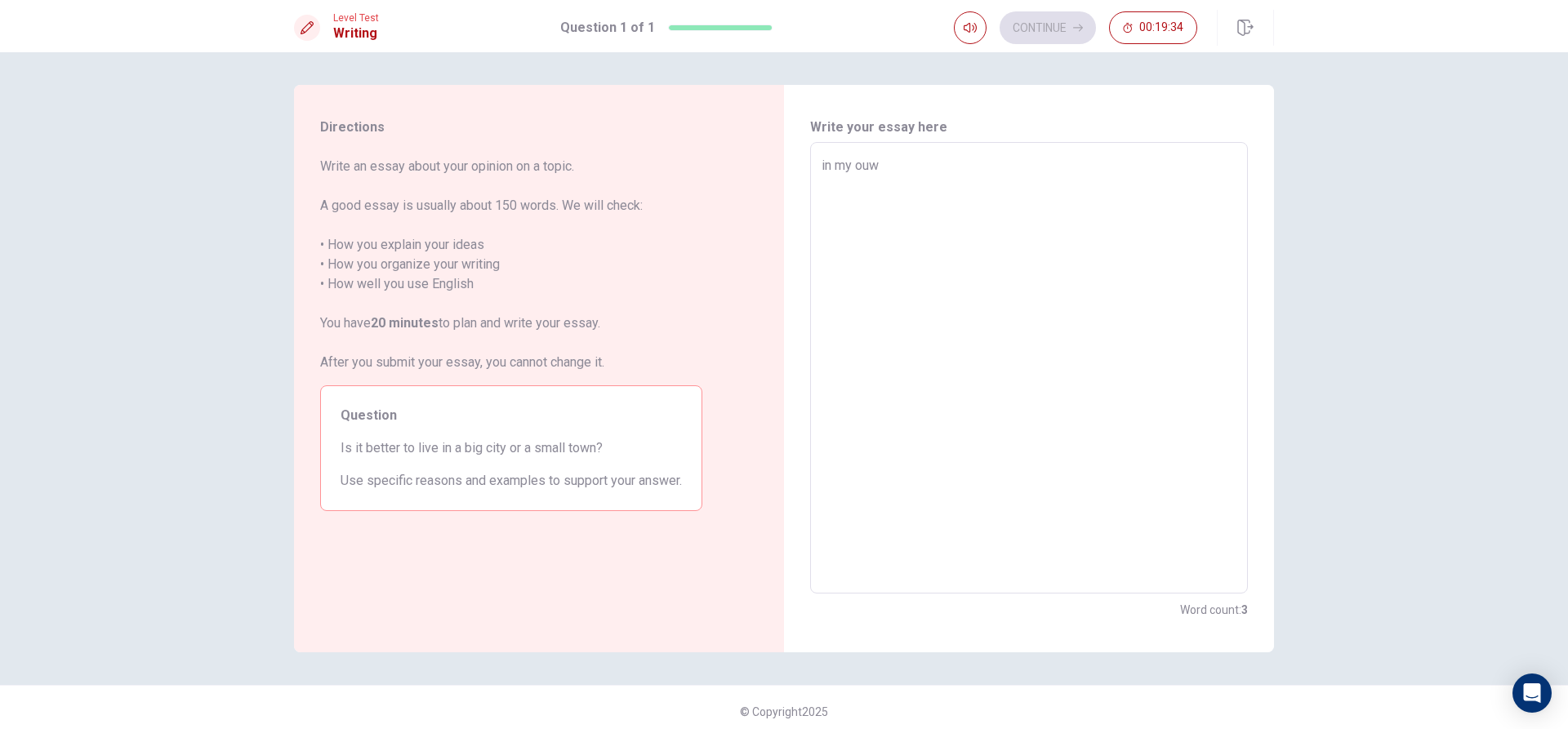
type textarea "in my ouw"
type textarea "x"
type textarea "in my ou"
type textarea "x"
type textarea "in my o"
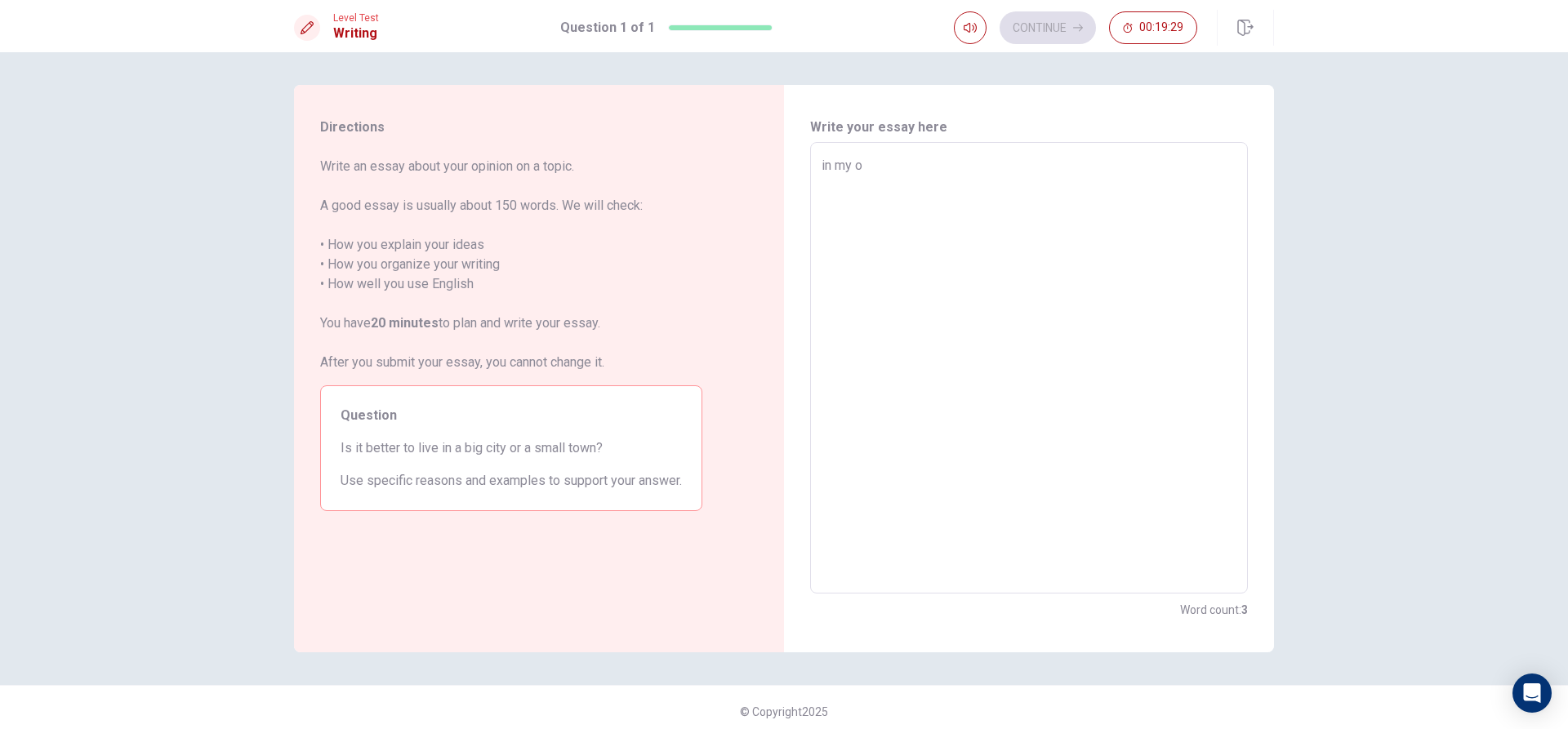
type textarea "x"
type textarea "in my ow"
type textarea "x"
type textarea "in my own"
type textarea "x"
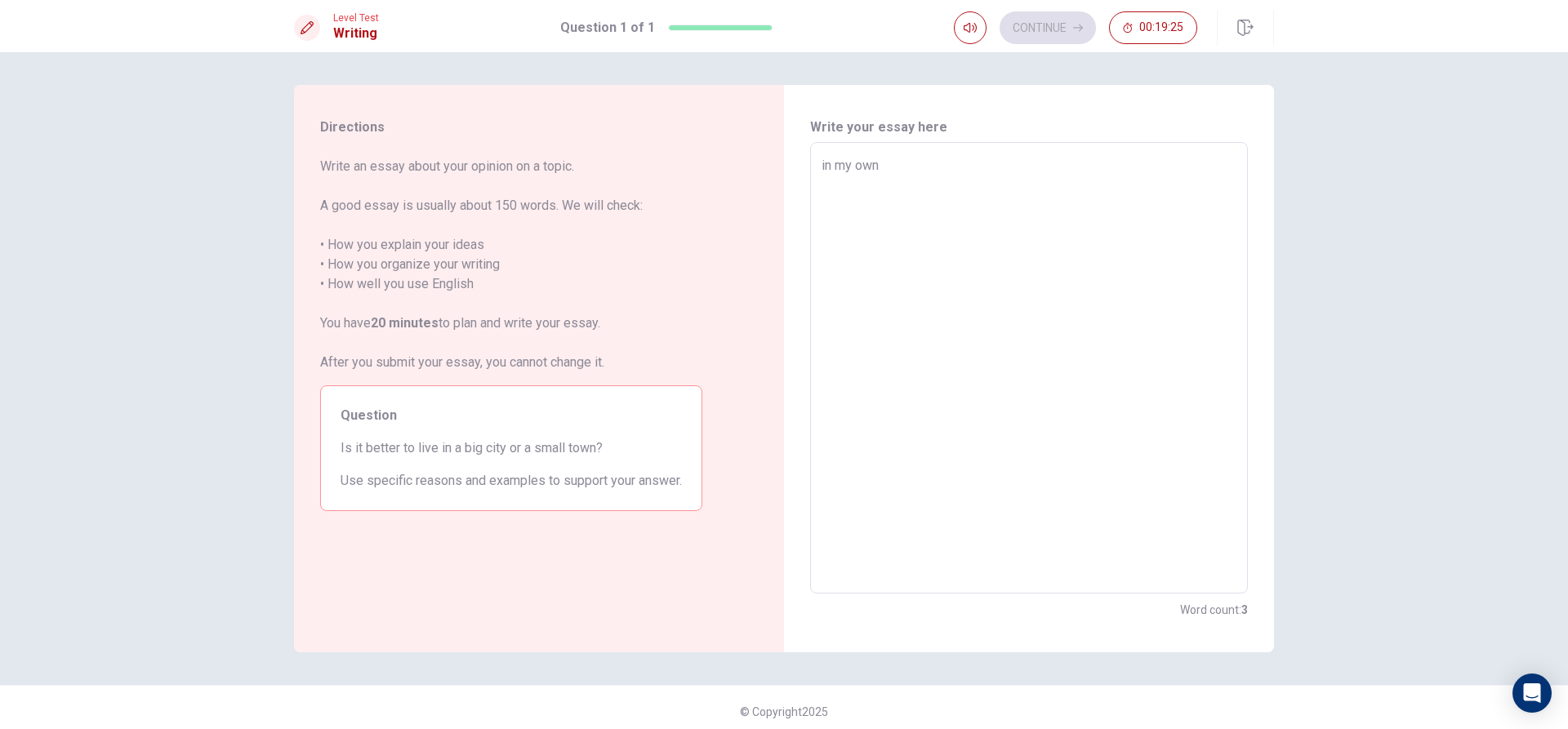
type textarea "in my owno"
type textarea "x"
type textarea "in my own"
type textarea "x"
type textarea "in my owno"
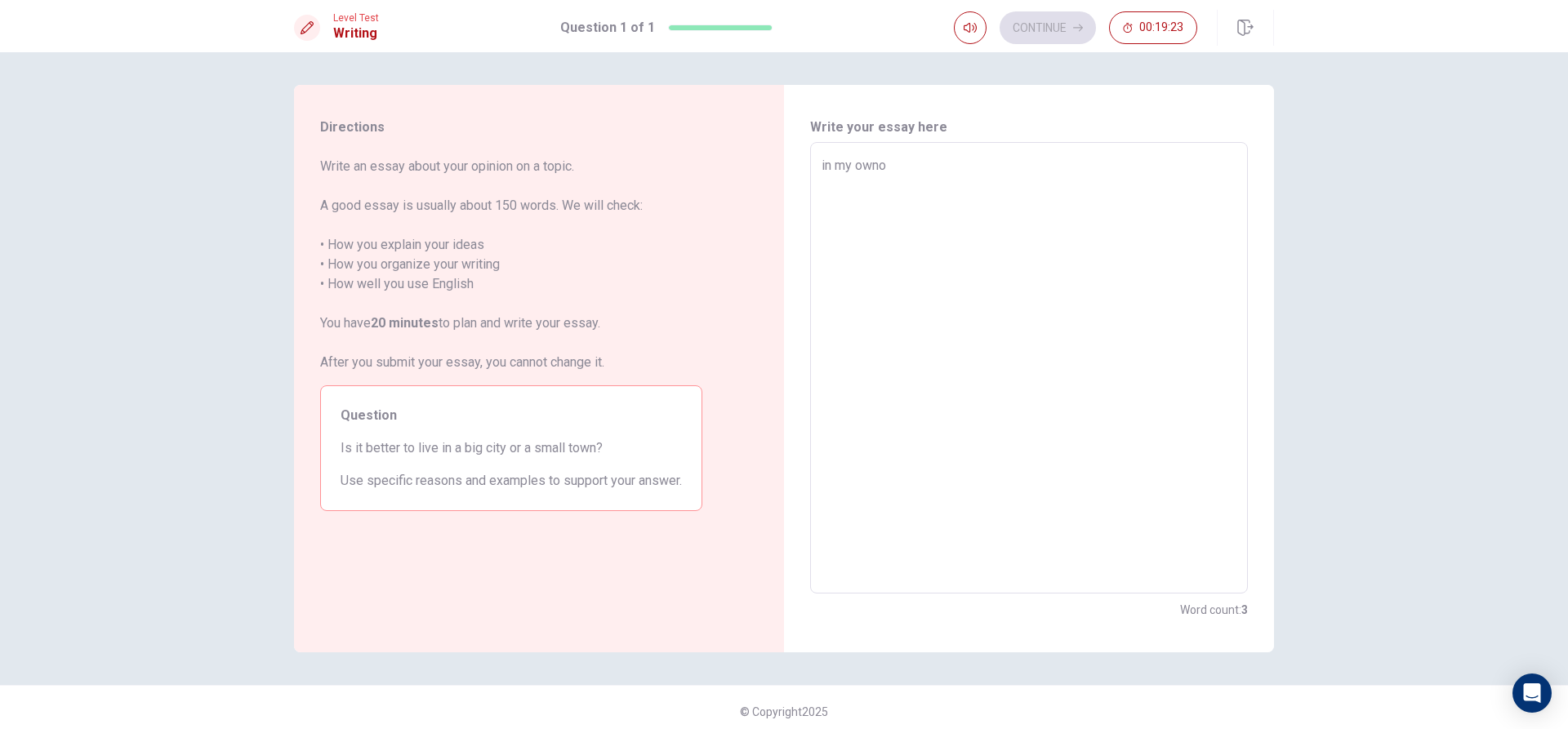
type textarea "x"
type textarea "in my ownop"
type textarea "x"
type textarea "in my ownopi"
type textarea "x"
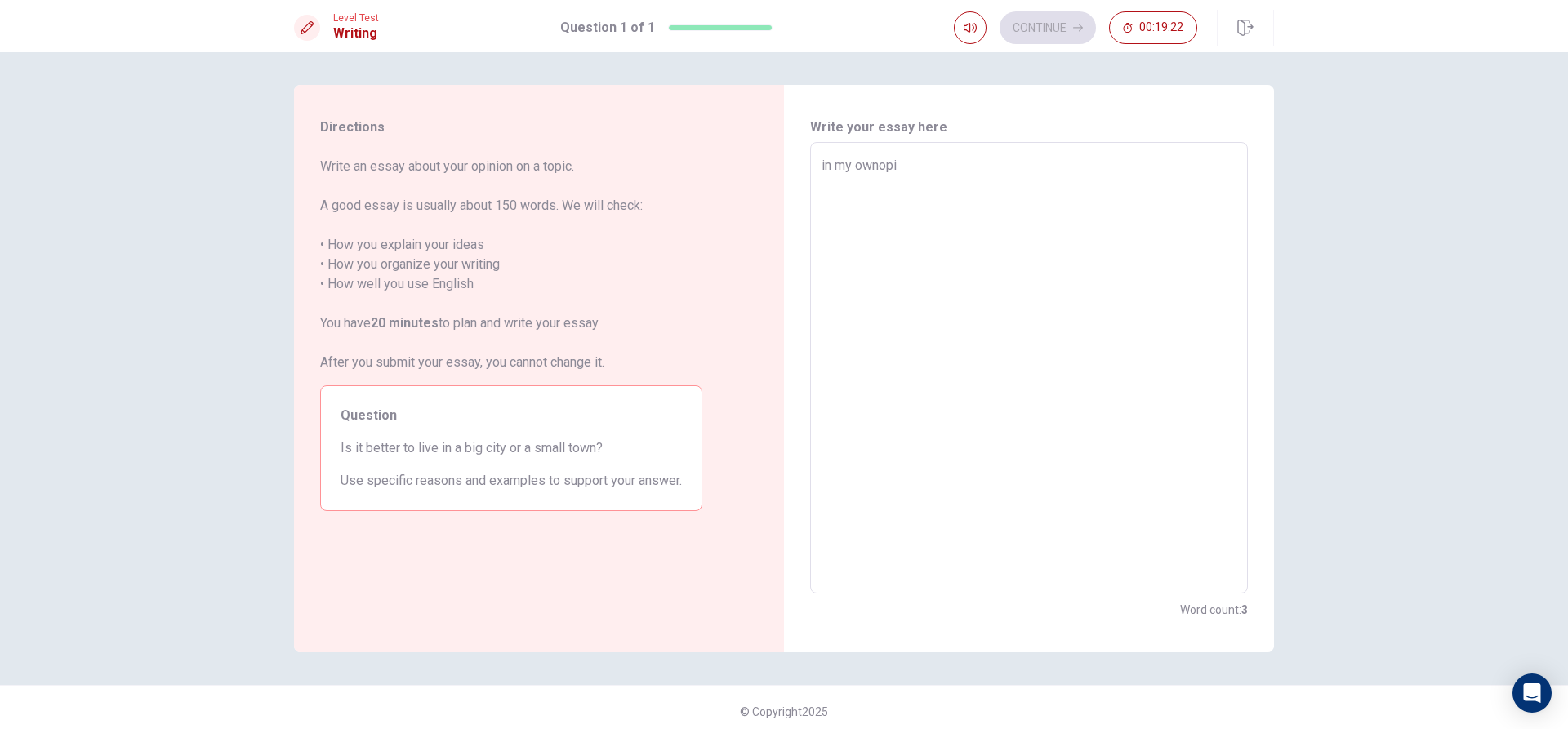
type textarea "in my ownopin"
type textarea "x"
type textarea "in my ownopini"
type textarea "x"
type textarea "in my ownopinio"
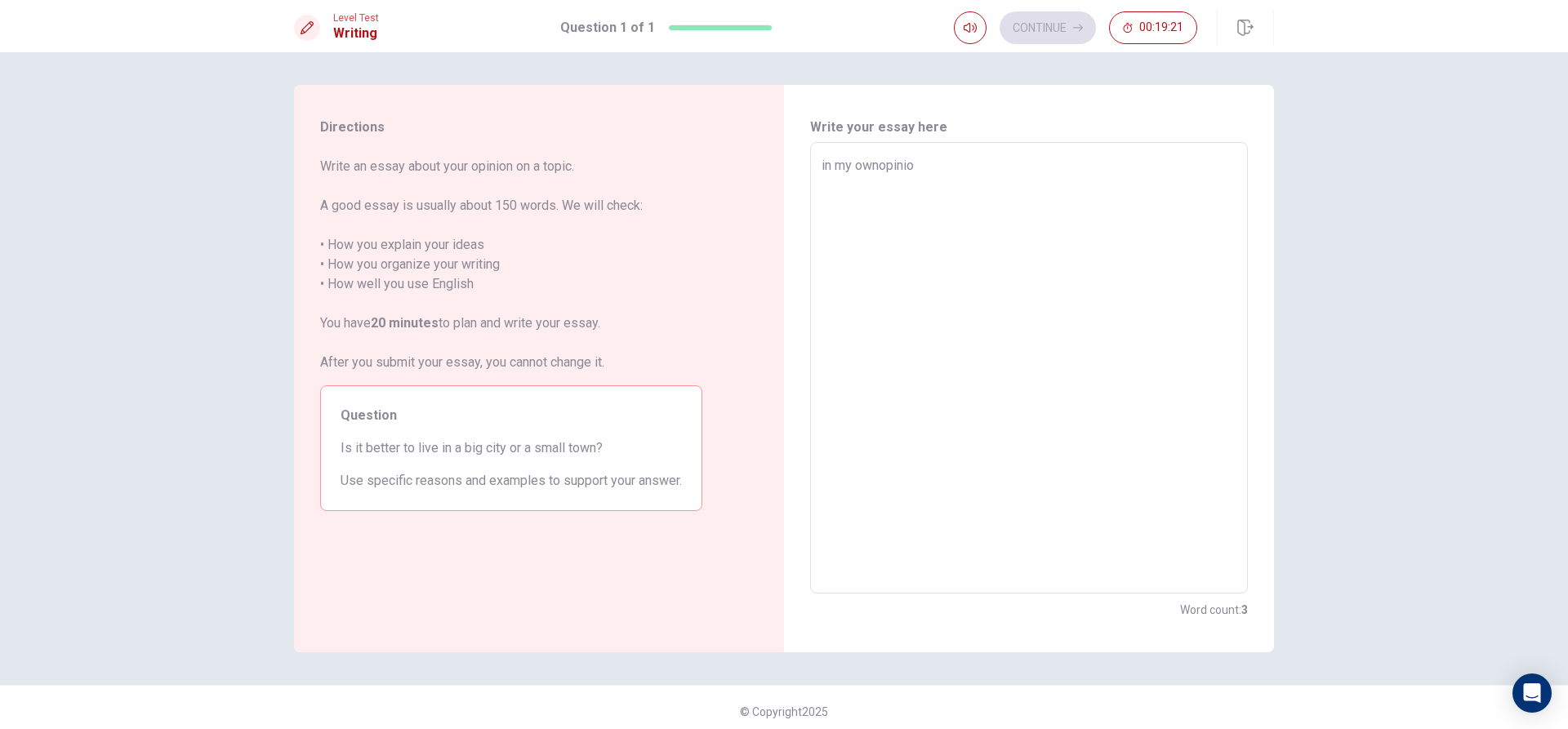
type textarea "x"
type textarea "in my ownopinion"
type textarea "x"
type textarea "in my ownopinion"
type textarea "x"
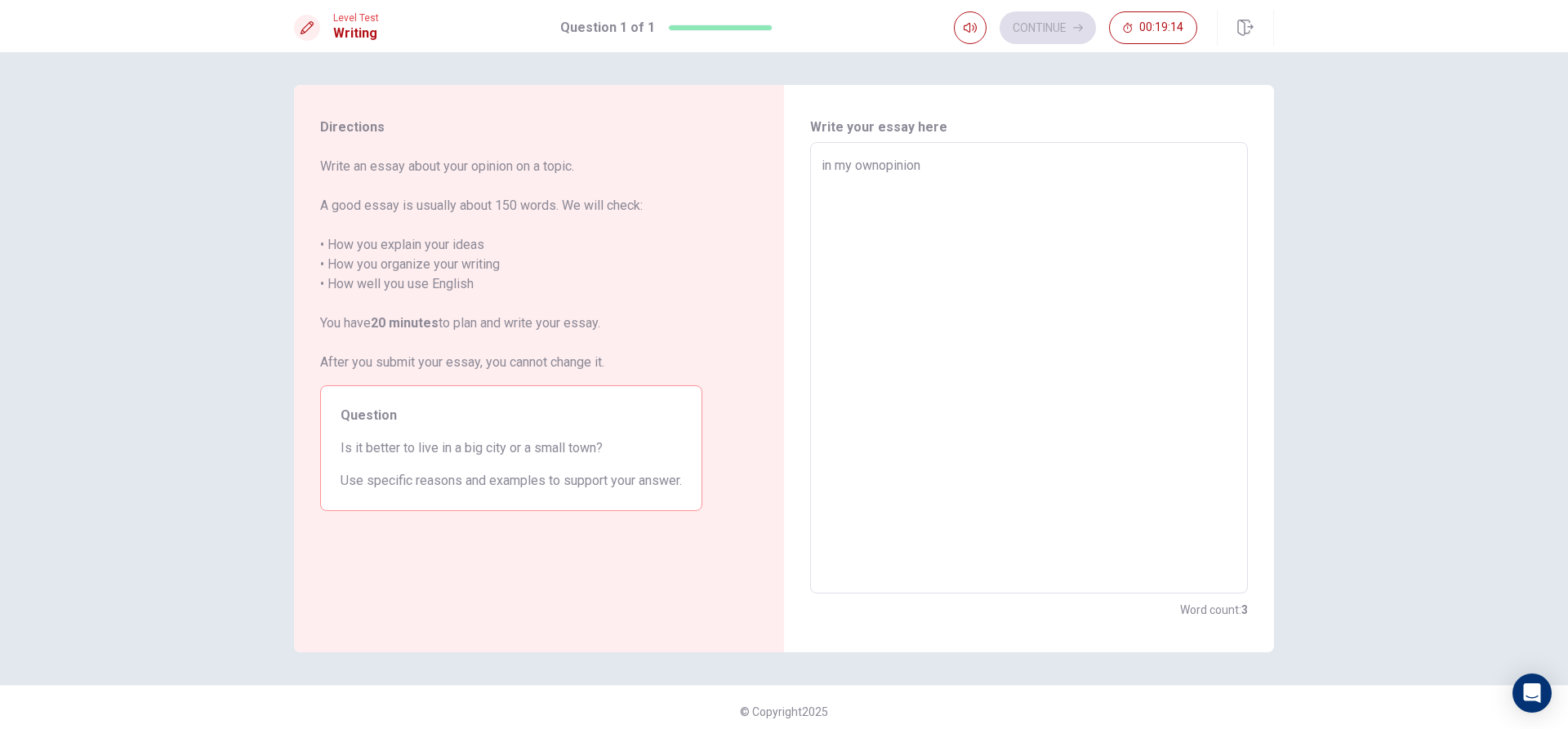
type textarea "in my ownopinion I"
type textarea "x"
type textarea "in my ownopinion I"
type textarea "x"
type textarea "in my ownopinion I t"
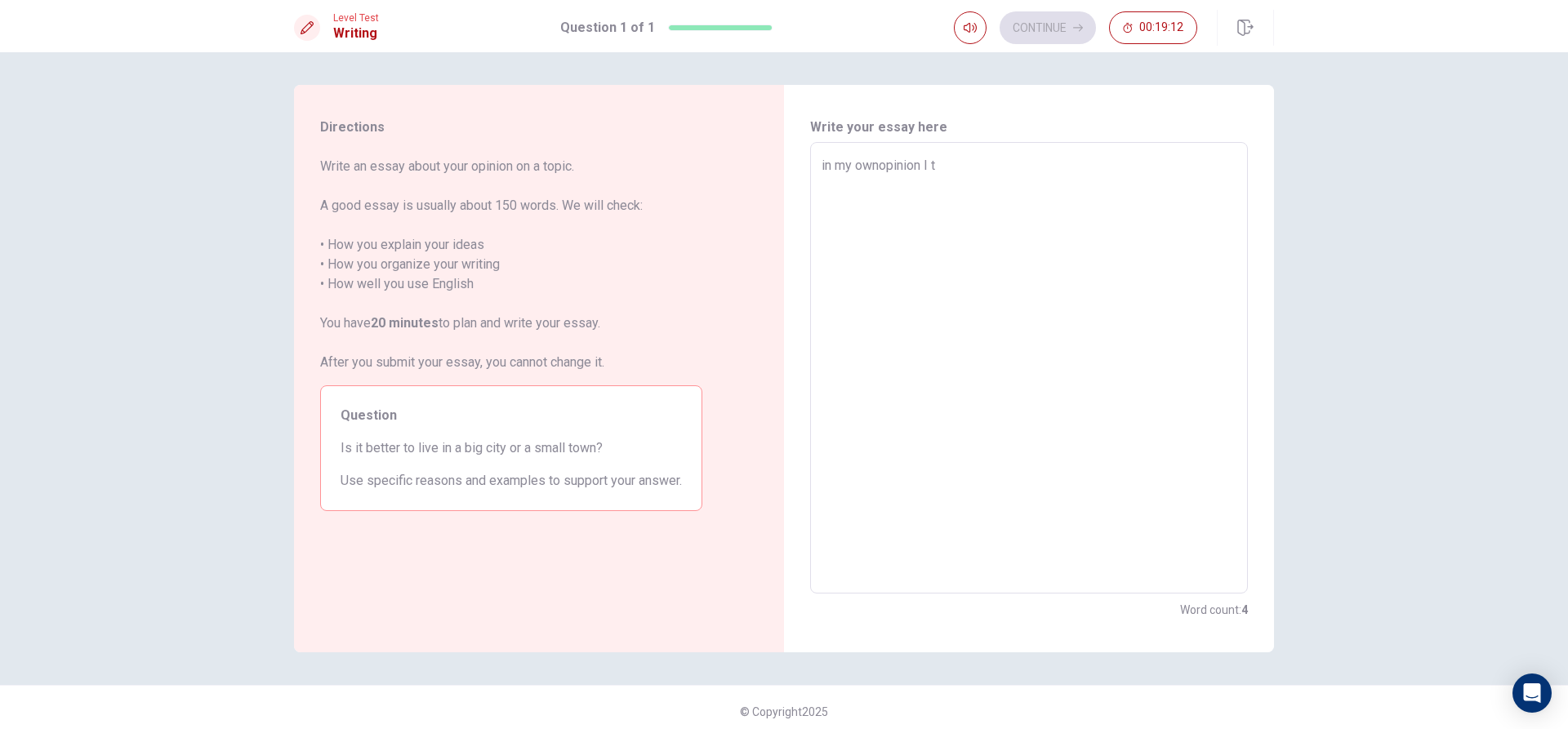
type textarea "x"
type textarea "in my ownopinion I th"
type textarea "x"
type textarea "in my ownopinion I thi"
type textarea "x"
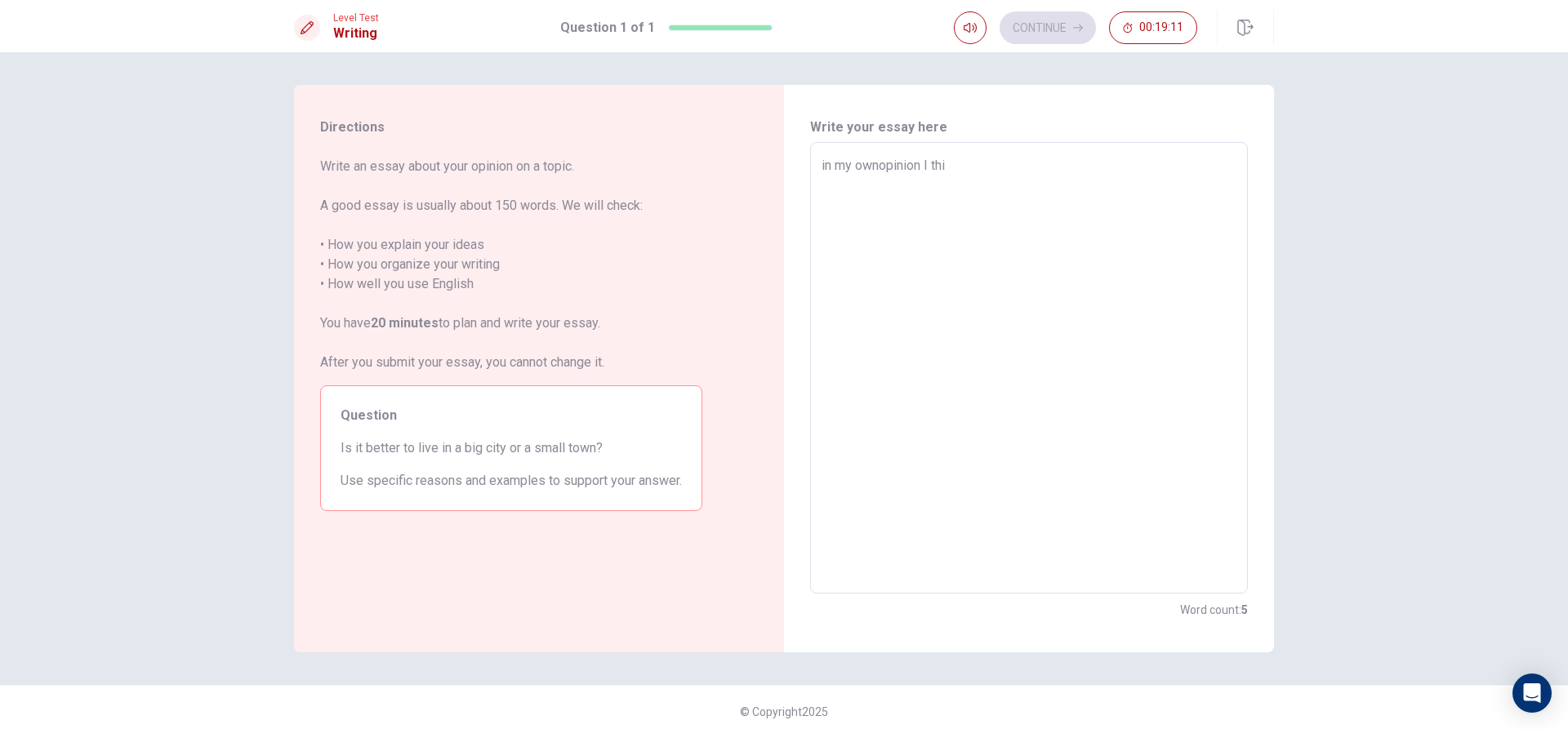
type textarea "in my ownopinion I thin"
type textarea "x"
type textarea "in my ownopinion I think"
type textarea "x"
type textarea "in my ownopinion I think"
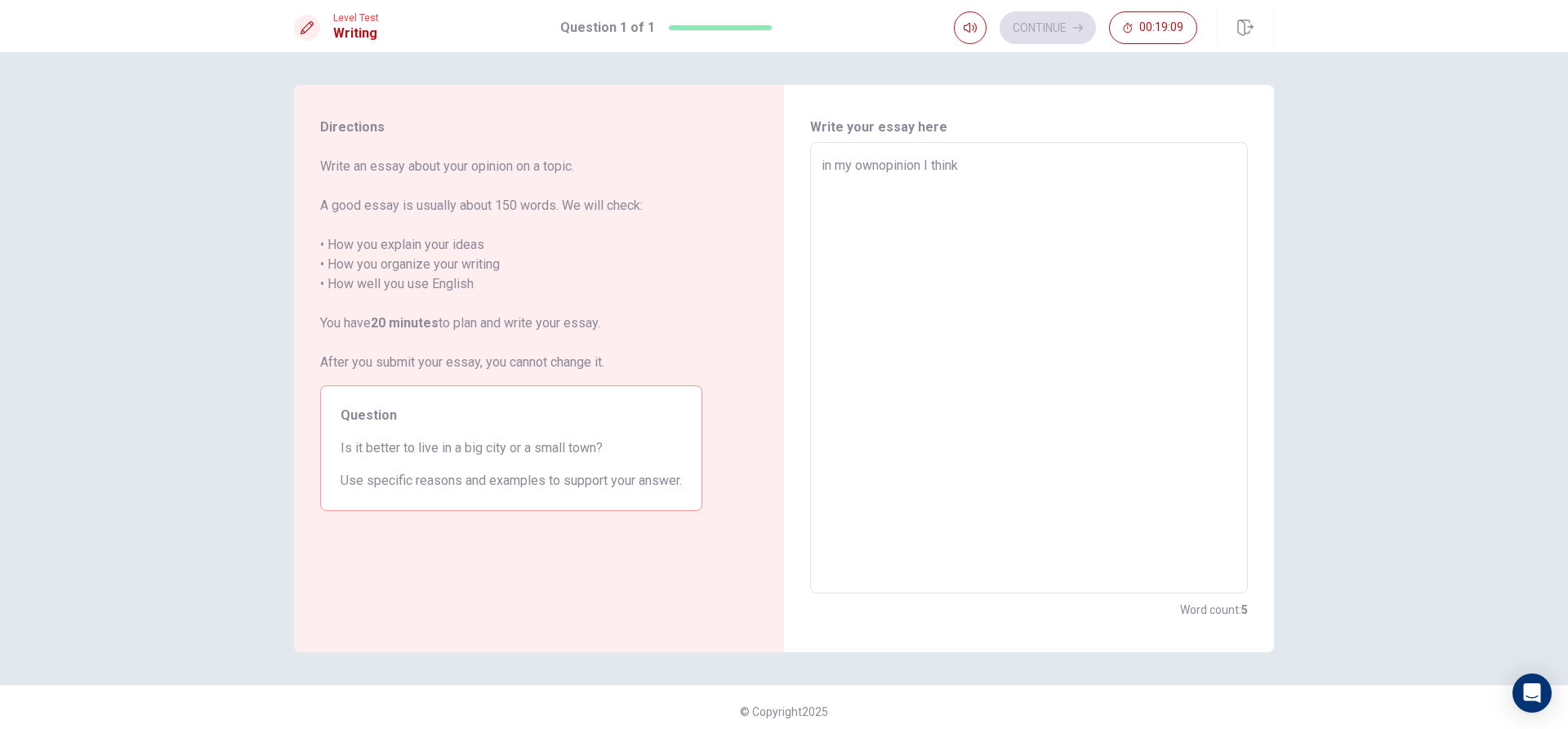
type textarea "x"
type textarea "in my ownopinion I think t"
type textarea "x"
type textarea "in my ownopinion I think th"
type textarea "x"
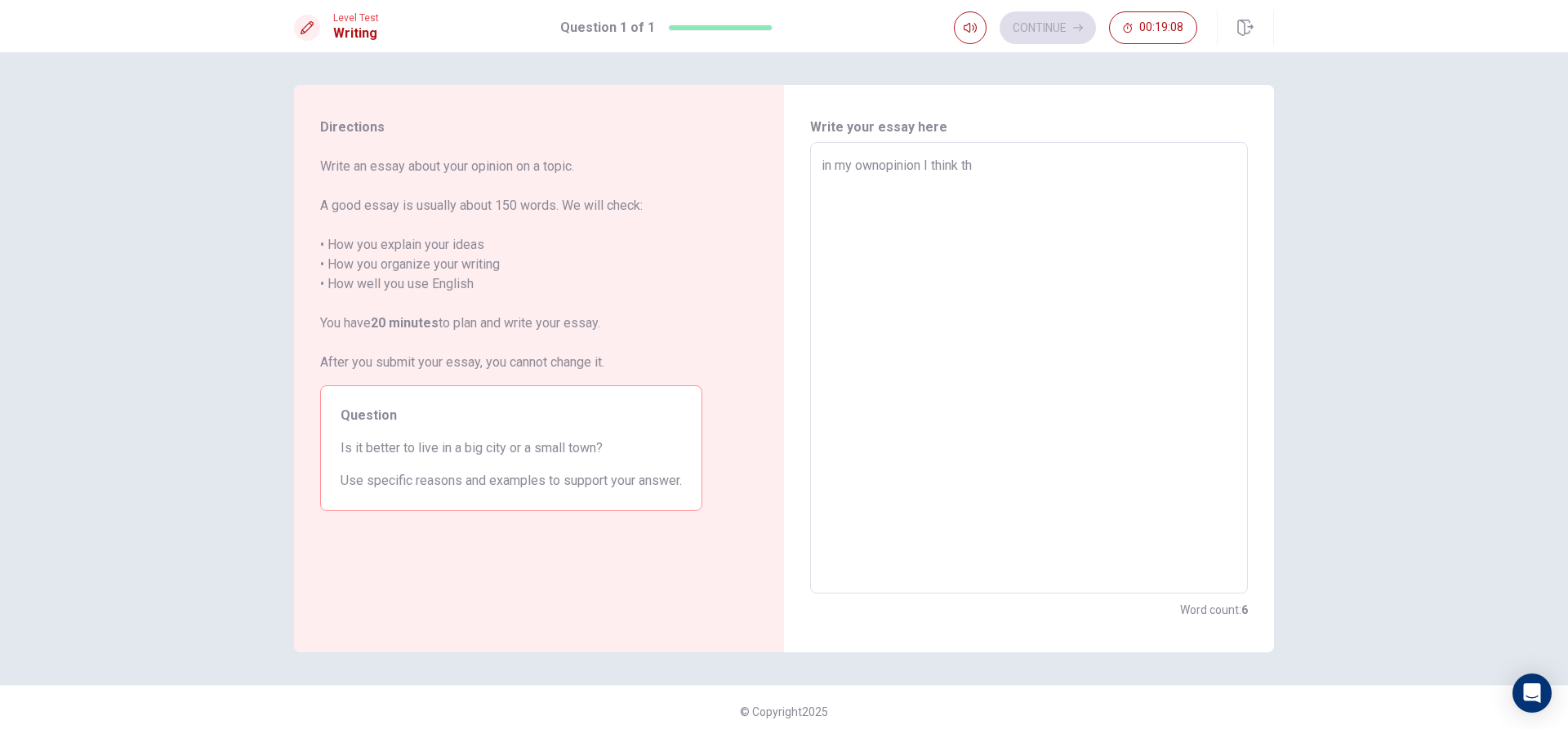
type textarea "in my ownopinion I think thi"
type textarea "x"
type textarea "in my ownopinion I think thid"
type textarea "x"
type textarea "in my ownopinion I think thi"
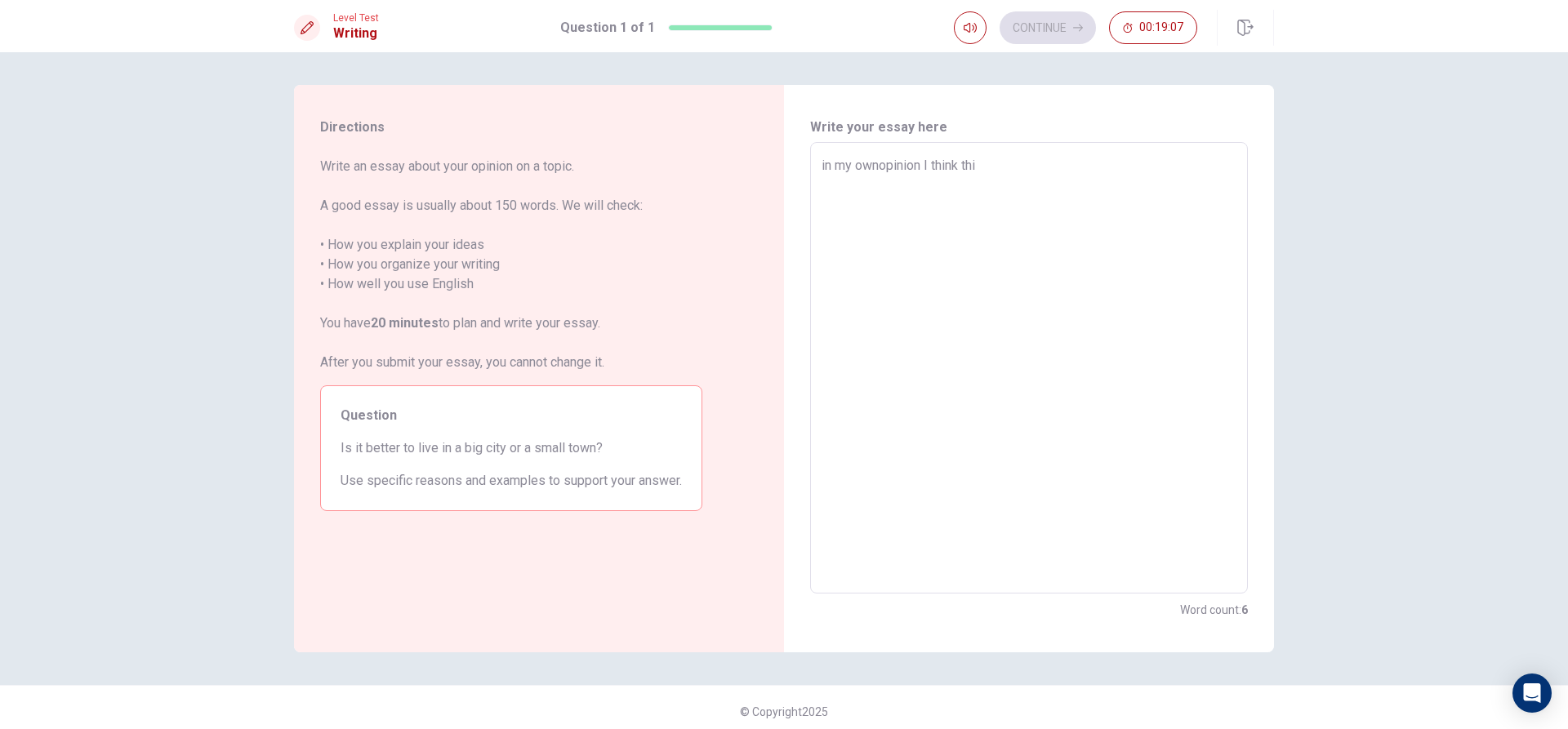
type textarea "x"
type textarea "in my ownopinion I think th"
type textarea "x"
type textarea "in my ownopinion I think t"
type textarea "x"
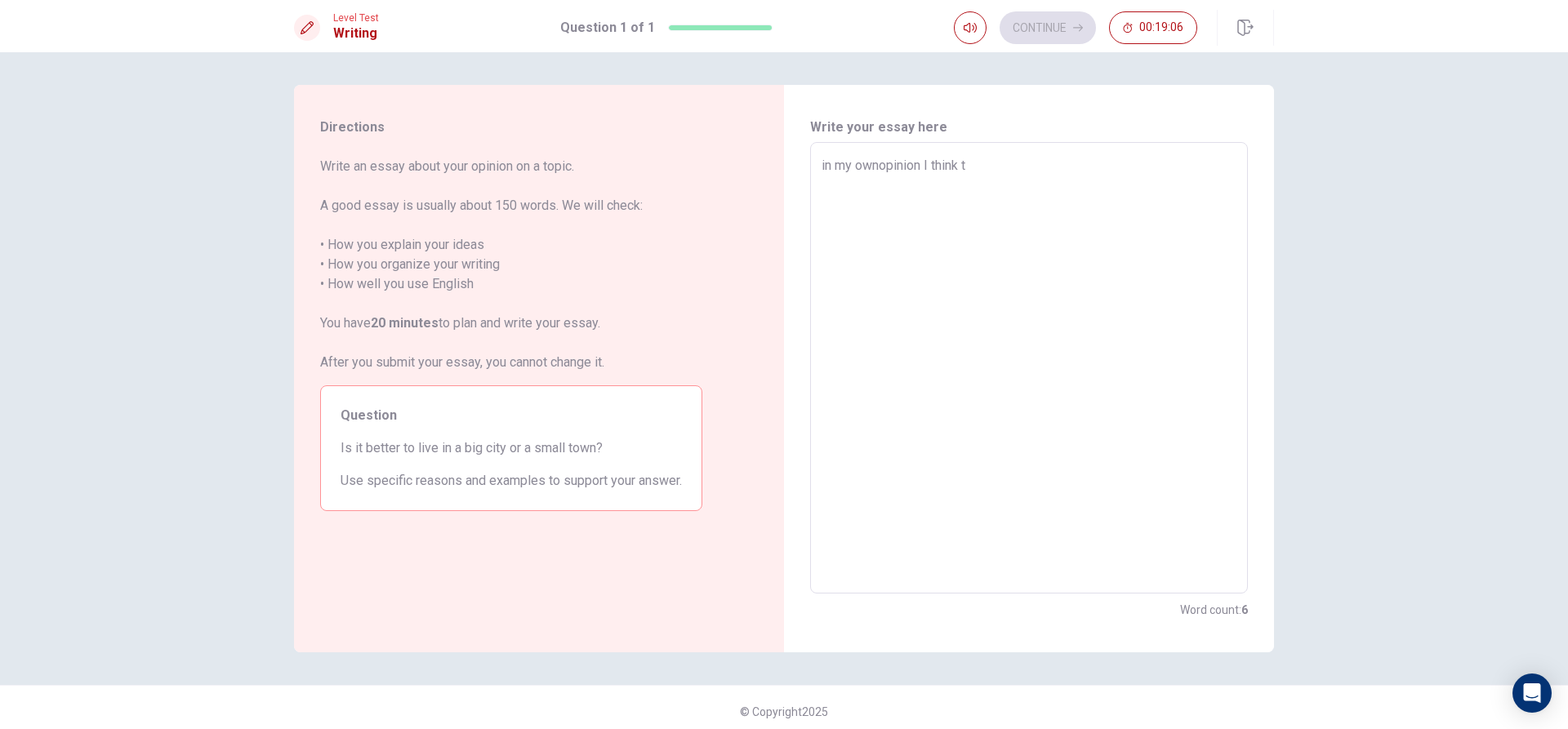
type textarea "in my ownopinion I think"
type textarea "x"
type textarea "in my ownopinion I think b"
type textarea "x"
type textarea "in my ownopinion I think [PERSON_NAME]"
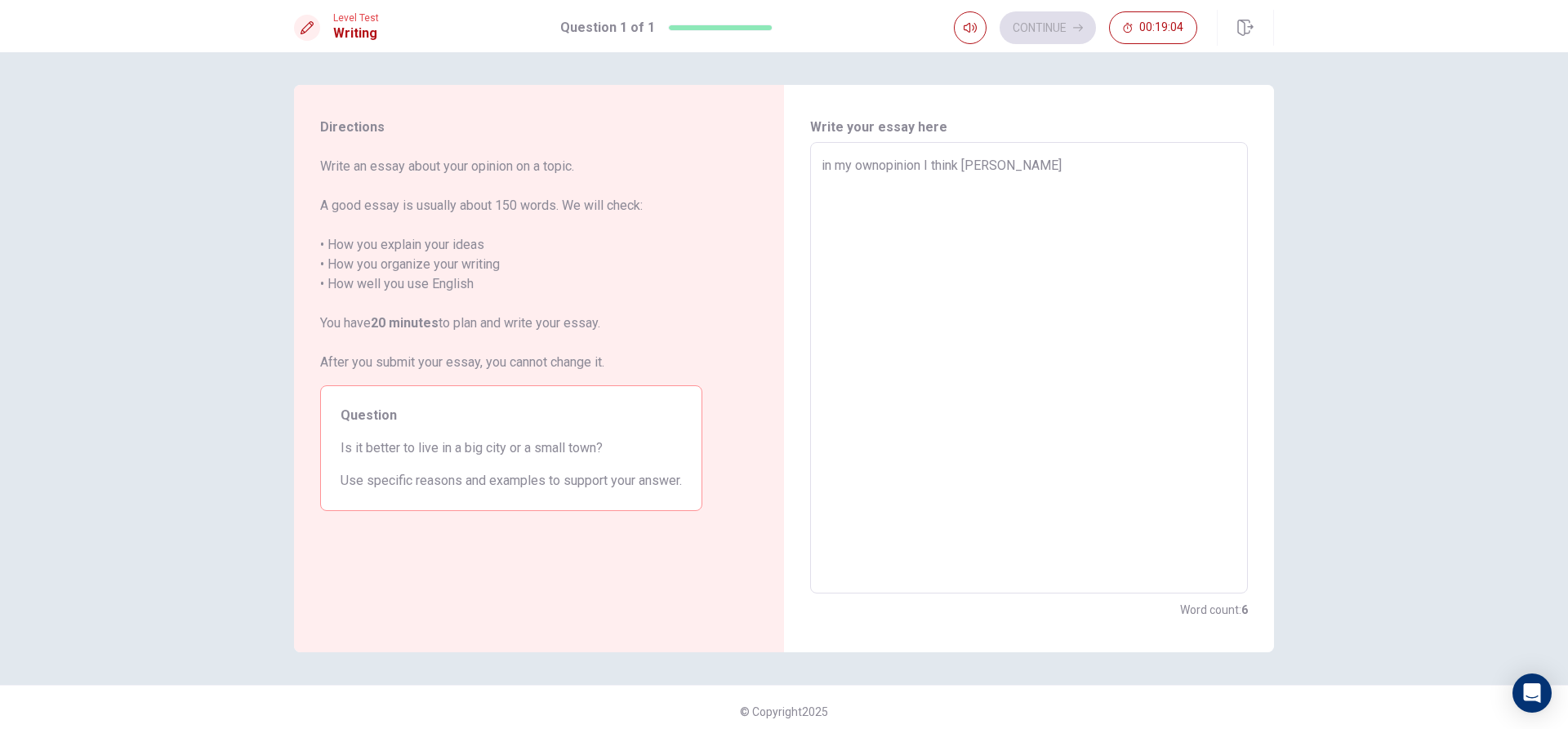
type textarea "x"
type textarea "in my ownopinion I think bot"
type textarea "x"
type textarea "in my ownopinion I think both"
type textarea "x"
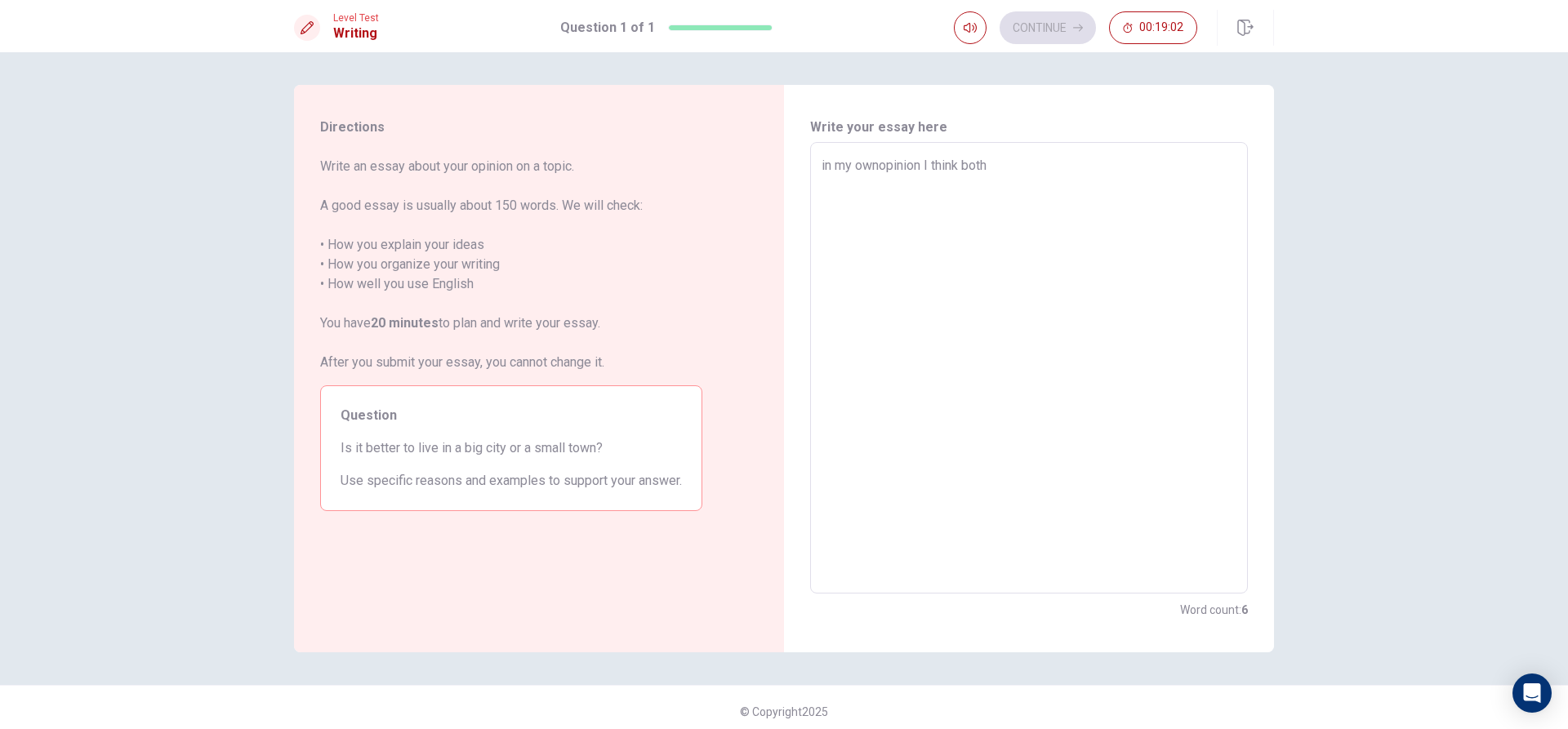
type textarea "in my ownopinion I think both"
type textarea "x"
type textarea "in my ownopinion I think both b"
type textarea "x"
type textarea "in my ownopinion I think both bi"
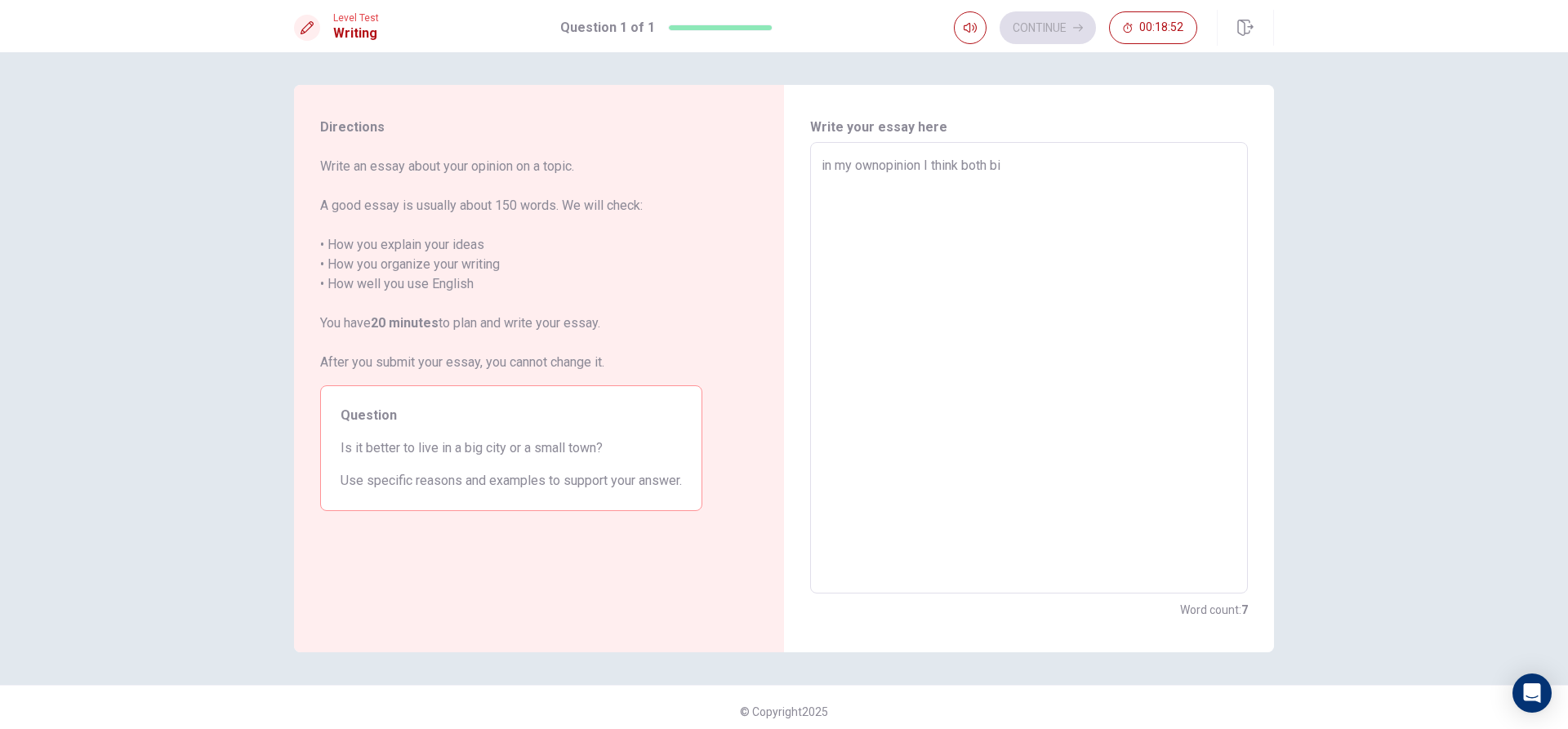
type textarea "x"
type textarea "in my ownopinion I think both big"
type textarea "x"
type textarea "in my ownopinion I think both big"
type textarea "x"
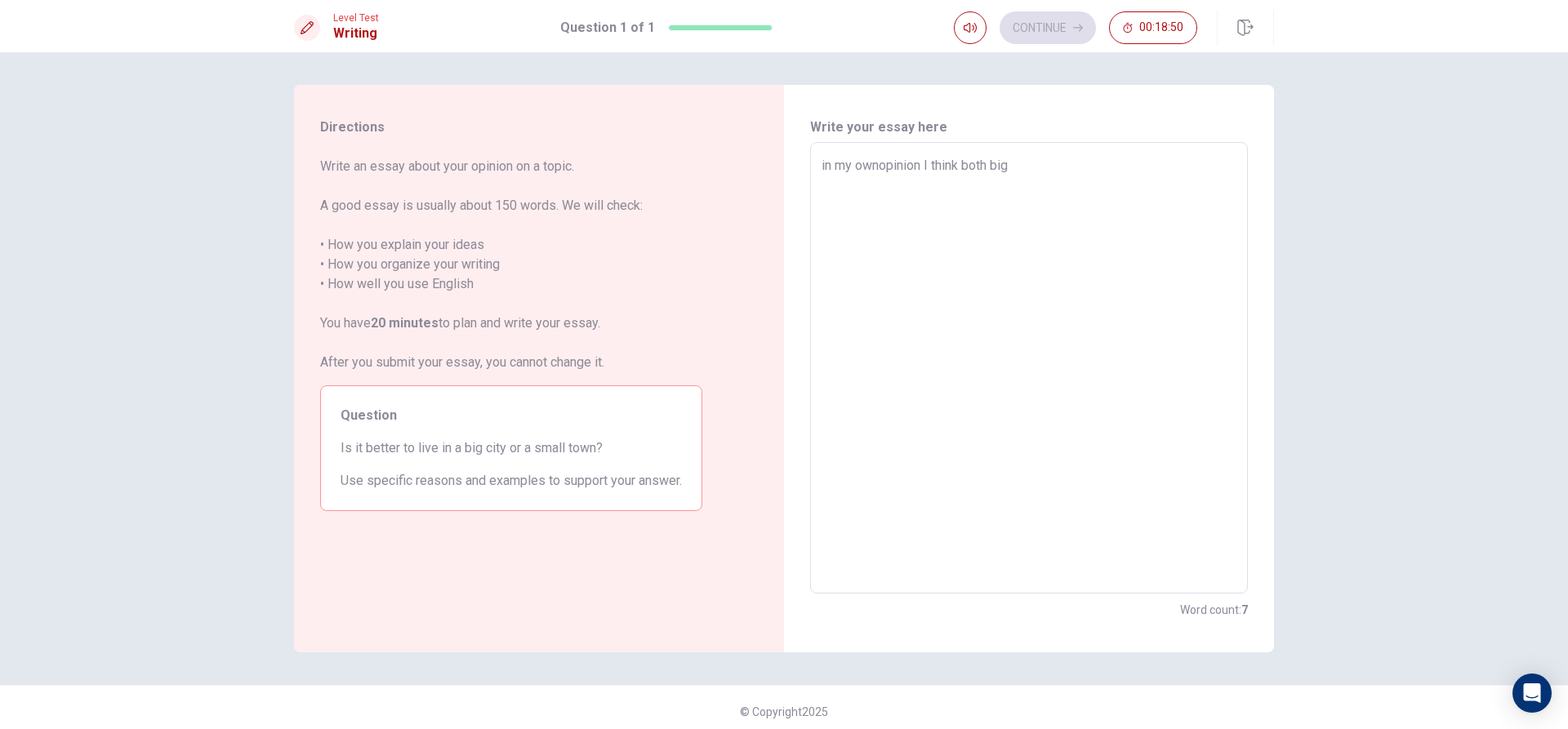
type textarea "in my ownopinion I think both big c"
type textarea "x"
type textarea "in my ownopinion I think both big ci"
type textarea "x"
type textarea "in my ownopinion I think both big cit"
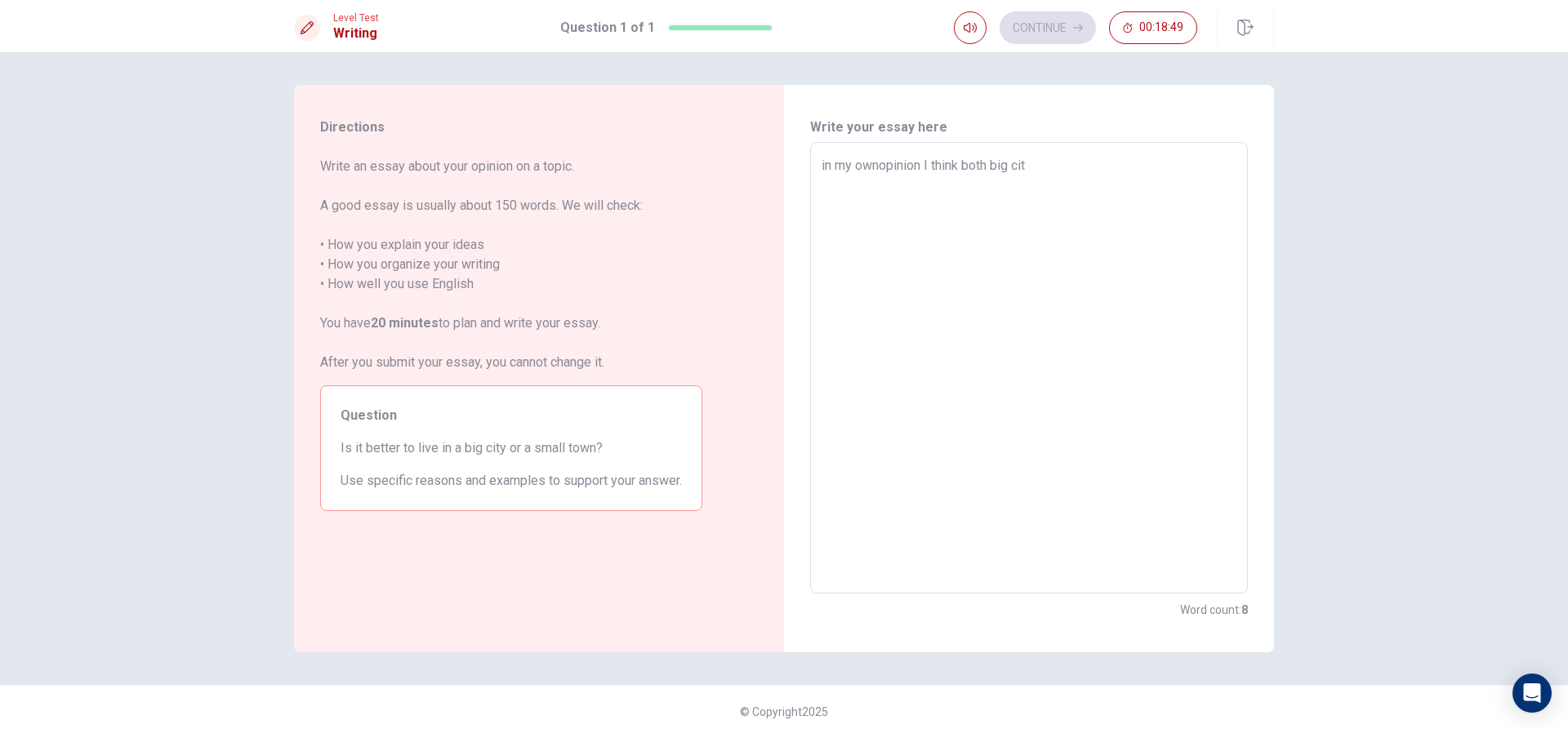
type textarea "x"
type textarea "in my ownopinion I think both big city"
type textarea "x"
type textarea "in my ownopinion I think both big city"
type textarea "x"
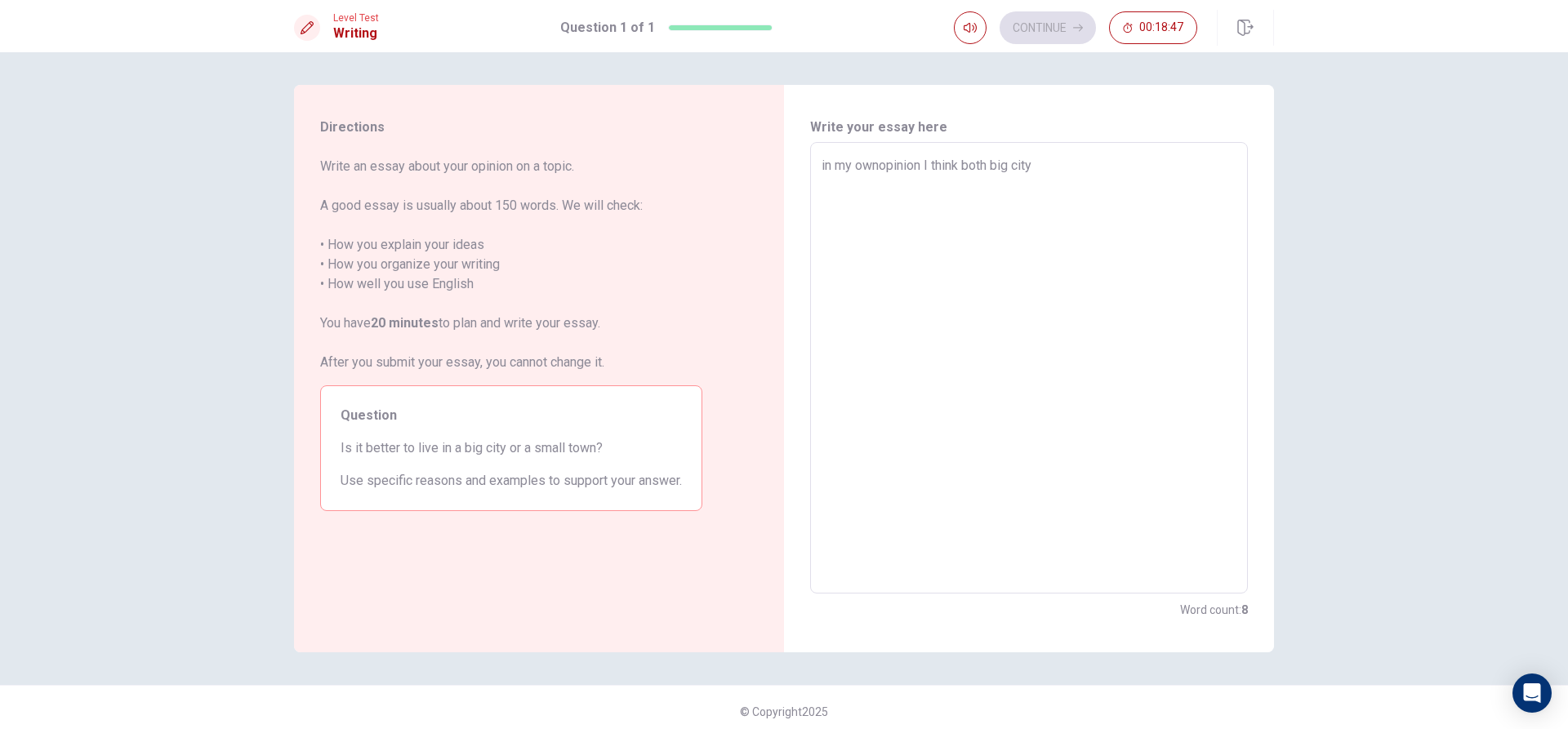
type textarea "in my ownopinion I think both big city a"
type textarea "x"
type textarea "in my ownopinion I think both big city an"
type textarea "x"
type textarea "in my ownopinion I think both big city and"
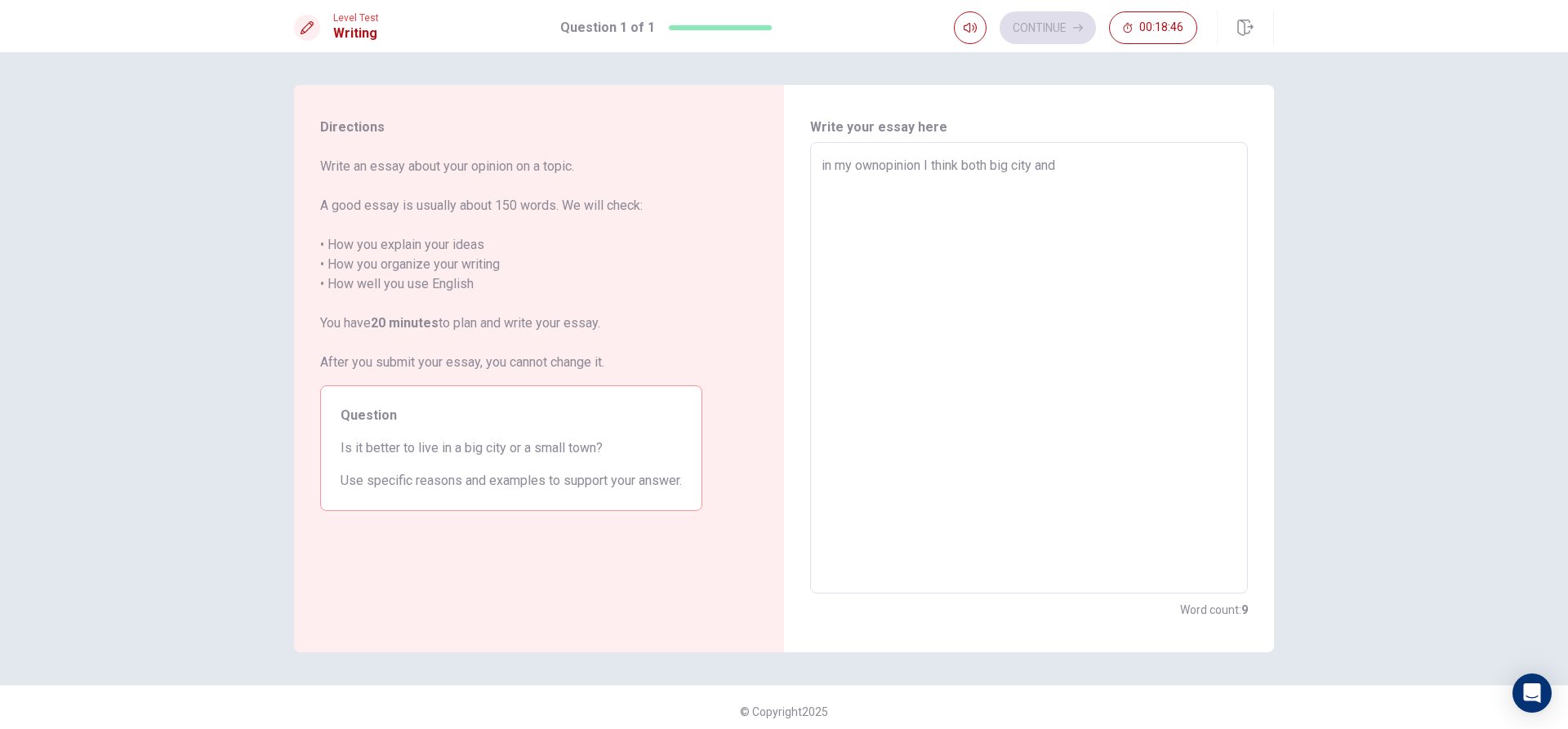
type textarea "x"
type textarea "in my ownopinion I think both big city and"
type textarea "x"
type textarea "in my ownopinion I think both big city and"
type textarea "x"
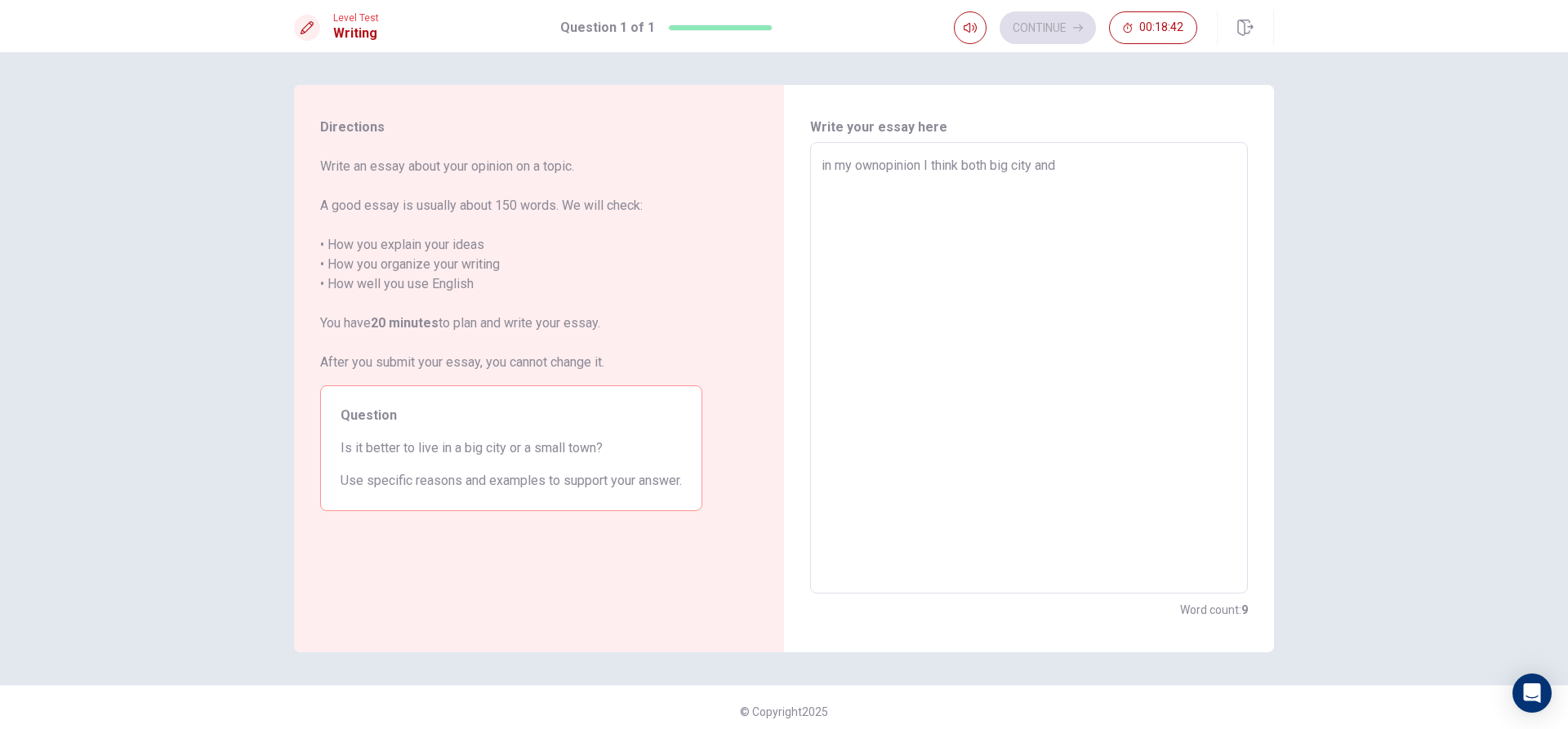
type textarea "in my ownopinion I think both big city and a"
type textarea "x"
type textarea "in my ownopinion I think both big city and"
type textarea "x"
type textarea "in my ownopinion I think both big city and"
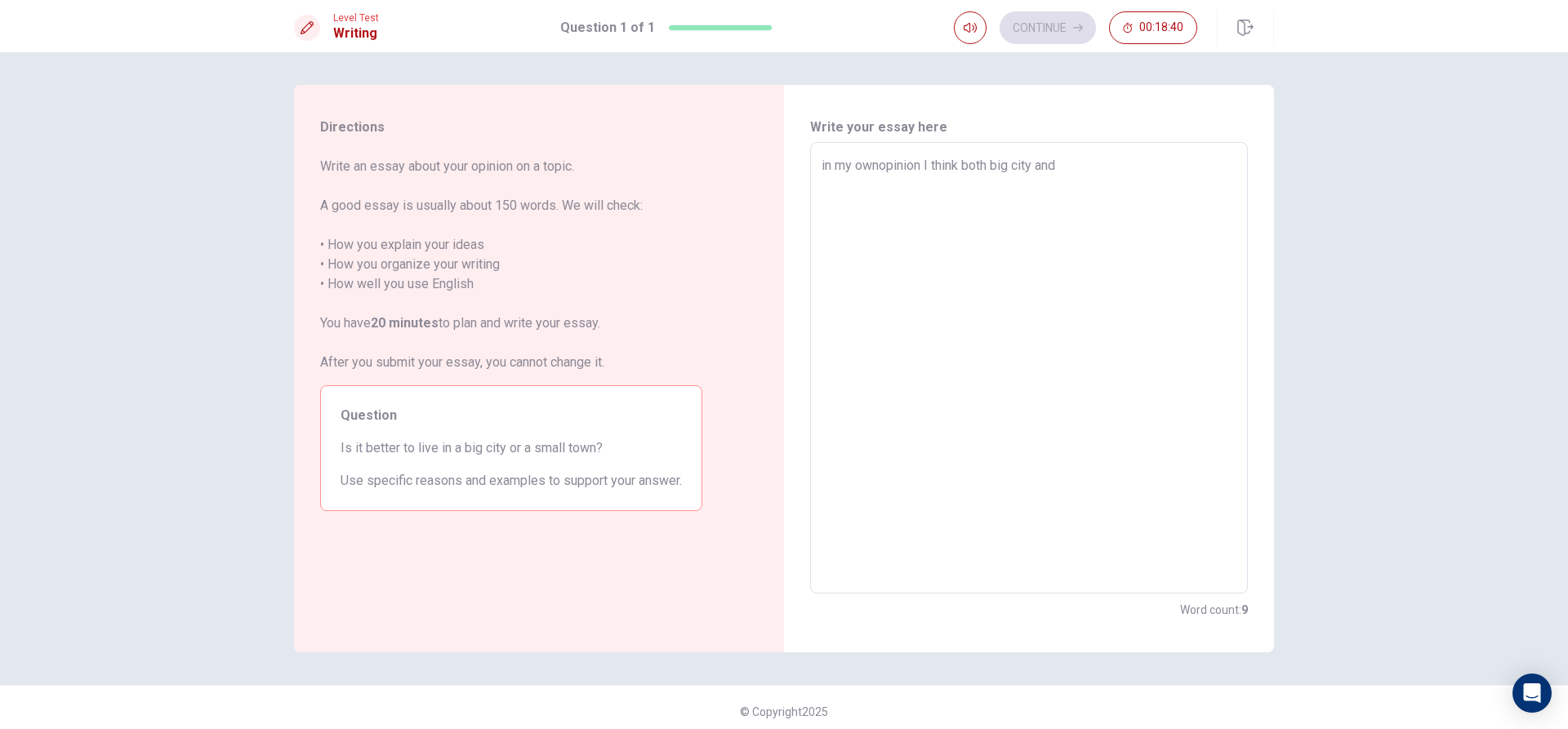
type textarea "x"
type textarea "in my ownopinion I think both big city and s"
type textarea "x"
type textarea "in my ownopinion I think both big city and sm"
type textarea "x"
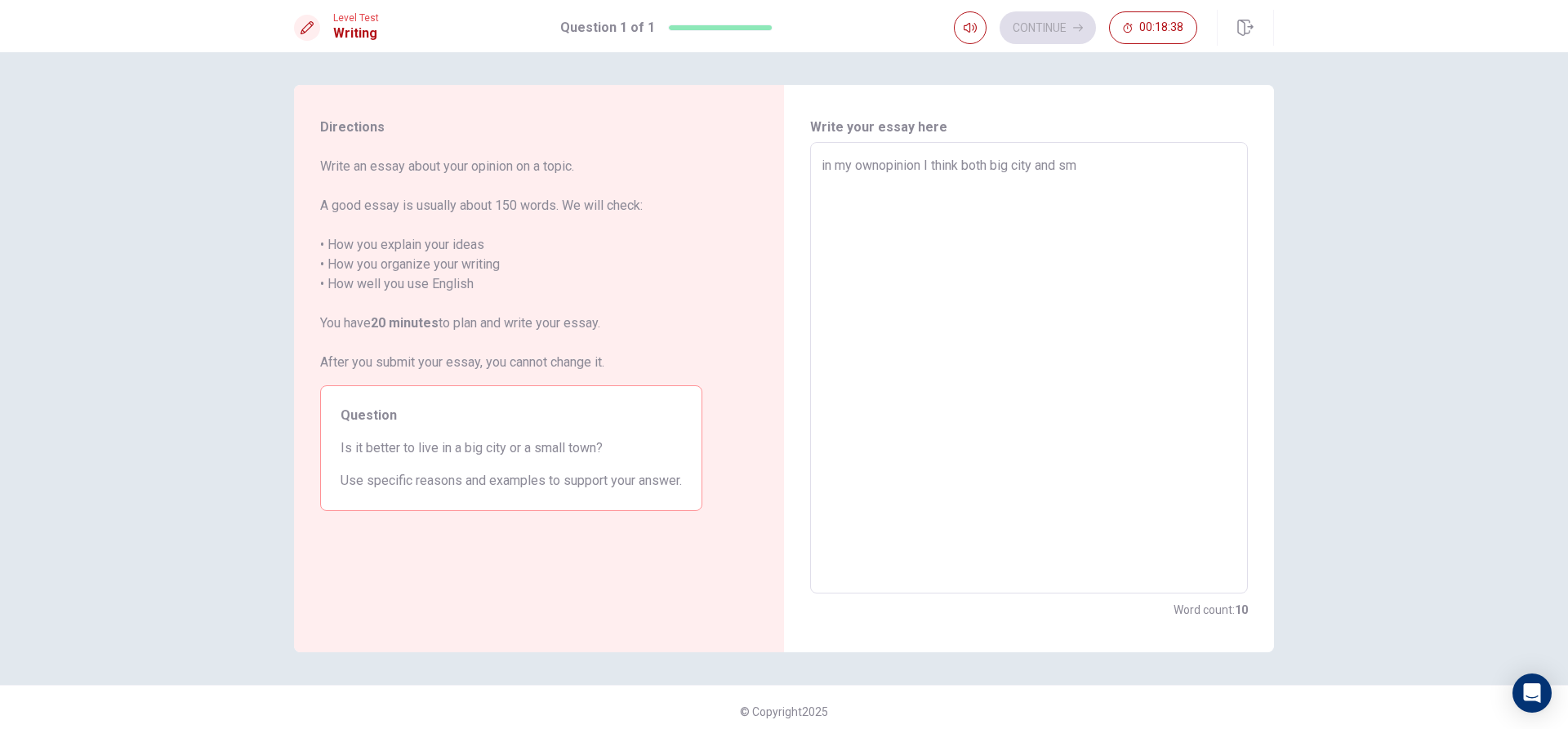
type textarea "in my ownopinion I think both big city and sma"
type textarea "x"
type textarea "in my ownopinion I think both big city and smal"
type textarea "x"
type textarea "in my ownopinion I think both big city and small"
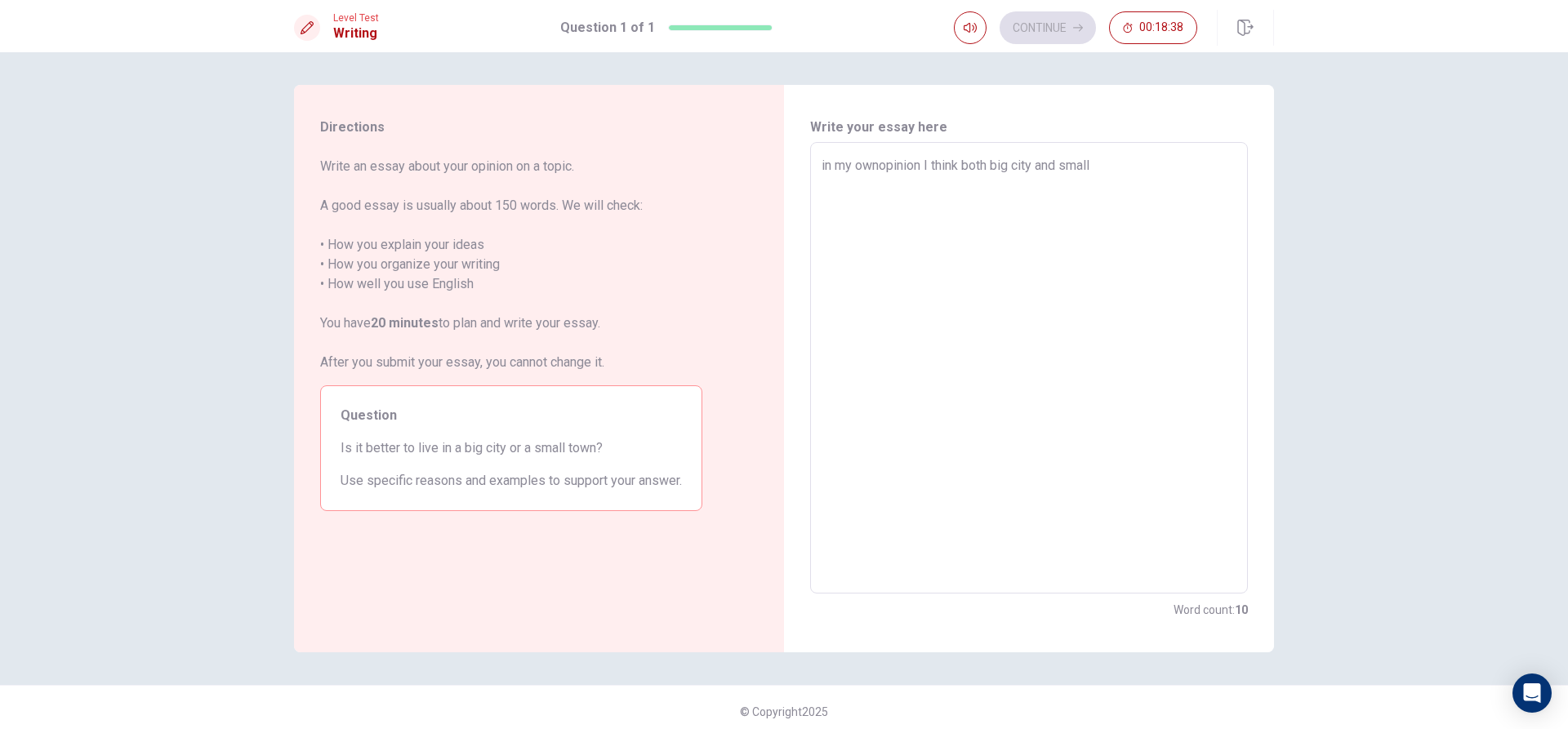
type textarea "x"
type textarea "in my ownopinion I think both big city and small"
type textarea "x"
type textarea "in my ownopinion I think both big city and small t"
type textarea "x"
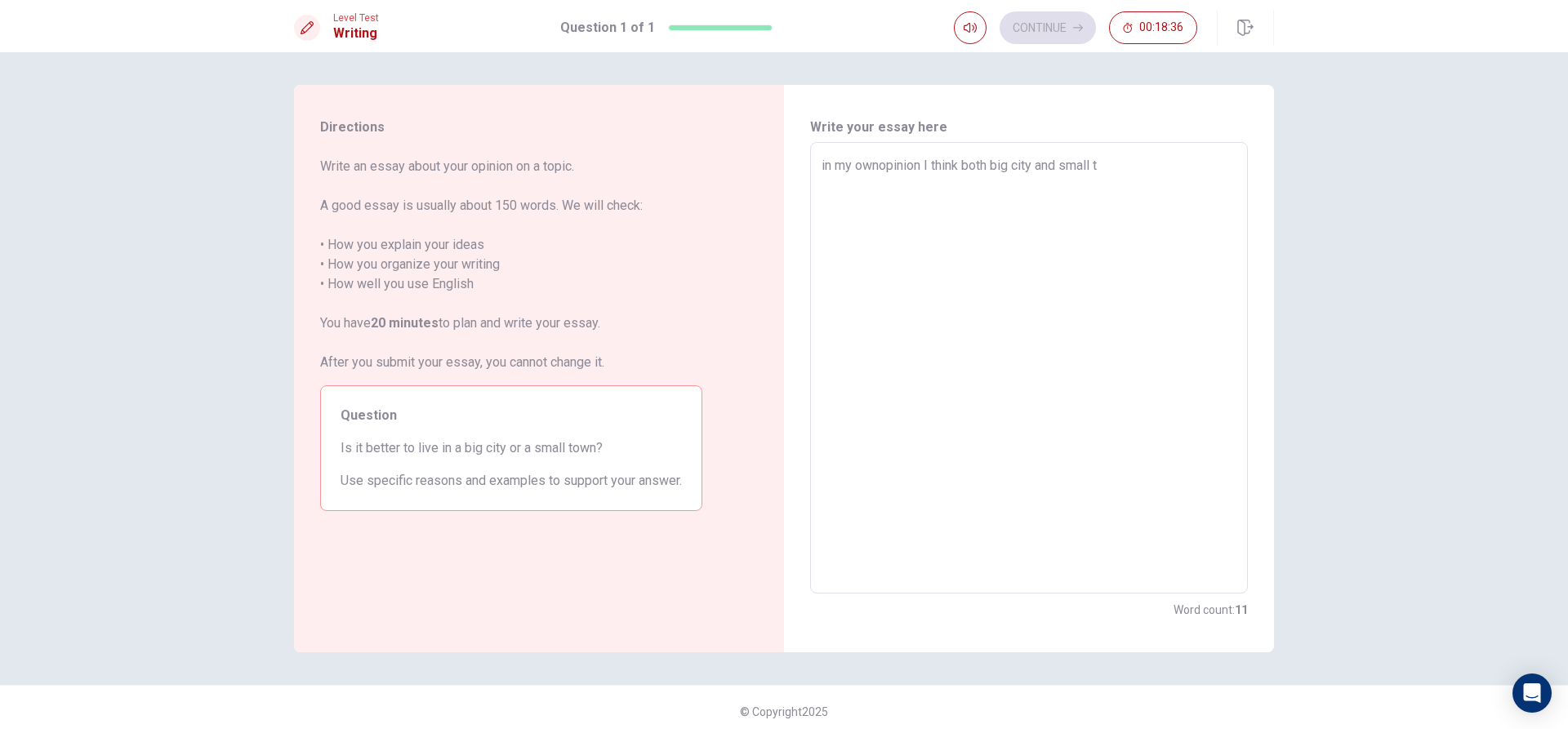
type textarea "in my ownopinion I think both big city and small to"
type textarea "x"
type textarea "in my ownopinion I think both big city and small tow"
type textarea "x"
type textarea "in my ownopinion I think both big city and small town"
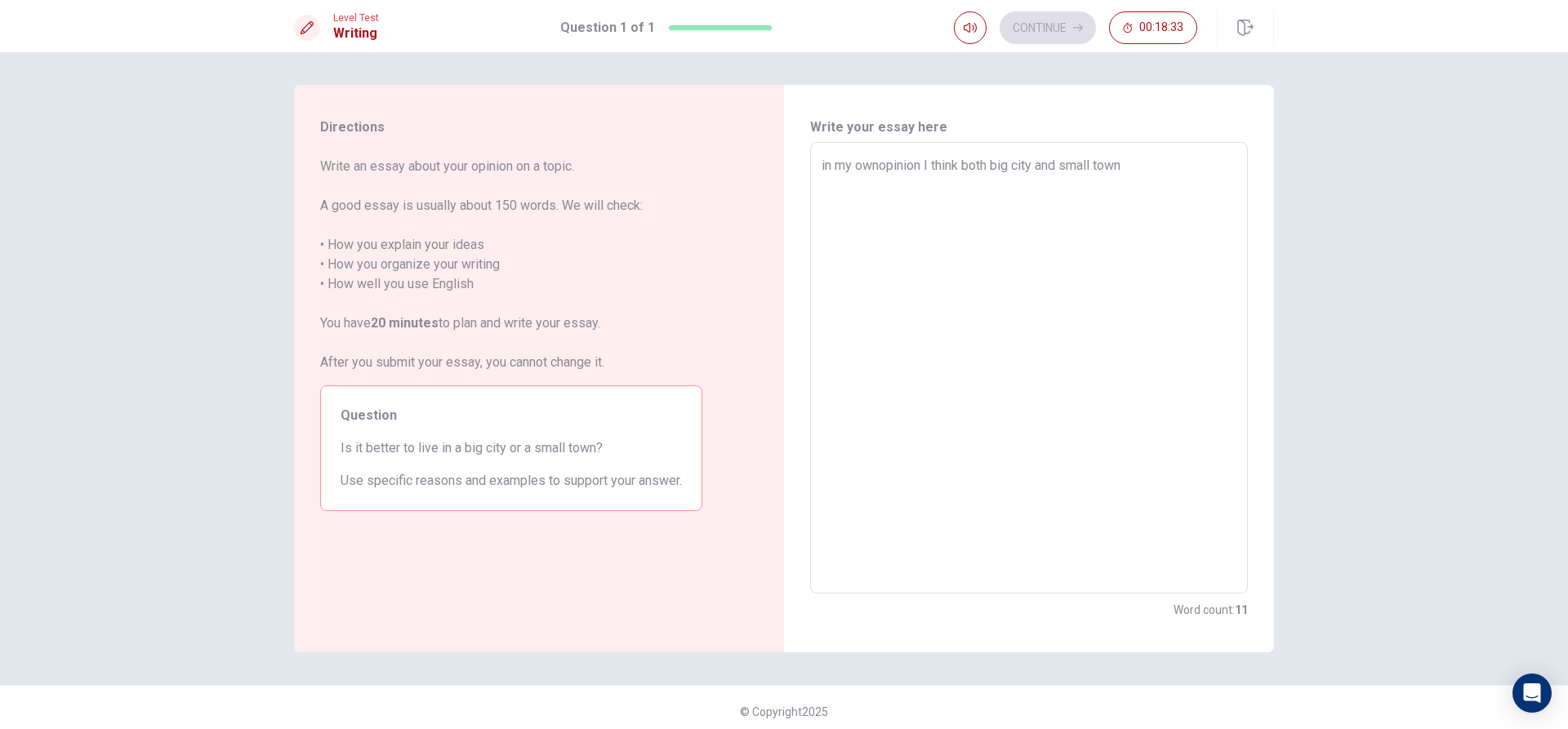
type textarea "x"
type textarea "in my ownopinion I think both big city and small town"
type textarea "x"
type textarea "in my ownopinion I think both big city and small town h"
type textarea "x"
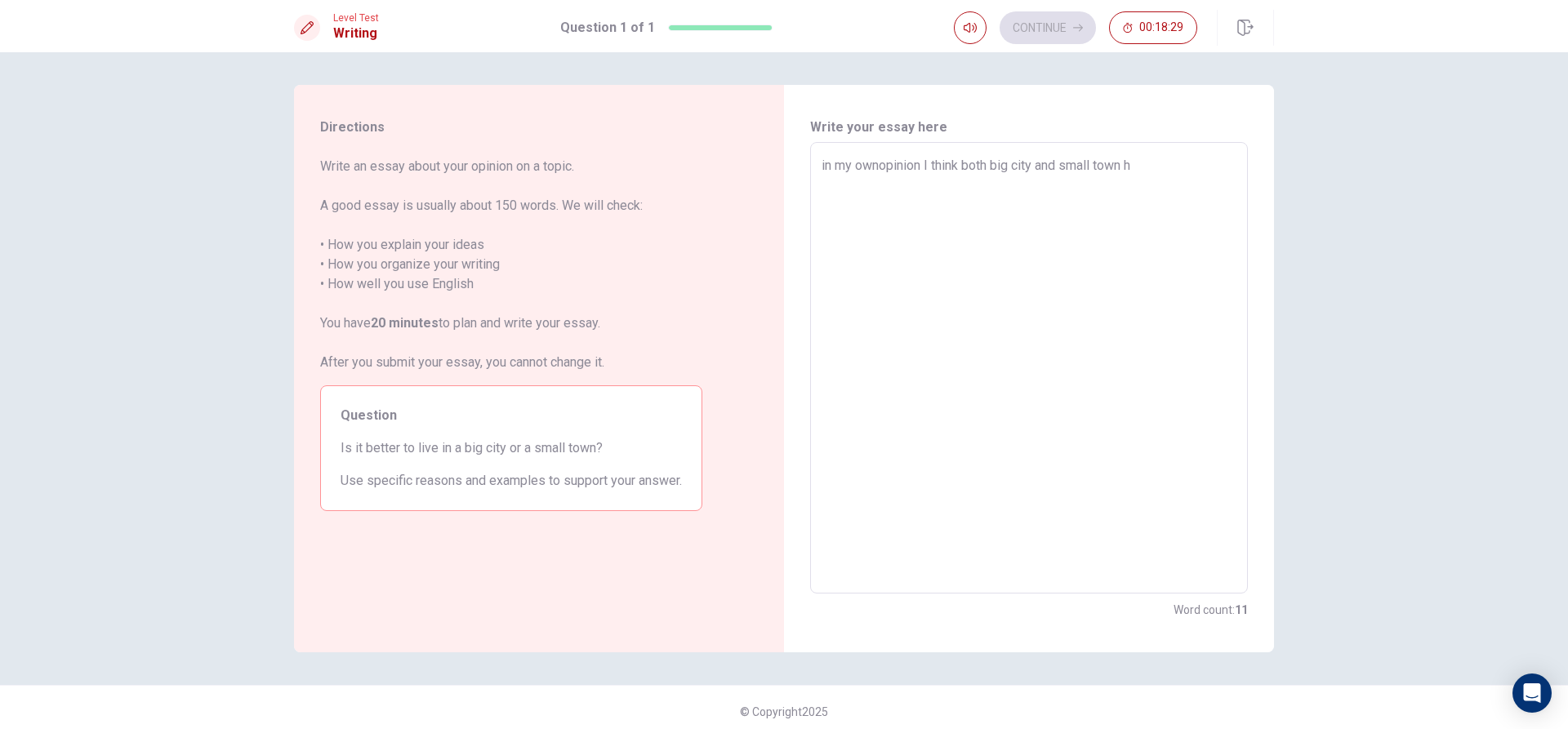
type textarea "in my ownopinion I think both big city and small town ha"
type textarea "x"
type textarea "in my ownopinion I think both big city and small town hav"
type textarea "x"
type textarea "in my ownopinion I think both big city and small town havwe"
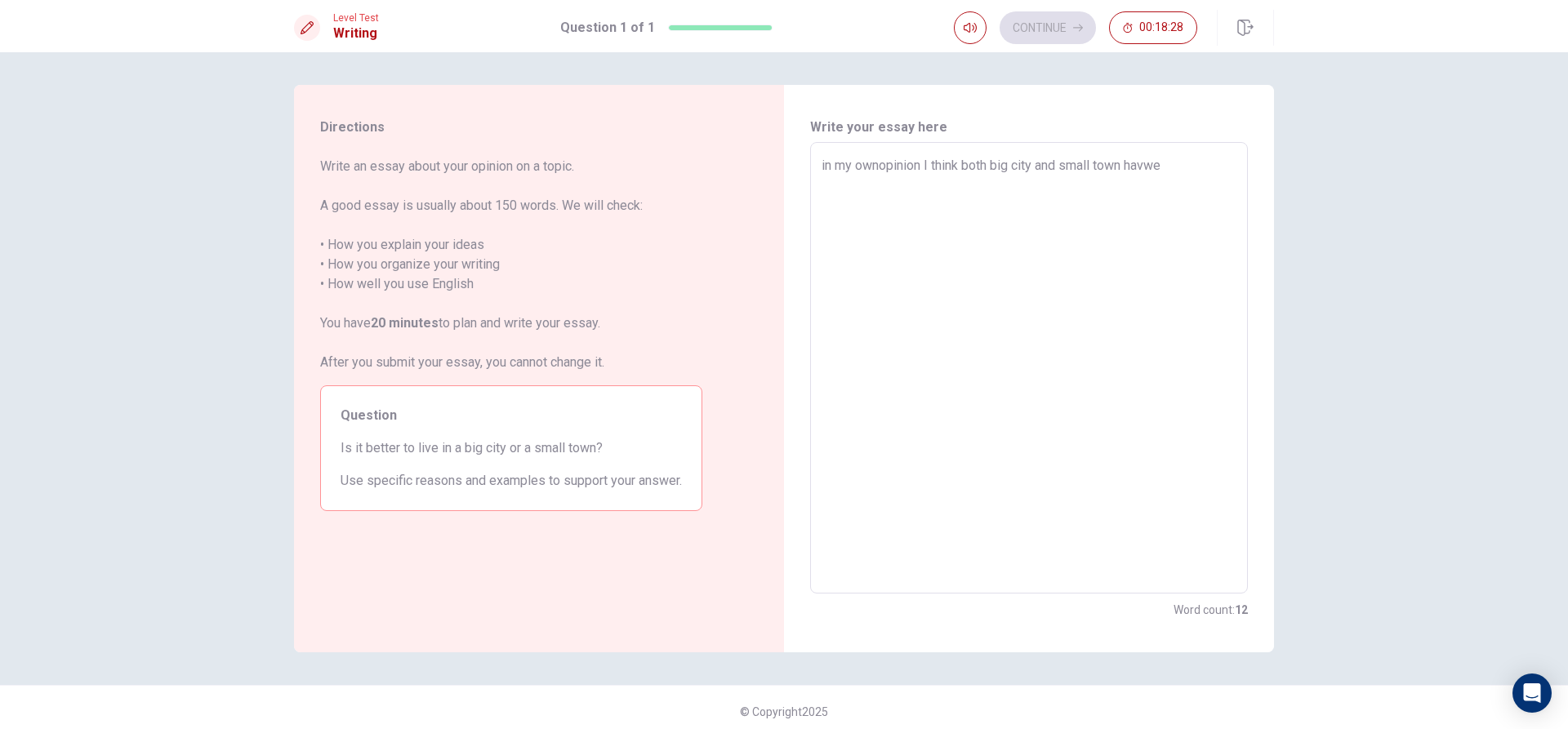
type textarea "x"
type textarea "in my ownopinion I think both big city and small town havw"
type textarea "x"
type textarea "in my ownopinion I think both big city and small town hav"
type textarea "x"
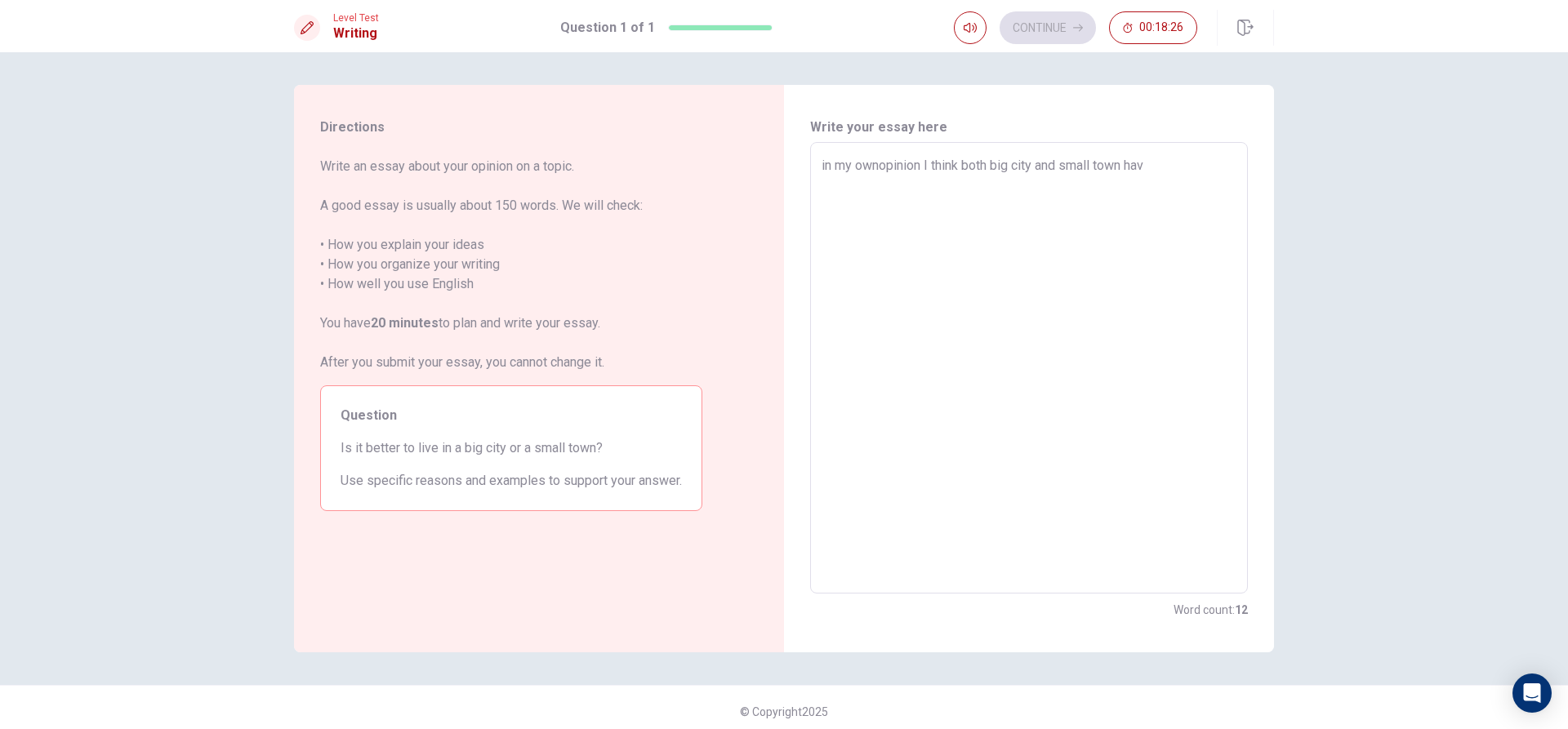
type textarea "in my ownopinion I think both big city and small town ha"
type textarea "x"
type textarea "in my ownopinion I think both big city and small town hav"
type textarea "x"
type textarea "in my ownopinion I think both big city and small town have"
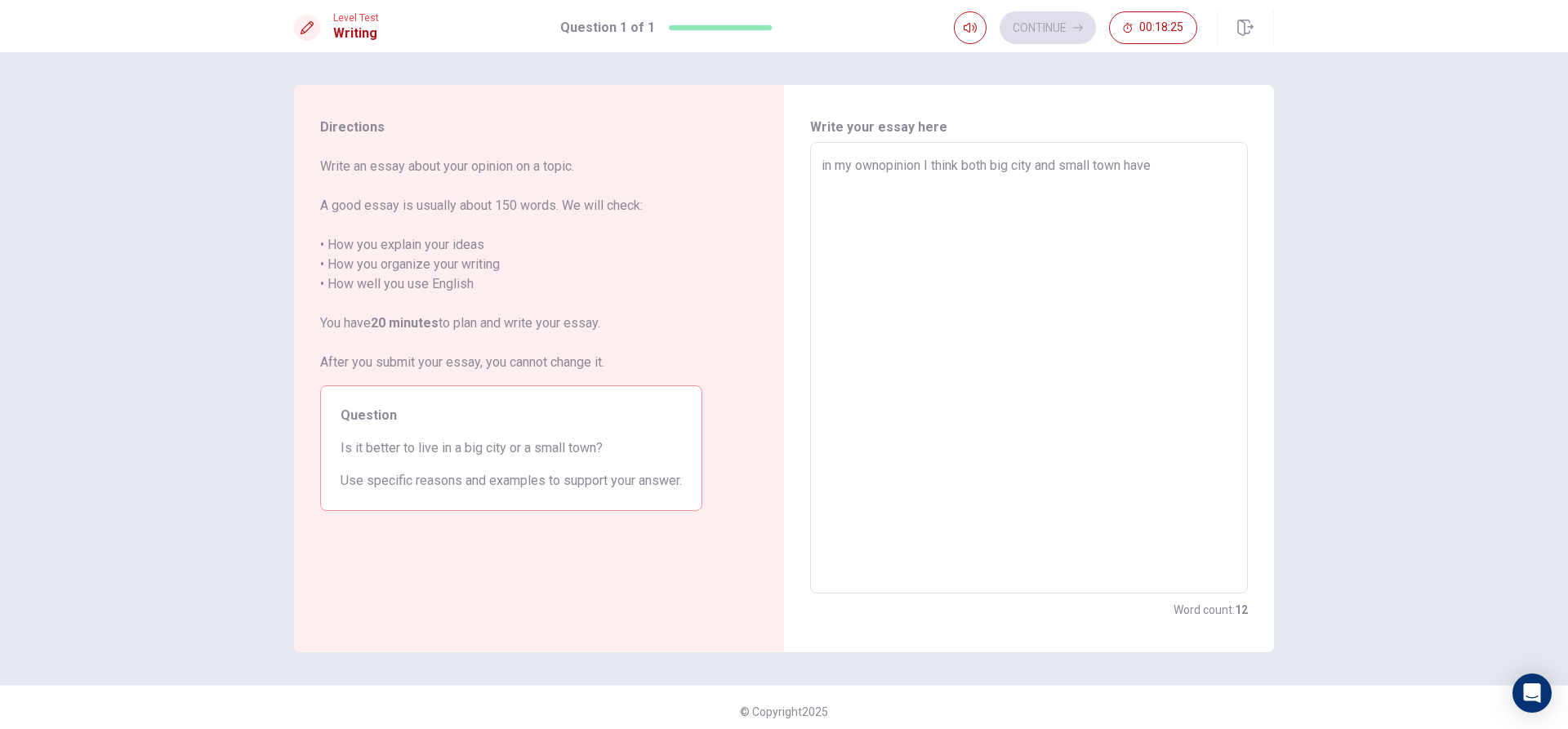
type textarea "x"
type textarea "in my ownopinion I think both big city and small town have"
type textarea "x"
type textarea "in my ownopinion I think both big city and small town have d"
type textarea "x"
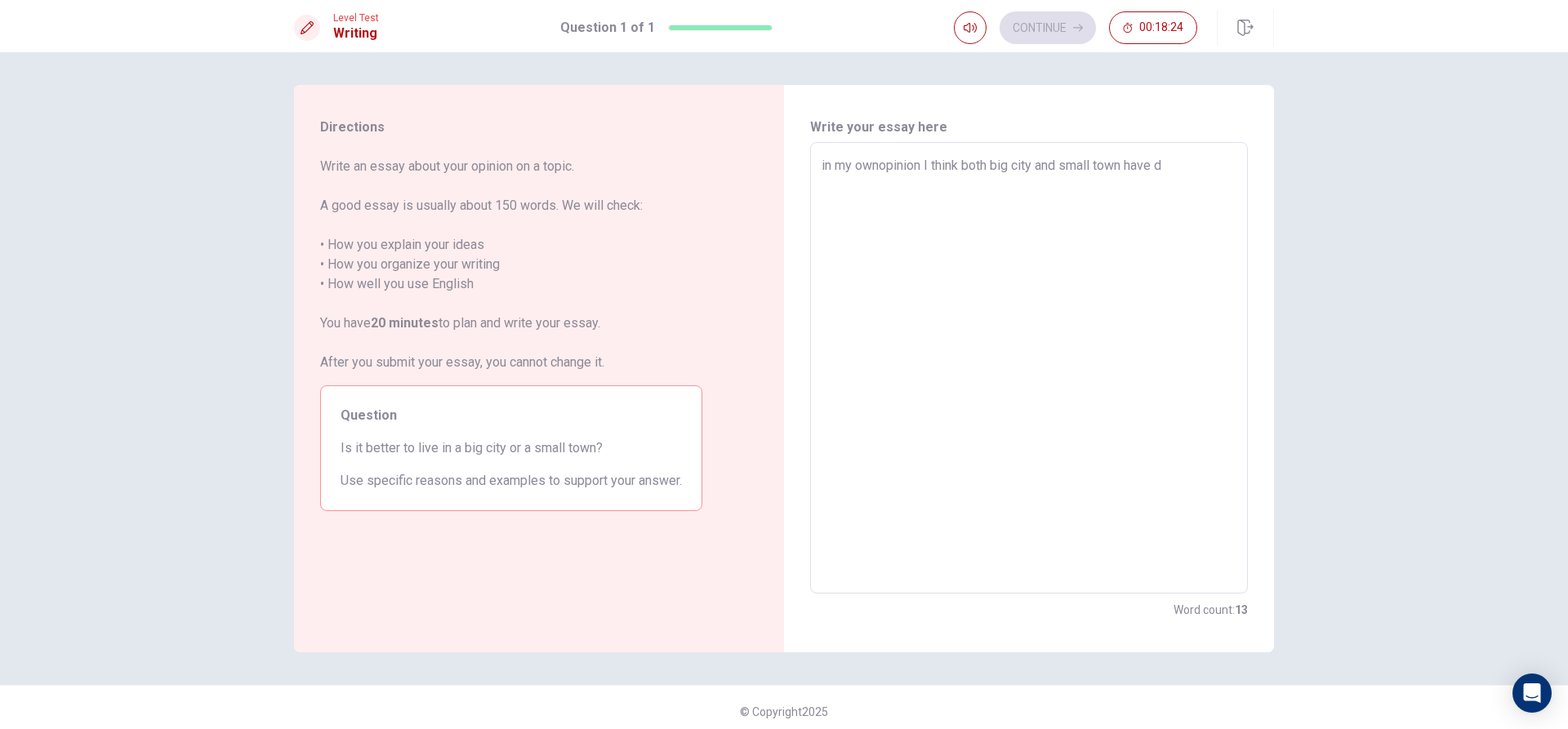
type textarea "in my ownopinion I think both big city and small town have di"
type textarea "x"
type textarea "in my ownopinion I think both big city and small town have dif"
type textarea "x"
type textarea "in my ownopinion I think both big city and small town have diff"
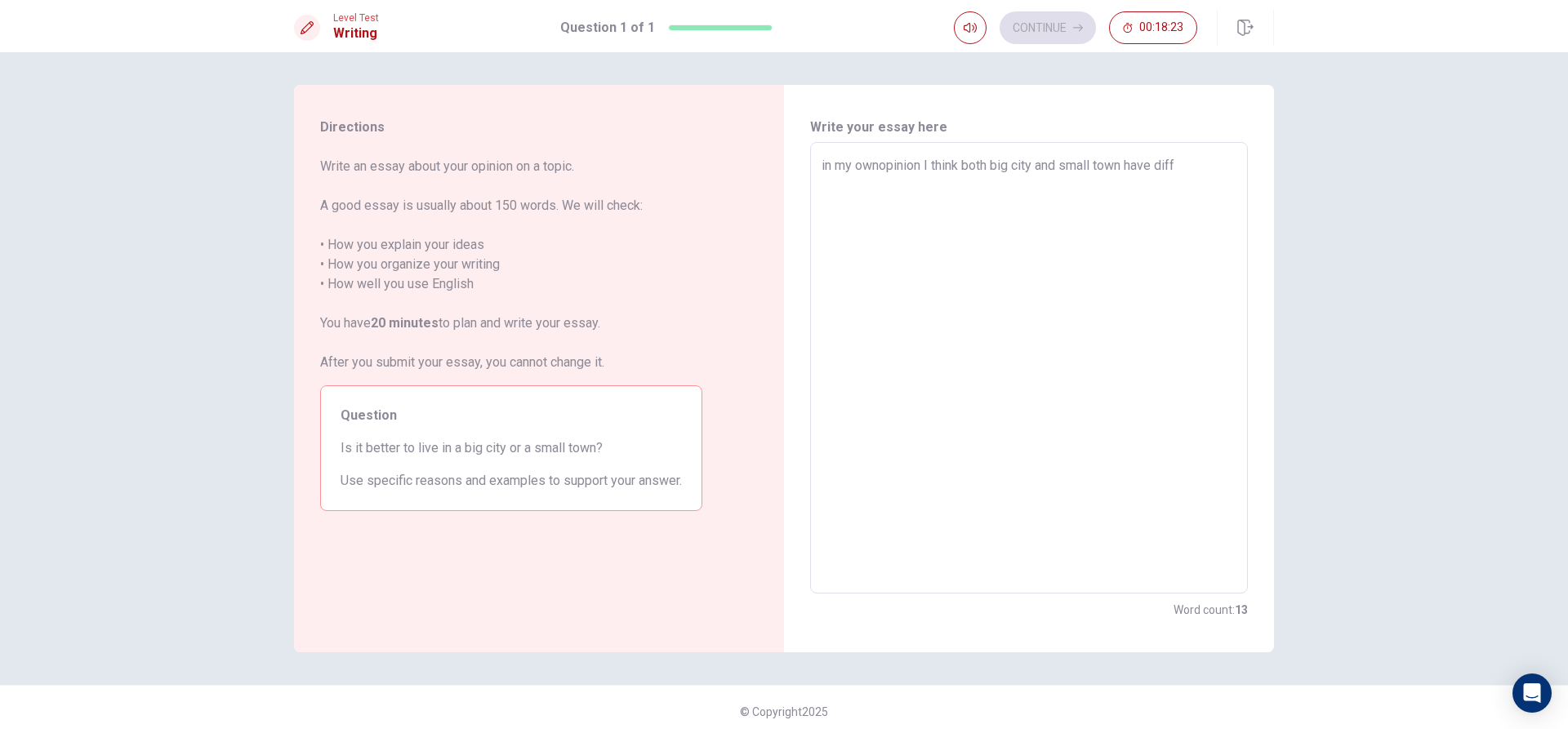
type textarea "x"
type textarea "in my ownopinion I think both big city and small town have diffe"
type textarea "x"
type textarea "in my ownopinion I think both big city and small town have differ"
type textarea "x"
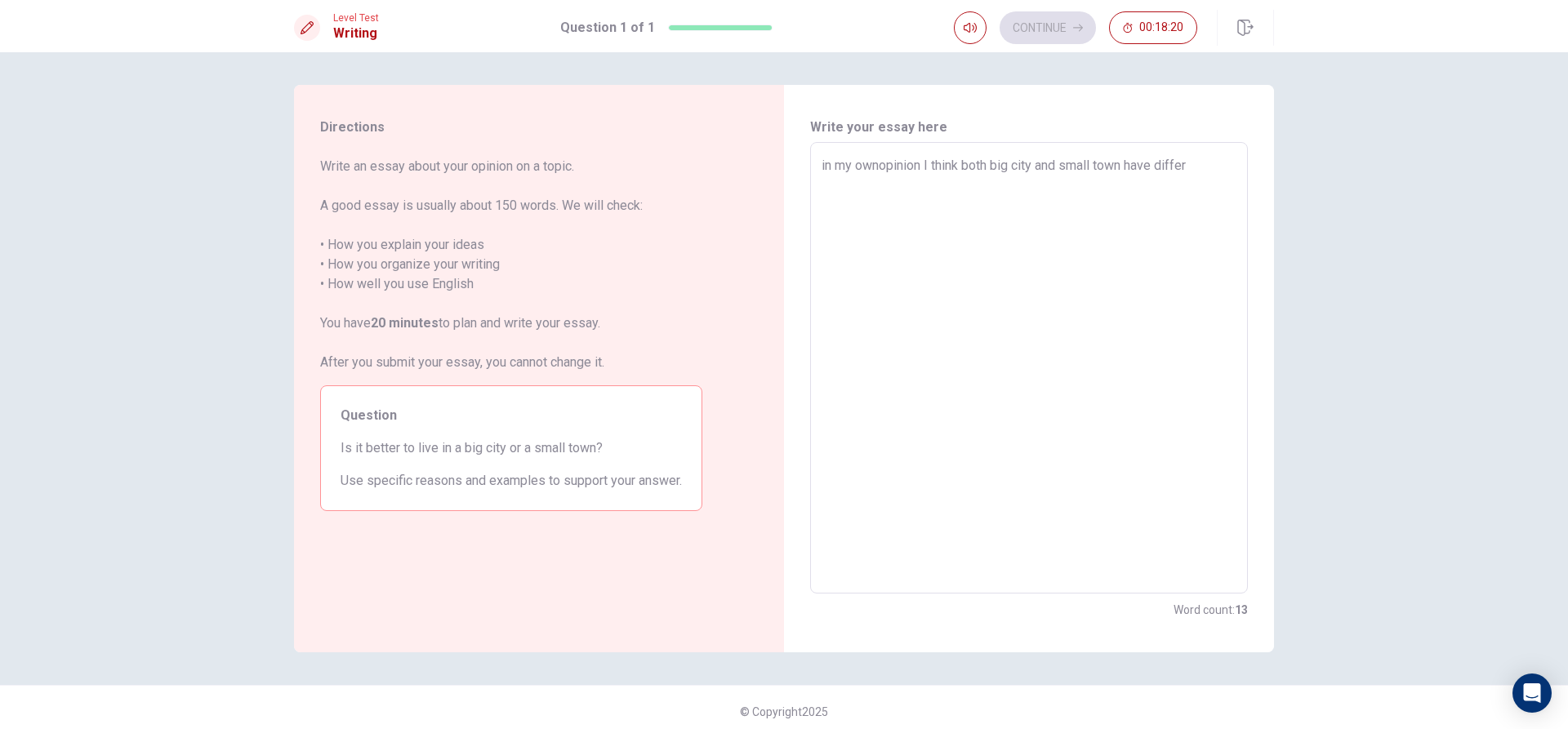
type textarea "in my ownopinion I think both big city and small town have differe"
type textarea "x"
type textarea "in my ownopinion I think both big city and small town have differen"
type textarea "x"
type textarea "in my ownopinion I think both big city and small town have different"
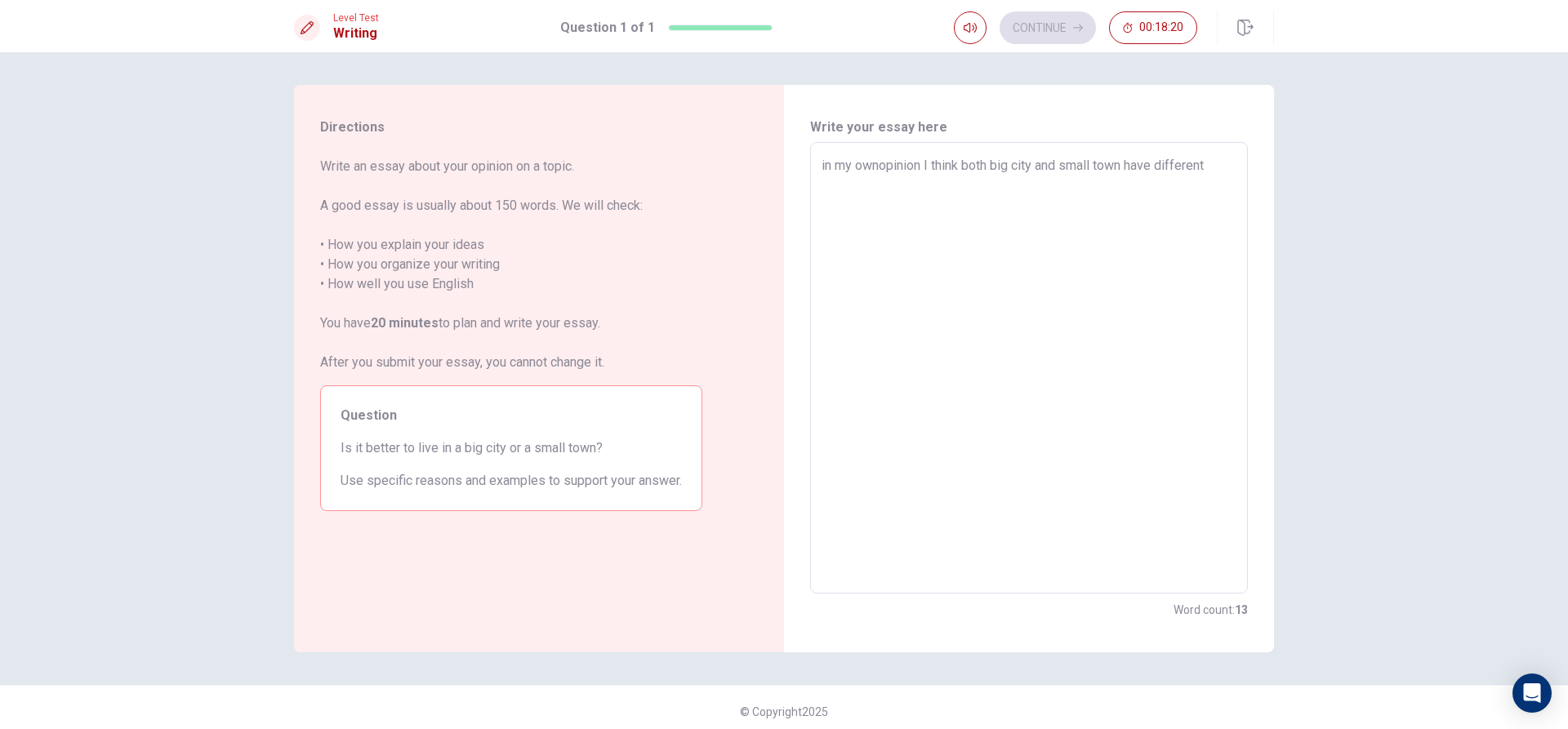
type textarea "x"
type textarea "in my ownopinion I think both big city and small town have different"
type textarea "x"
type textarea "in my ownopinion I think both big city and small town have different b"
type textarea "x"
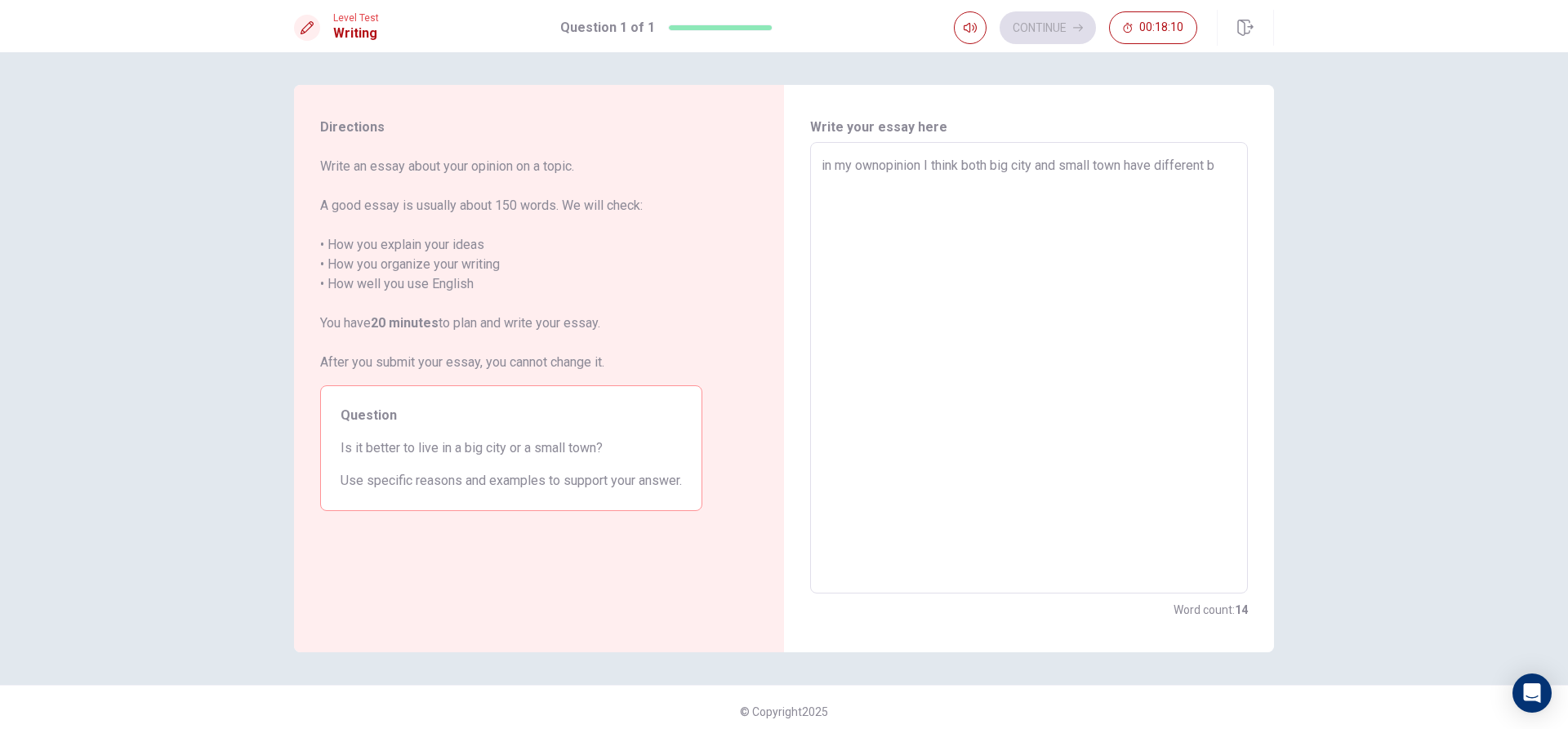
type textarea "in my ownopinion I think both big city and small town have different be"
type textarea "x"
type textarea "in my ownopinion I think both big city and small town have different ben"
type textarea "x"
type textarea "in my ownopinion I think both big city and small town have different bene"
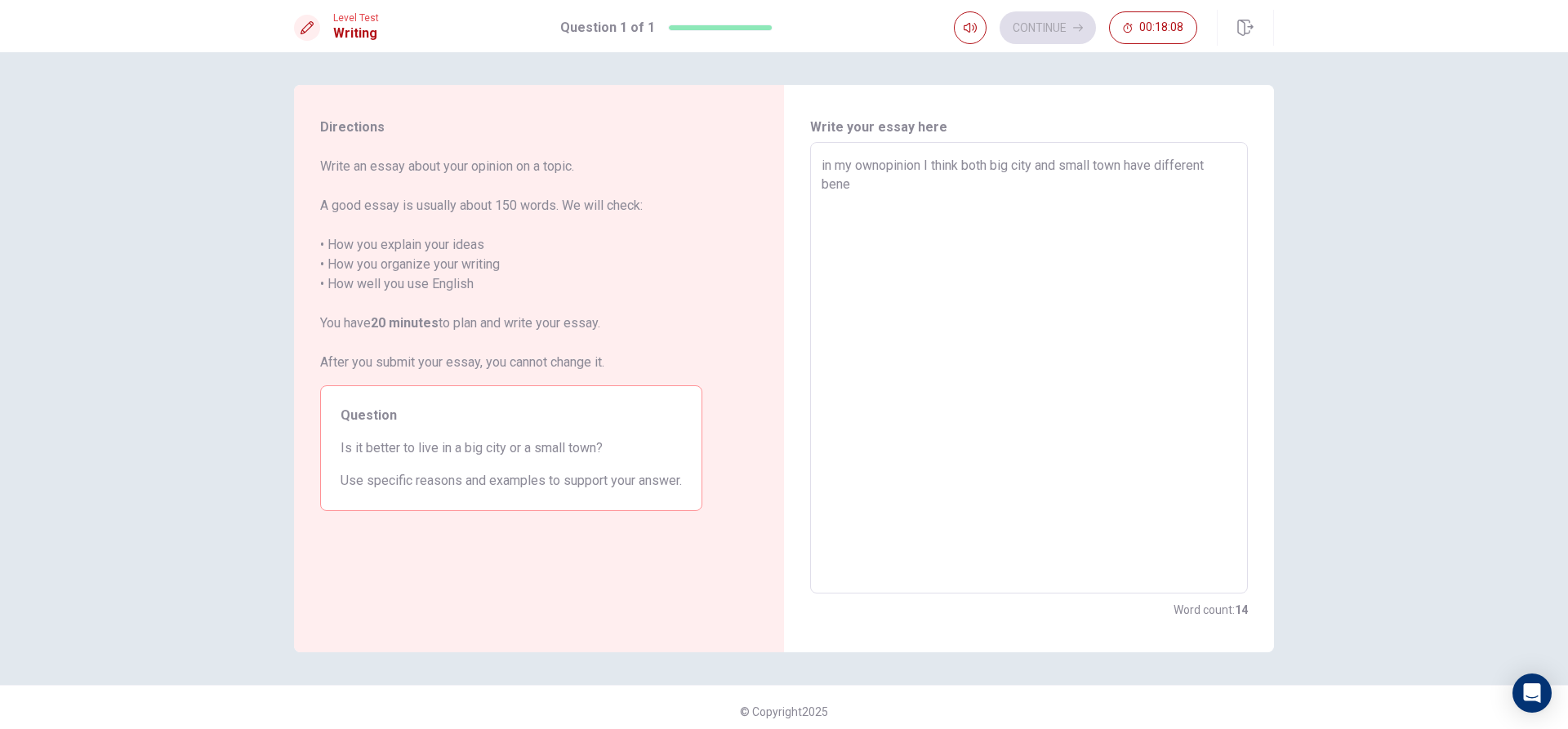
type textarea "x"
click at [1089, 205] on textarea "in my ownopinion I think both big city and small town have different benefit an…" at bounding box center [1029, 368] width 415 height 424
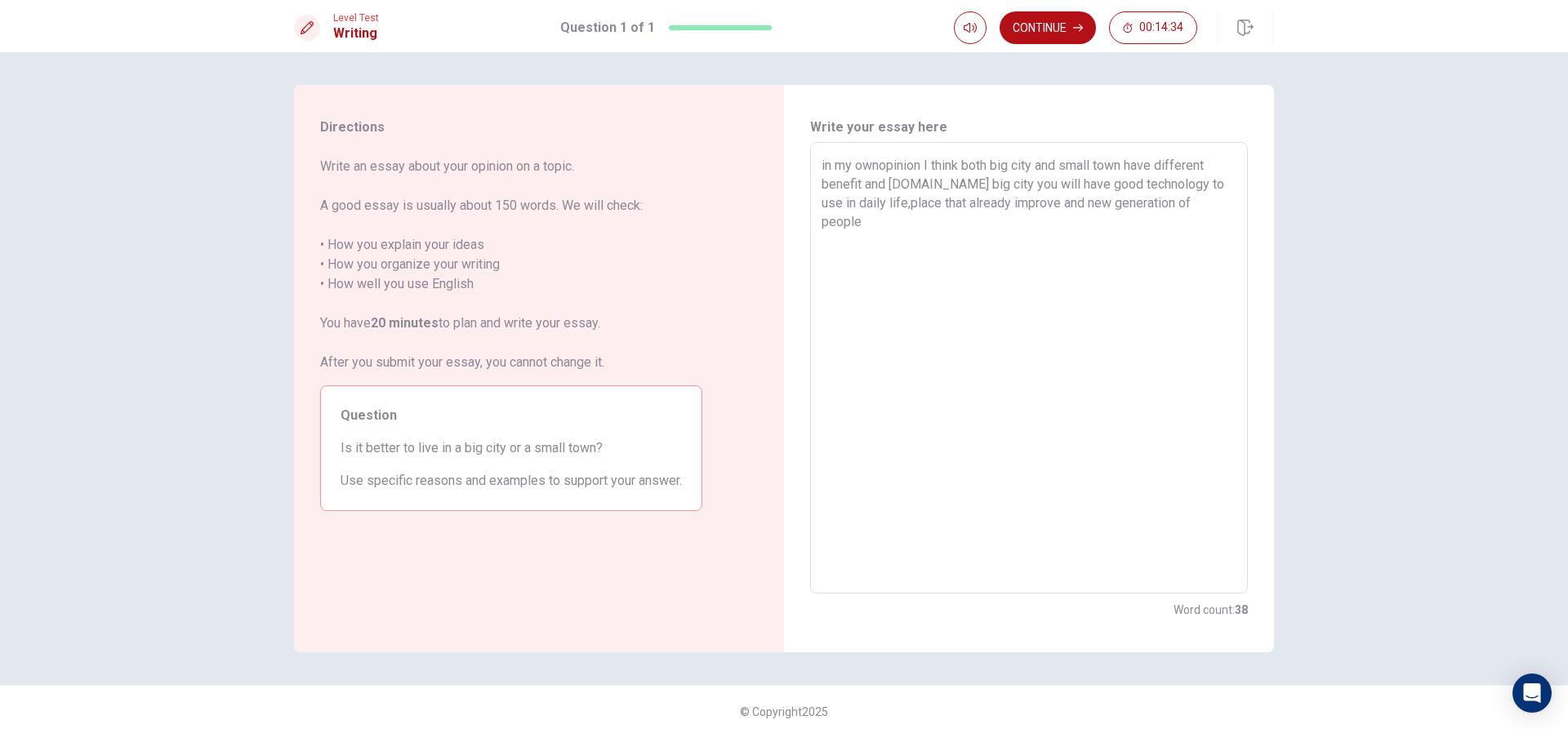
click at [813, 227] on div "in my ownopinion I think both big city and small town have different benefit an…" at bounding box center [1029, 368] width 438 height 452
click at [1223, 210] on textarea "in my ownopinion I think both big city and small town have different benefit an…" at bounding box center [1029, 368] width 415 height 424
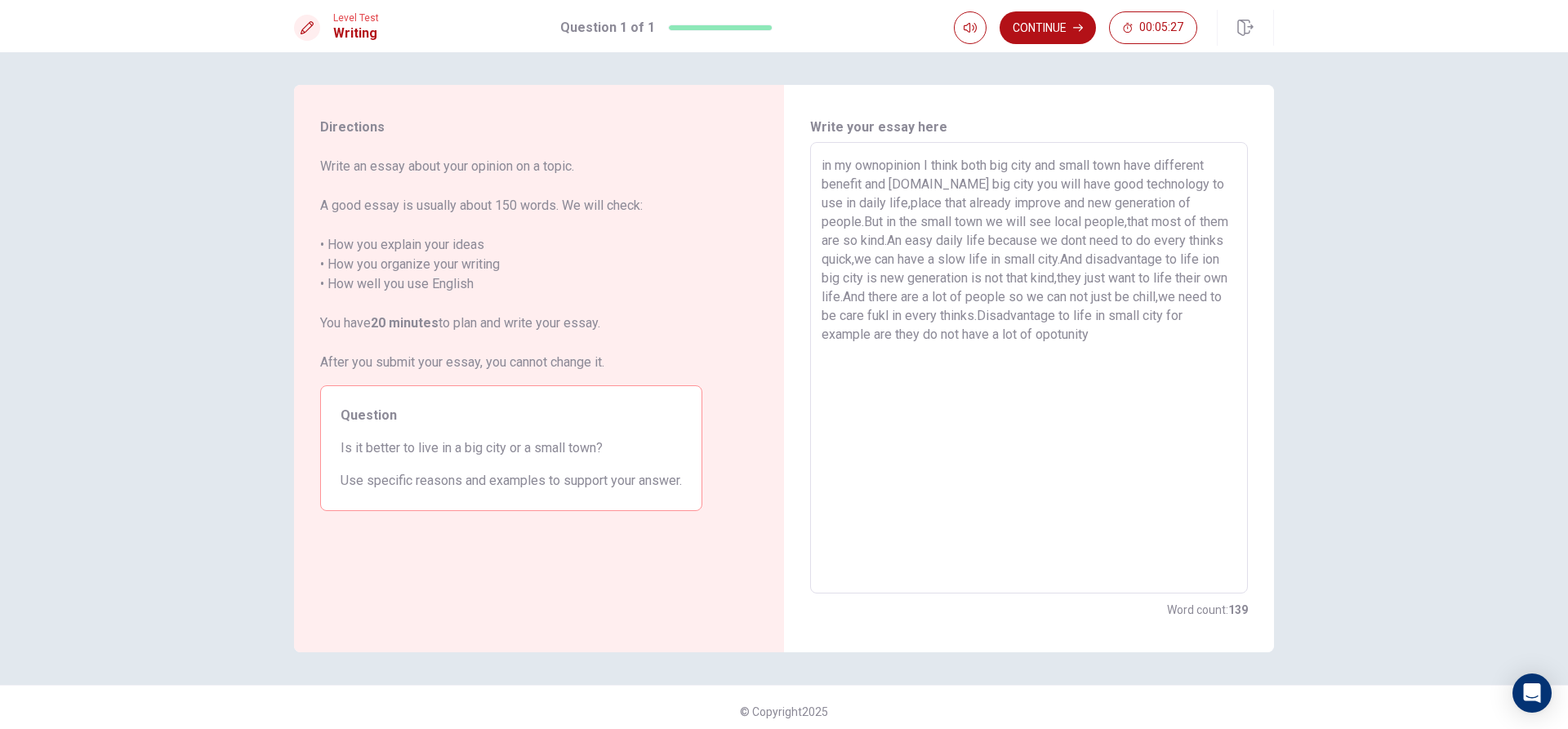
click at [1126, 338] on textarea "in my ownopinion I think both big city and small town have different benefit an…" at bounding box center [1029, 368] width 415 height 424
click at [1181, 340] on textarea "in my ownopinion I think both big city and small town have different benefit an…" at bounding box center [1029, 368] width 415 height 424
click at [1141, 341] on textarea "in my ownopinion I think both big city and small town have different benefit an…" at bounding box center [1029, 368] width 415 height 424
click at [1187, 344] on textarea "in my ownopinion I think both big city and small town have different benefit an…" at bounding box center [1029, 368] width 415 height 424
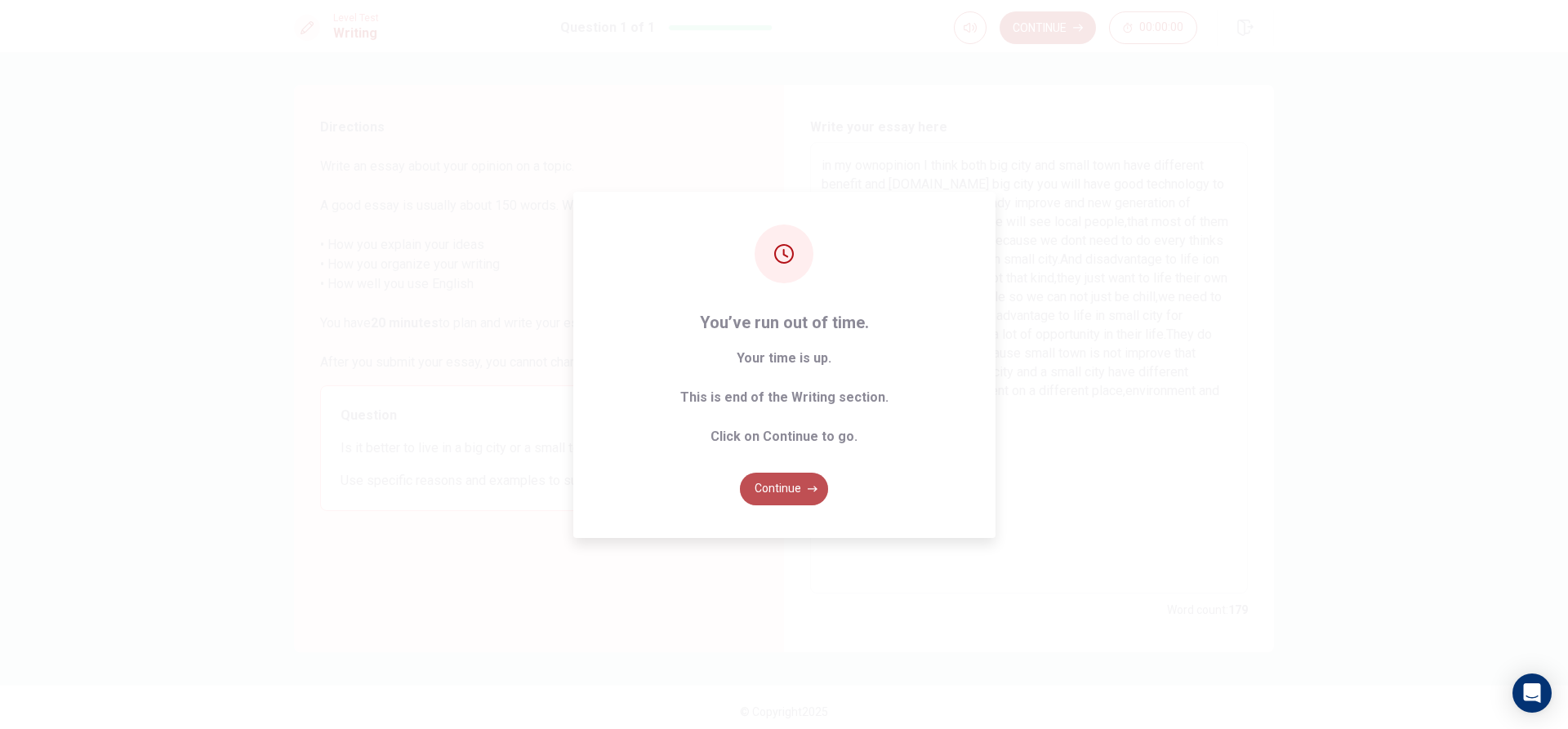
click at [772, 490] on button "Continue" at bounding box center [784, 489] width 88 height 32
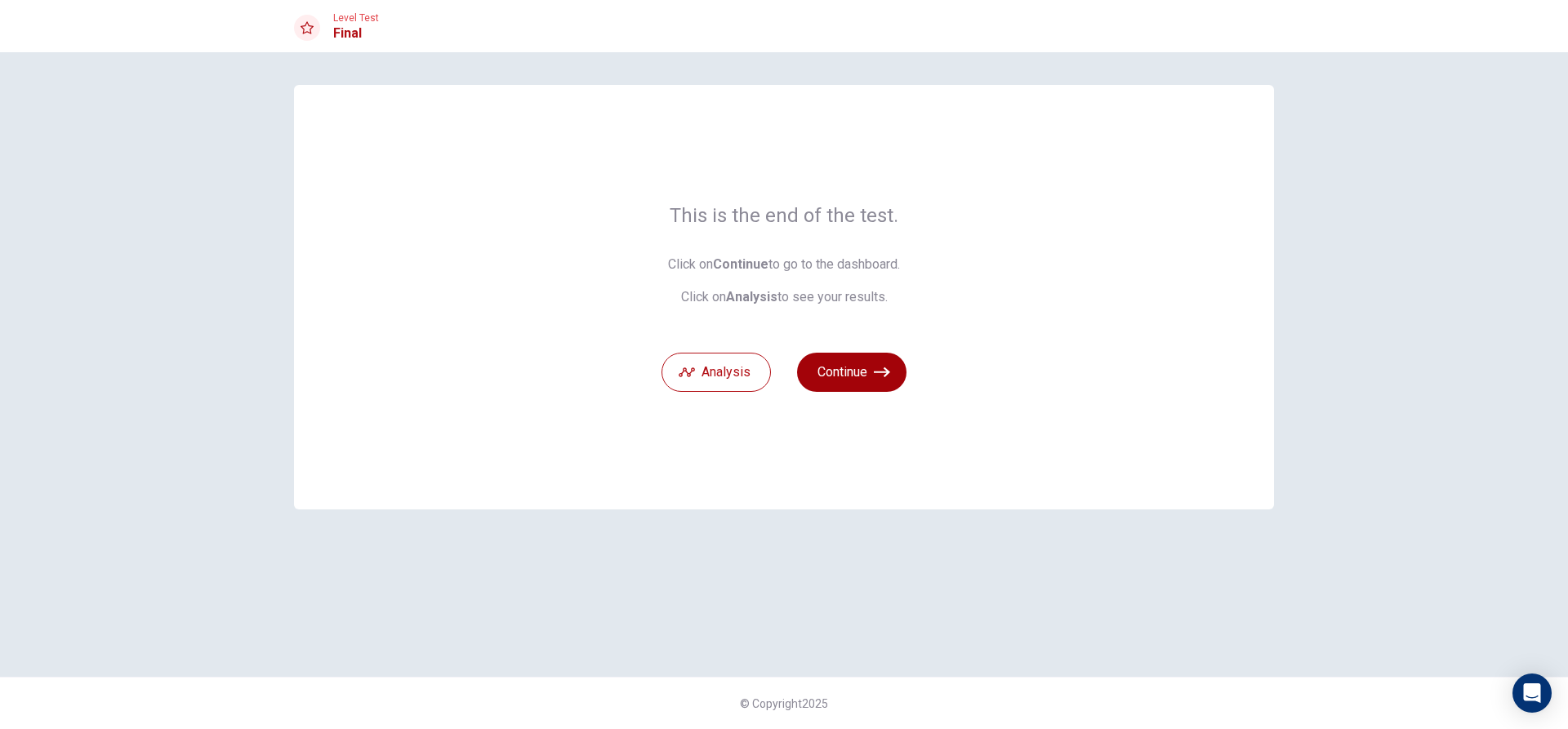
click at [850, 379] on button "Continue" at bounding box center [851, 372] width 110 height 39
